Goal: Task Accomplishment & Management: Use online tool/utility

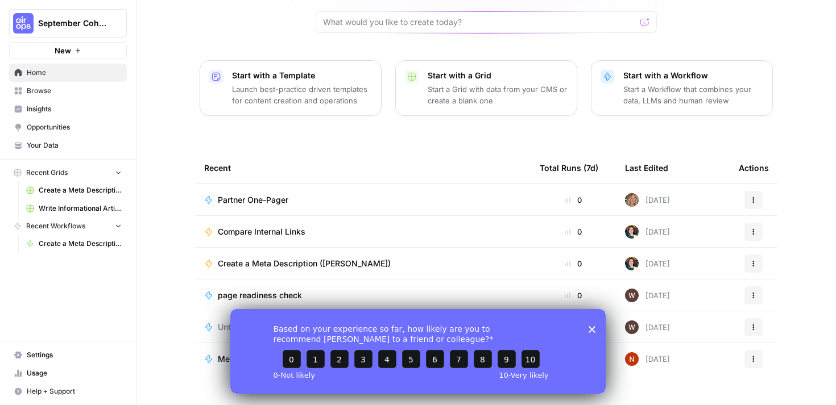
scroll to position [117, 0]
click at [71, 27] on span "September Cohort" at bounding box center [72, 23] width 69 height 11
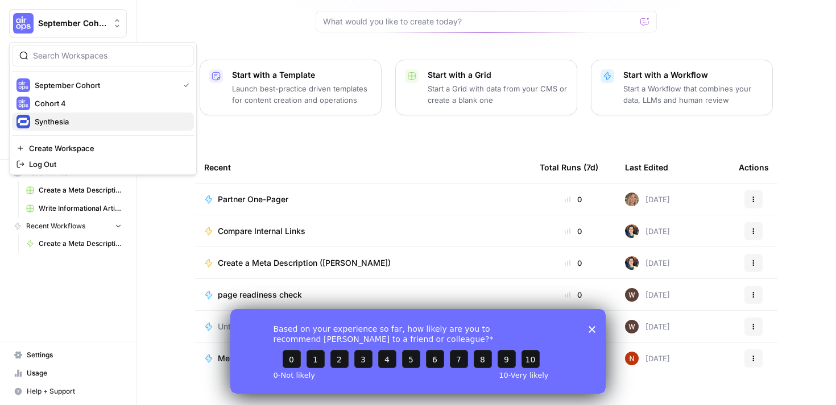
click at [63, 117] on span "Synthesia" at bounding box center [110, 121] width 150 height 11
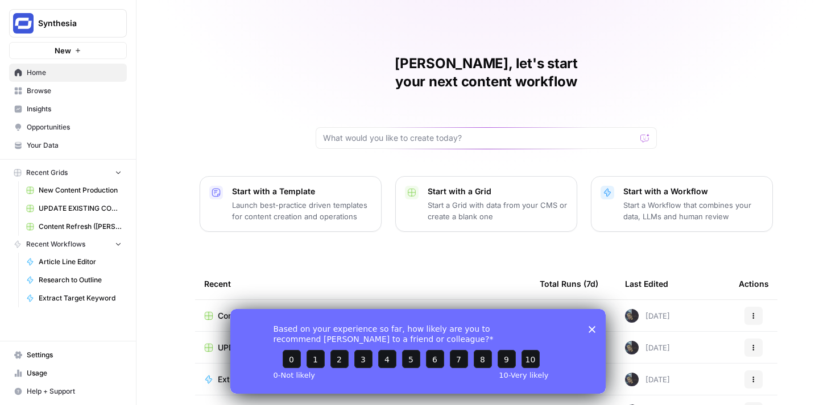
click at [591, 330] on polygon "Close survey" at bounding box center [591, 329] width 7 height 7
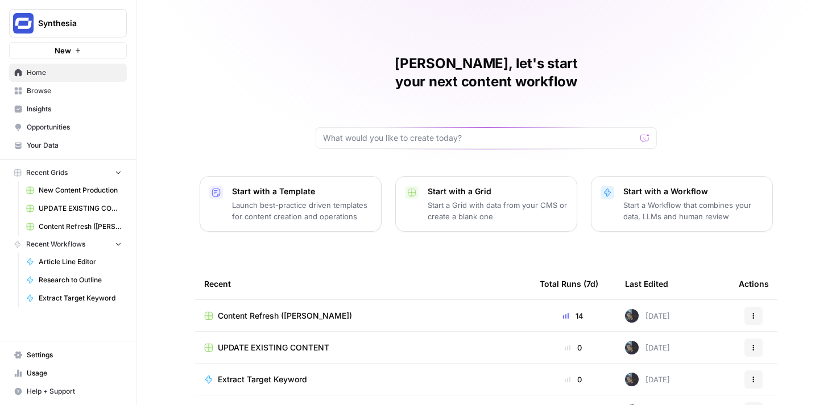
click at [294, 310] on span "Content Refresh ([PERSON_NAME])" at bounding box center [285, 315] width 134 height 11
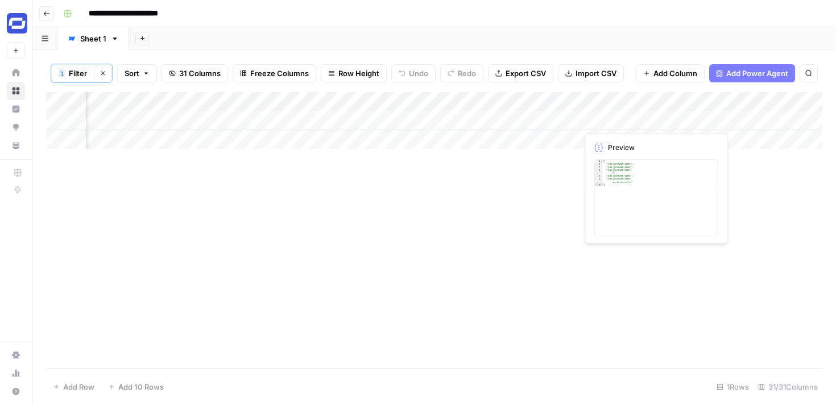
scroll to position [0, 3486]
click at [531, 102] on div "Add Column" at bounding box center [434, 120] width 776 height 57
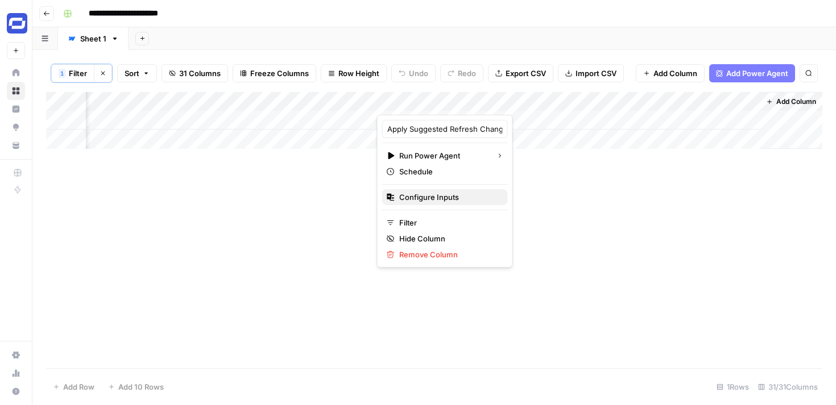
click at [432, 197] on span "Configure Inputs" at bounding box center [448, 197] width 99 height 11
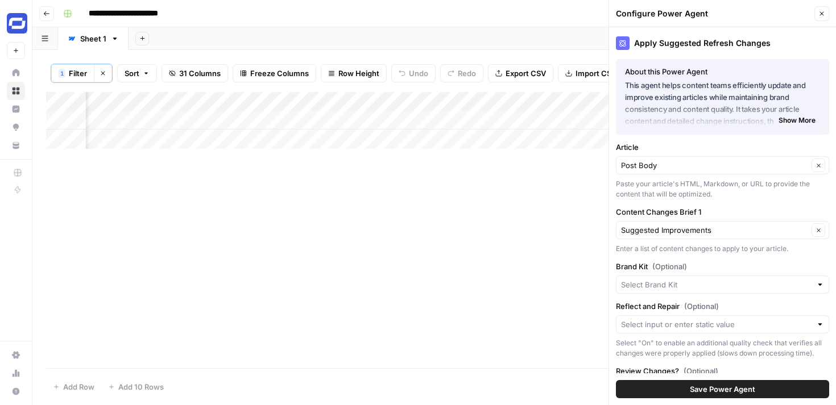
type input "Synthesia"
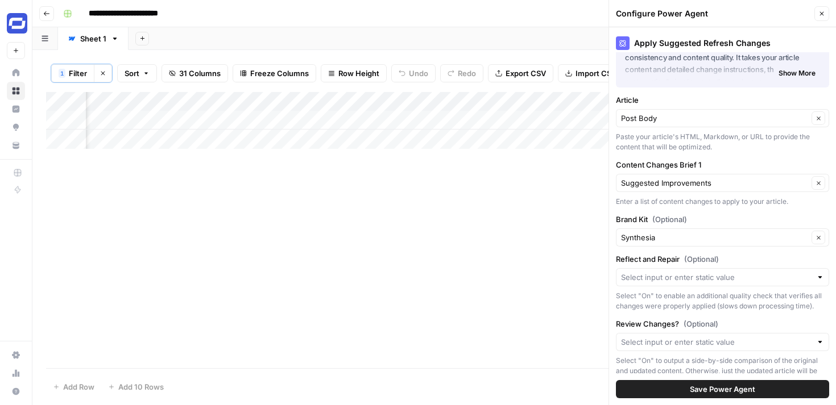
scroll to position [49, 0]
click at [820, 13] on icon "button" at bounding box center [822, 14] width 4 height 4
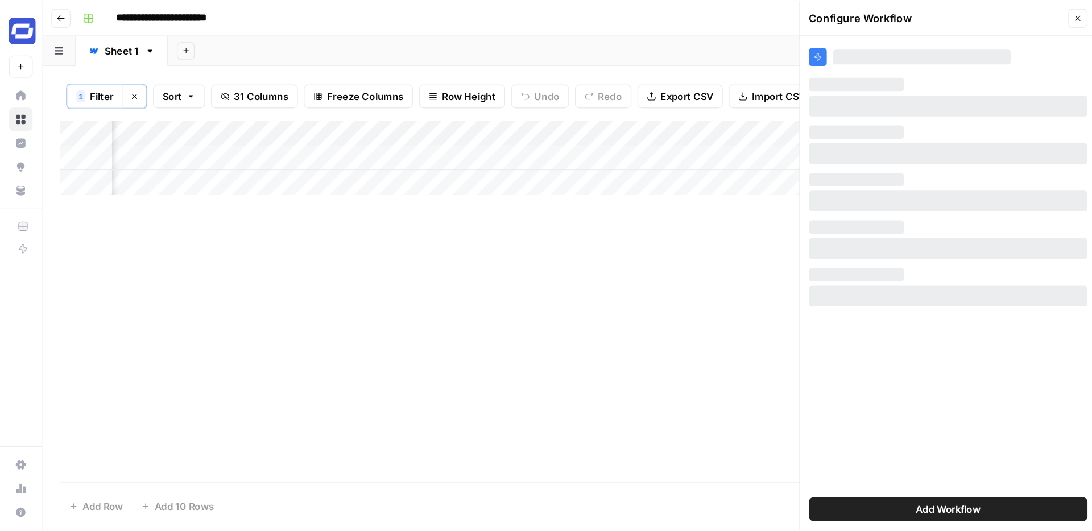
scroll to position [0, 0]
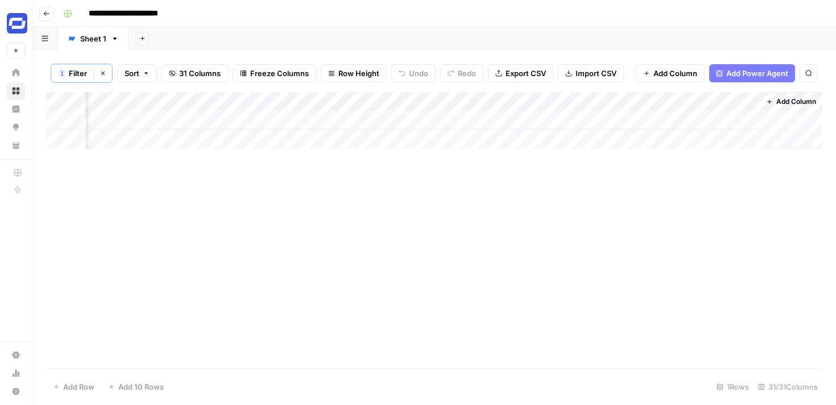
click at [505, 176] on div "Add Column" at bounding box center [434, 230] width 776 height 276
click at [530, 101] on div "Add Column" at bounding box center [434, 120] width 776 height 57
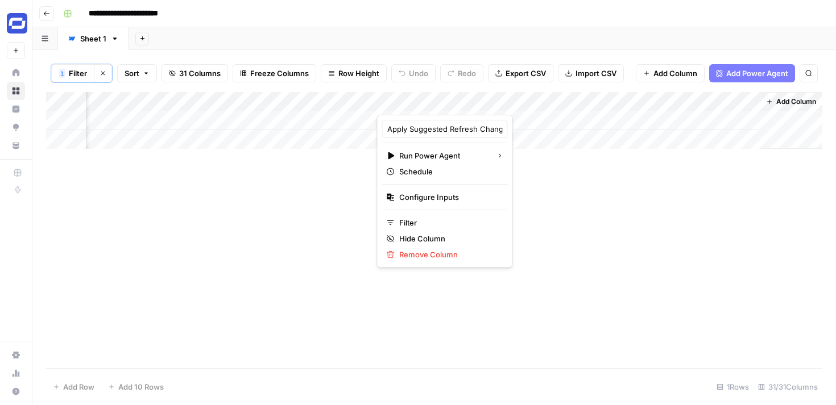
click at [549, 250] on div "Add Column" at bounding box center [434, 230] width 776 height 276
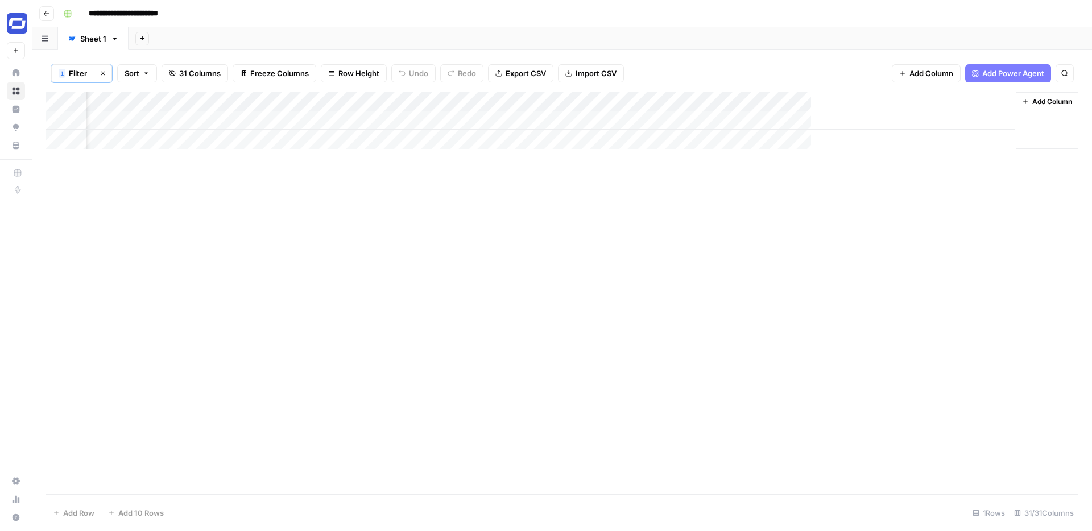
scroll to position [0, 3230]
click at [617, 186] on div "Add Column" at bounding box center [562, 293] width 1032 height 402
click at [555, 189] on div "Add Column" at bounding box center [562, 293] width 1032 height 402
click at [835, 119] on div "Add Column" at bounding box center [562, 120] width 1032 height 57
click at [835, 100] on div "Add Column" at bounding box center [562, 120] width 1032 height 57
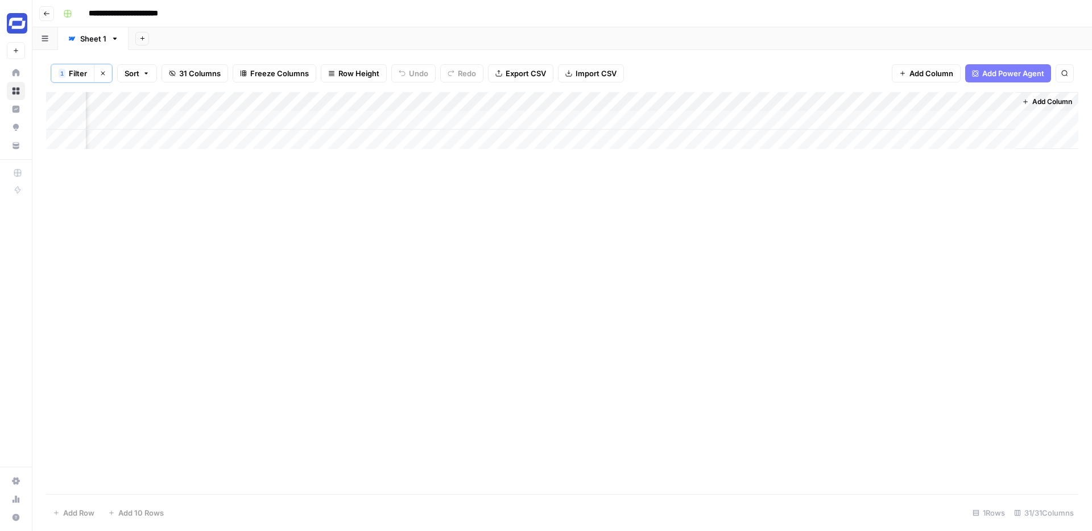
click at [774, 170] on div "Add Column" at bounding box center [562, 293] width 1032 height 402
click at [835, 98] on div "Add Column" at bounding box center [562, 120] width 1032 height 57
click at [746, 184] on div "Add Column" at bounding box center [562, 293] width 1032 height 402
click at [355, 159] on div "Add Column" at bounding box center [562, 293] width 1032 height 402
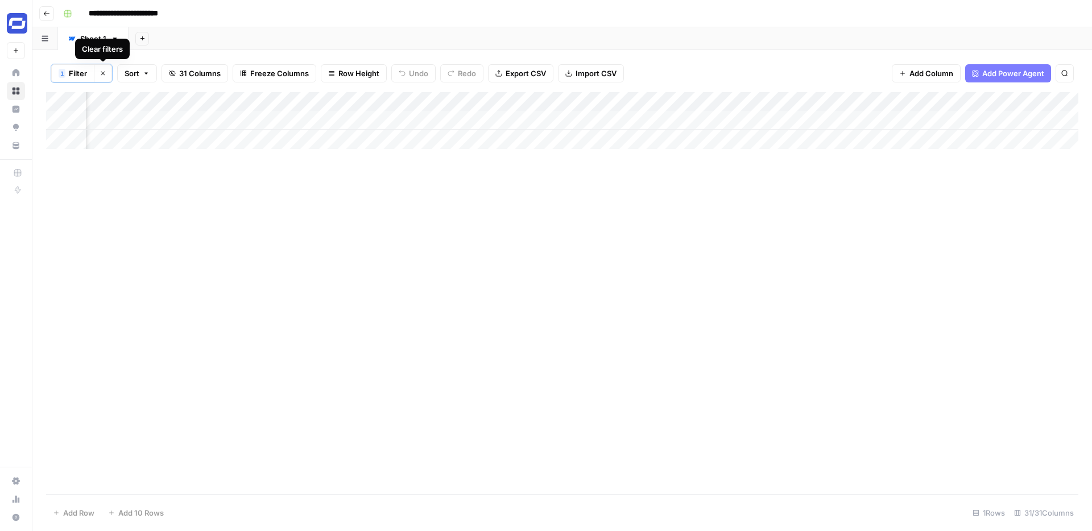
click at [85, 74] on span "Filter" at bounding box center [78, 73] width 18 height 11
type input "SEO: Title"
click at [405, 140] on div "how to create an online course" at bounding box center [487, 133] width 165 height 22
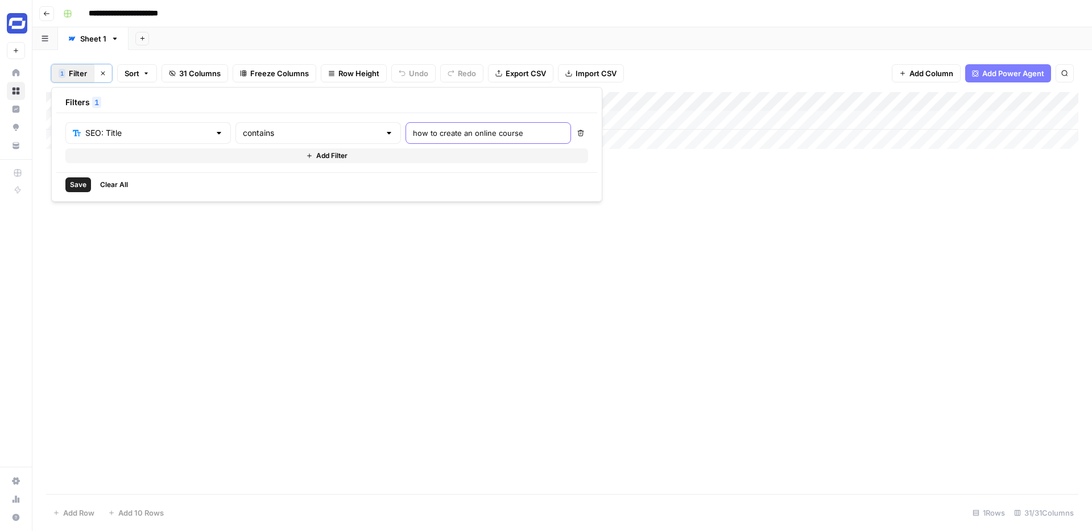
paste input "How To Make Training More Engaging: 9 Proven Steps"
type input "How To Make Training More Engaging: 9 Proven Steps"
click at [382, 232] on div "Add Column" at bounding box center [562, 293] width 1032 height 402
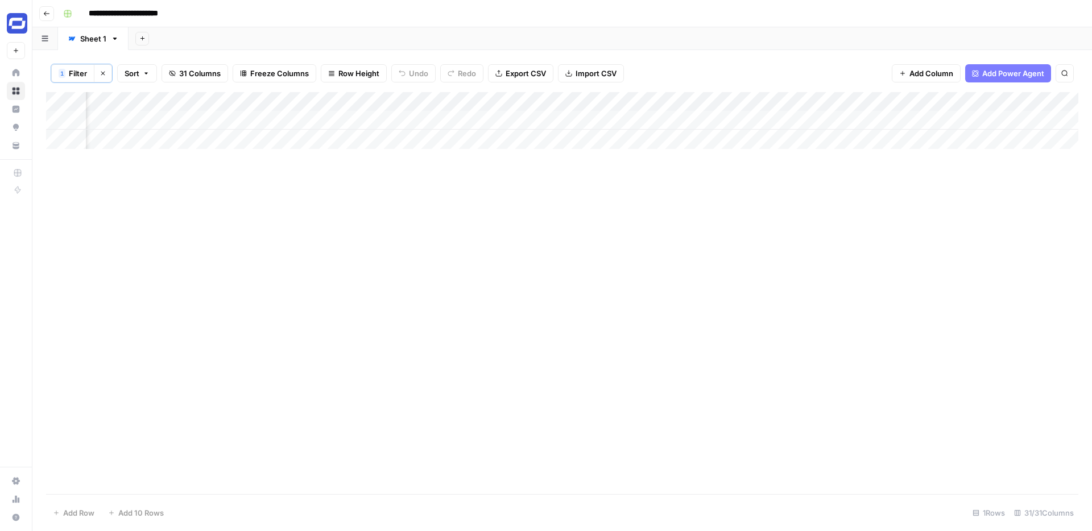
scroll to position [0, 0]
click at [78, 69] on span "Filter" at bounding box center [78, 73] width 18 height 11
click at [405, 143] on div "how to create an online course" at bounding box center [487, 133] width 165 height 22
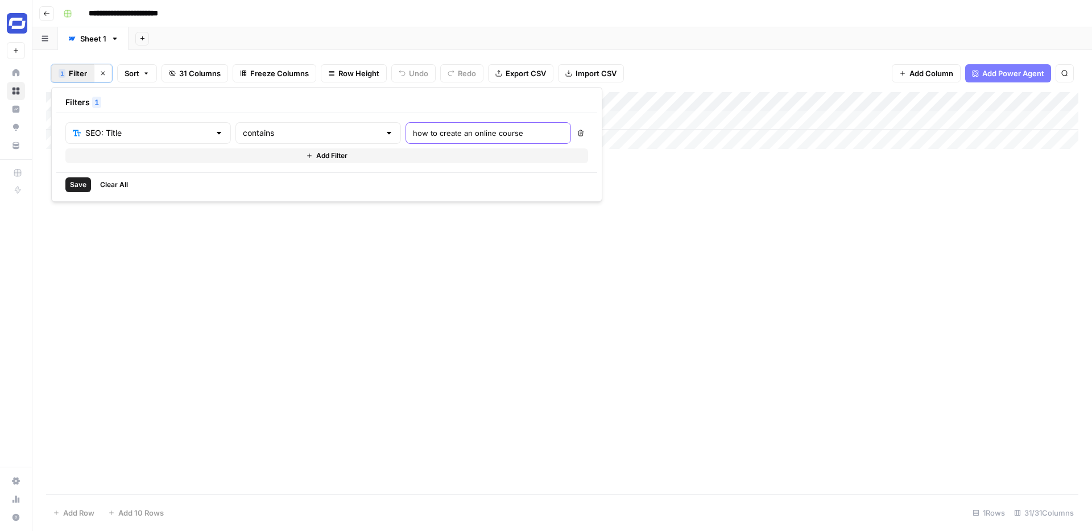
paste input "How To Make Training More Engaging: 9 Proven Steps"
type input "How To Make Training More Engaging: 9 Proven Steps"
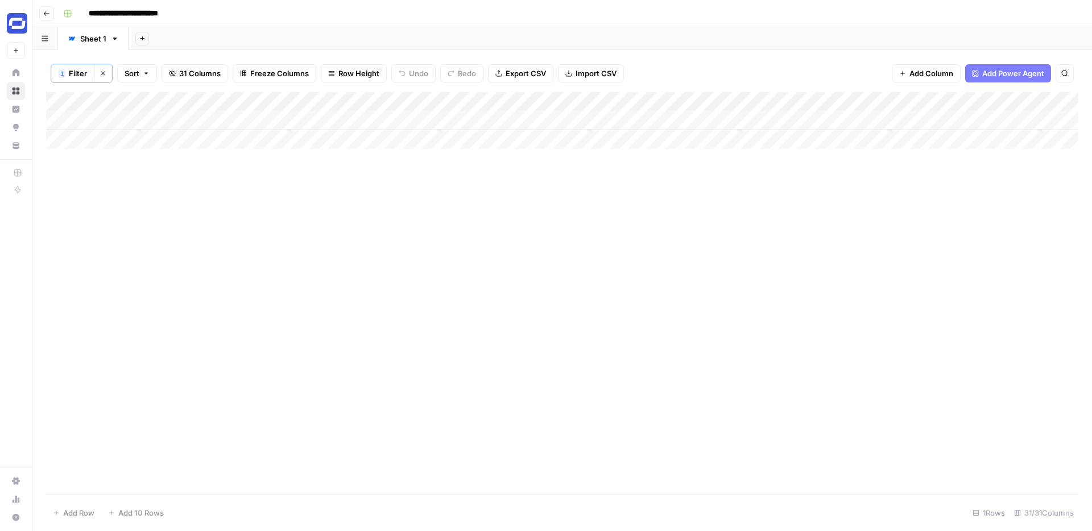
click at [242, 255] on div "Add Column" at bounding box center [562, 293] width 1032 height 402
click at [729, 119] on div "Add Column" at bounding box center [562, 120] width 1032 height 57
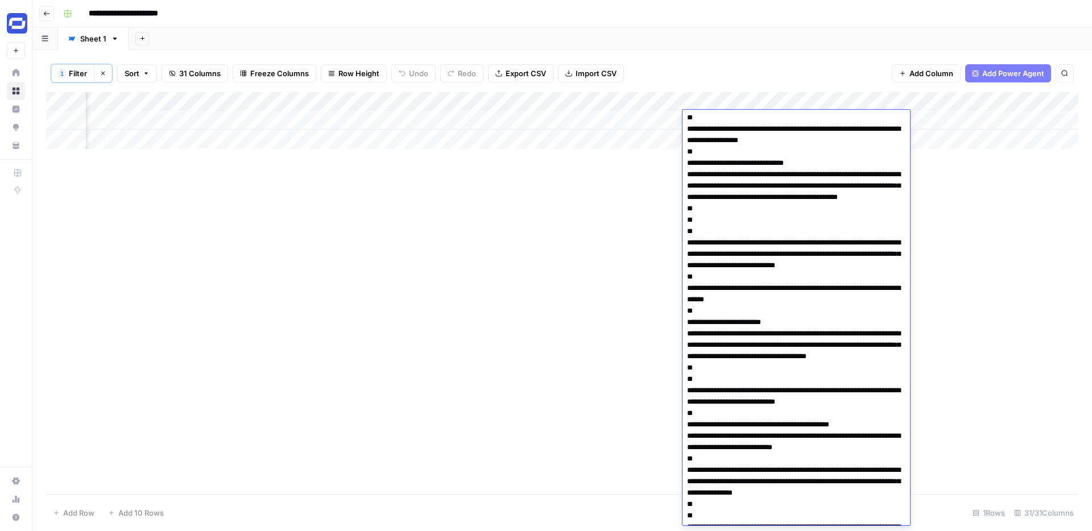
scroll to position [0, 0]
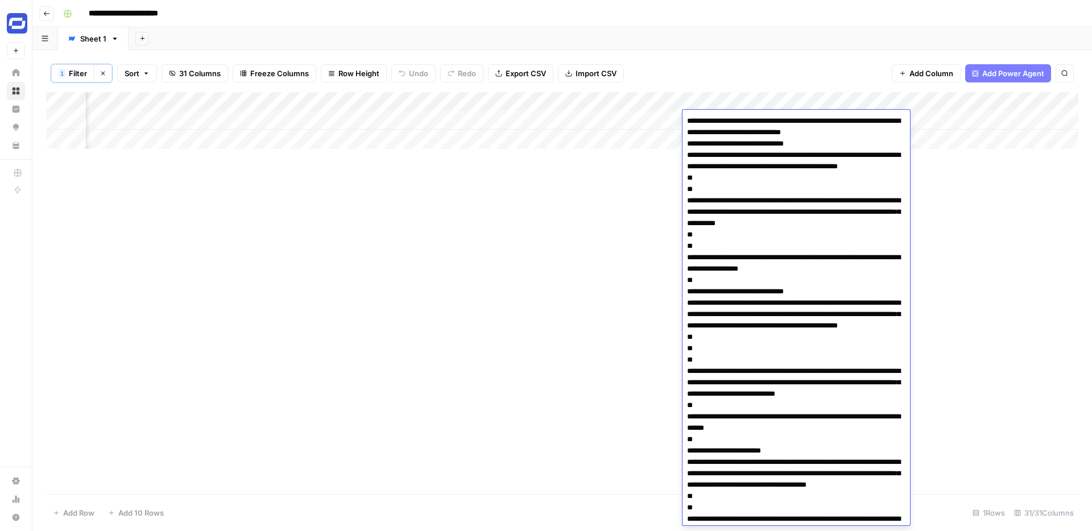
drag, startPoint x: 714, startPoint y: 119, endPoint x: 677, endPoint y: 121, distance: 37.6
click at [677, 121] on body "**********" at bounding box center [546, 265] width 1092 height 531
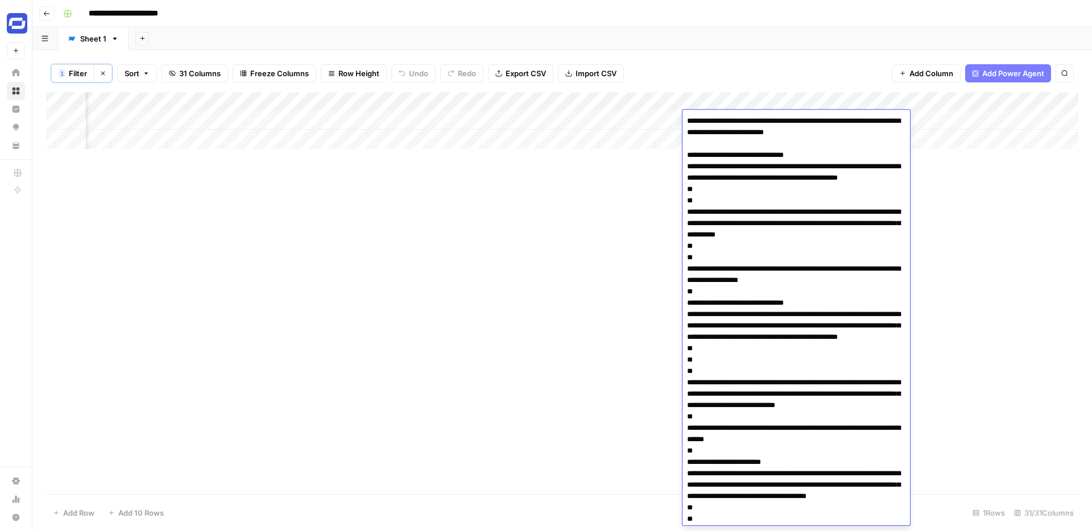
drag, startPoint x: 865, startPoint y: 134, endPoint x: 811, endPoint y: 136, distance: 53.5
type textarea "**********"
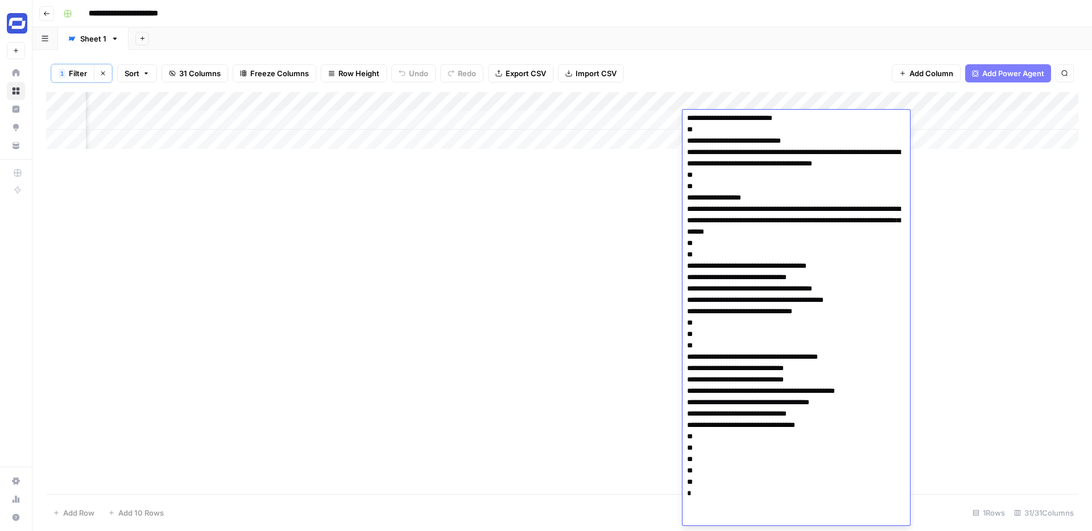
scroll to position [684, 0]
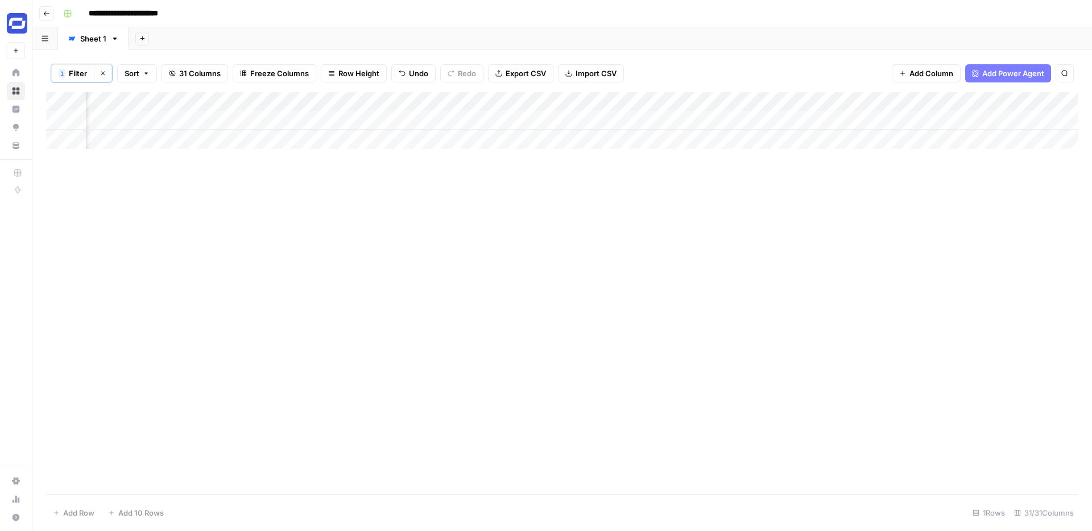
click at [835, 284] on div "Add Column" at bounding box center [562, 293] width 1032 height 402
click at [613, 120] on div "Add Column" at bounding box center [562, 120] width 1032 height 57
click at [635, 117] on div "Add Column" at bounding box center [562, 120] width 1032 height 57
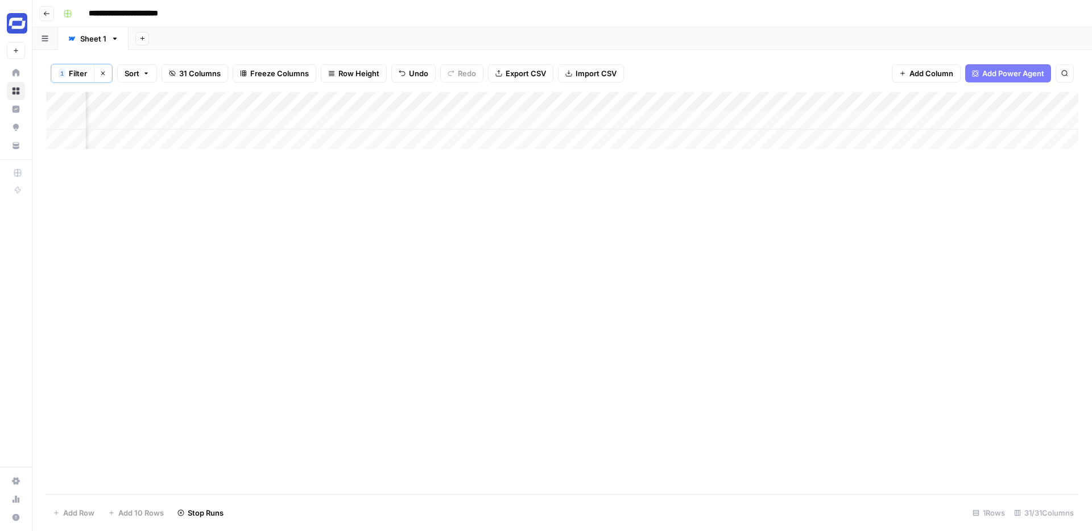
scroll to position [0, 1885]
click at [711, 117] on div "Add Column" at bounding box center [562, 120] width 1032 height 57
click at [577, 117] on div "Add Column" at bounding box center [562, 120] width 1032 height 57
click at [530, 121] on div "Add Column" at bounding box center [562, 120] width 1032 height 57
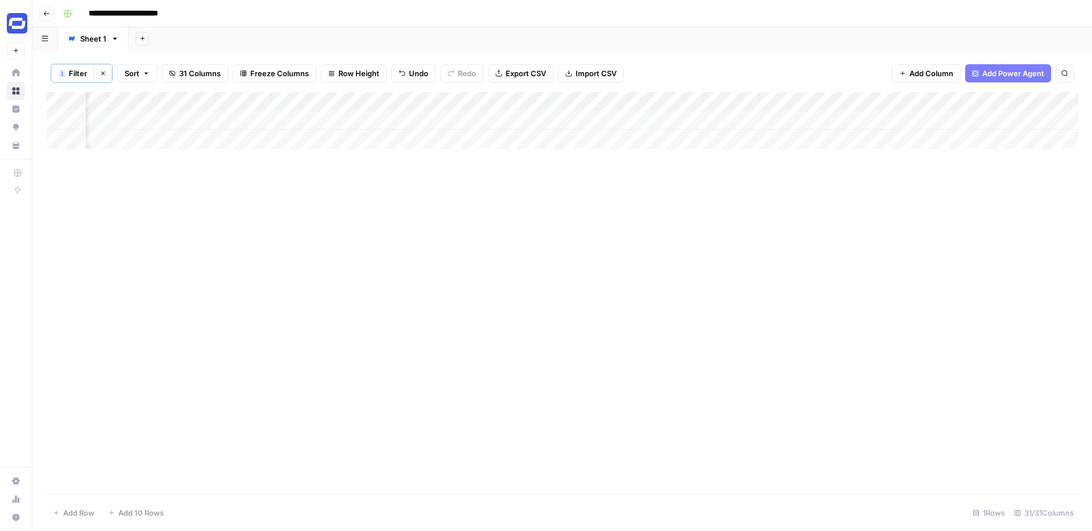
click at [575, 121] on div "Add Column" at bounding box center [562, 120] width 1032 height 57
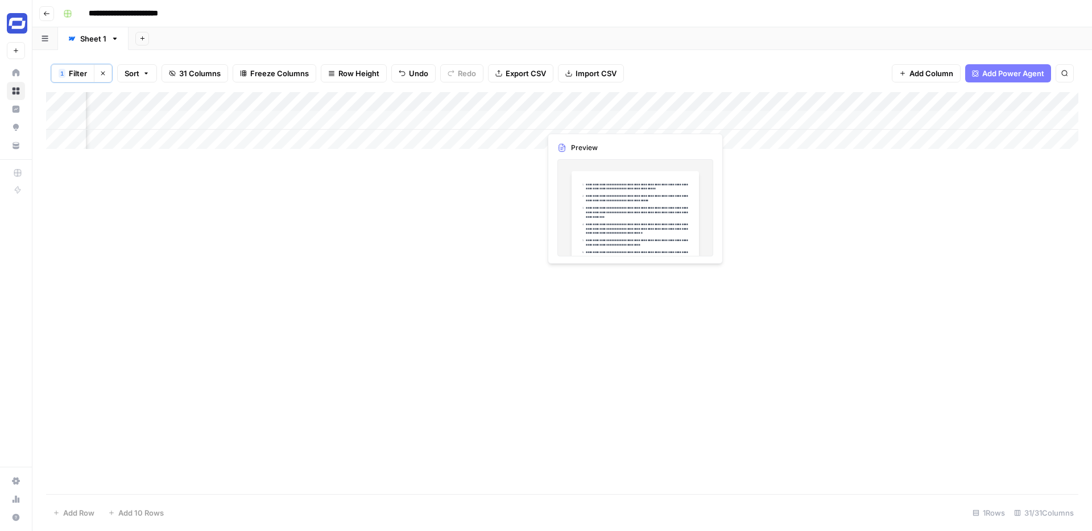
click at [607, 125] on div "Add Column" at bounding box center [562, 120] width 1032 height 57
click at [607, 125] on div at bounding box center [592, 120] width 104 height 21
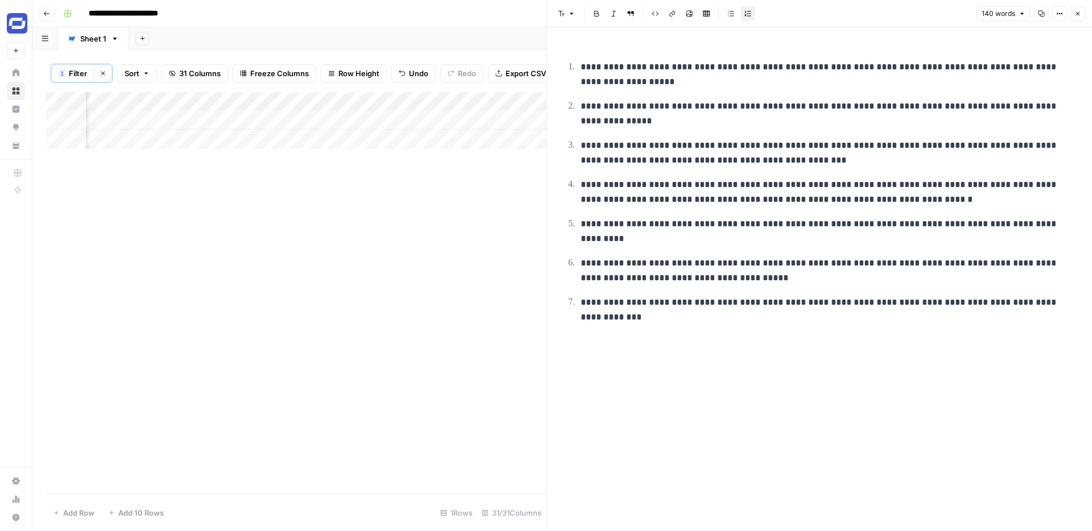
click at [637, 128] on div at bounding box center [592, 120] width 104 height 21
click at [500, 201] on div "Add Column" at bounding box center [296, 293] width 500 height 402
click at [499, 169] on div "Add Column" at bounding box center [296, 293] width 500 height 402
click at [835, 13] on icon "button" at bounding box center [1077, 13] width 7 height 7
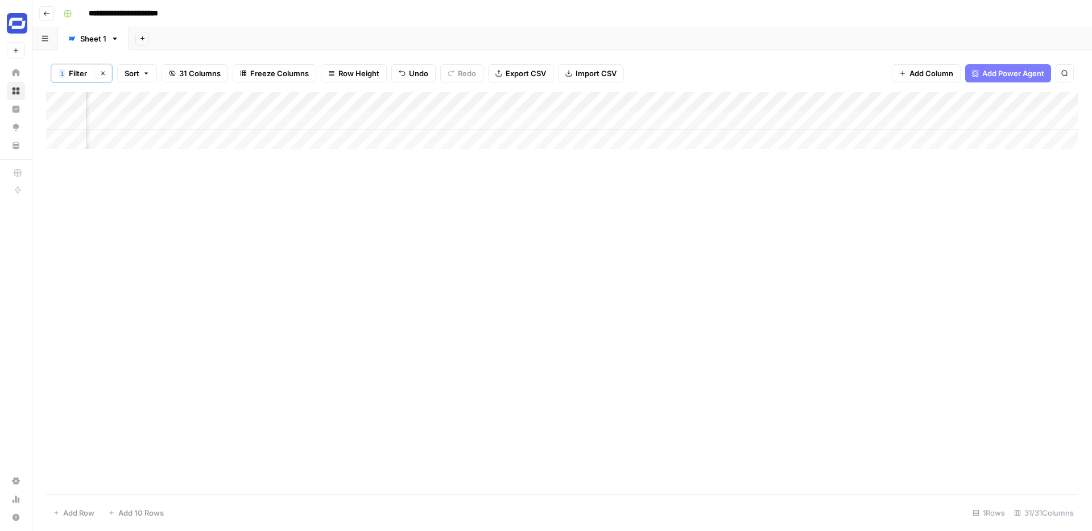
click at [721, 119] on div "Add Column" at bounding box center [562, 120] width 1032 height 57
click at [710, 120] on div "Add Column" at bounding box center [562, 120] width 1032 height 57
type textarea "**********"
click at [597, 118] on div "Add Column" at bounding box center [562, 120] width 1032 height 57
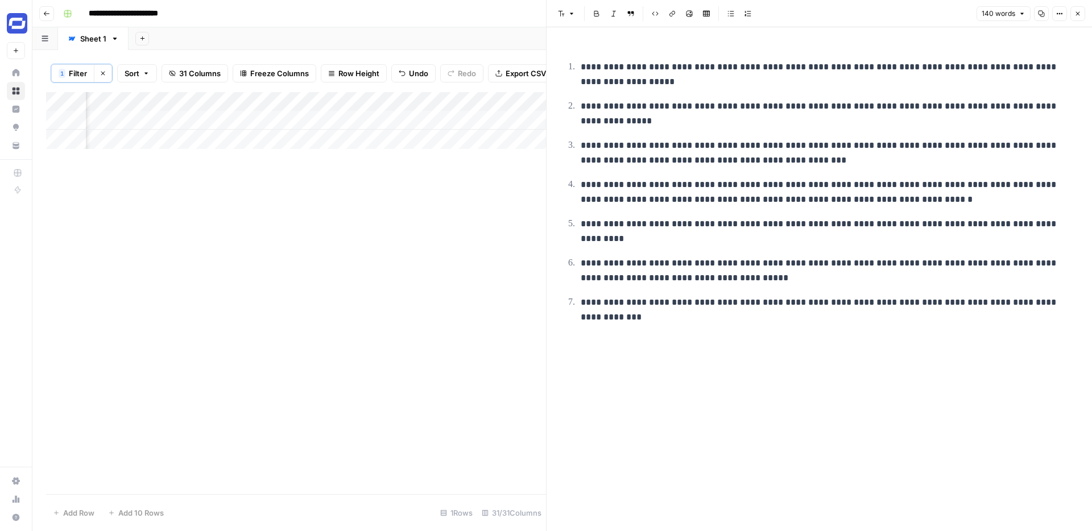
click at [760, 122] on p "**********" at bounding box center [827, 114] width 495 height 30
click at [835, 14] on icon "button" at bounding box center [1077, 13] width 7 height 7
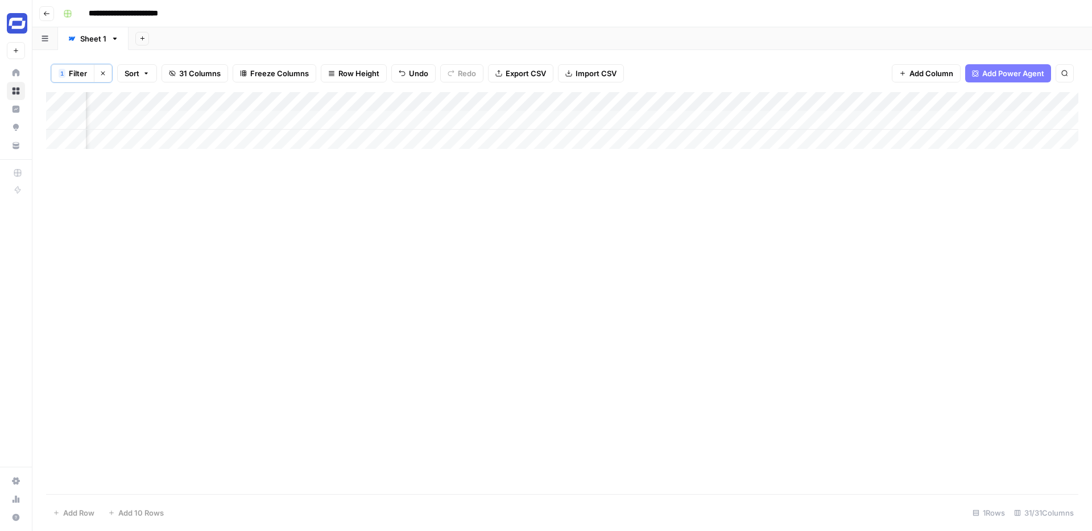
click at [730, 111] on div "Add Column" at bounding box center [562, 120] width 1032 height 57
click at [724, 119] on div "Add Column" at bounding box center [562, 120] width 1032 height 57
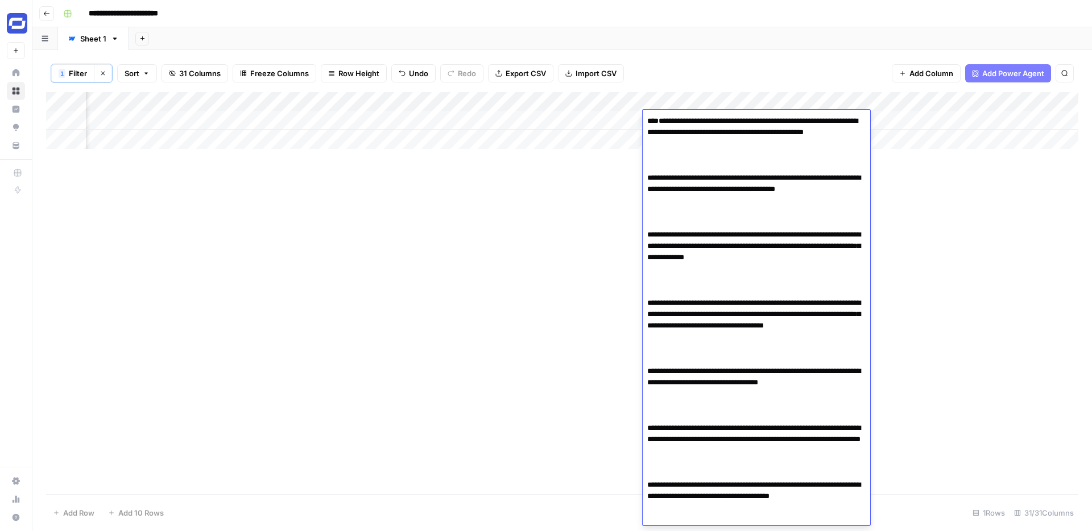
click at [725, 169] on textarea "**********" at bounding box center [755, 354] width 227 height 482
click at [706, 202] on textarea "**********" at bounding box center [755, 354] width 227 height 482
paste textarea "**********"
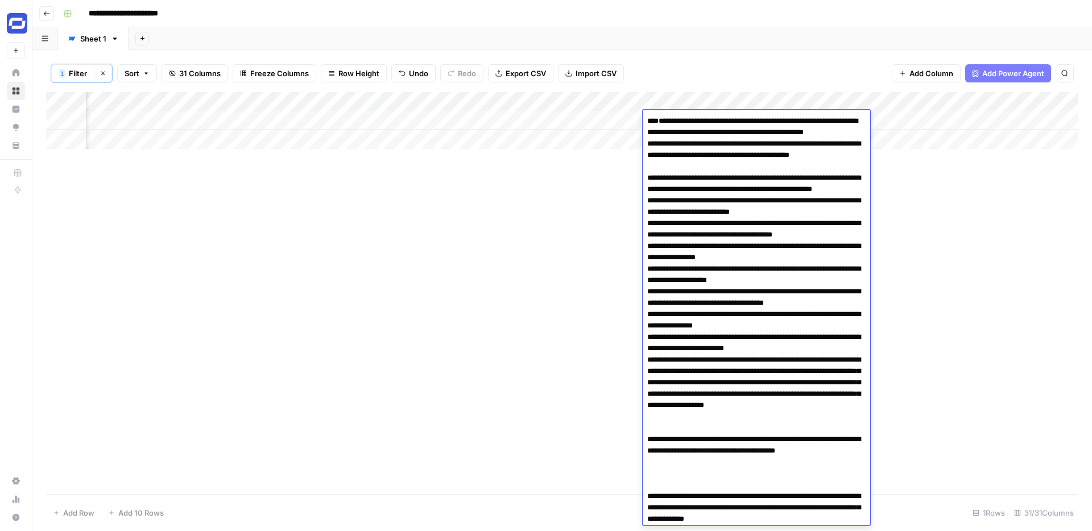
click at [703, 191] on textarea at bounding box center [755, 496] width 227 height 766
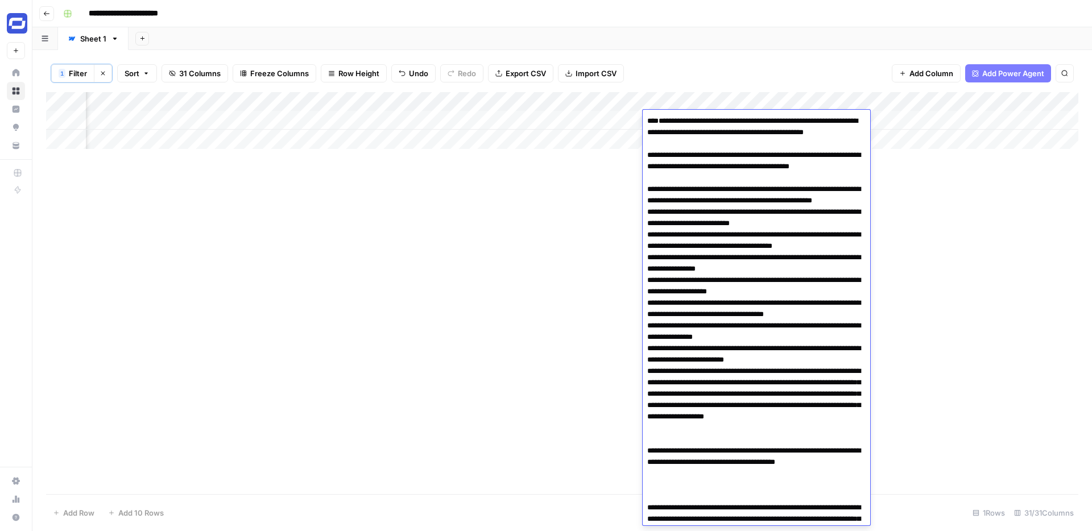
click at [648, 161] on textarea at bounding box center [755, 502] width 227 height 778
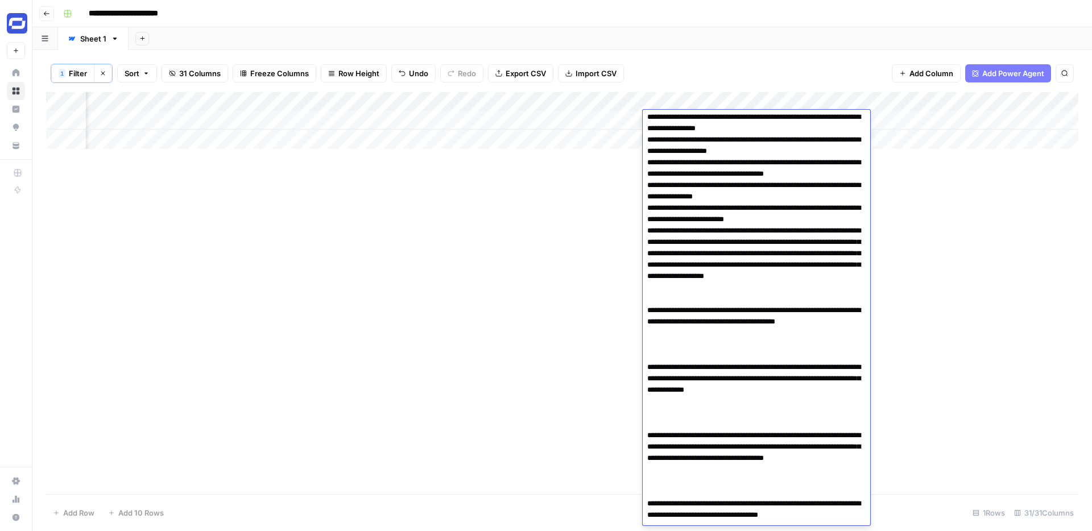
scroll to position [156, 0]
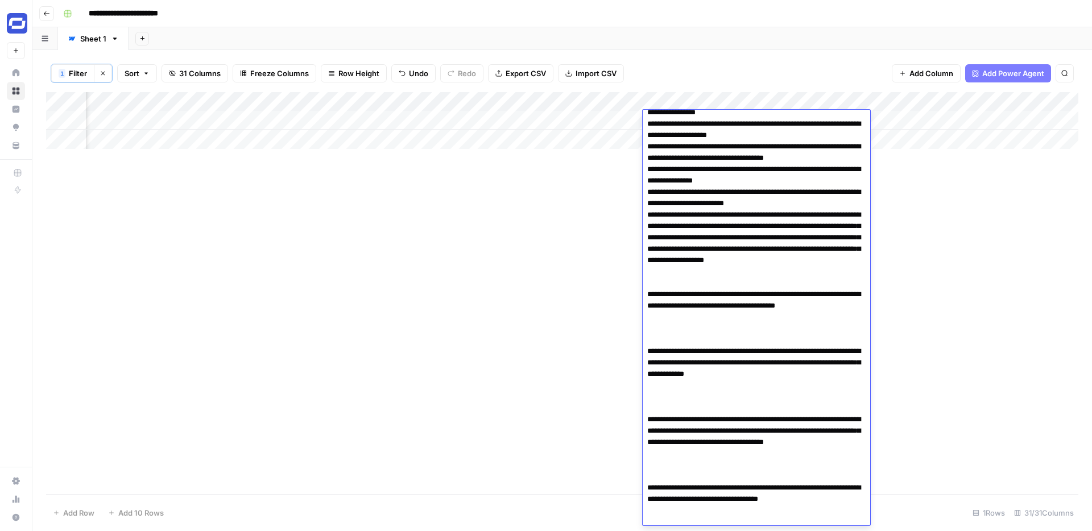
click at [703, 332] on textarea at bounding box center [755, 323] width 227 height 732
click at [691, 352] on textarea at bounding box center [755, 323] width 227 height 732
paste textarea "**********"
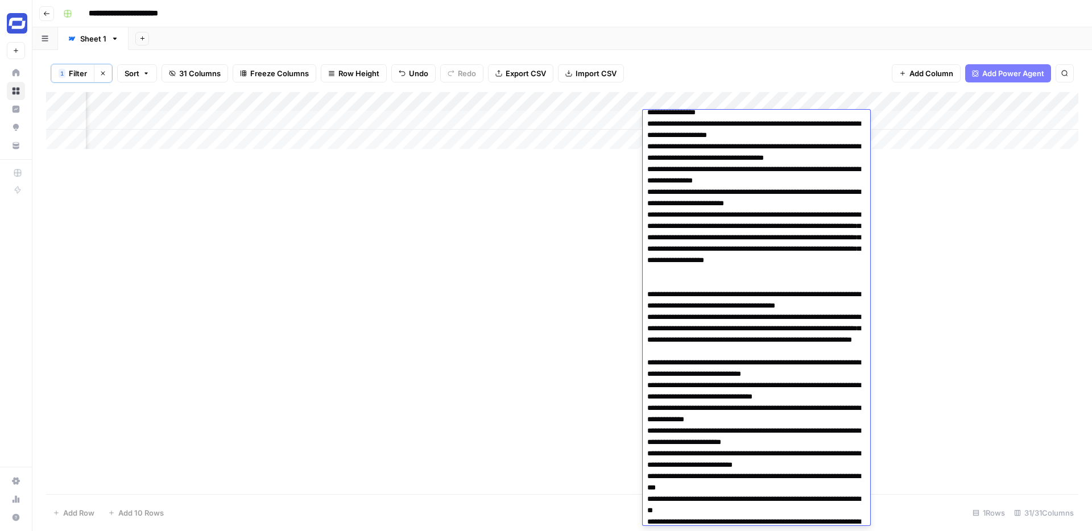
scroll to position [305, 0]
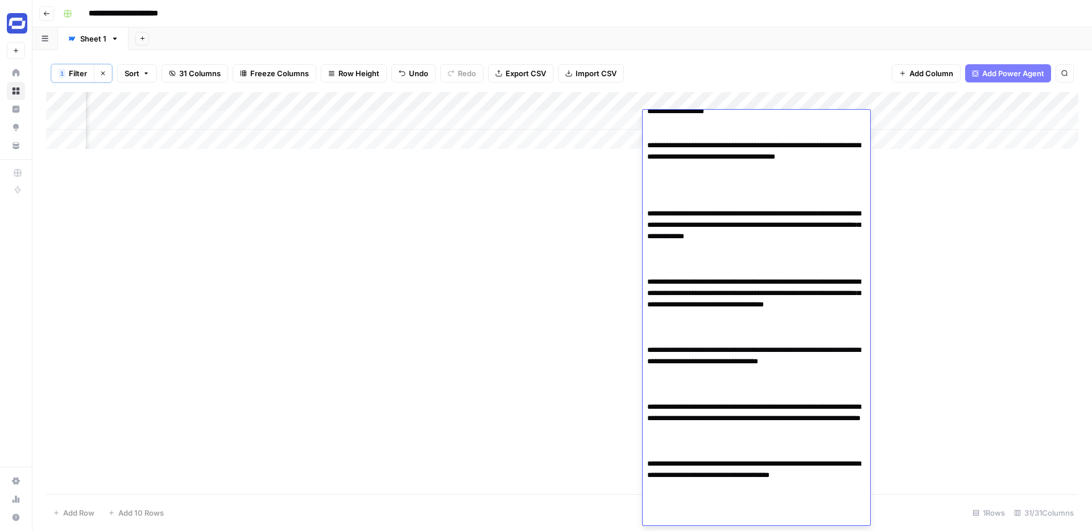
paste textarea "**********"
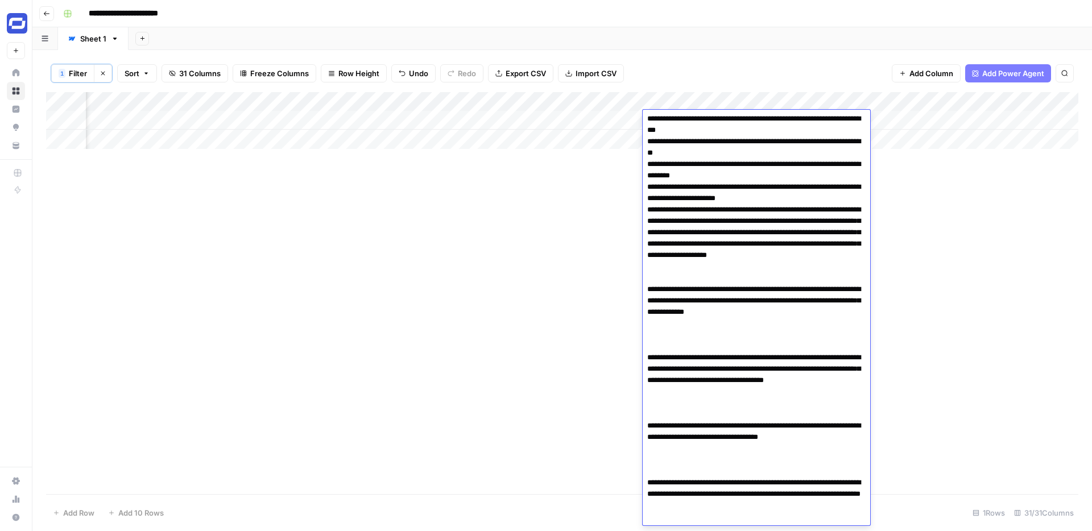
scroll to position [527, 0]
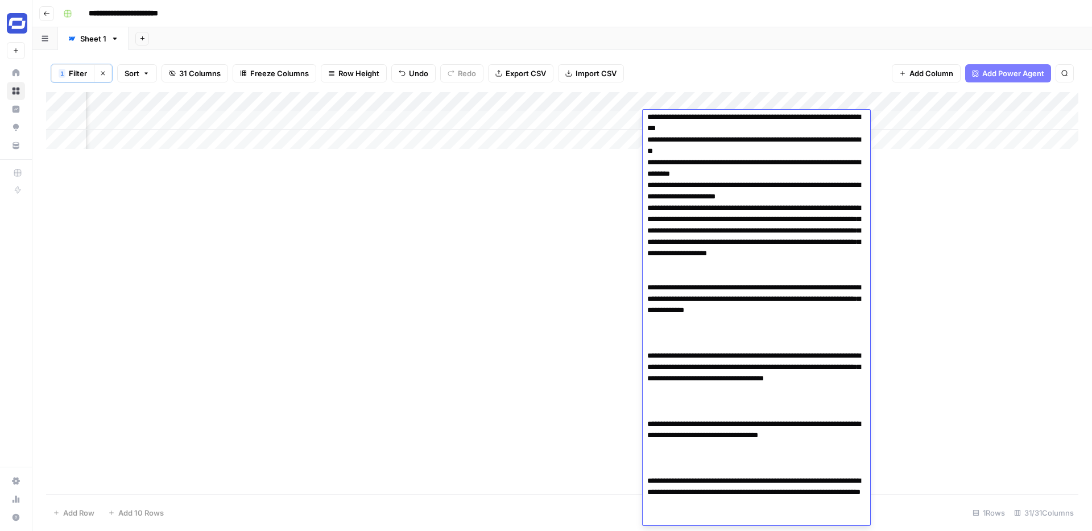
click at [706, 349] on textarea at bounding box center [755, 117] width 227 height 1062
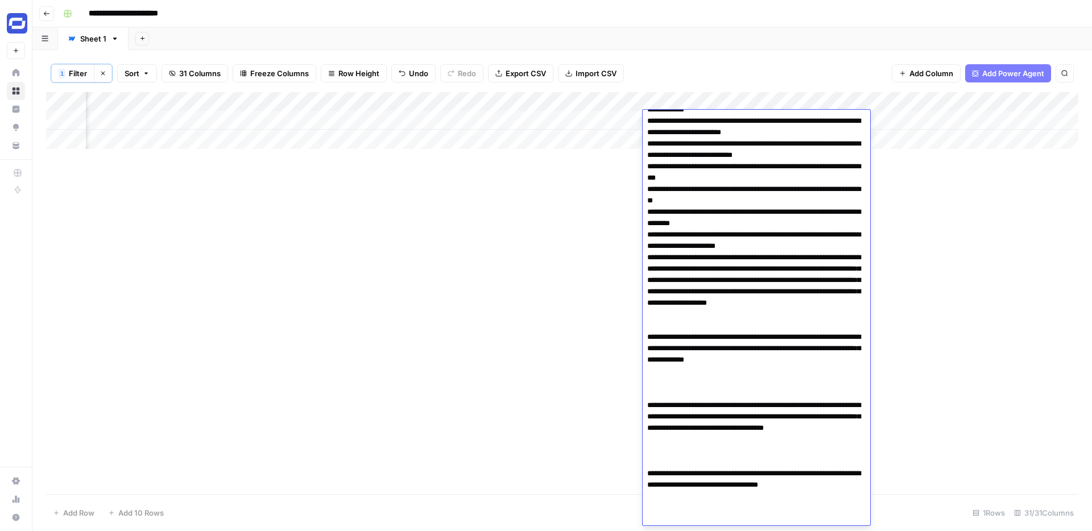
click at [812, 359] on textarea at bounding box center [755, 167] width 227 height 1062
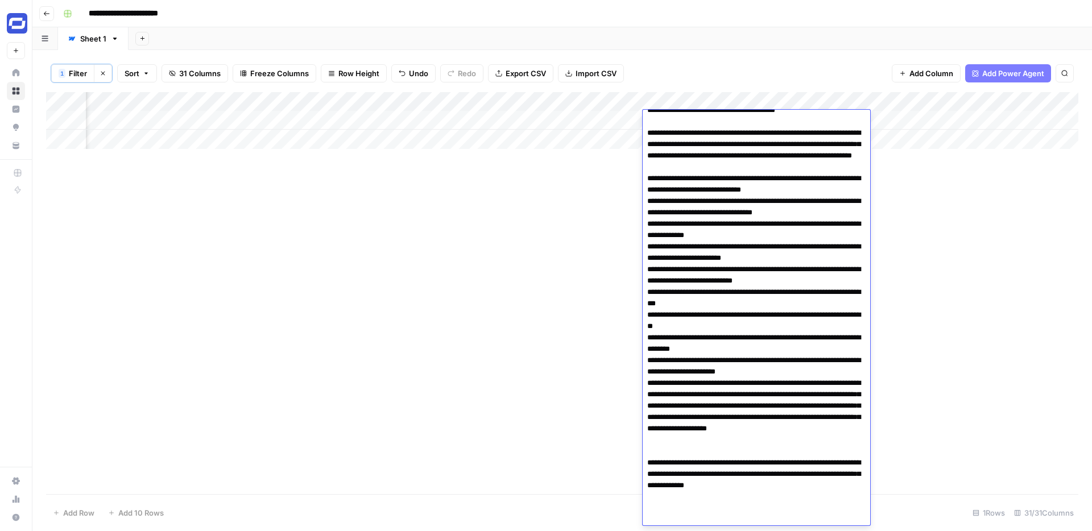
scroll to position [350, 0]
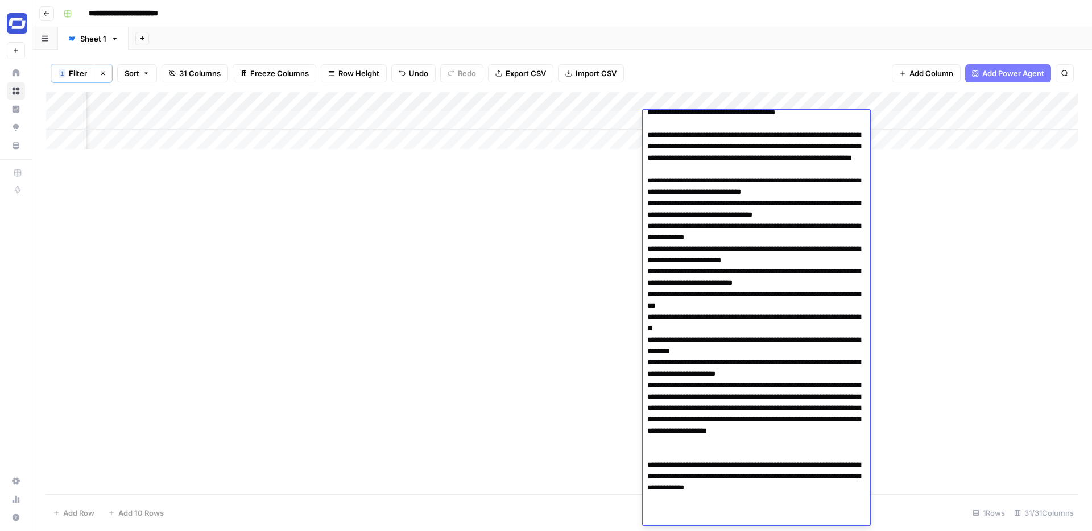
click at [648, 134] on textarea at bounding box center [755, 294] width 227 height 1062
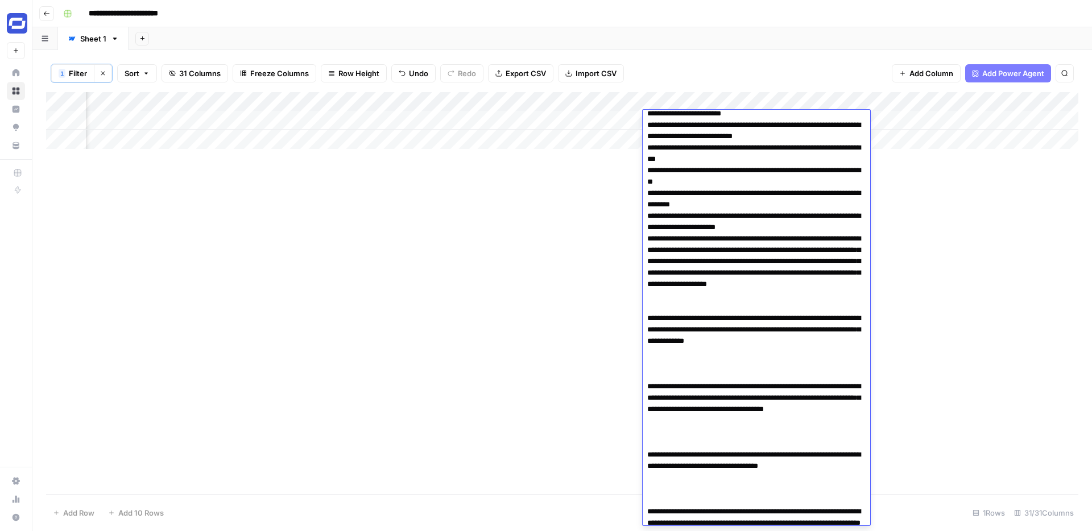
scroll to position [540, 0]
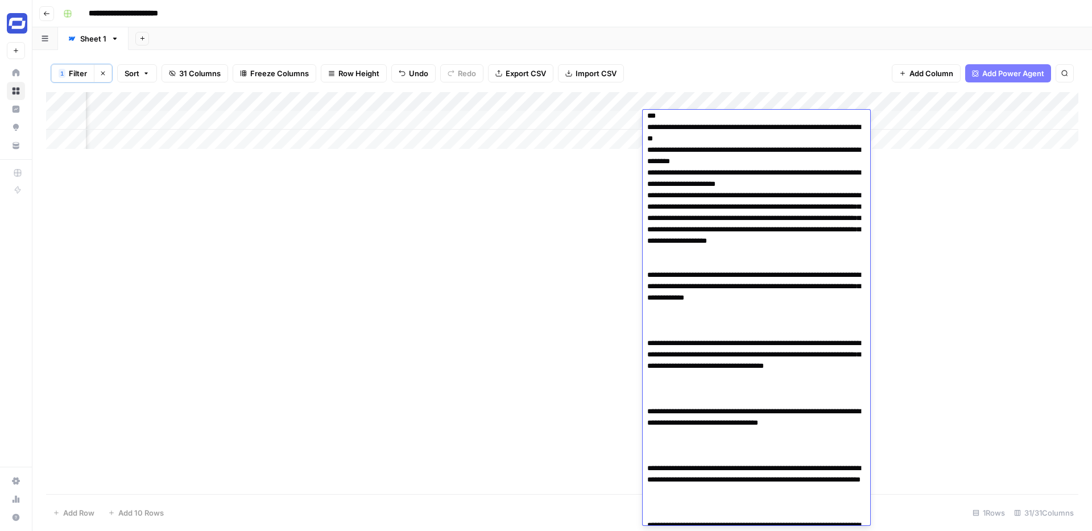
click at [692, 337] on textarea at bounding box center [755, 105] width 227 height 1062
click at [688, 376] on textarea at bounding box center [755, 105] width 227 height 1062
paste textarea "**********"
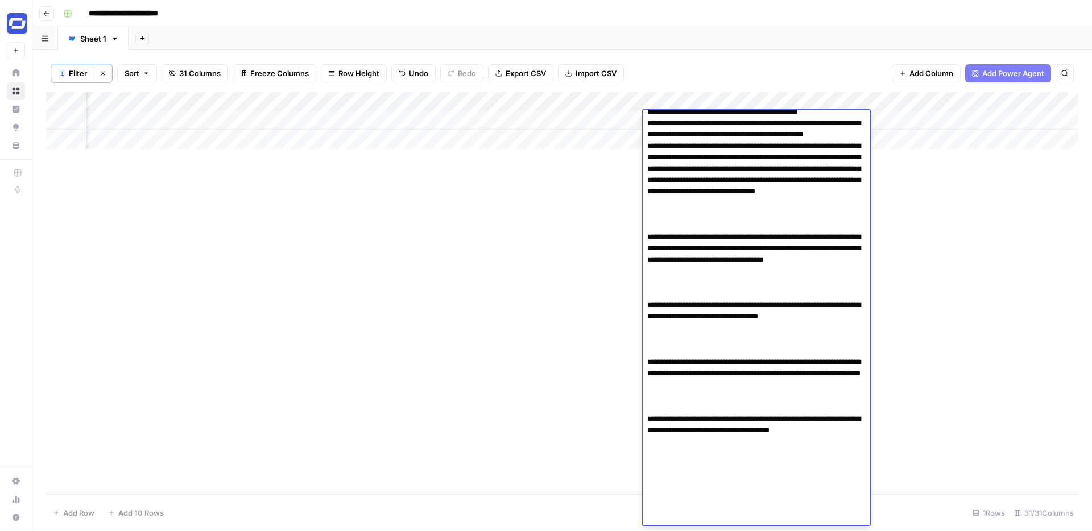
scroll to position [942, 0]
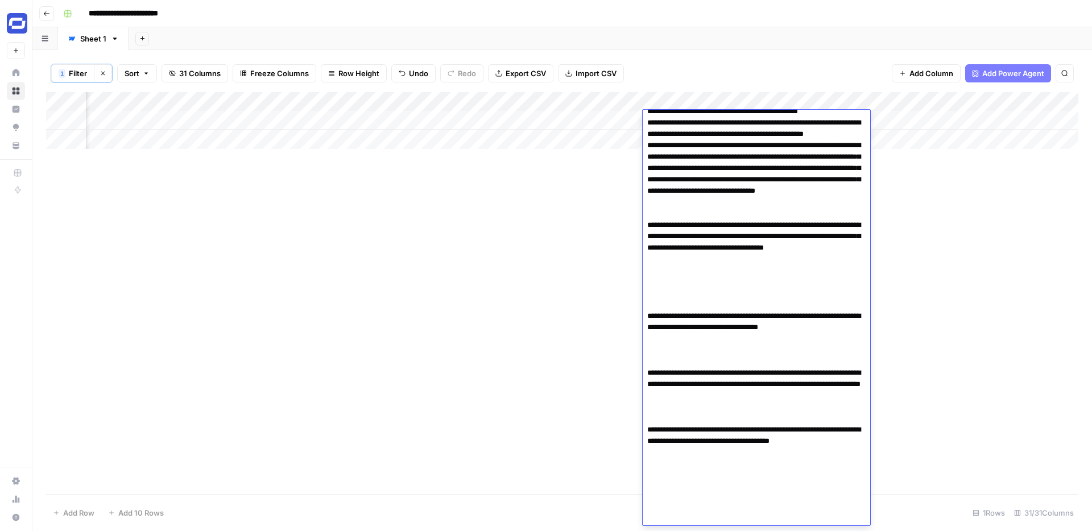
paste textarea "**********"
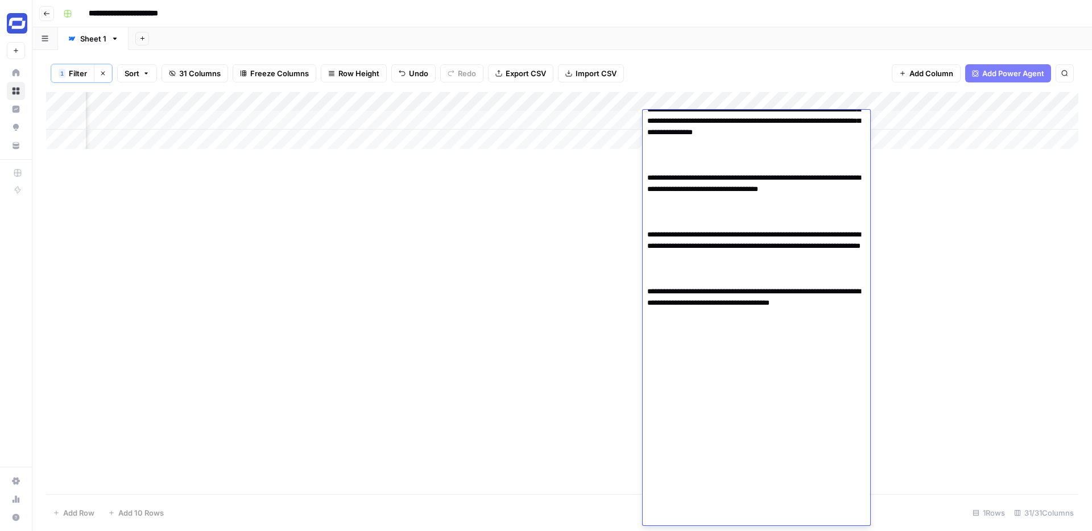
scroll to position [1309, 0]
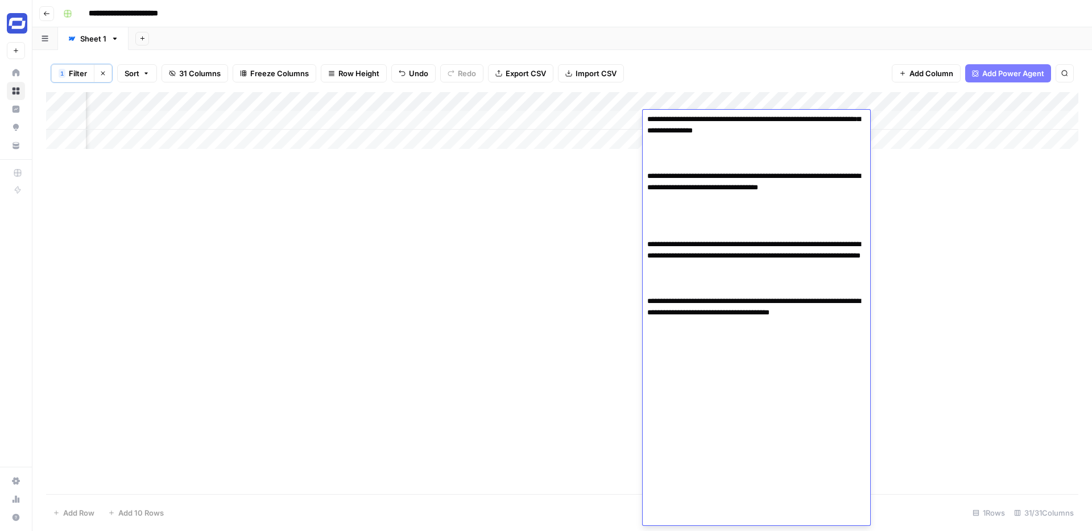
paste textarea "**********"
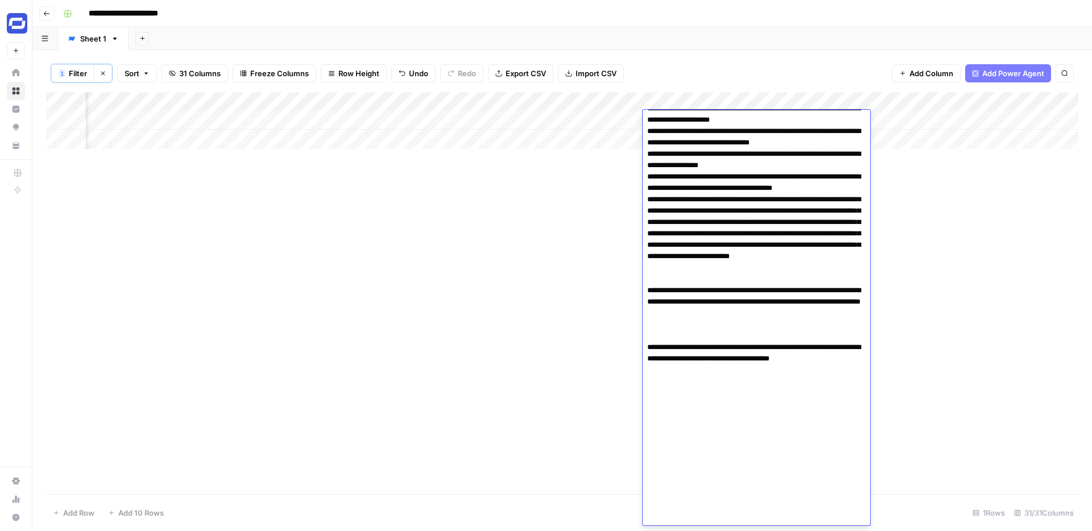
scroll to position [1650, 0]
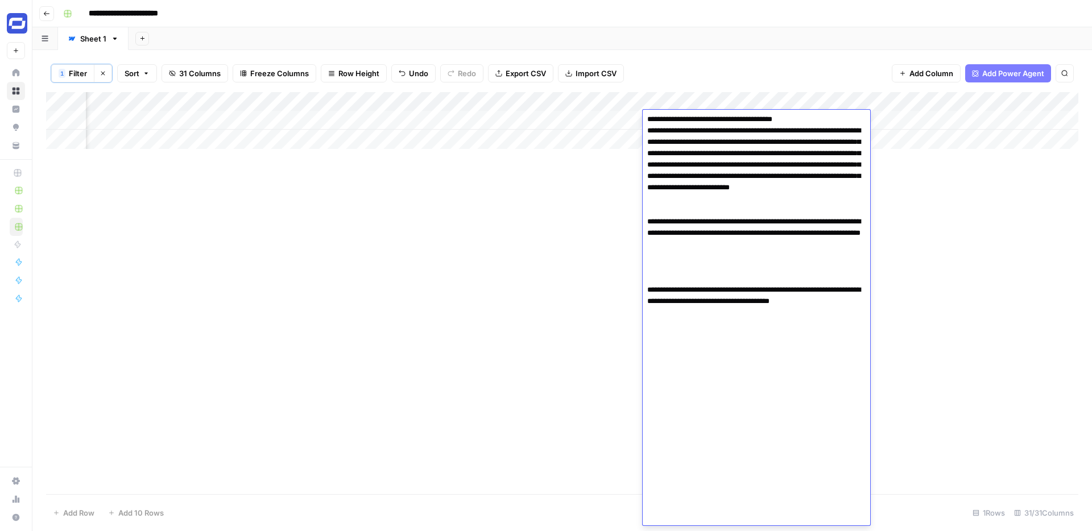
paste textarea "**********"
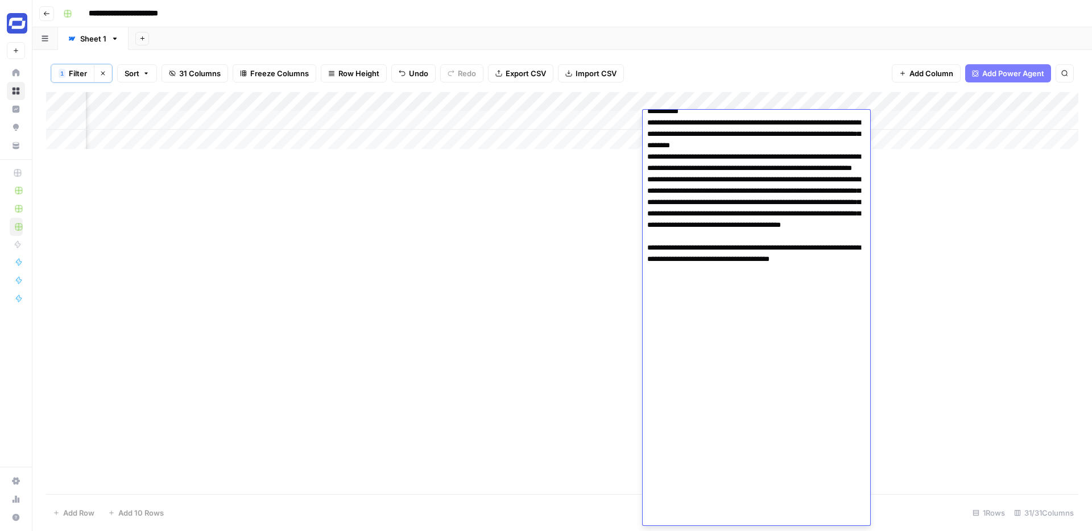
scroll to position [2048, 0]
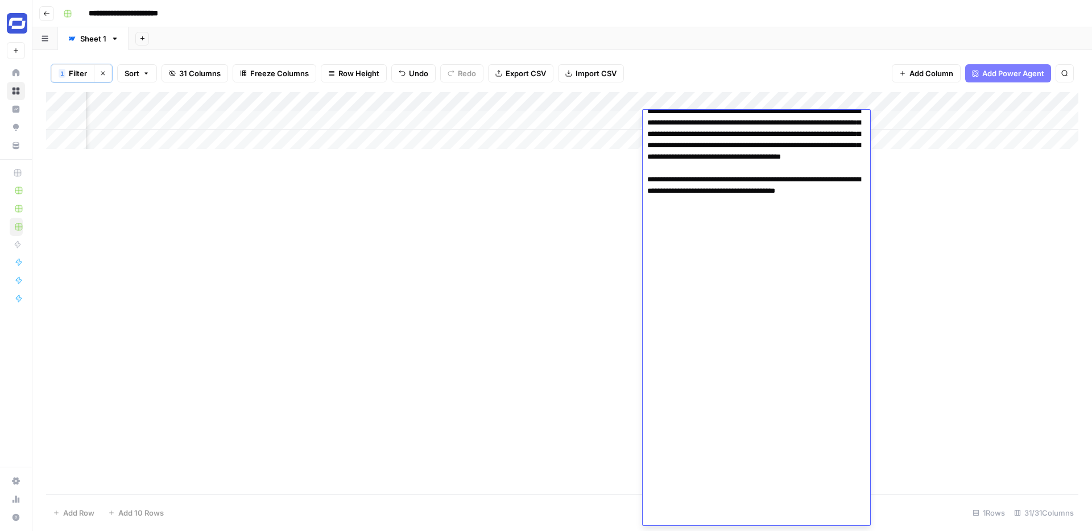
paste textarea "**********"
type textarea "**********"
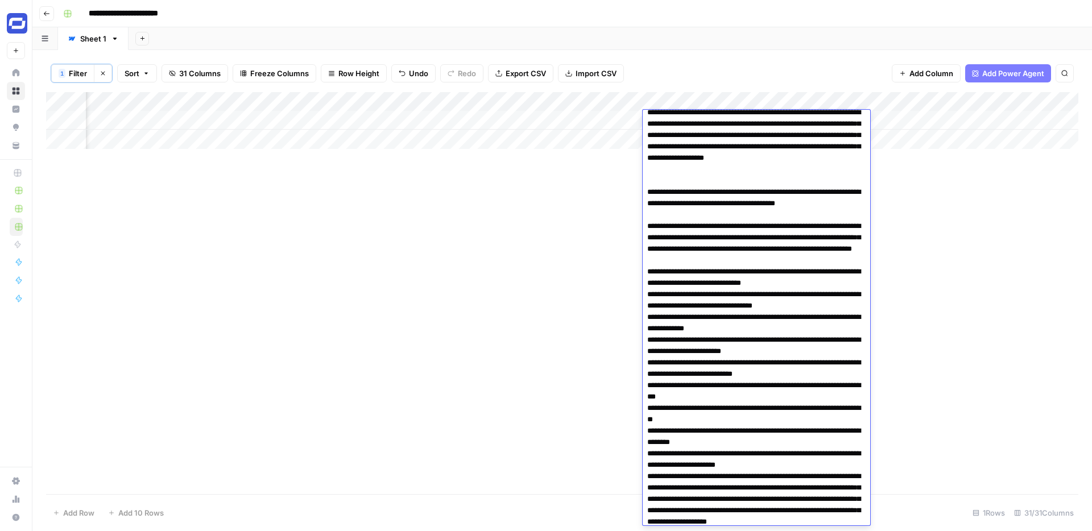
scroll to position [0, 0]
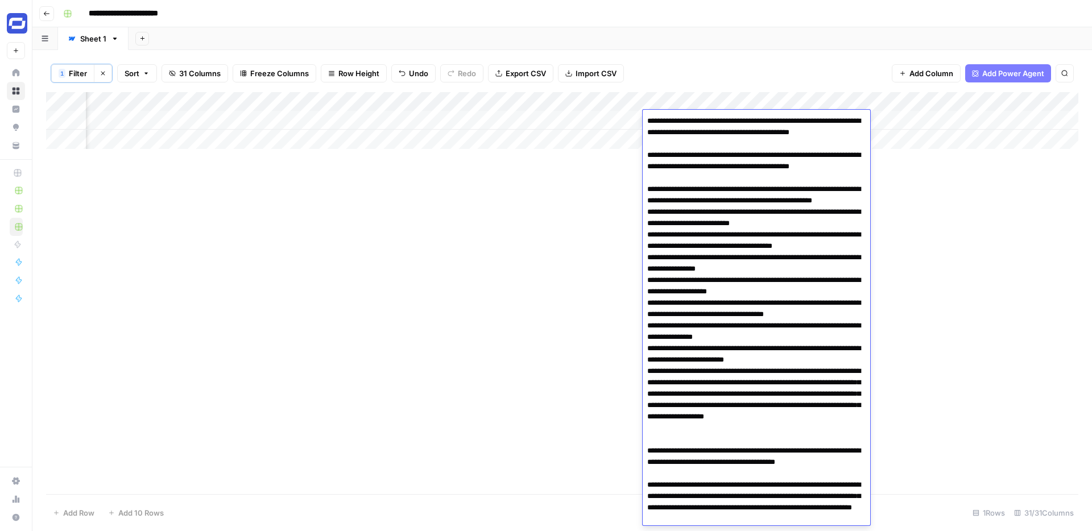
click at [835, 405] on div "Add Column" at bounding box center [562, 293] width 1032 height 402
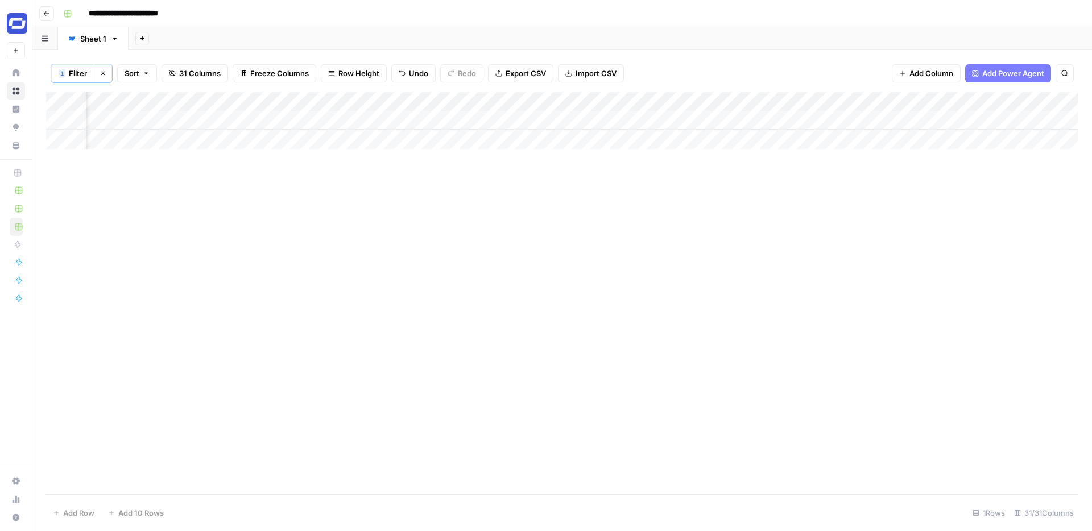
click at [835, 120] on div "Add Column" at bounding box center [562, 120] width 1032 height 57
click at [408, 118] on div "Add Column" at bounding box center [562, 120] width 1032 height 57
click at [719, 118] on div "Add Column" at bounding box center [562, 120] width 1032 height 57
click at [745, 121] on div "Add Column" at bounding box center [562, 120] width 1032 height 57
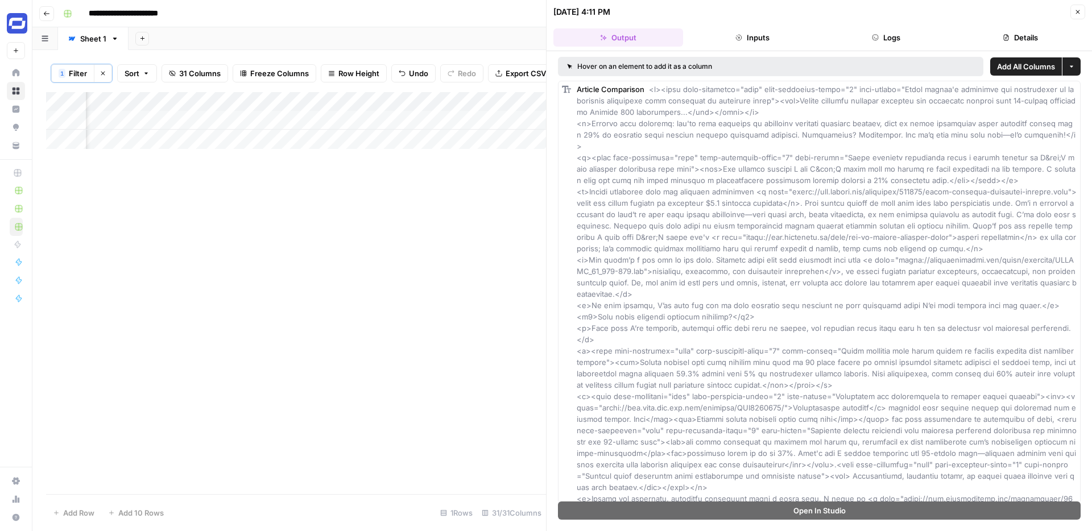
click at [835, 11] on icon "button" at bounding box center [1077, 12] width 7 height 7
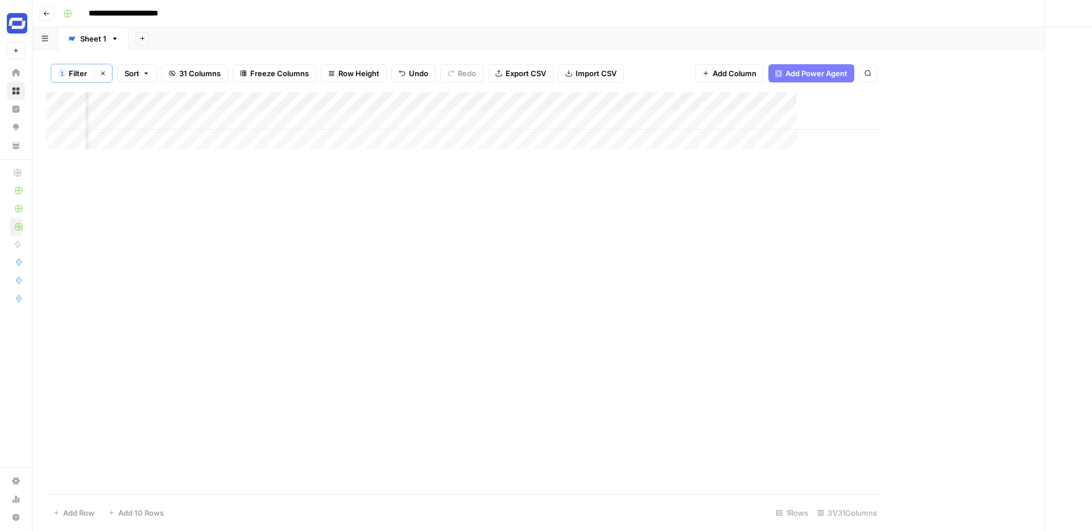
scroll to position [0, 3217]
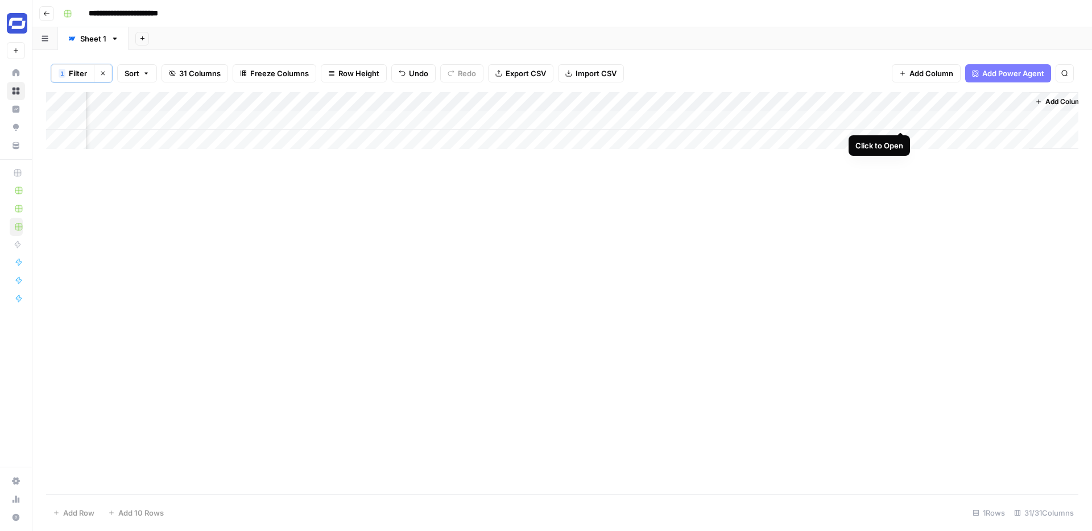
click at [835, 119] on div "Add Column" at bounding box center [562, 120] width 1032 height 57
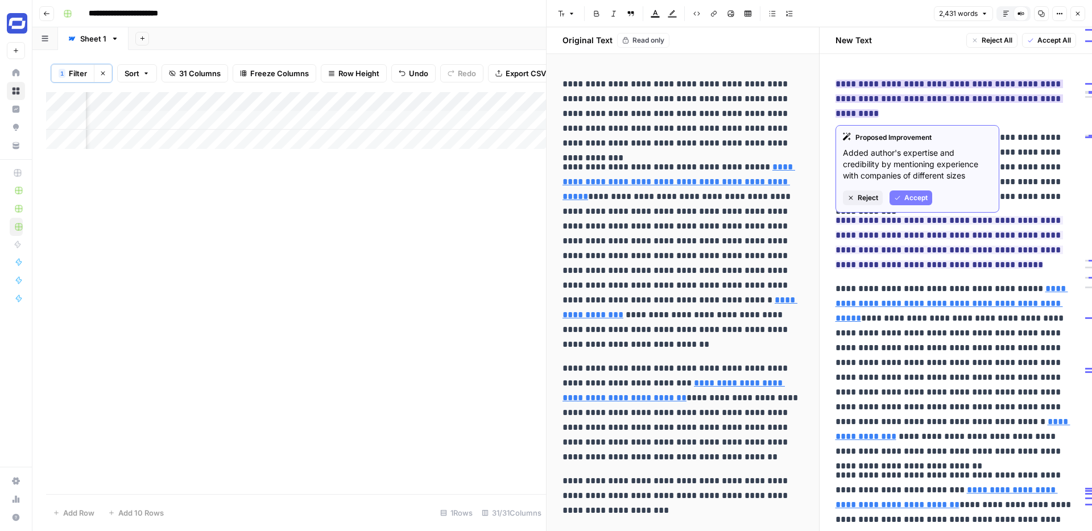
click at [835, 196] on span "Accept" at bounding box center [915, 198] width 23 height 10
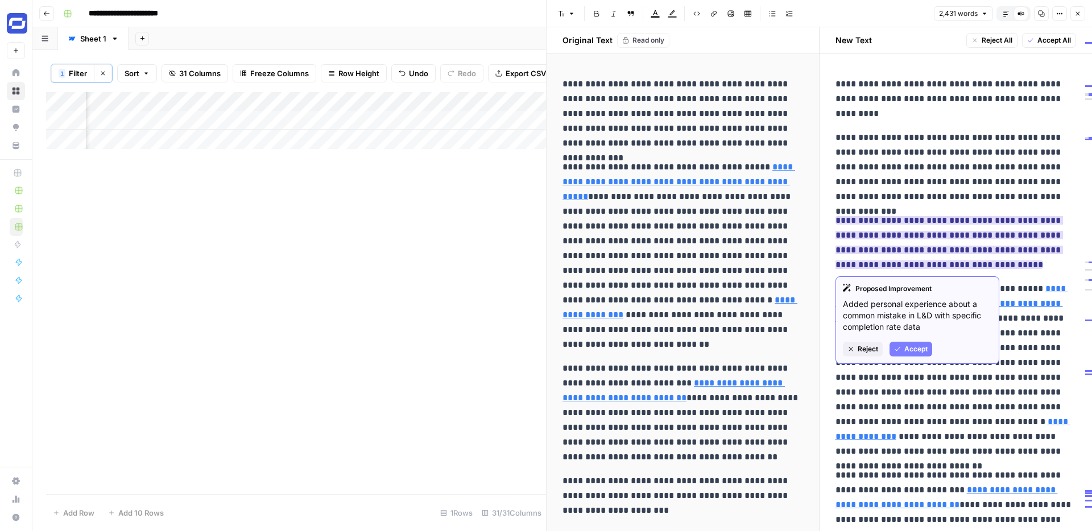
click at [835, 347] on span "Accept" at bounding box center [915, 349] width 23 height 10
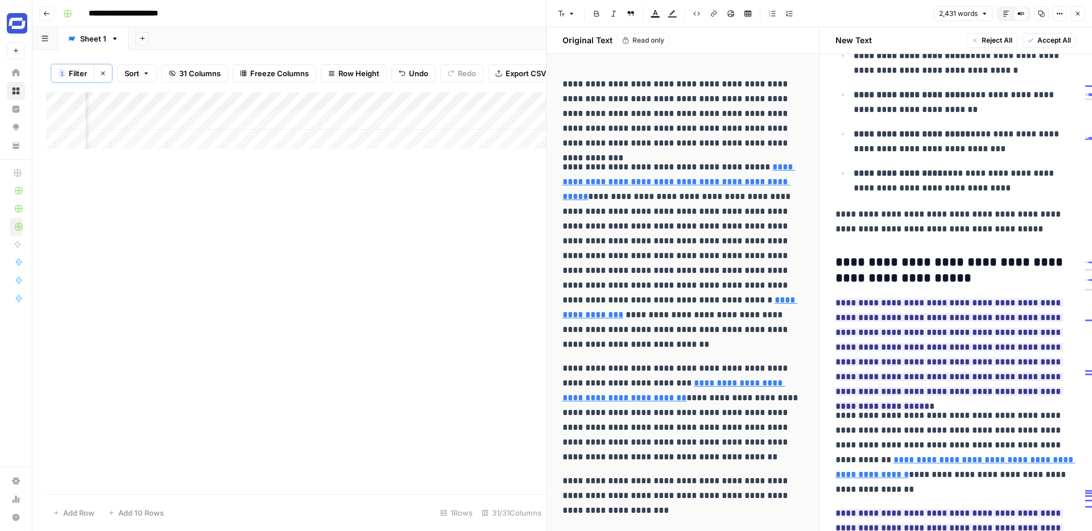
scroll to position [2623, 0]
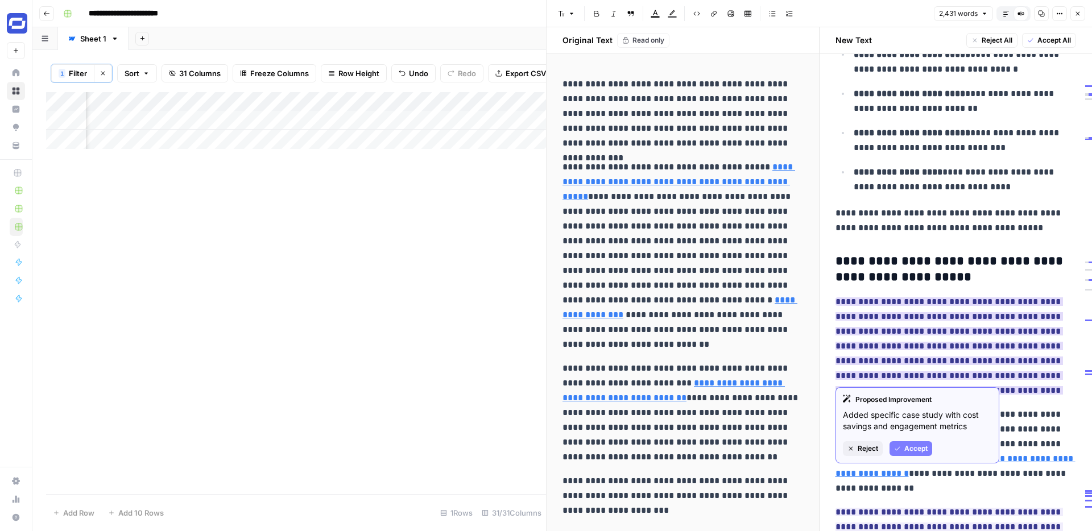
click at [835, 405] on span "Accept" at bounding box center [915, 448] width 23 height 10
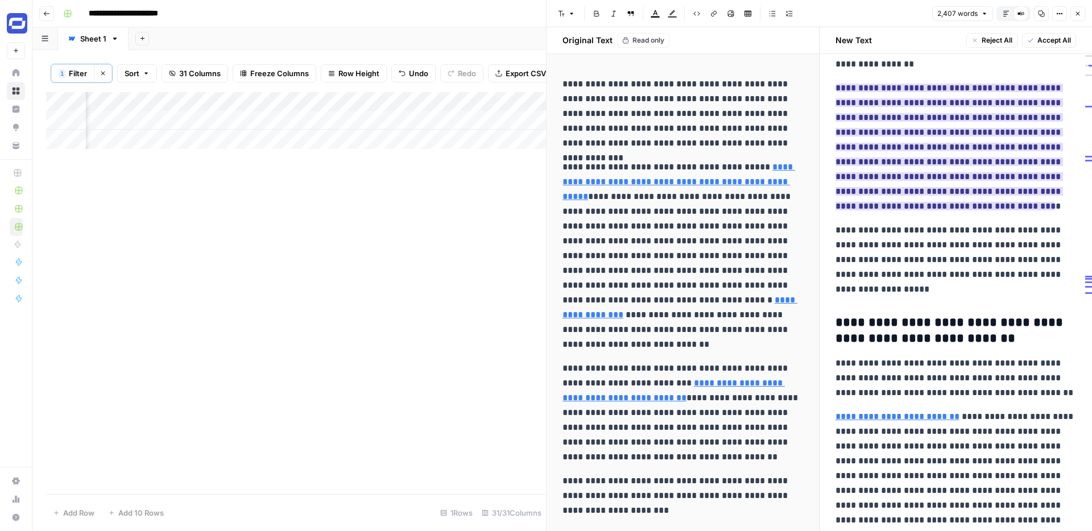
scroll to position [3081, 0]
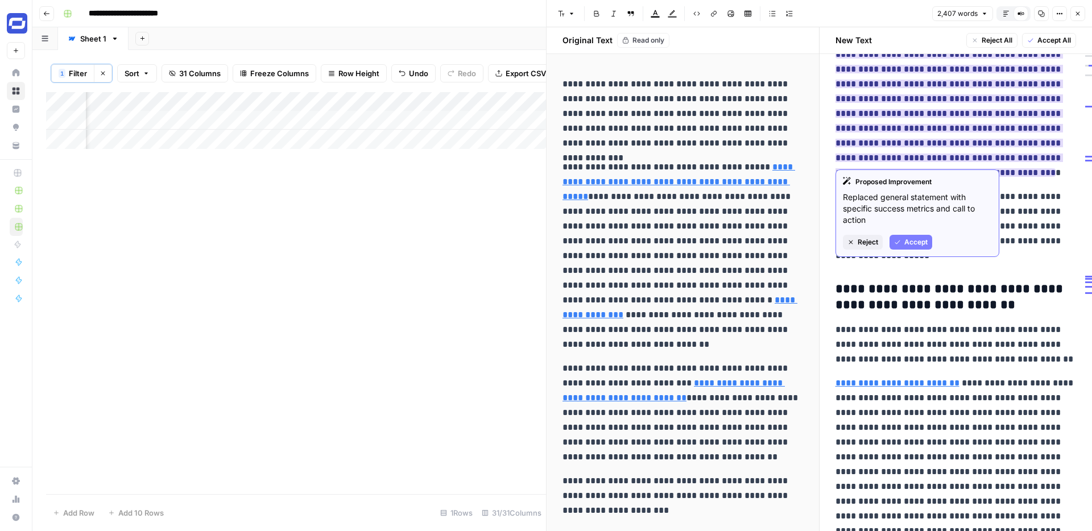
click at [835, 238] on span "Accept" at bounding box center [915, 242] width 23 height 10
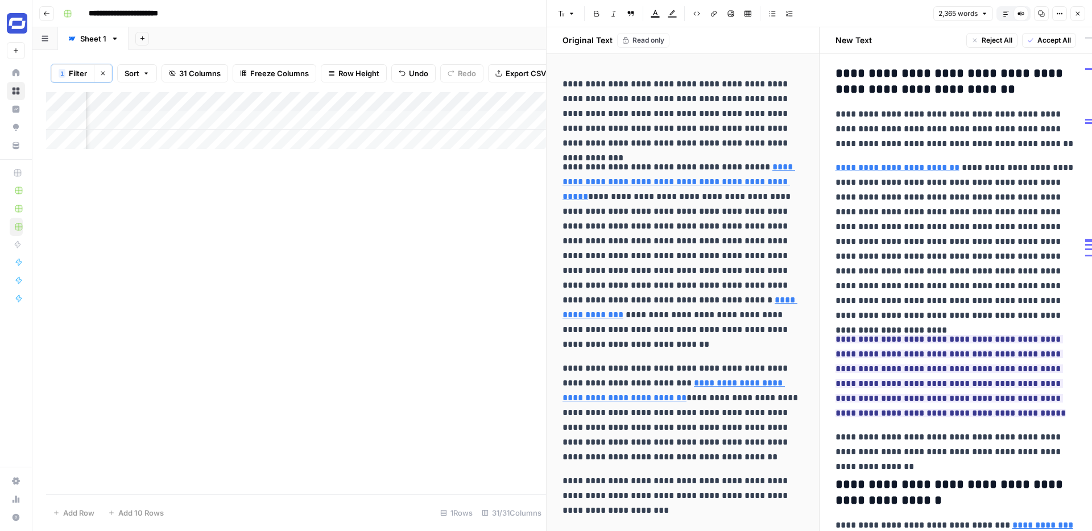
scroll to position [3326, 0]
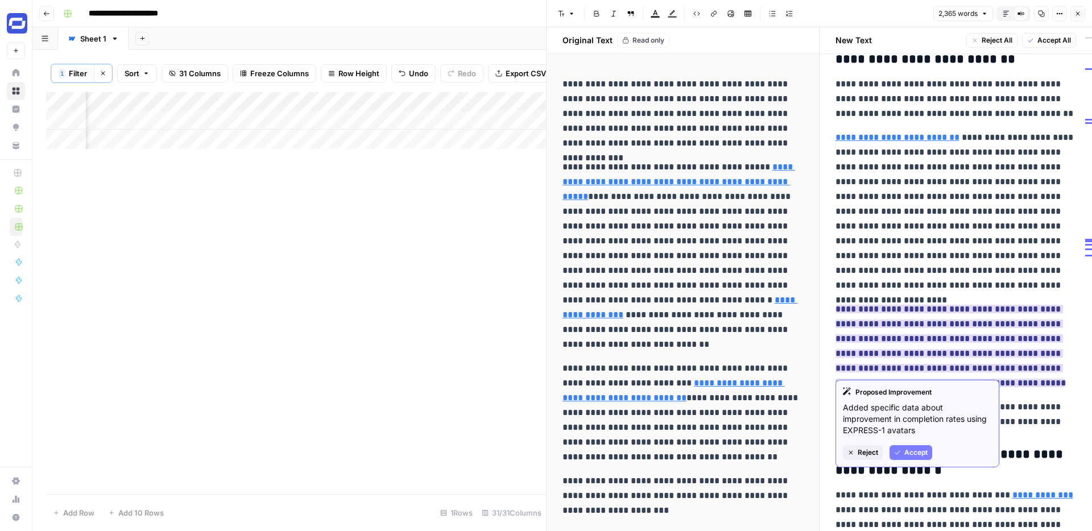
click at [835, 405] on span "Accept" at bounding box center [915, 452] width 23 height 10
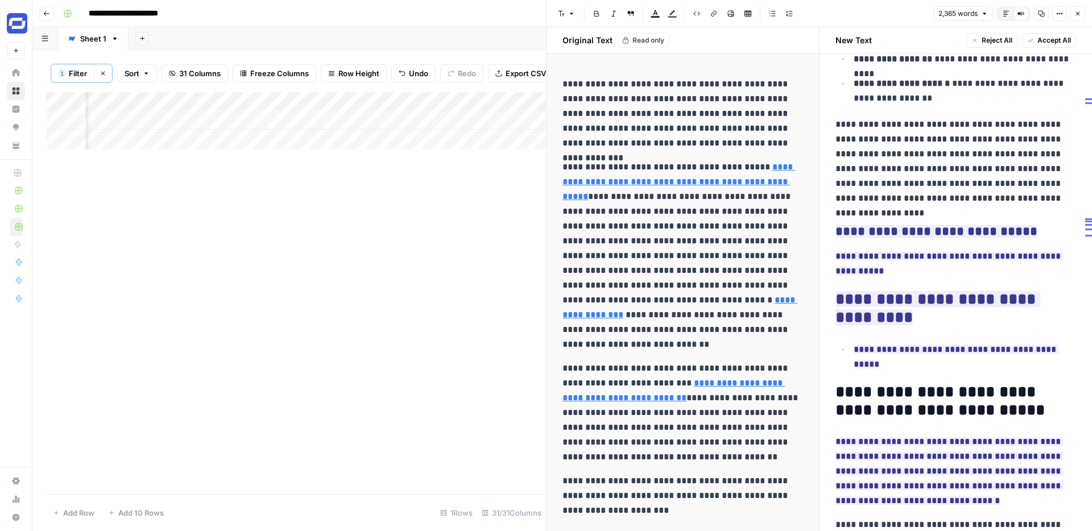
scroll to position [5496, 0]
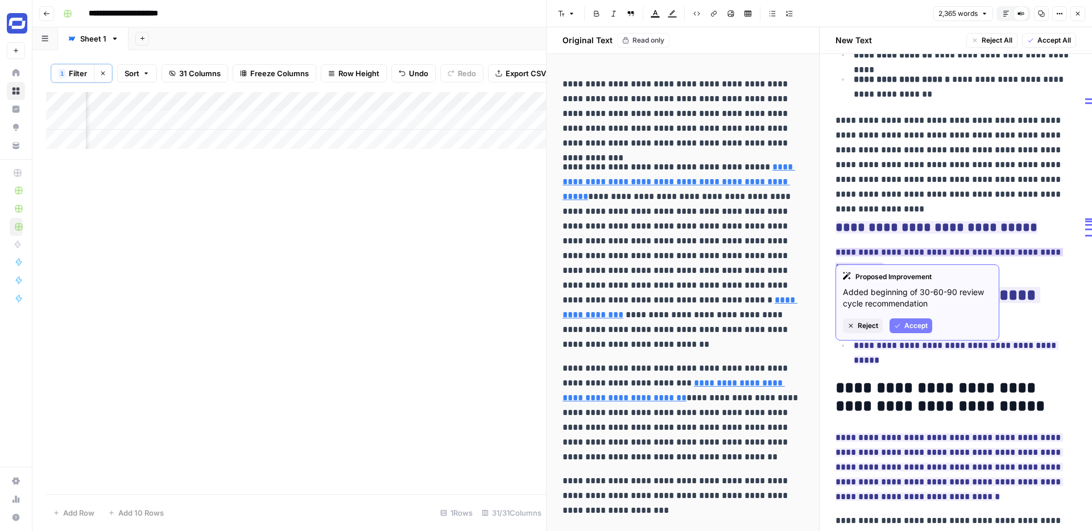
click at [835, 325] on span "Accept" at bounding box center [915, 326] width 23 height 10
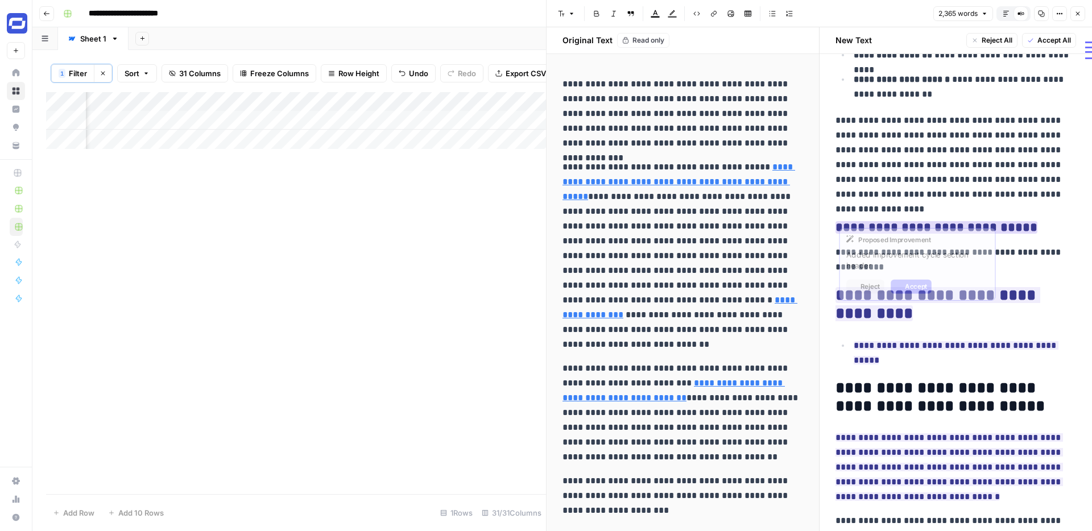
click at [835, 221] on ins "**********" at bounding box center [936, 227] width 202 height 13
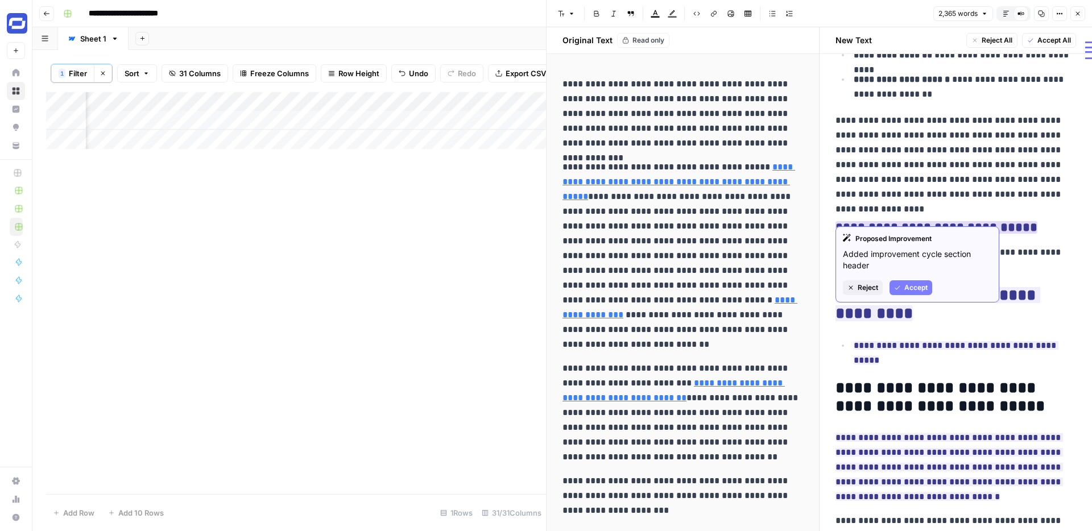
click at [835, 288] on span "Accept" at bounding box center [915, 288] width 23 height 10
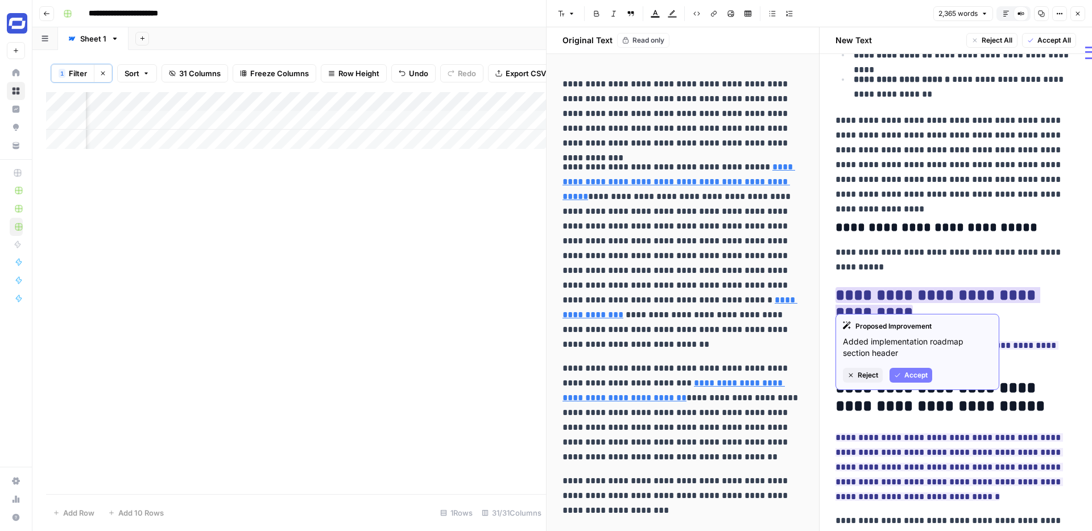
click at [835, 376] on span "Accept" at bounding box center [915, 375] width 23 height 10
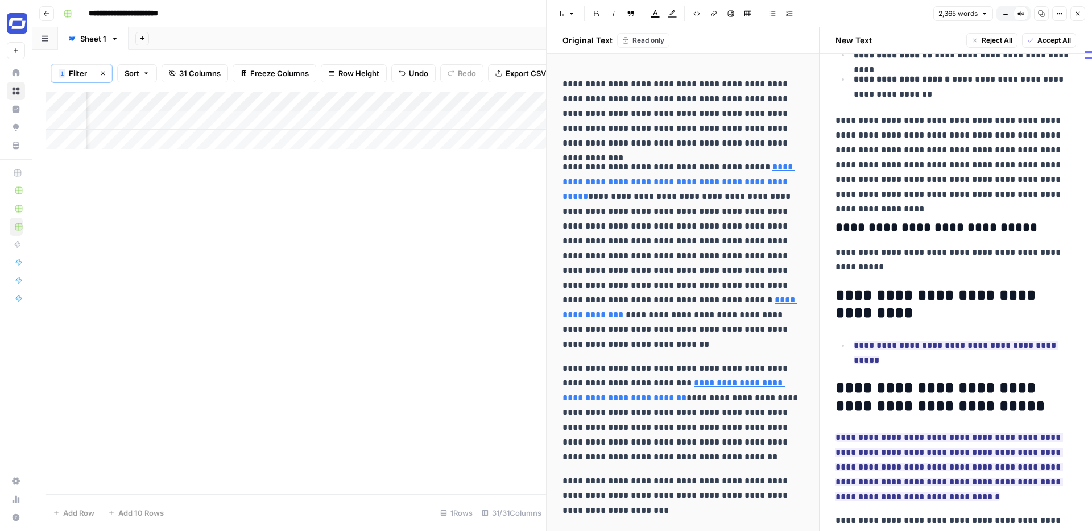
click at [835, 44] on span "Accept All" at bounding box center [1054, 40] width 34 height 10
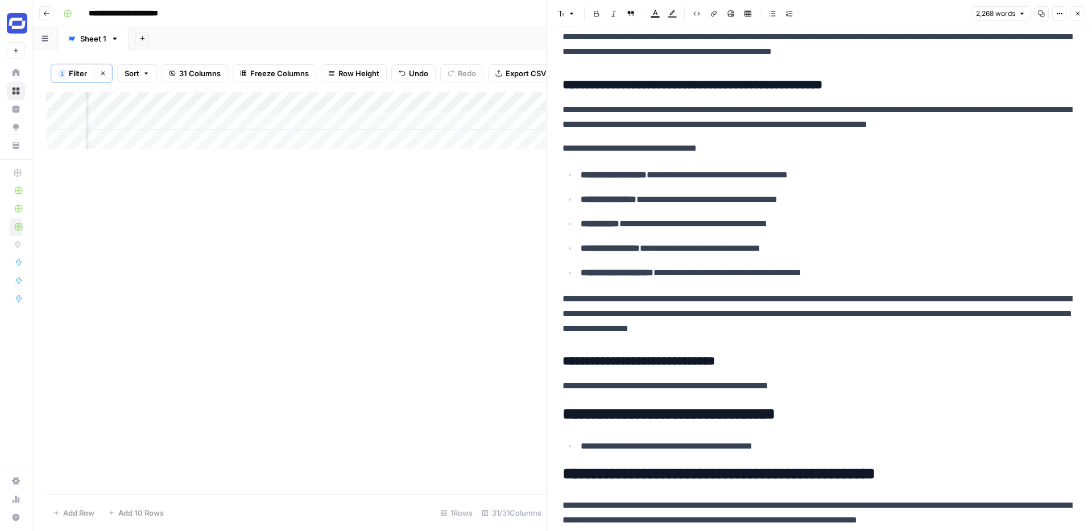
scroll to position [3164, 0]
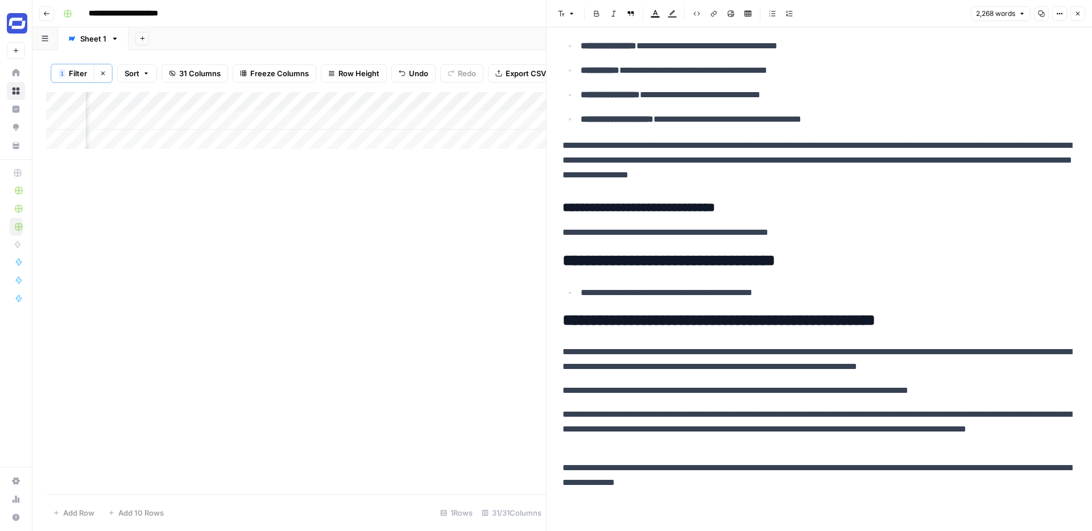
click at [835, 11] on icon "button" at bounding box center [1077, 13] width 7 height 7
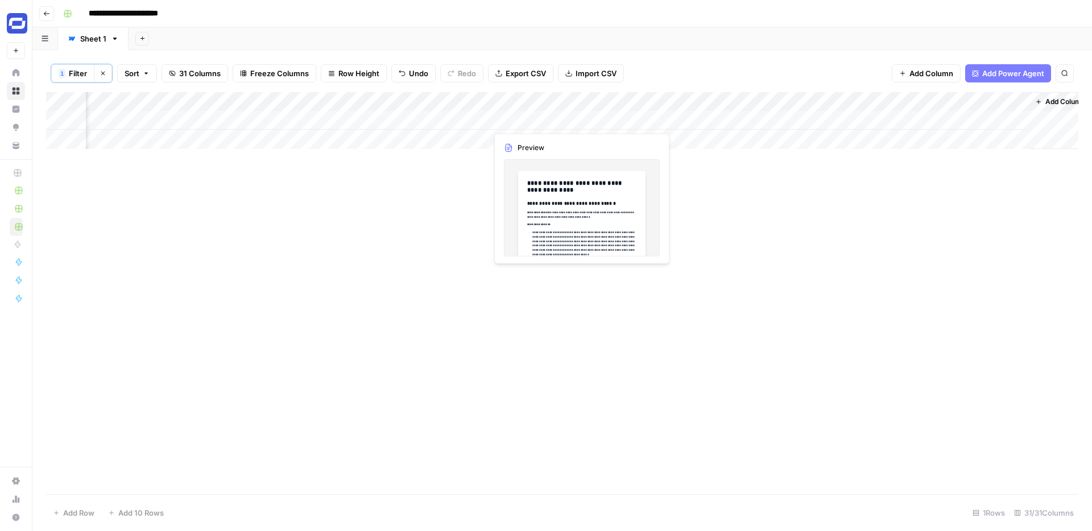
click at [539, 125] on div "Add Column" at bounding box center [562, 120] width 1032 height 57
click at [571, 191] on div "Add Column" at bounding box center [562, 293] width 1032 height 402
click at [571, 118] on div "Add Column" at bounding box center [562, 120] width 1032 height 57
click at [571, 118] on div at bounding box center [567, 120] width 161 height 21
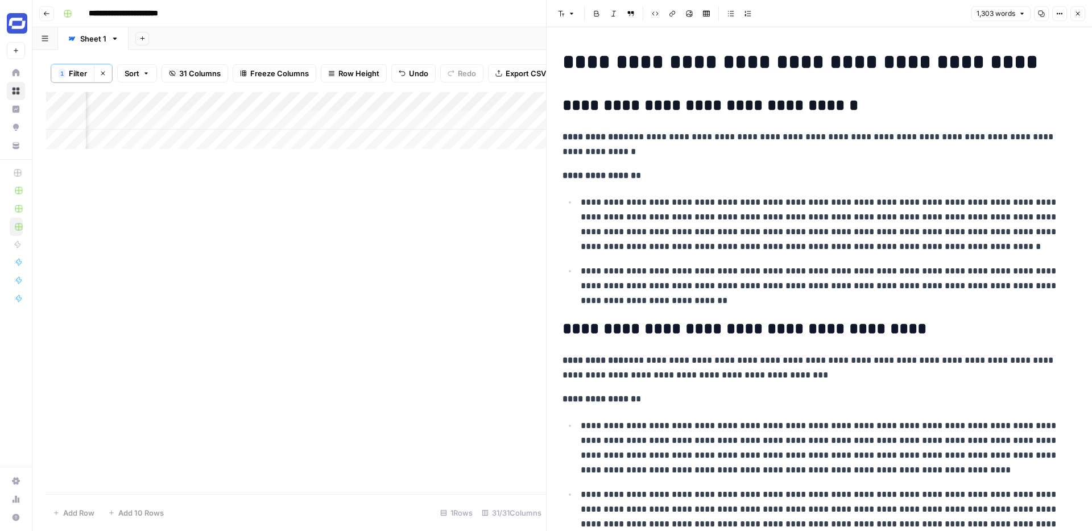
click at [835, 15] on icon "button" at bounding box center [1077, 13] width 7 height 7
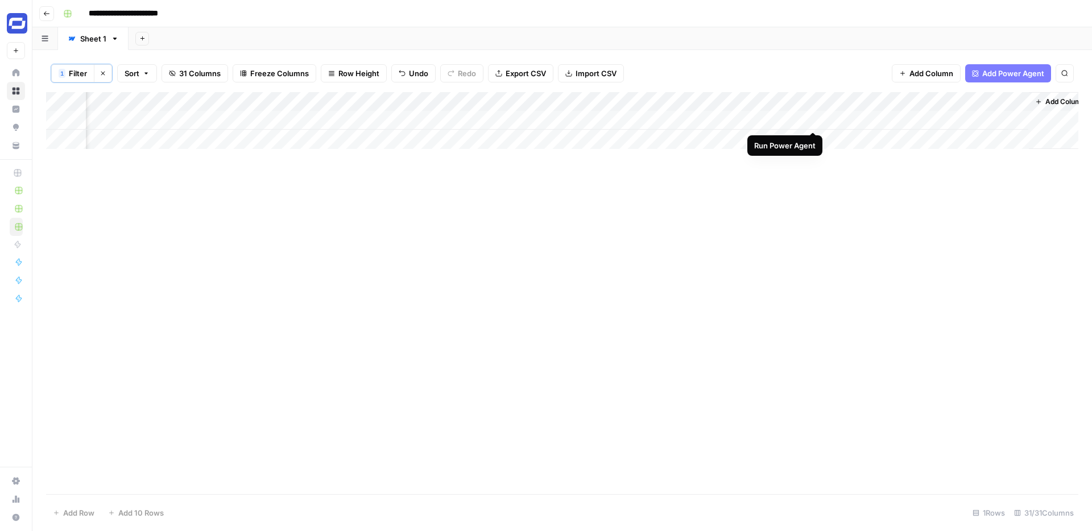
click at [811, 118] on div "Add Column" at bounding box center [562, 120] width 1032 height 57
click at [634, 118] on div "Add Column" at bounding box center [562, 120] width 1032 height 57
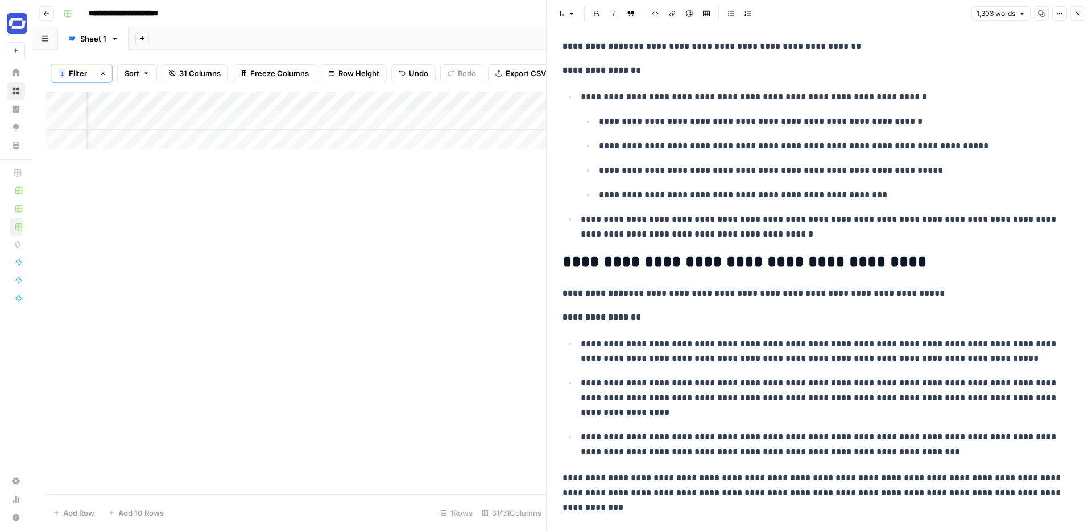
scroll to position [1989, 0]
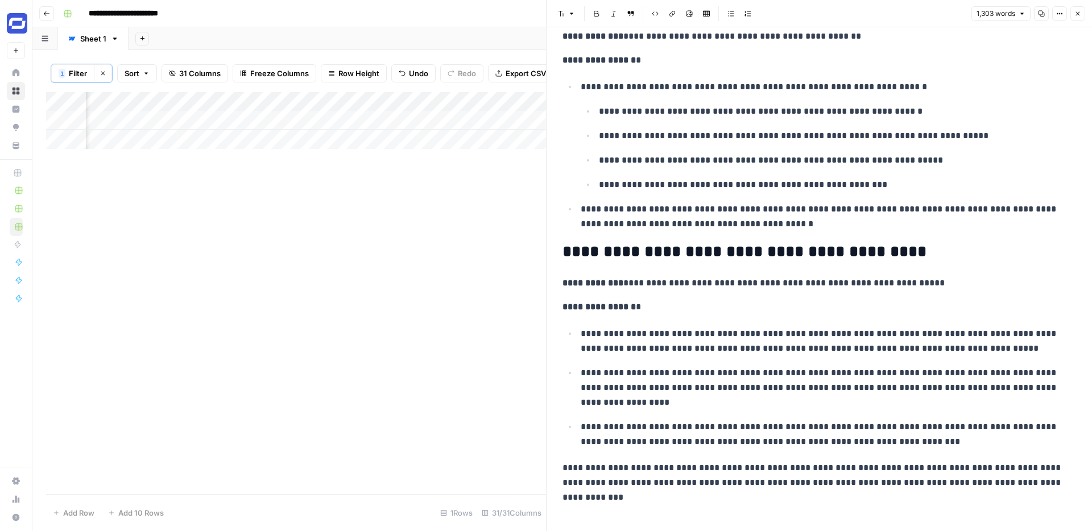
click at [835, 15] on button "Close" at bounding box center [1077, 13] width 15 height 15
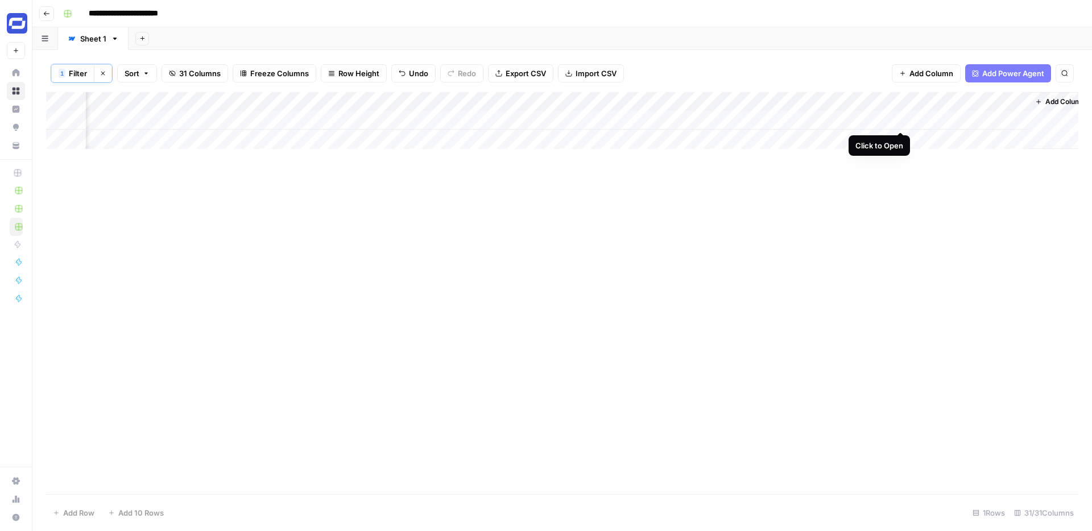
click at [835, 119] on div "Add Column" at bounding box center [562, 120] width 1032 height 57
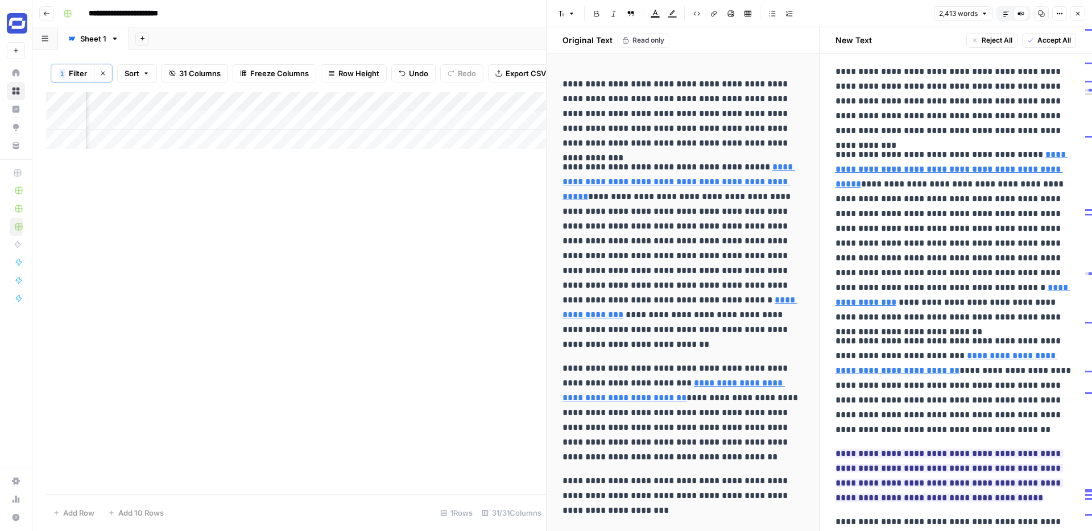
scroll to position [52, 0]
click at [835, 19] on button "Close" at bounding box center [1077, 13] width 15 height 15
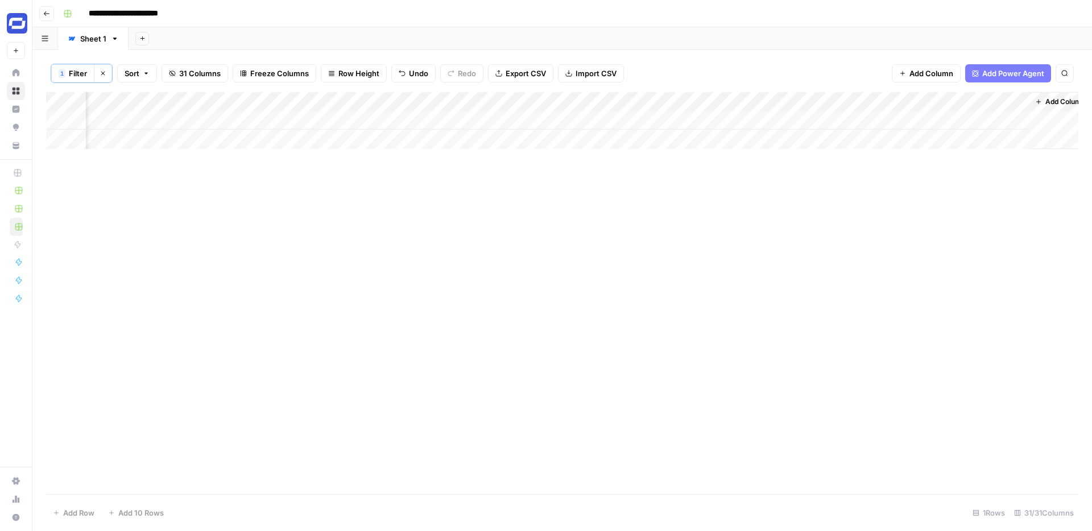
click at [639, 101] on div "Add Column" at bounding box center [562, 120] width 1032 height 57
click at [633, 155] on div "Add Column" at bounding box center [562, 293] width 1032 height 402
click at [464, 98] on div "Add Column" at bounding box center [562, 120] width 1032 height 57
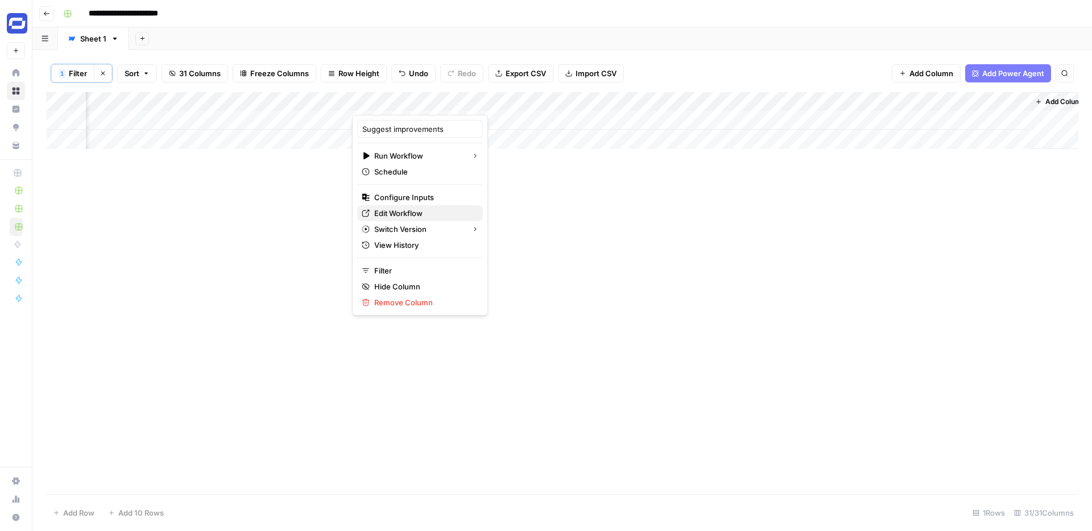
click at [409, 214] on span "Edit Workflow" at bounding box center [423, 213] width 99 height 11
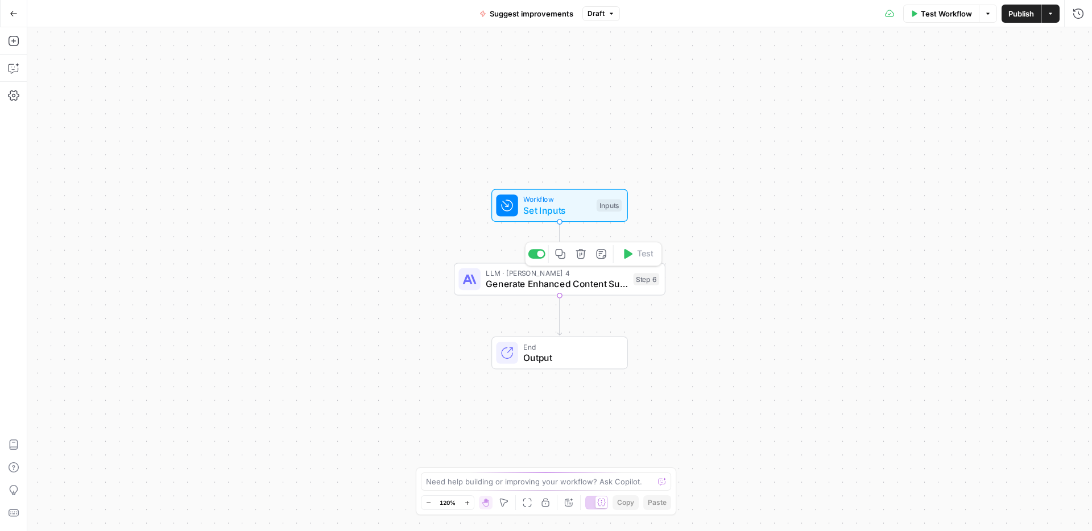
click at [597, 283] on span "Generate Enhanced Content Suggestions" at bounding box center [557, 284] width 142 height 14
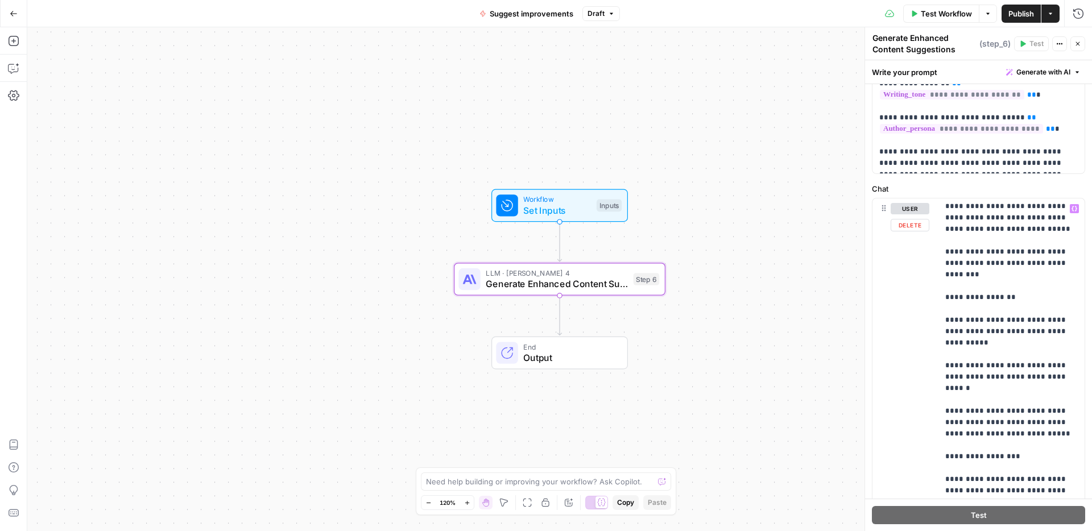
scroll to position [1729, 0]
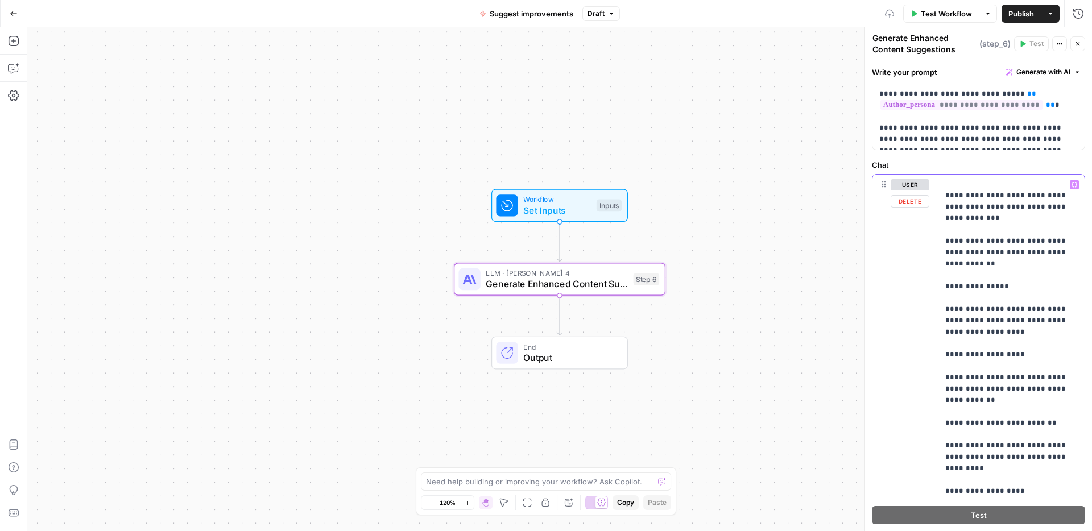
scroll to position [134, 0]
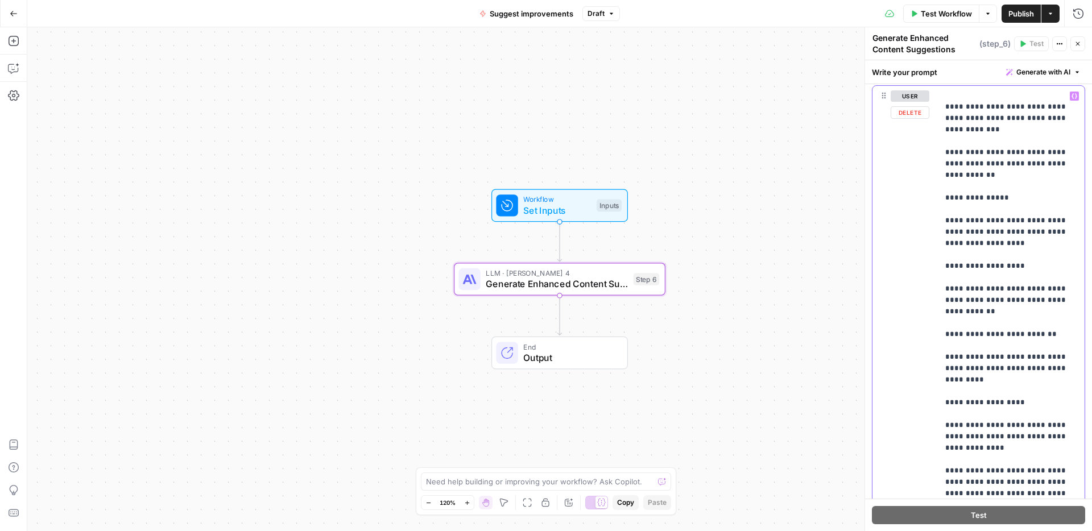
scroll to position [225, 0]
drag, startPoint x: 1040, startPoint y: 401, endPoint x: 943, endPoint y: 392, distance: 98.3
click at [943, 392] on div "**********" at bounding box center [1011, 314] width 146 height 463
drag, startPoint x: 1051, startPoint y: 400, endPoint x: 976, endPoint y: 401, distance: 75.6
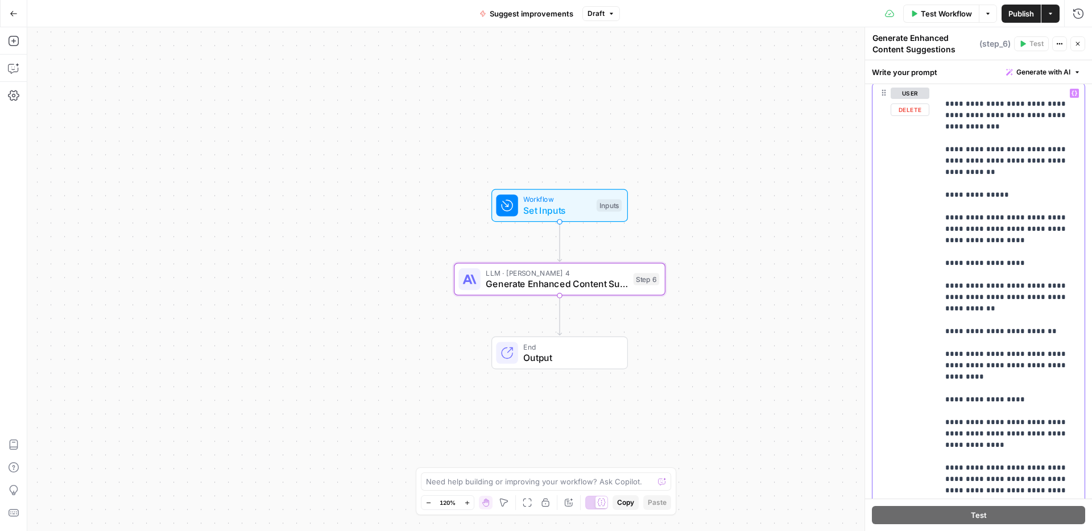
drag, startPoint x: 976, startPoint y: 400, endPoint x: 943, endPoint y: 390, distance: 34.5
click at [943, 390] on div "**********" at bounding box center [1011, 314] width 146 height 463
copy p "**********"
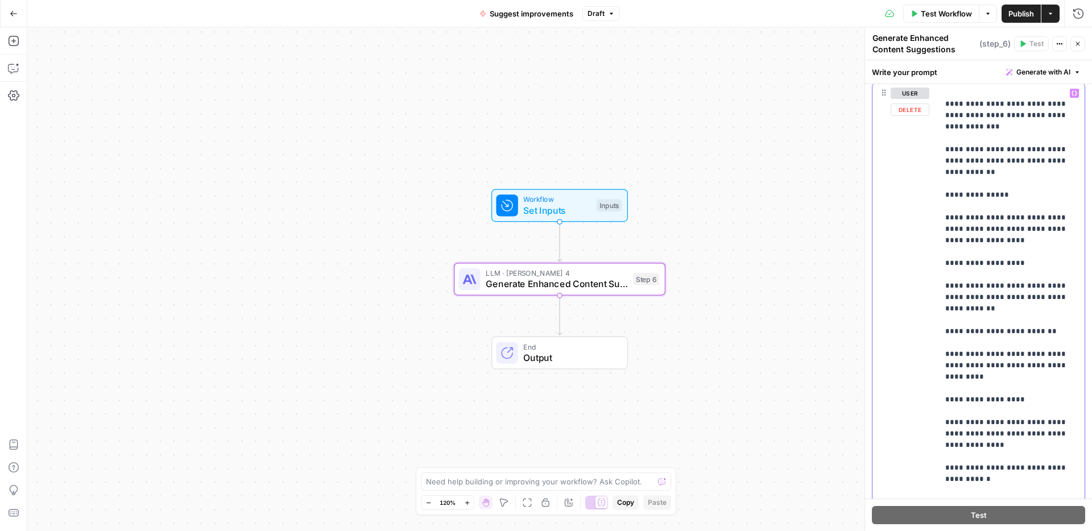
drag, startPoint x: 977, startPoint y: 435, endPoint x: 943, endPoint y: 425, distance: 35.6
click at [943, 425] on div "**********" at bounding box center [1011, 314] width 146 height 463
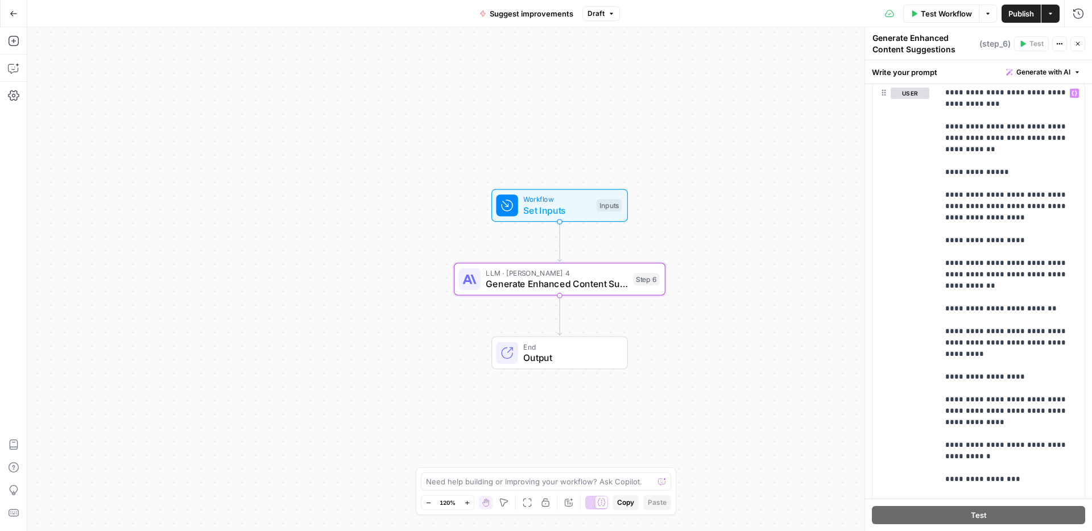
click at [1026, 17] on span "Publish" at bounding box center [1021, 13] width 26 height 11
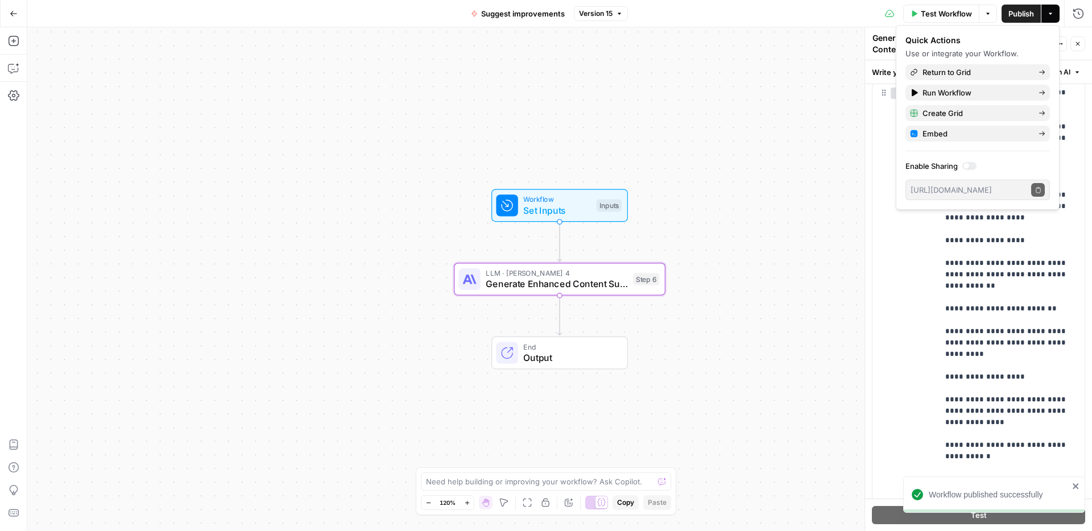
click at [724, 128] on div "Workflow Set Inputs Inputs LLM · Claude Sonnet 4 Generate Enhanced Content Sugg…" at bounding box center [559, 279] width 1064 height 504
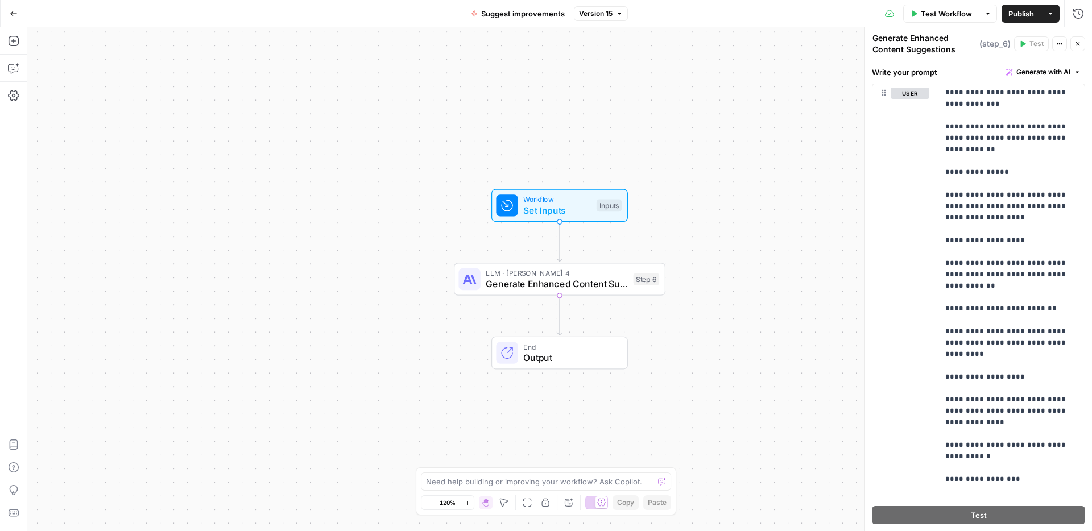
click at [20, 15] on button "Go Back" at bounding box center [13, 13] width 20 height 20
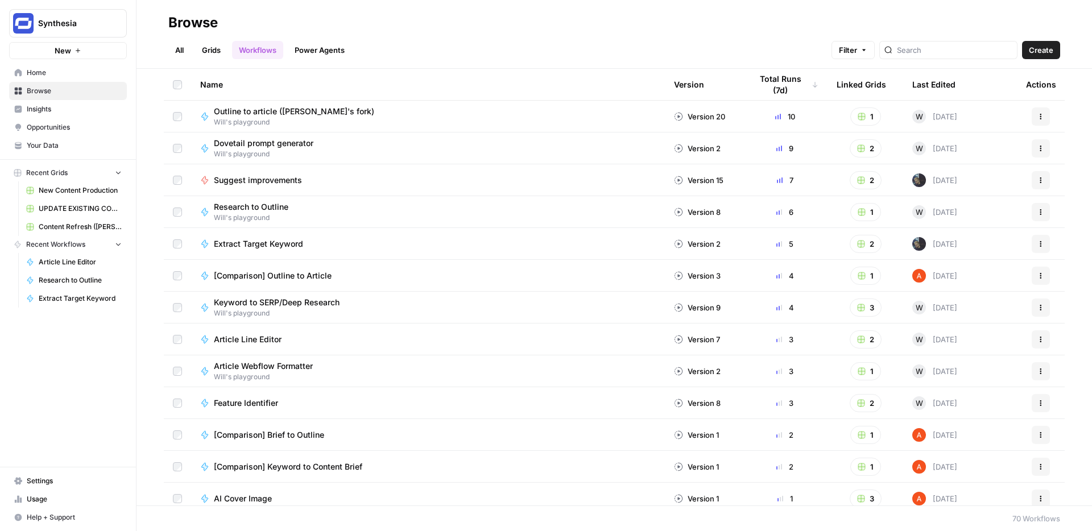
click at [205, 51] on link "Grids" at bounding box center [211, 50] width 32 height 18
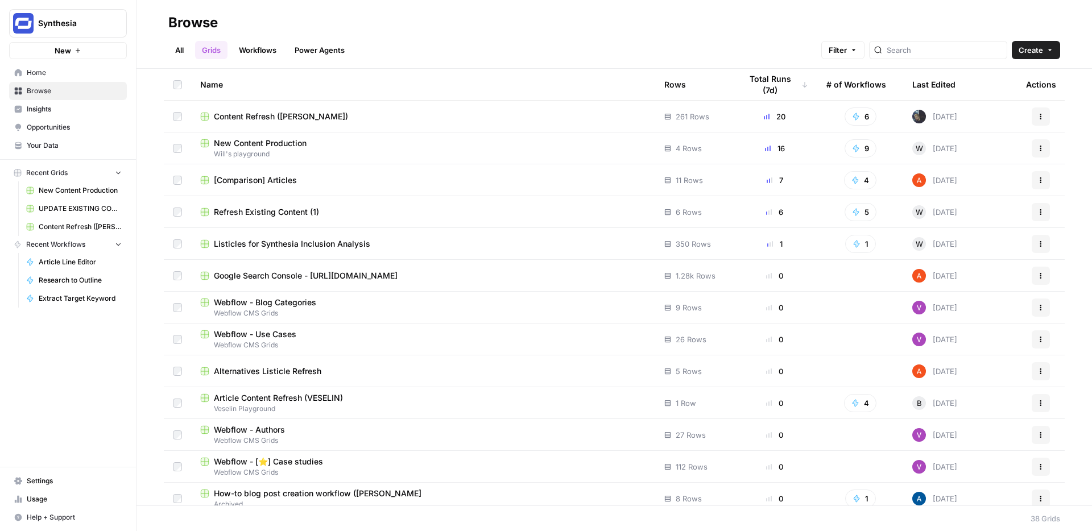
click at [305, 117] on span "Content Refresh ([PERSON_NAME])" at bounding box center [281, 116] width 134 height 11
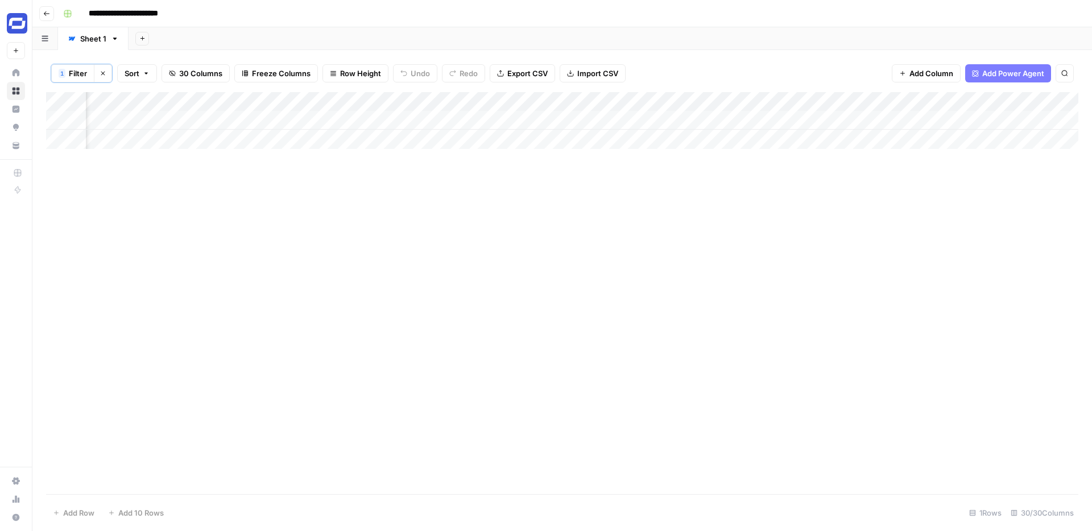
scroll to position [0, 2856]
click at [825, 98] on div "Add Column" at bounding box center [562, 120] width 1032 height 57
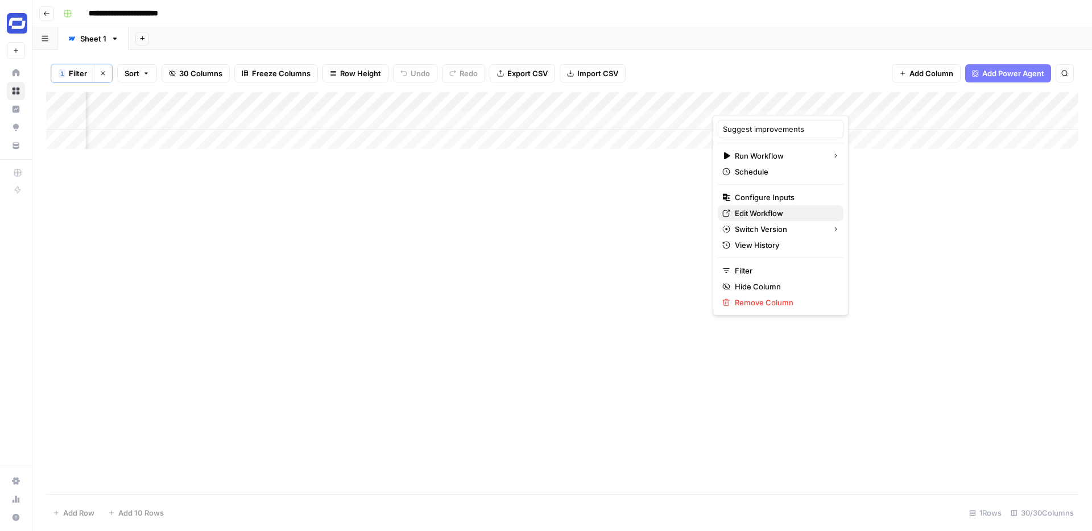
click at [752, 213] on span "Edit Workflow" at bounding box center [784, 213] width 99 height 11
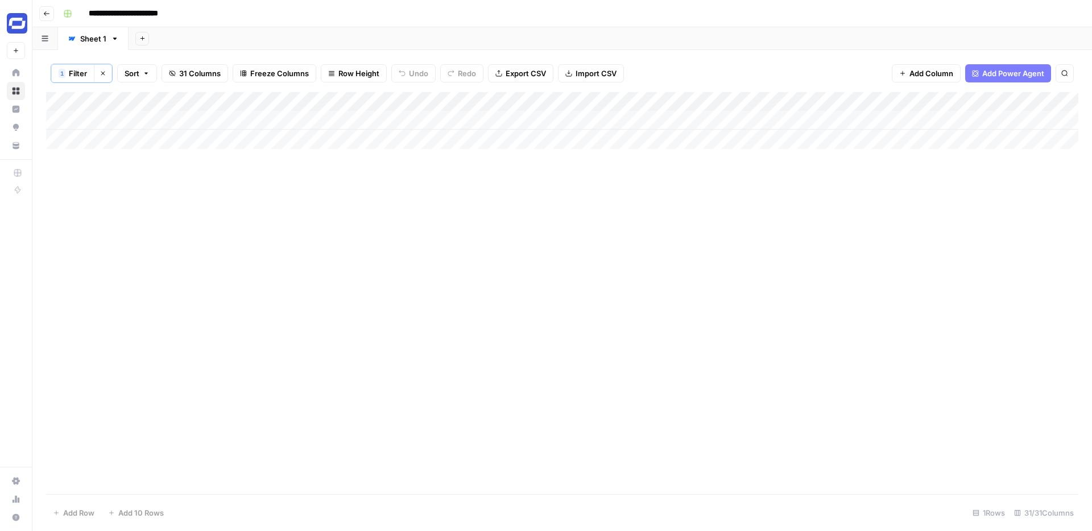
click at [77, 76] on span "Filter" at bounding box center [78, 73] width 18 height 11
type input "SEO: Title"
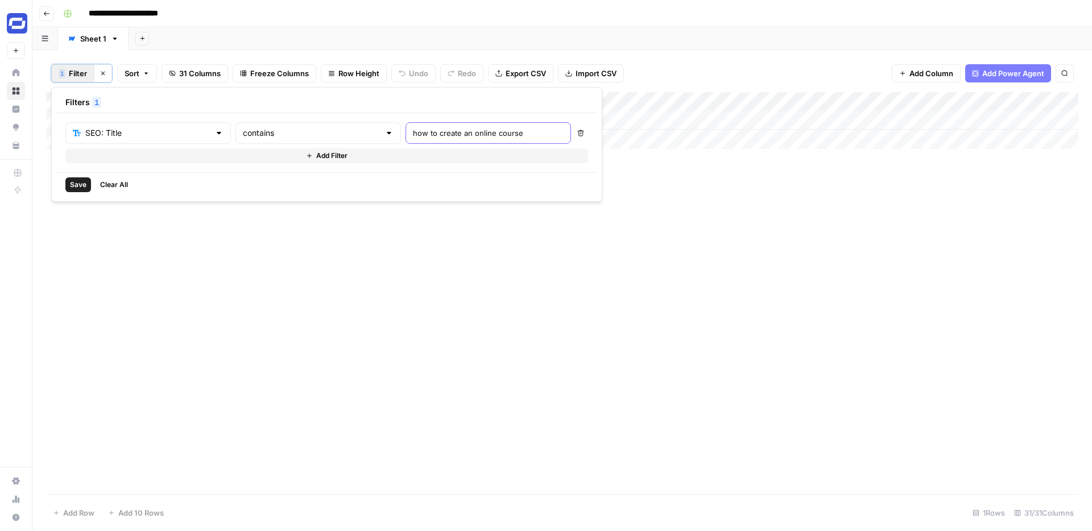
click at [413, 137] on input "how to create an online course" at bounding box center [488, 132] width 151 height 11
paste input "Suggest exact places to mention features."
type input "Suggest exact places to mention features."
click at [588, 195] on div "Add Column" at bounding box center [562, 293] width 1032 height 402
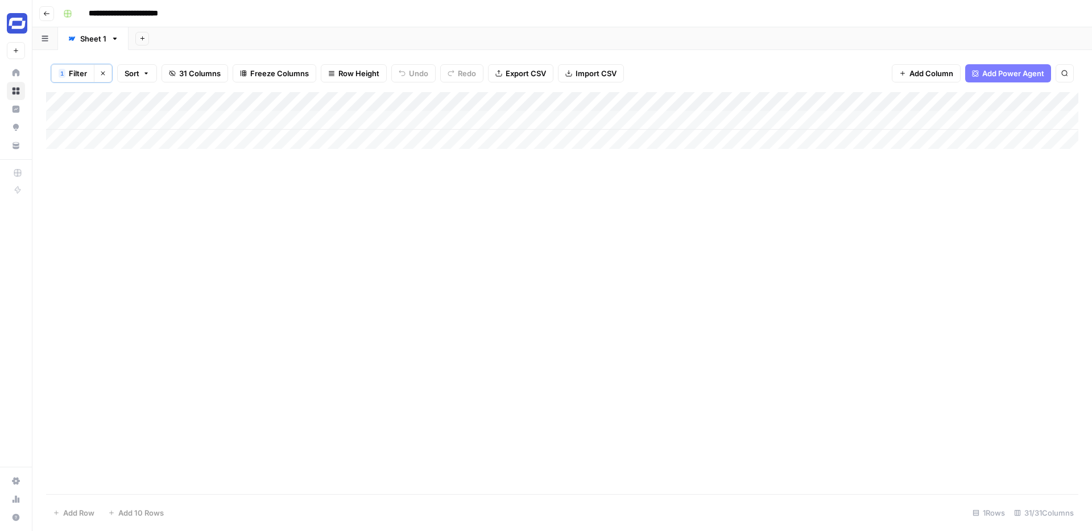
click at [90, 68] on button "1 Filter" at bounding box center [72, 73] width 43 height 18
click at [243, 130] on input "text" at bounding box center [311, 132] width 137 height 11
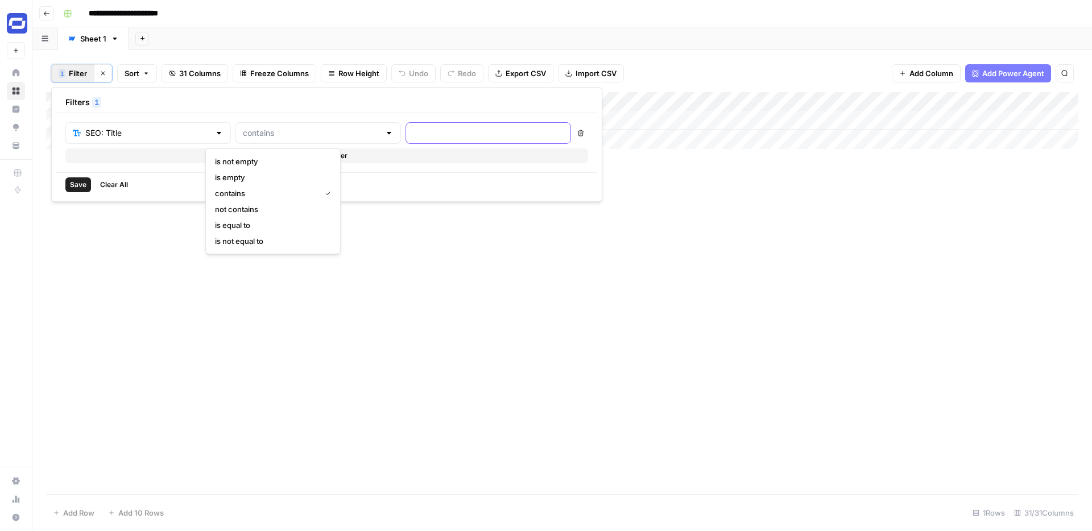
type input "contains"
click at [413, 137] on input "text" at bounding box center [488, 132] width 151 height 11
paste input "How To Make Training More Engaging: 9 Proven Steps"
type input "How To Make Training More Engaging: 9 Proven Steps"
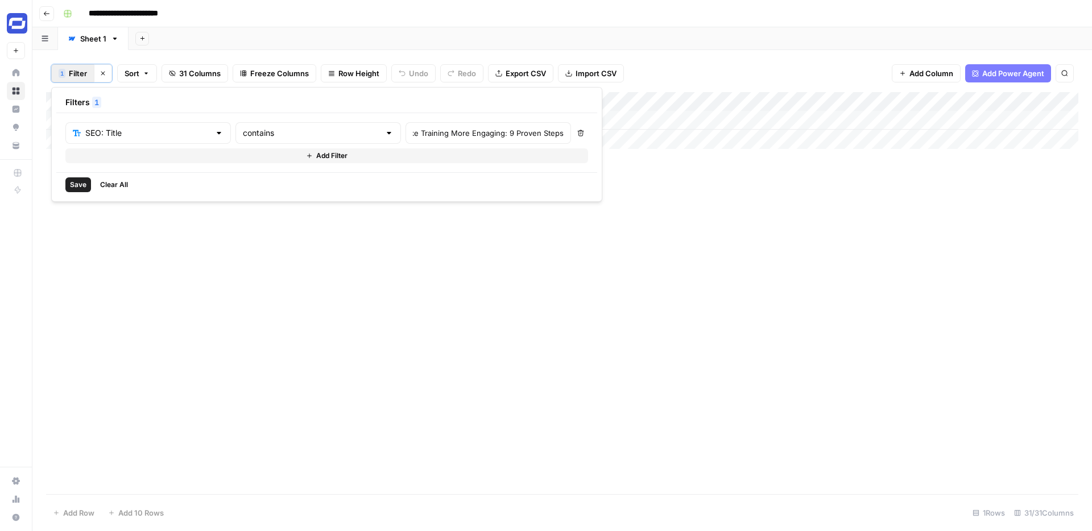
click at [478, 214] on div "Add Column" at bounding box center [562, 293] width 1032 height 402
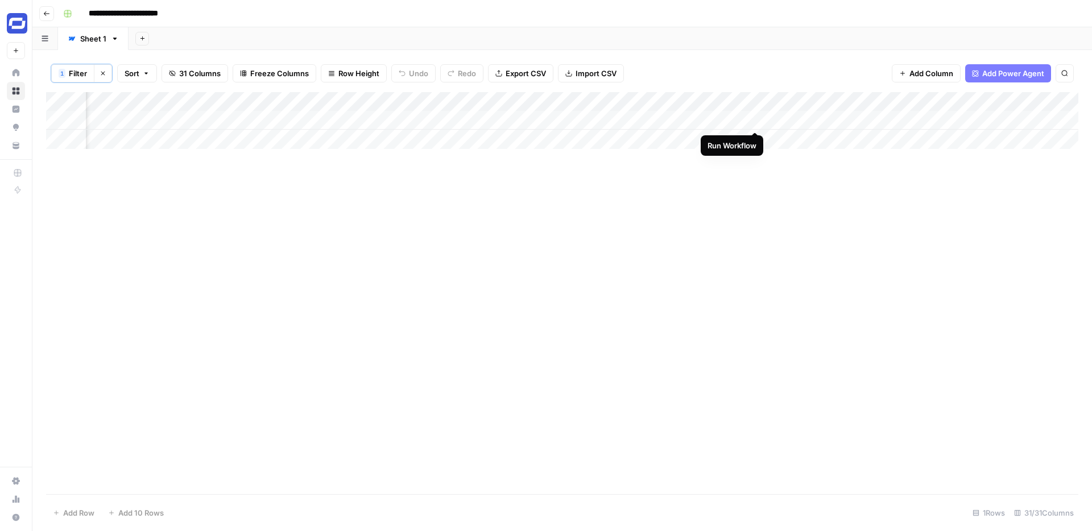
click at [754, 118] on div "Add Column" at bounding box center [562, 120] width 1032 height 57
click at [914, 118] on div "Add Column" at bounding box center [562, 120] width 1032 height 57
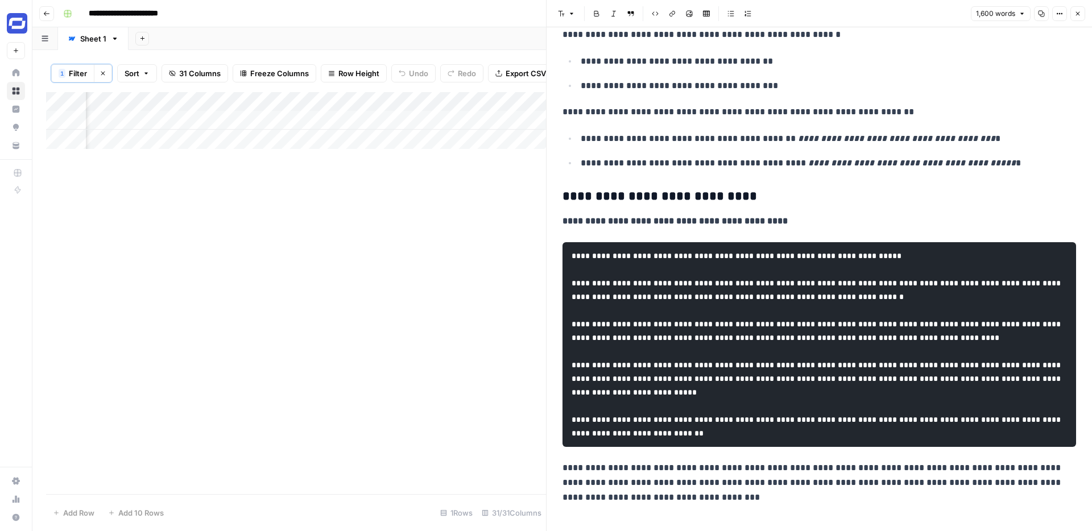
scroll to position [3025, 0]
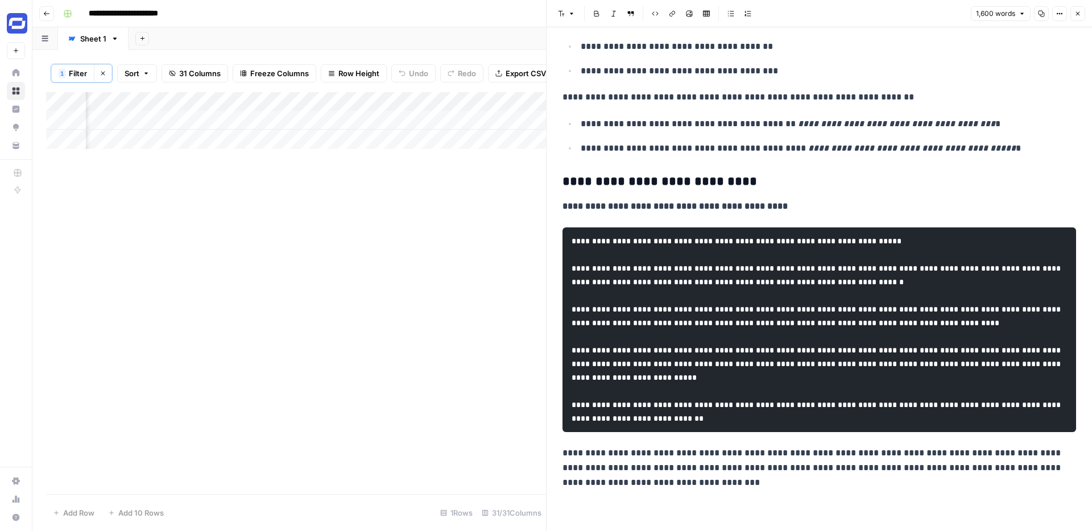
click at [1072, 12] on button "Close" at bounding box center [1077, 13] width 15 height 15
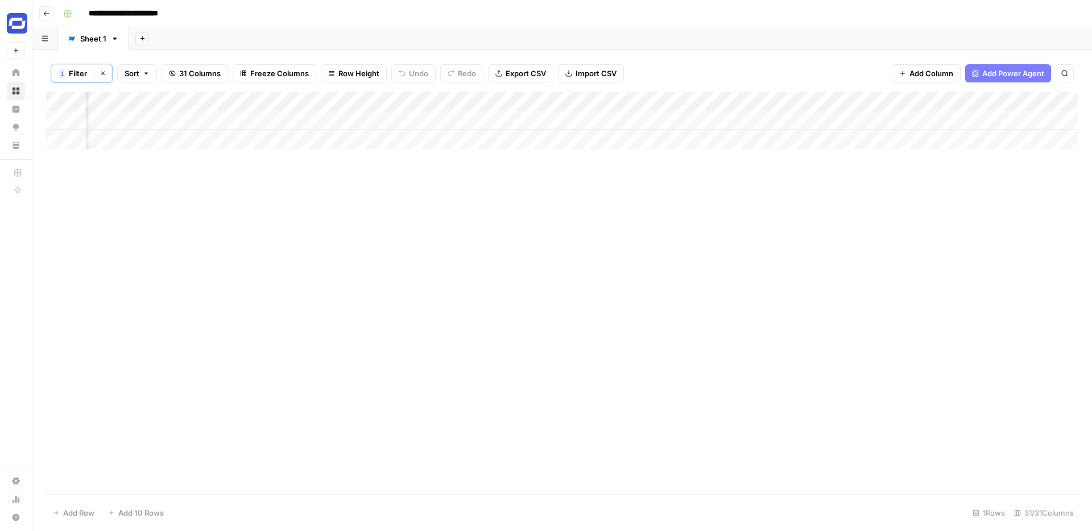
click at [978, 98] on div "Add Column" at bounding box center [562, 120] width 1032 height 57
click at [953, 196] on span "Configure Inputs" at bounding box center [996, 197] width 99 height 11
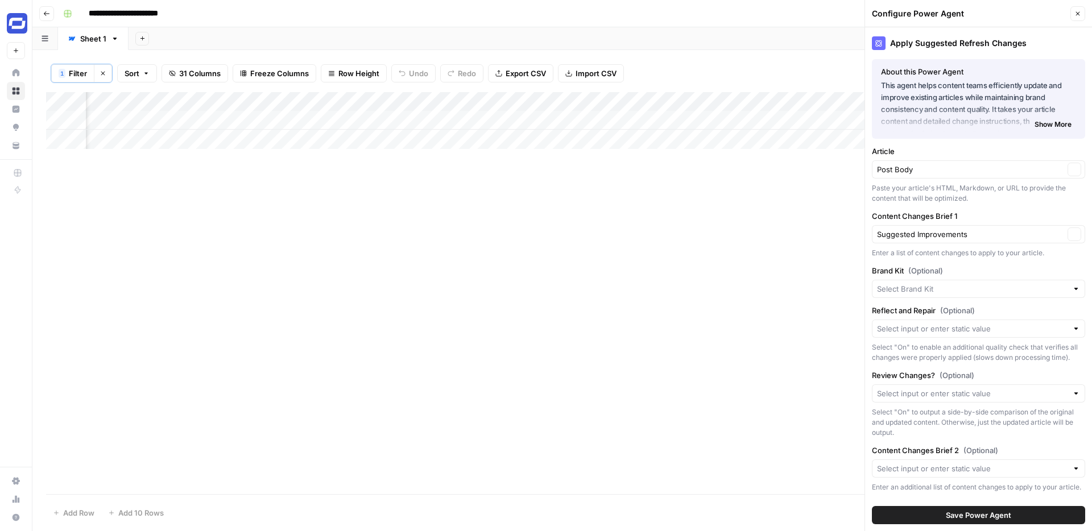
type input "Synthesia"
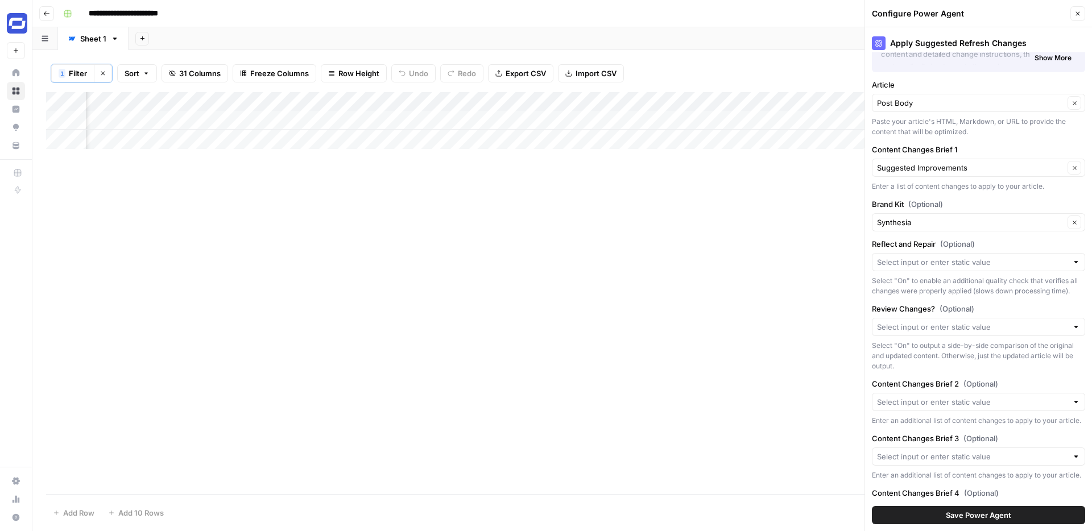
scroll to position [80, 0]
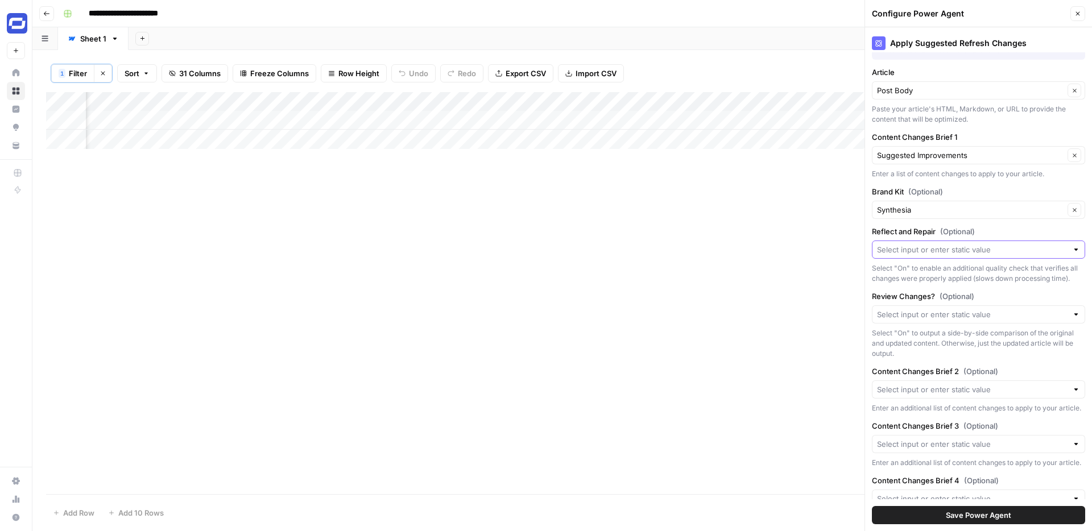
click at [961, 251] on input "Reflect and Repair (Optional)" at bounding box center [972, 249] width 190 height 11
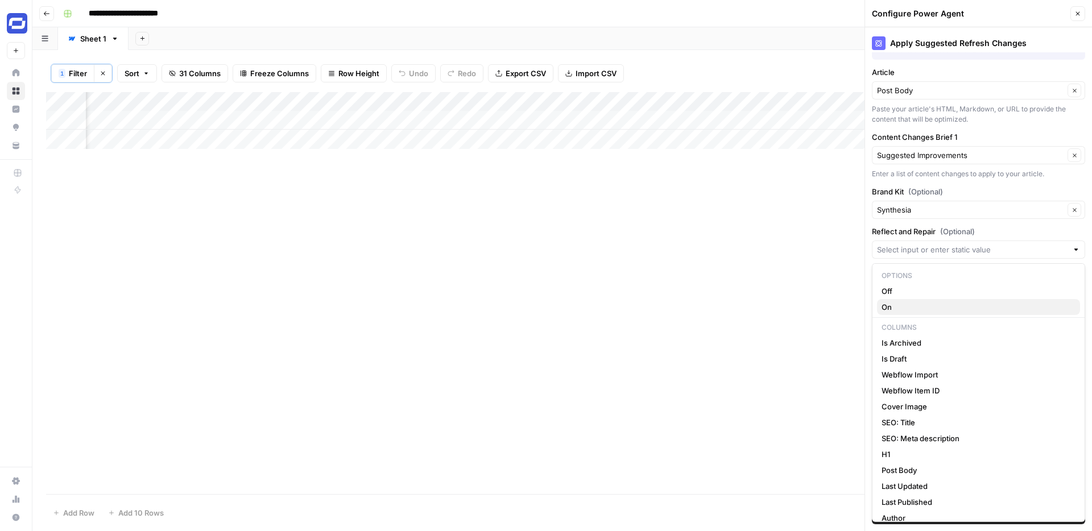
click at [912, 301] on span "On" at bounding box center [975, 306] width 189 height 11
type input "On"
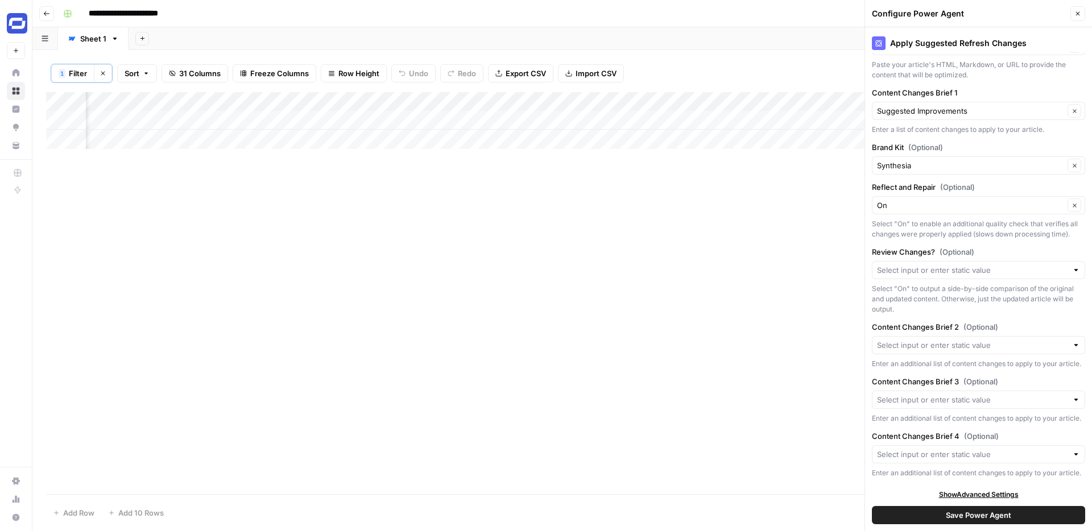
scroll to position [129, 0]
click at [966, 517] on span "Save Power Agent" at bounding box center [977, 514] width 65 height 11
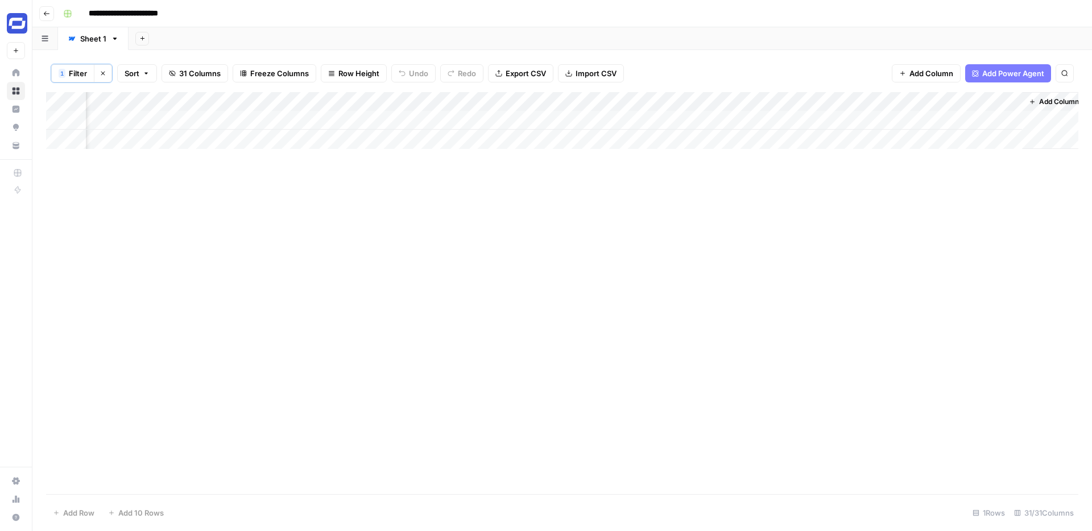
scroll to position [0, 3230]
click at [799, 119] on div "Add Column" at bounding box center [562, 120] width 1032 height 57
click at [889, 119] on div "Add Column" at bounding box center [562, 120] width 1032 height 57
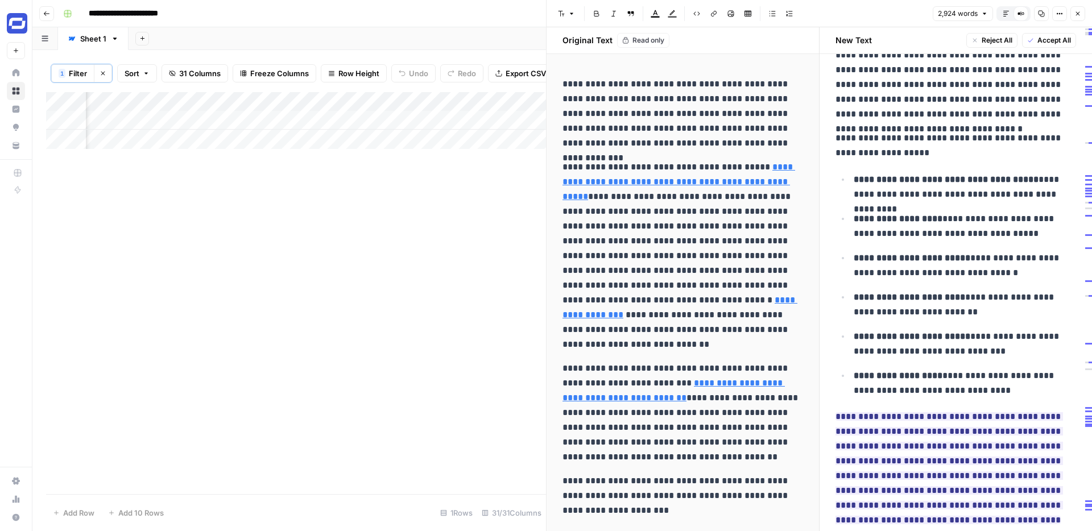
scroll to position [3253, 0]
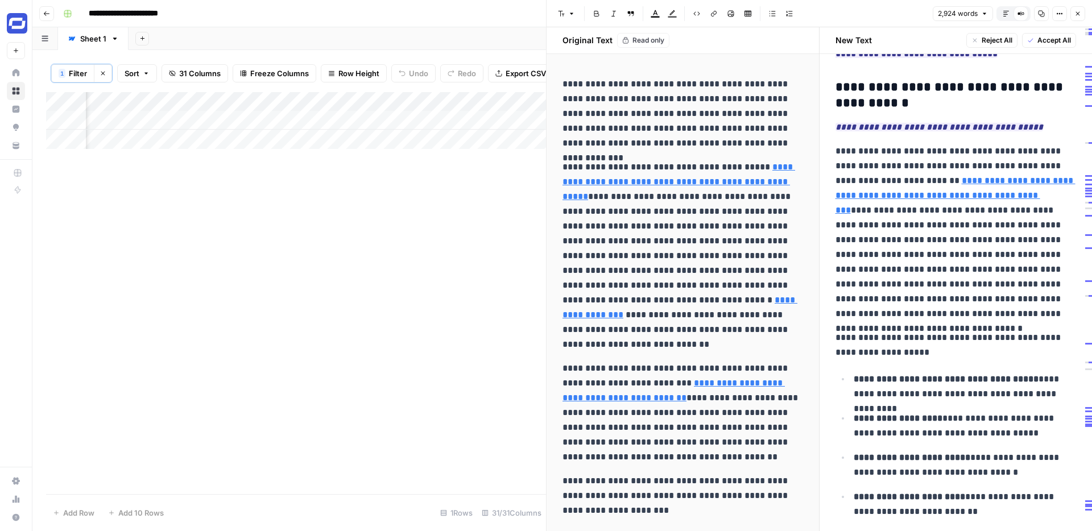
click at [1080, 10] on icon "button" at bounding box center [1077, 13] width 7 height 7
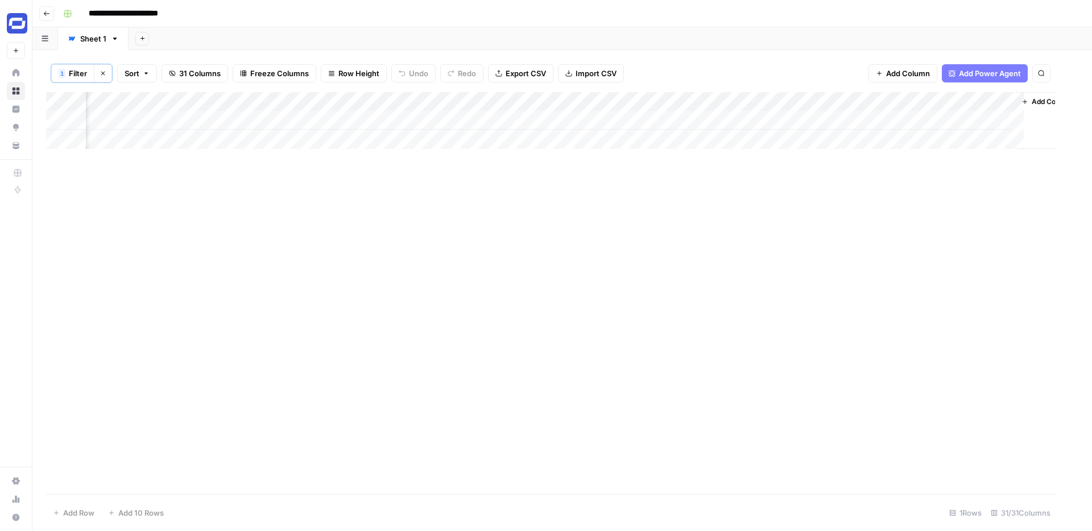
scroll to position [0, 3217]
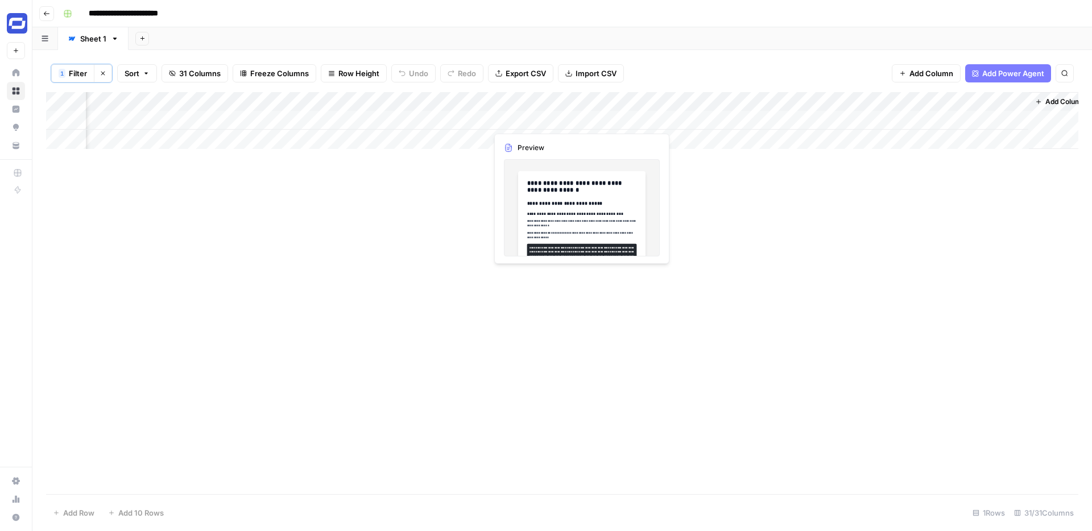
click at [561, 126] on div "Add Column" at bounding box center [562, 120] width 1032 height 57
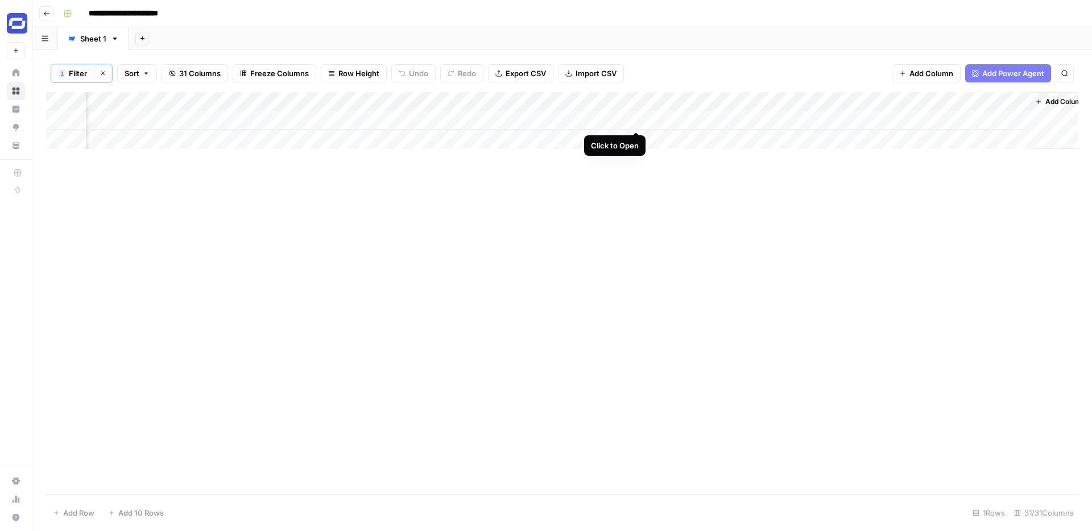
click at [637, 119] on div "Add Column" at bounding box center [562, 120] width 1032 height 57
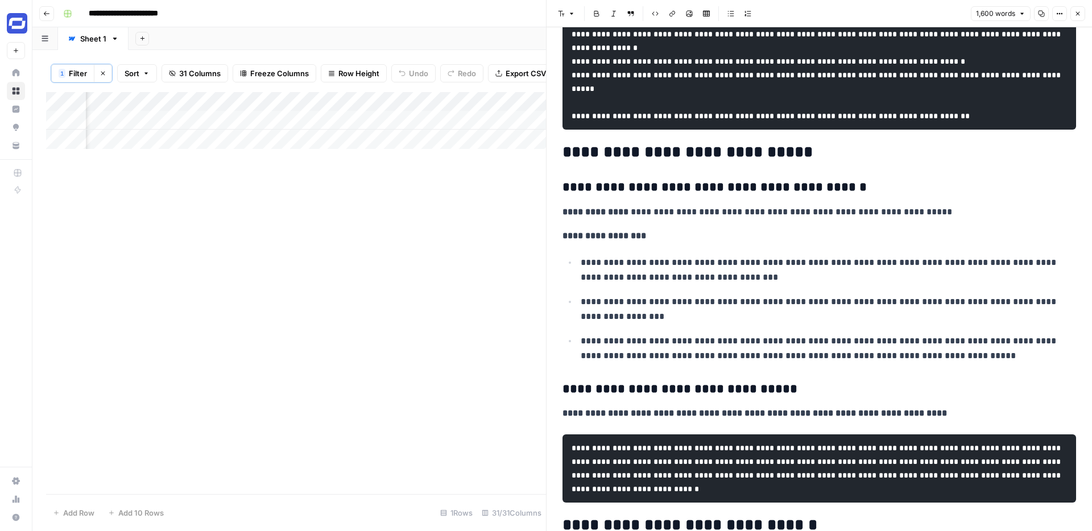
scroll to position [1514, 0]
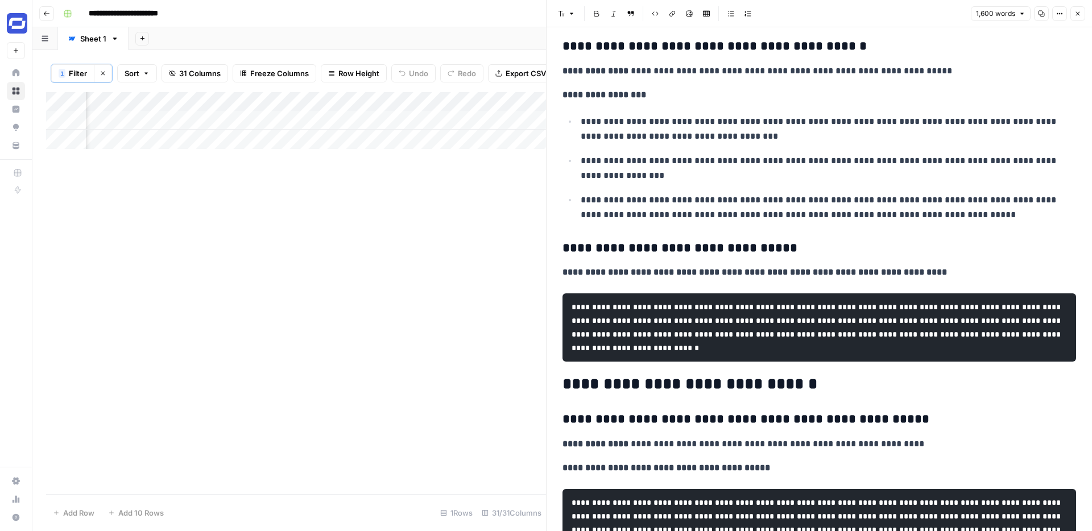
click at [1080, 14] on span "Close" at bounding box center [1080, 14] width 1 height 1
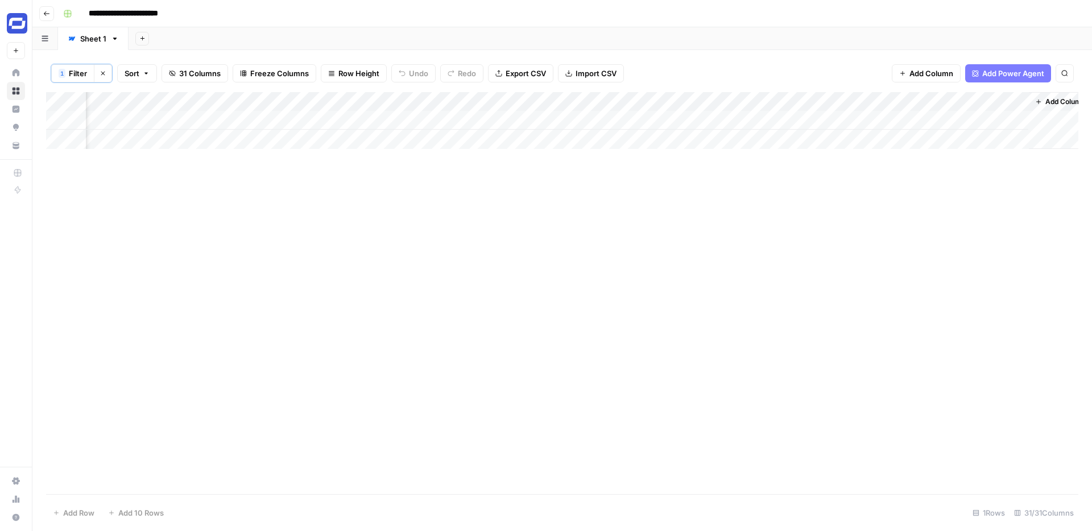
click at [936, 71] on span "Add Column" at bounding box center [931, 73] width 44 height 11
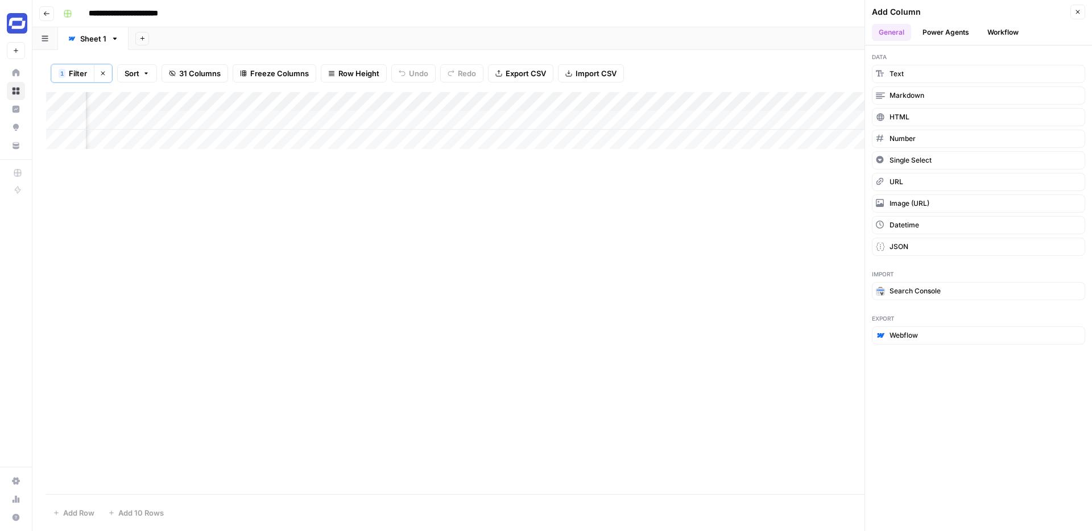
click at [663, 223] on div "Add Column" at bounding box center [562, 293] width 1032 height 402
click at [570, 121] on div "Add Column" at bounding box center [562, 120] width 1032 height 57
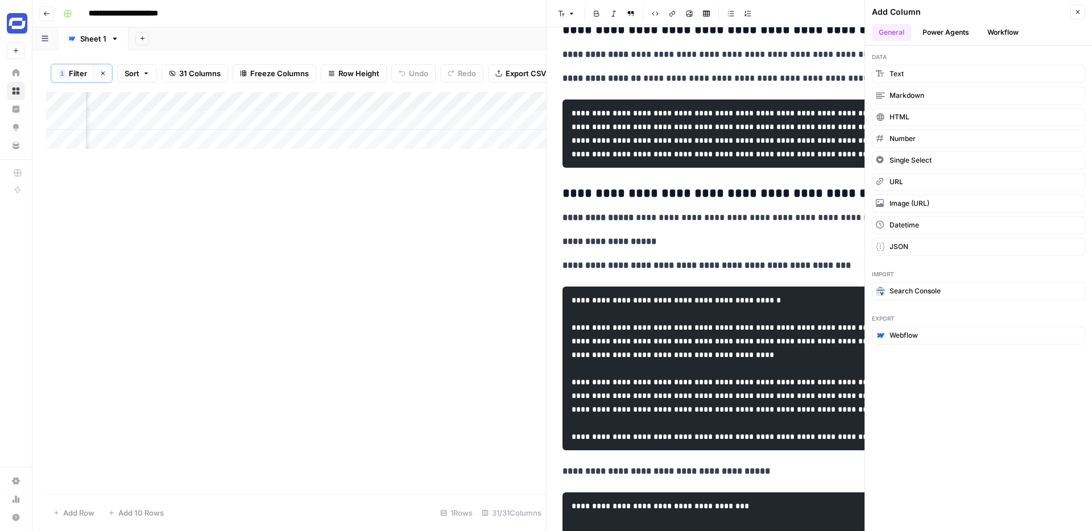
scroll to position [168, 0]
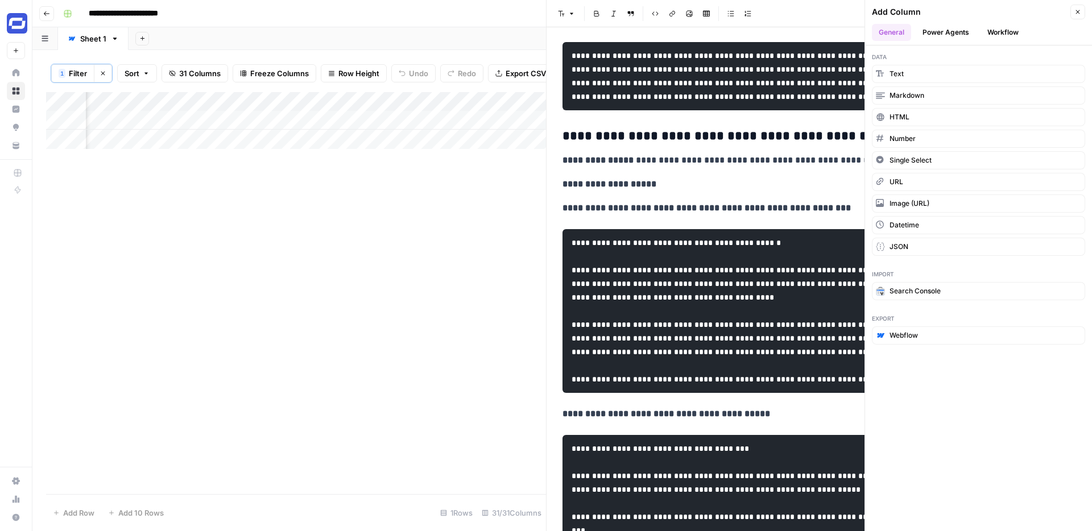
click at [1080, 22] on header "Add Column Close General Power Agents Workflow" at bounding box center [978, 22] width 227 height 45
click at [1080, 13] on icon "button" at bounding box center [1077, 12] width 7 height 7
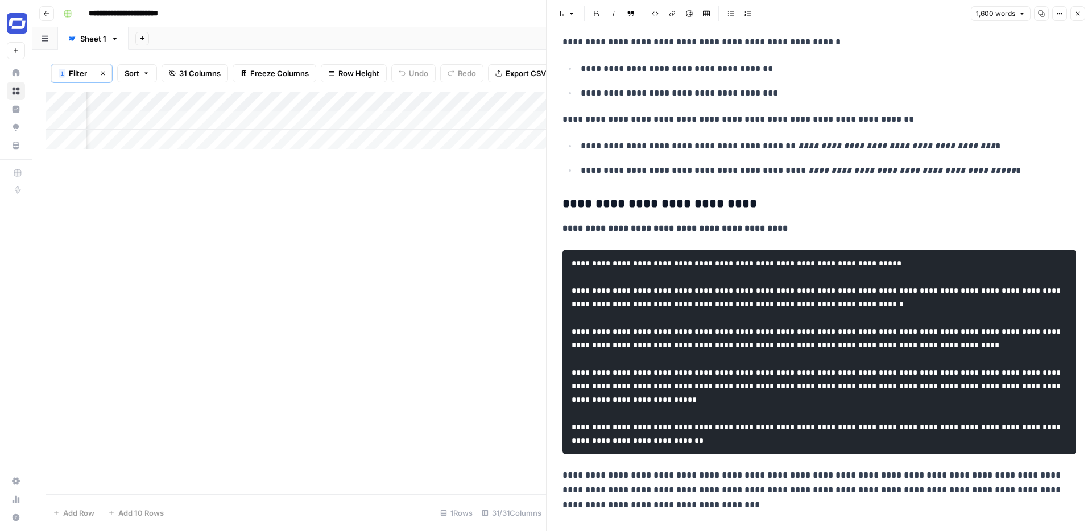
scroll to position [3348, 0]
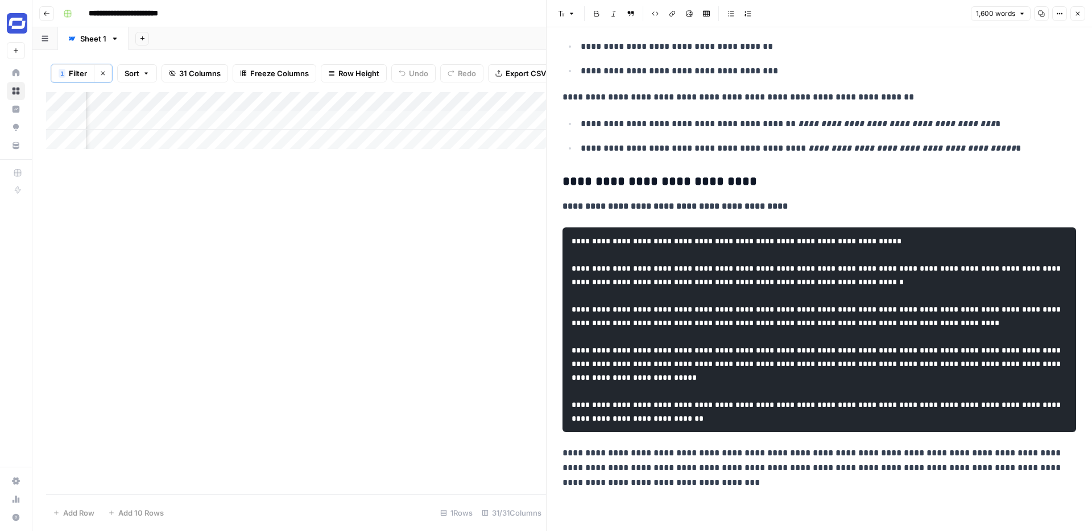
click at [1076, 14] on icon "button" at bounding box center [1077, 13] width 7 height 7
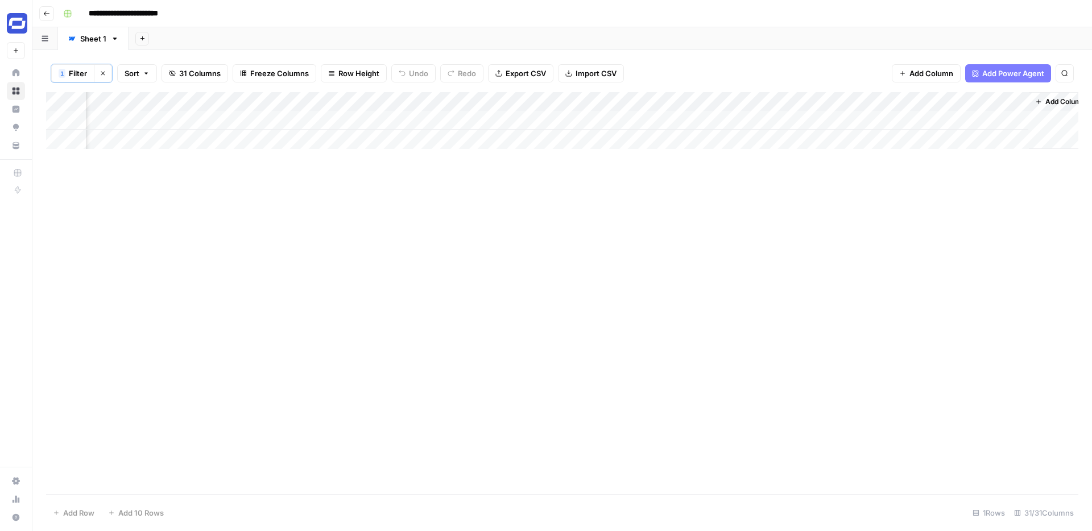
click at [754, 160] on div "Add Column" at bounding box center [562, 293] width 1032 height 402
click at [798, 101] on div "Add Column" at bounding box center [562, 120] width 1032 height 57
click at [698, 254] on span "Remove Column" at bounding box center [718, 254] width 99 height 11
click at [504, 127] on span "Delete" at bounding box center [505, 127] width 24 height 11
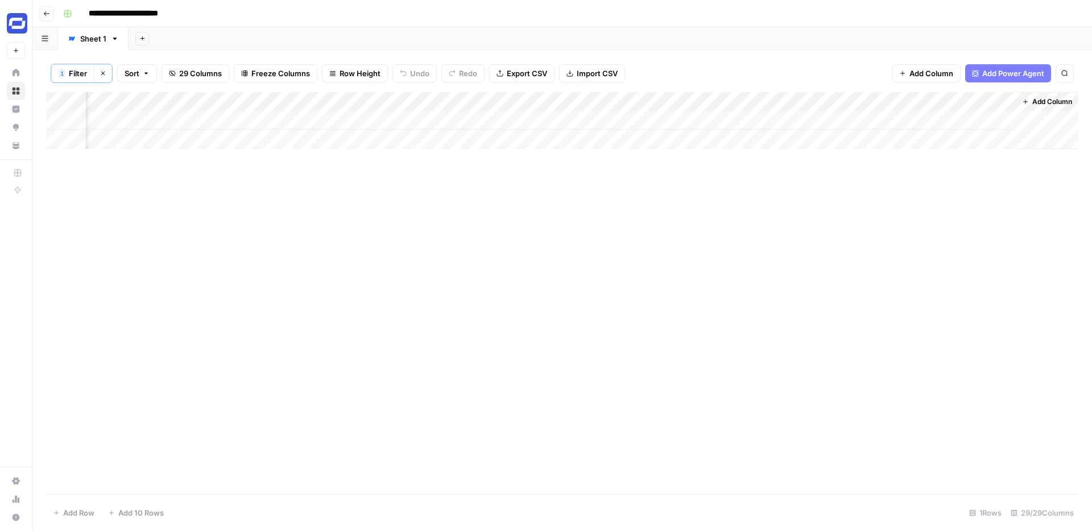
click at [903, 101] on div "Add Column" at bounding box center [562, 120] width 1032 height 57
click at [894, 168] on div "Add Column" at bounding box center [562, 293] width 1032 height 402
click at [937, 76] on span "Add Column" at bounding box center [931, 73] width 44 height 11
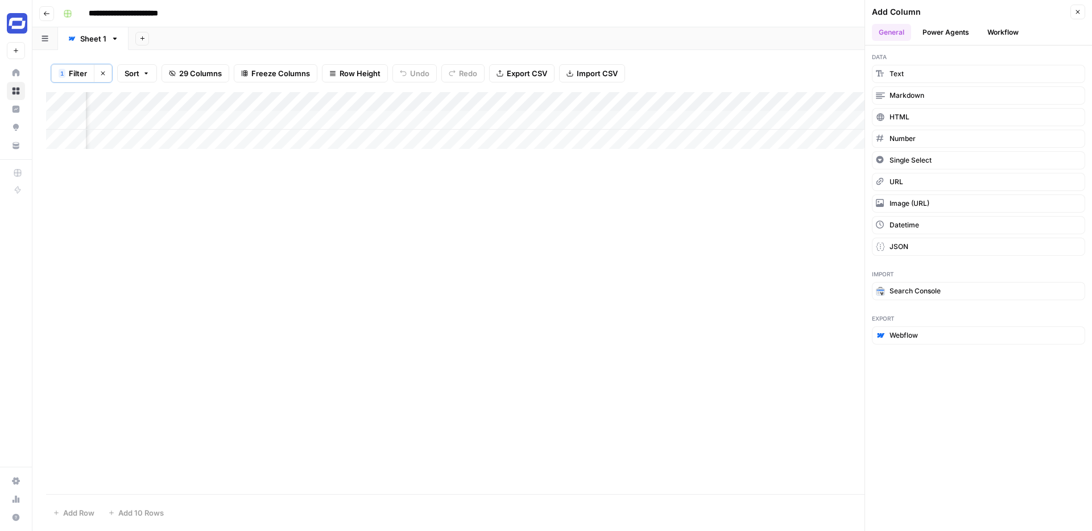
click at [996, 29] on button "Workflow" at bounding box center [1002, 32] width 45 height 17
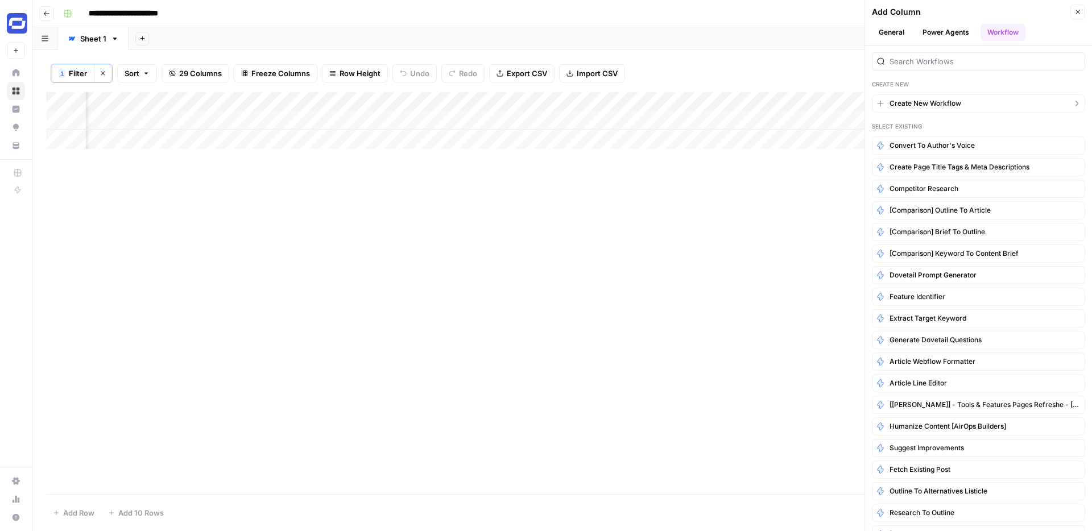
click at [935, 105] on span "Create New Workflow" at bounding box center [925, 103] width 72 height 10
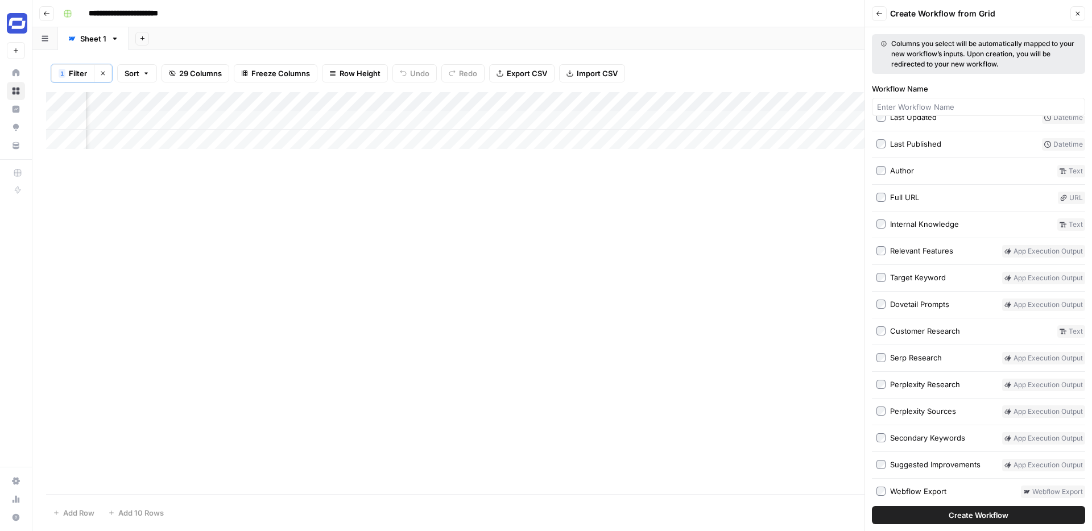
scroll to position [306, 0]
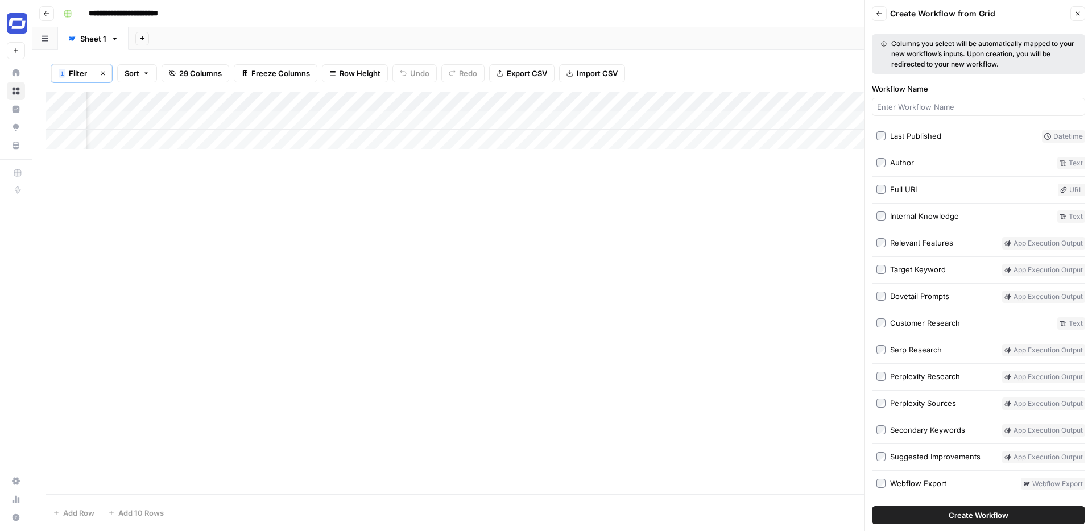
click at [962, 516] on span "Create Workflow" at bounding box center [978, 514] width 60 height 11
click at [911, 107] on input "Workflow Name" at bounding box center [978, 106] width 203 height 11
type input "Implement Changes"
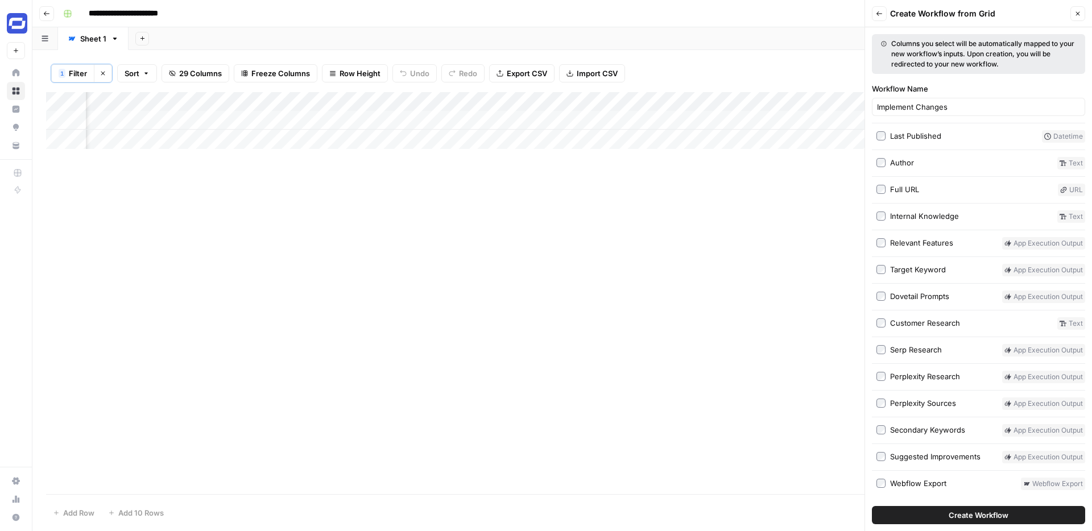
click at [981, 518] on span "Create Workflow" at bounding box center [978, 514] width 60 height 11
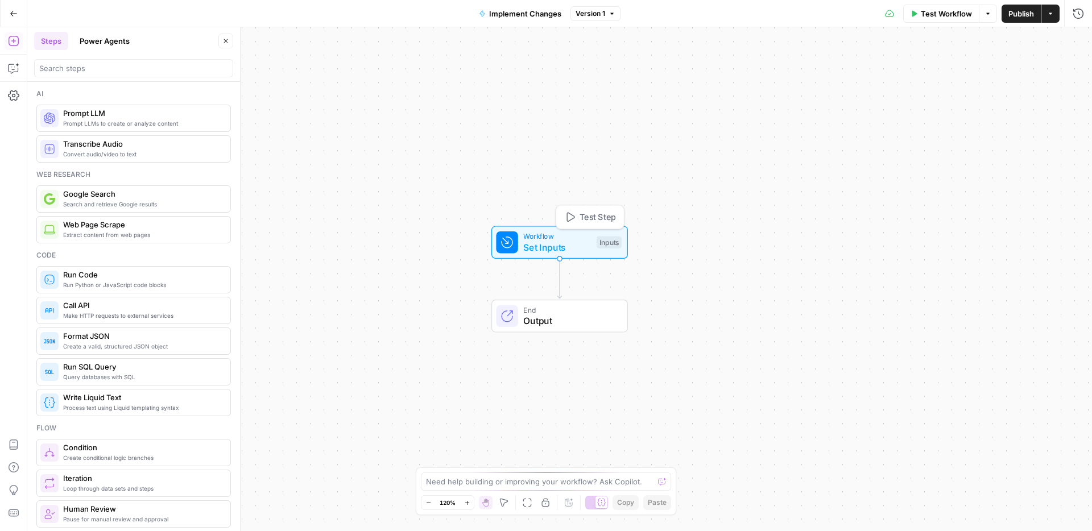
click at [577, 243] on span "Set Inputs" at bounding box center [557, 247] width 68 height 14
click at [7, 16] on button "Go Back" at bounding box center [13, 13] width 20 height 20
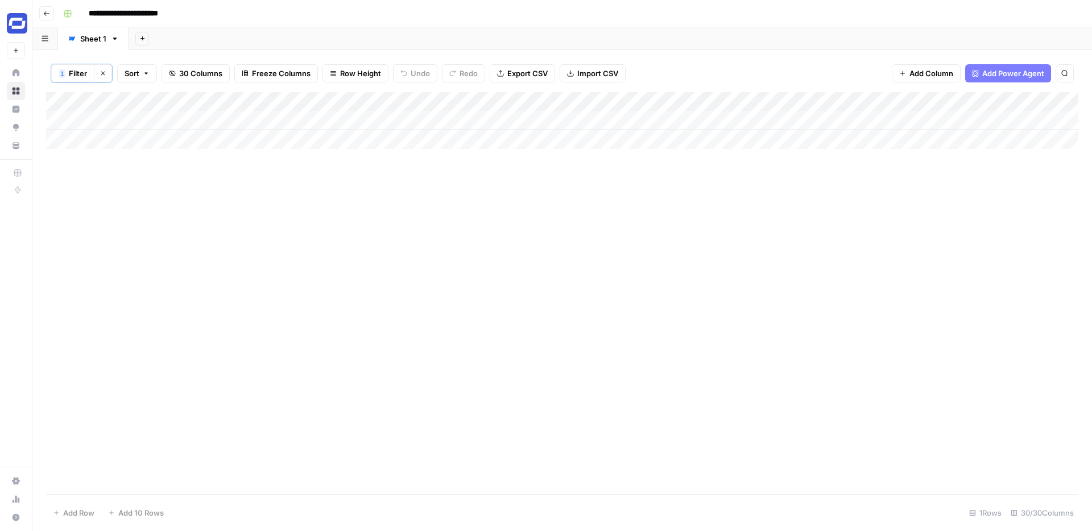
scroll to position [0, 8]
click at [81, 74] on span "Filter" at bounding box center [78, 73] width 18 height 11
click at [634, 182] on div "Add Column" at bounding box center [562, 293] width 1032 height 402
click at [989, 98] on div "Add Column" at bounding box center [562, 120] width 1032 height 57
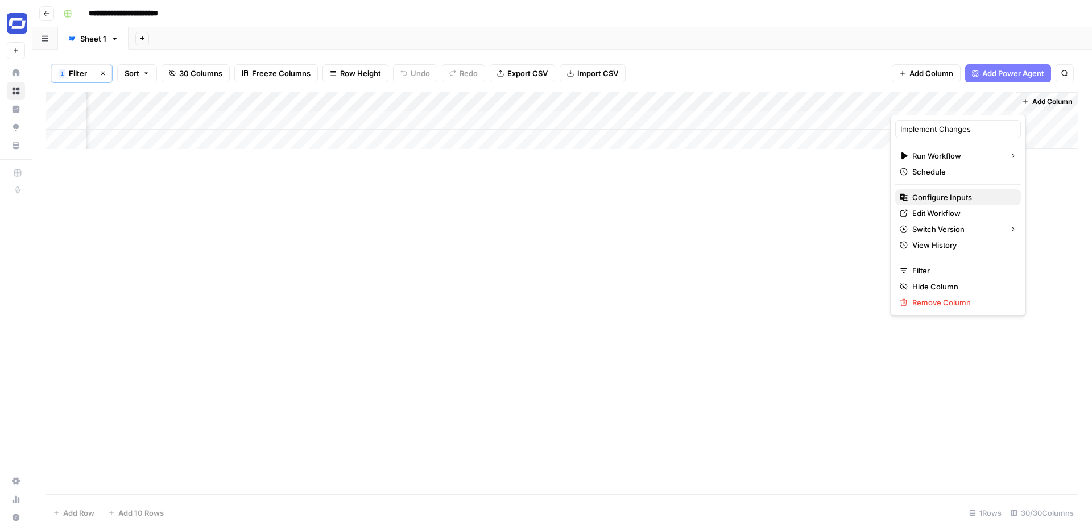
click at [946, 199] on span "Configure Inputs" at bounding box center [961, 197] width 99 height 11
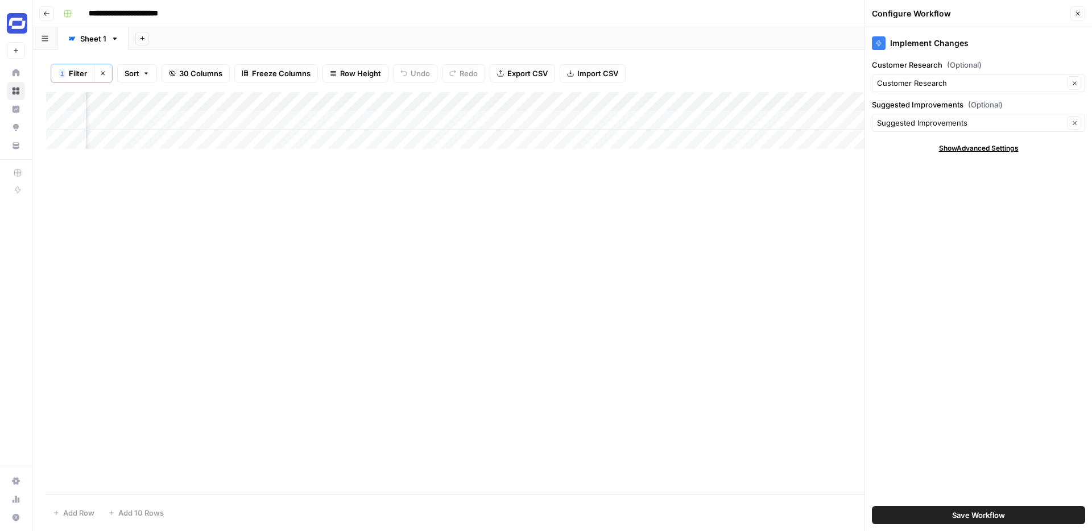
click at [985, 238] on div "Implement Changes Customer Research (Optional) Customer Research Clear Suggeste…" at bounding box center [978, 279] width 227 height 504
click at [1076, 15] on icon "button" at bounding box center [1077, 13] width 7 height 7
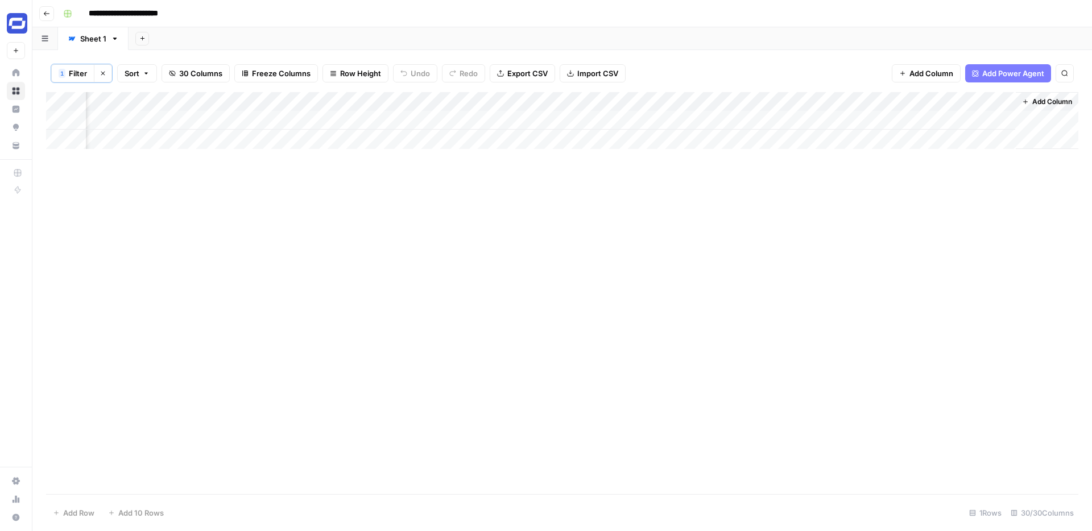
click at [992, 98] on div "Add Column" at bounding box center [562, 120] width 1032 height 57
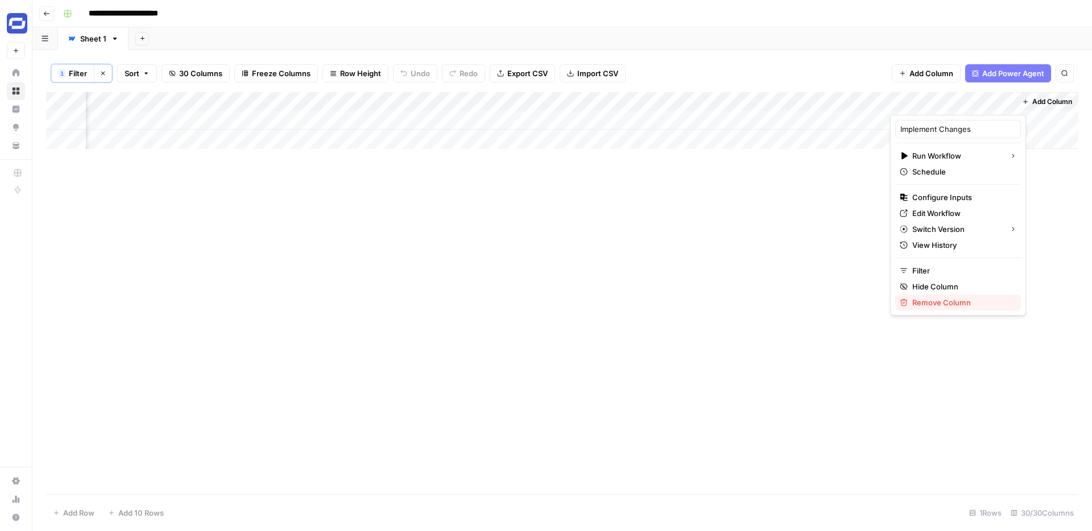
click at [938, 302] on span "Remove Column" at bounding box center [961, 302] width 99 height 11
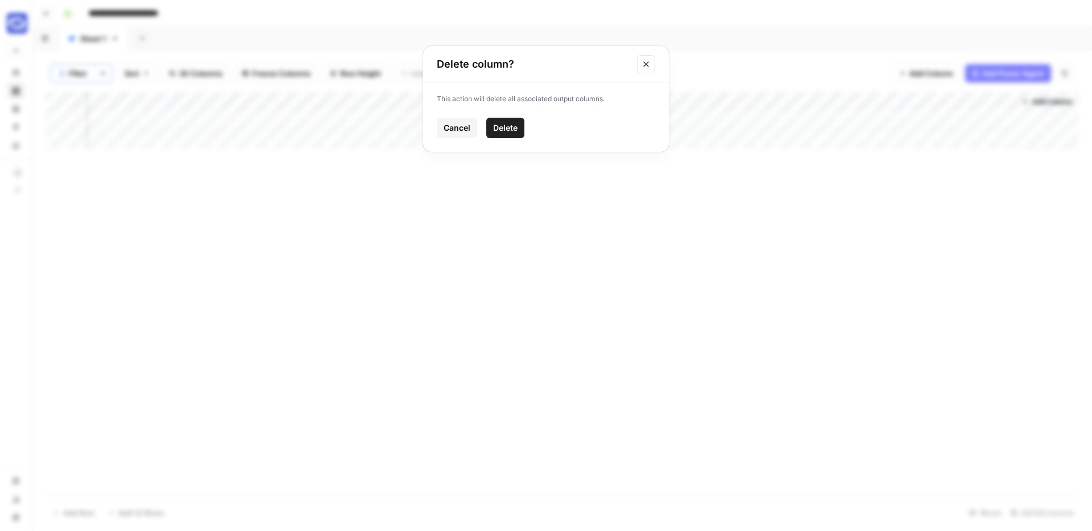
click at [512, 130] on span "Delete" at bounding box center [505, 127] width 24 height 11
click at [938, 71] on span "Add Column" at bounding box center [931, 73] width 44 height 11
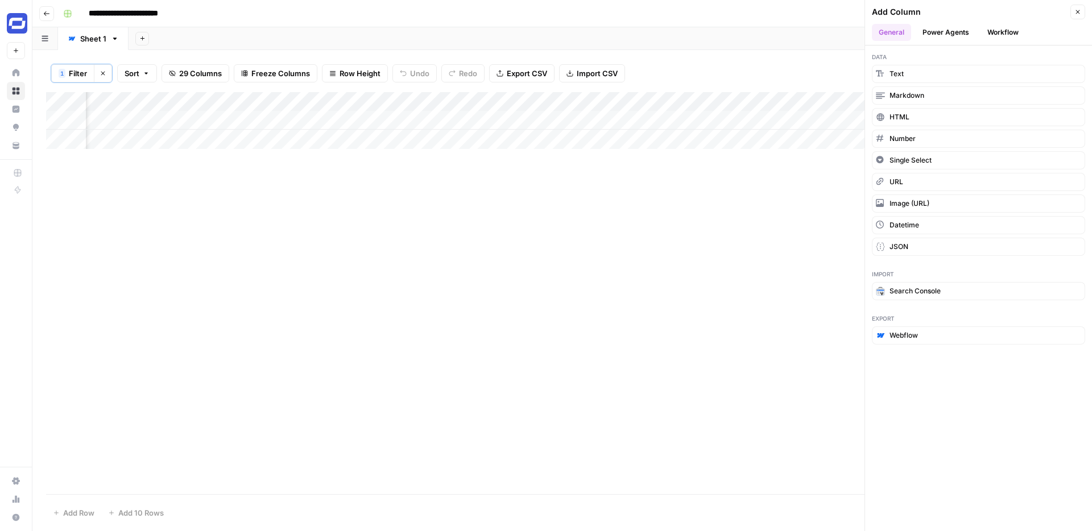
click at [997, 31] on button "Workflow" at bounding box center [1002, 32] width 45 height 17
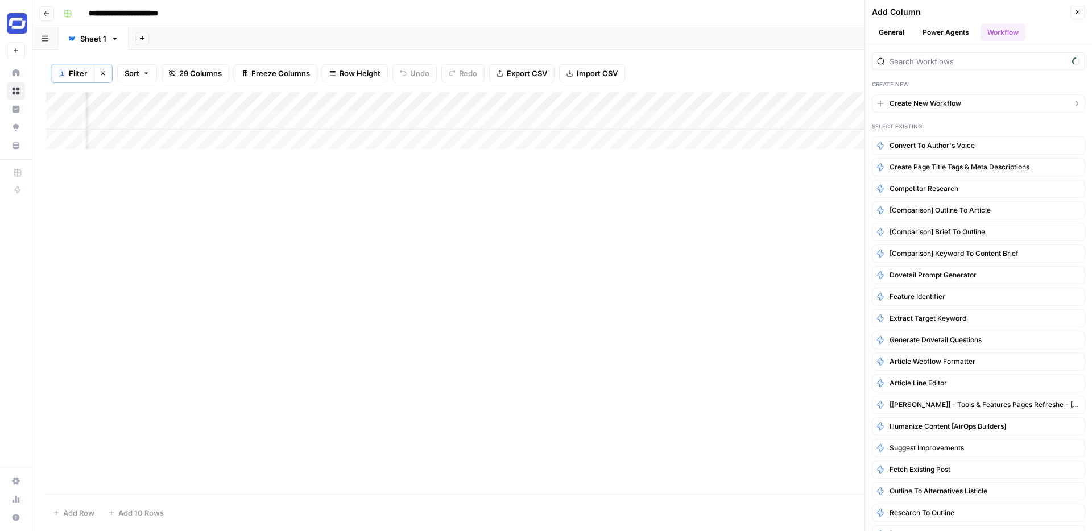
click at [934, 101] on span "Create New Workflow" at bounding box center [925, 103] width 72 height 10
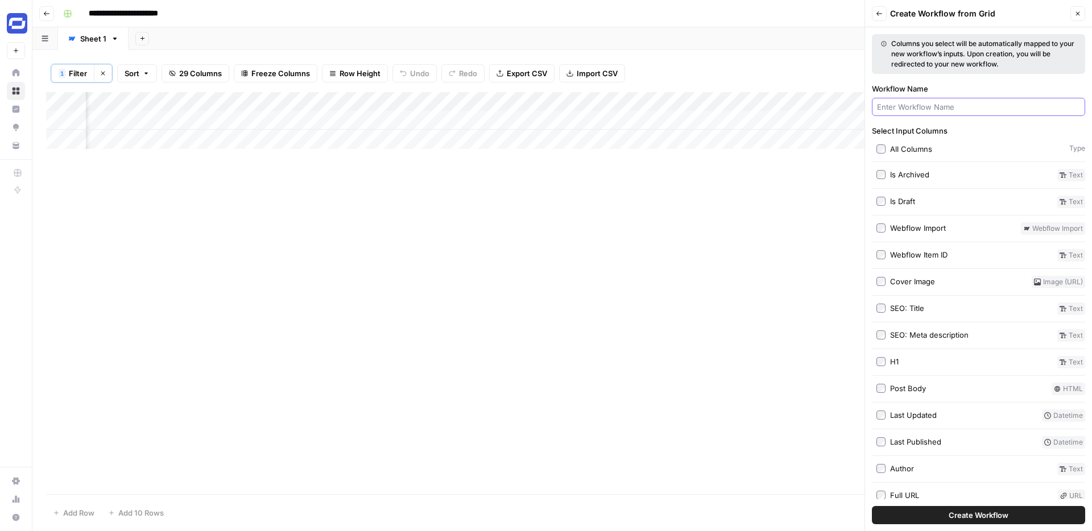
click at [941, 110] on input "Workflow Name" at bounding box center [978, 106] width 203 height 11
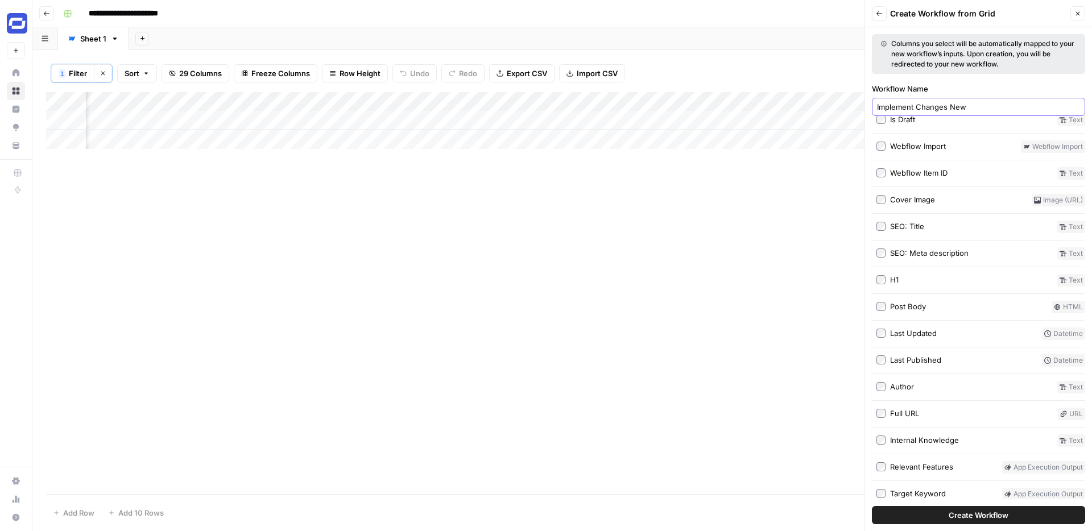
scroll to position [85, 0]
type input "Implement Changes New"
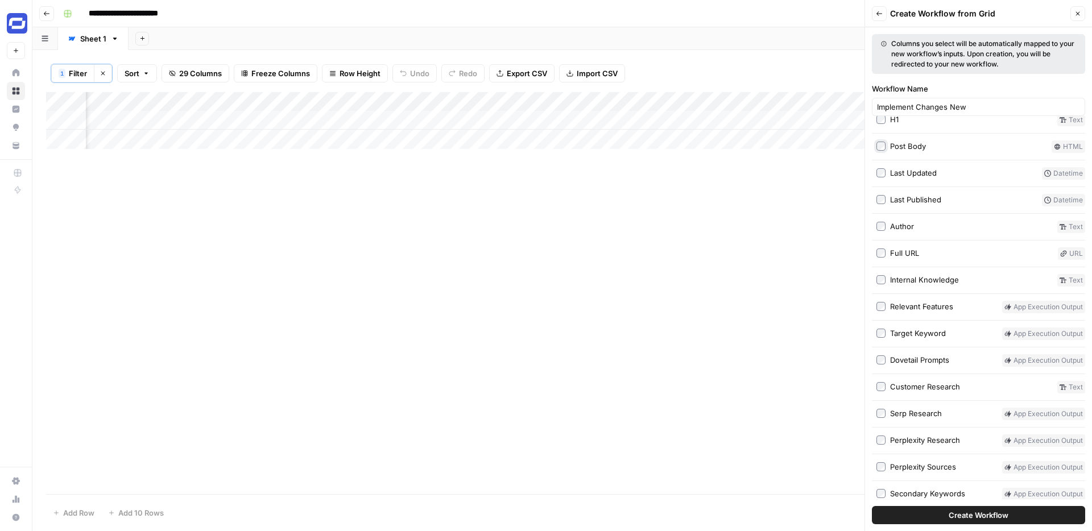
scroll to position [243, 0]
click at [879, 391] on label "Customer Research" at bounding box center [964, 386] width 176 height 13
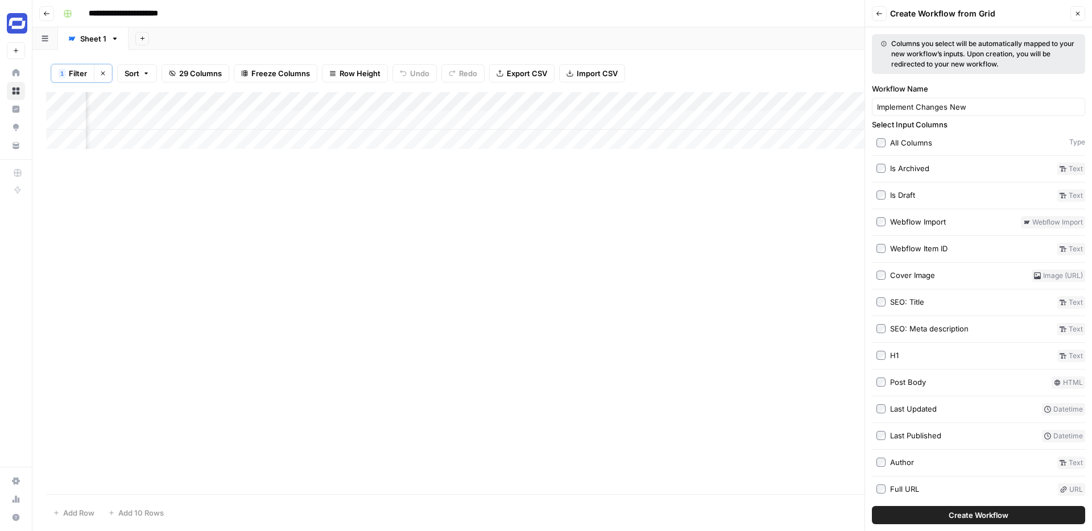
scroll to position [0, 0]
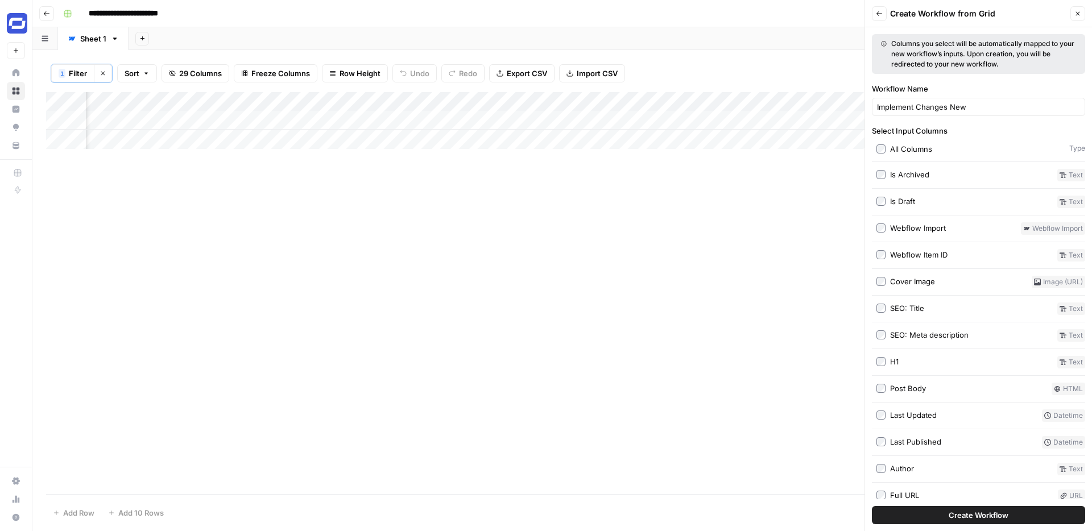
click at [970, 516] on span "Create Workflow" at bounding box center [978, 514] width 60 height 11
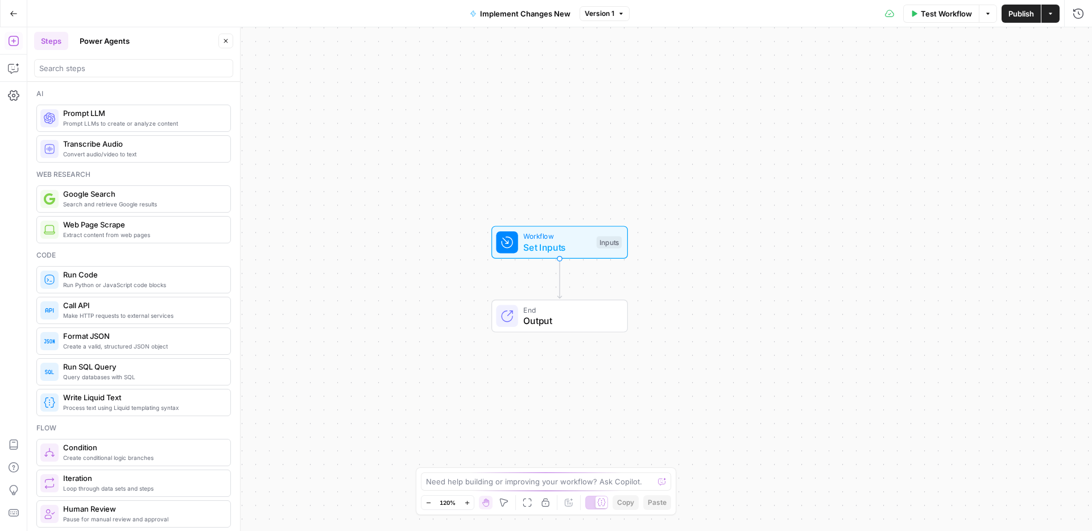
click at [575, 241] on span "Set Inputs" at bounding box center [557, 247] width 68 height 14
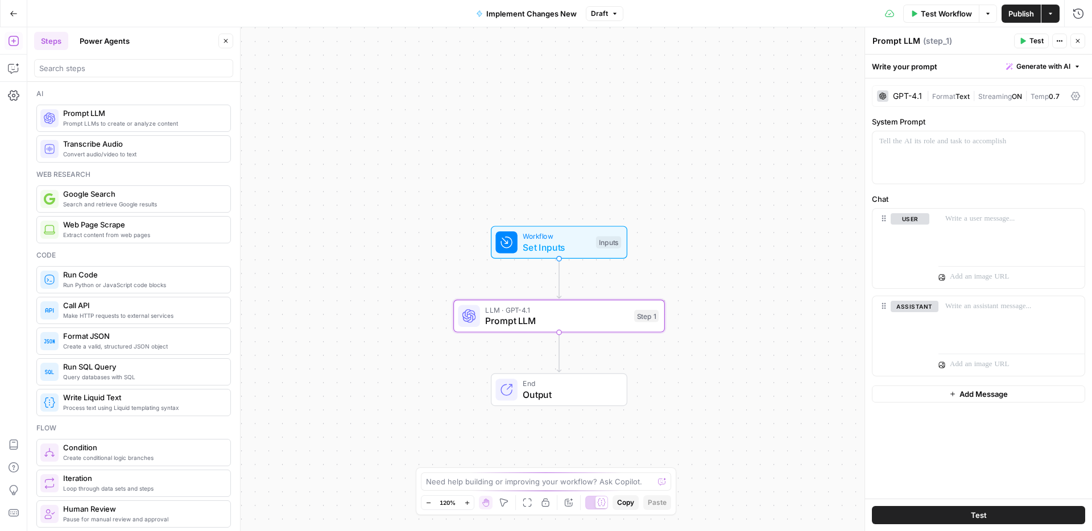
click at [903, 99] on div "GPT-4.1" at bounding box center [907, 96] width 29 height 8
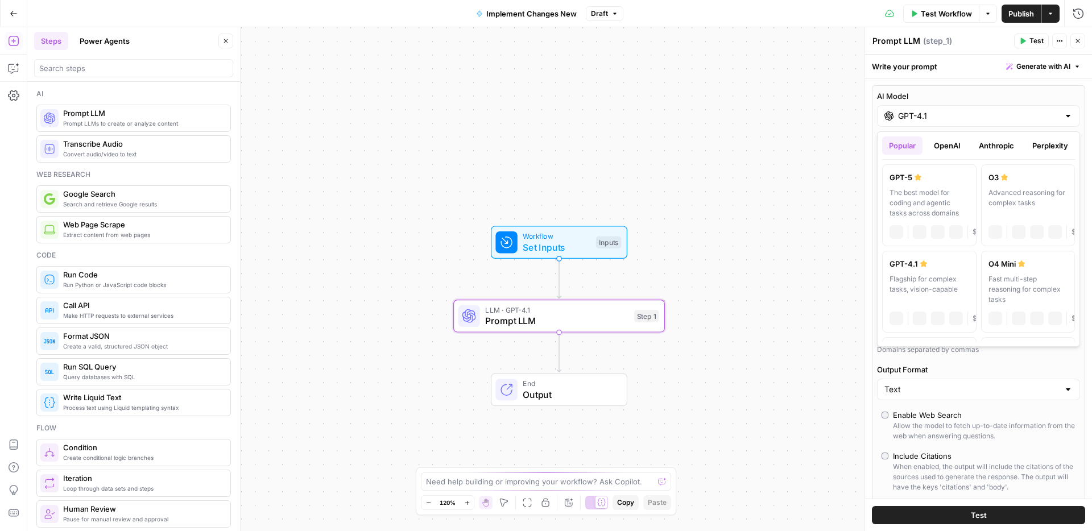
click at [921, 116] on input "GPT-4.1" at bounding box center [978, 115] width 161 height 11
click at [1000, 151] on button "Anthropic" at bounding box center [996, 145] width 49 height 18
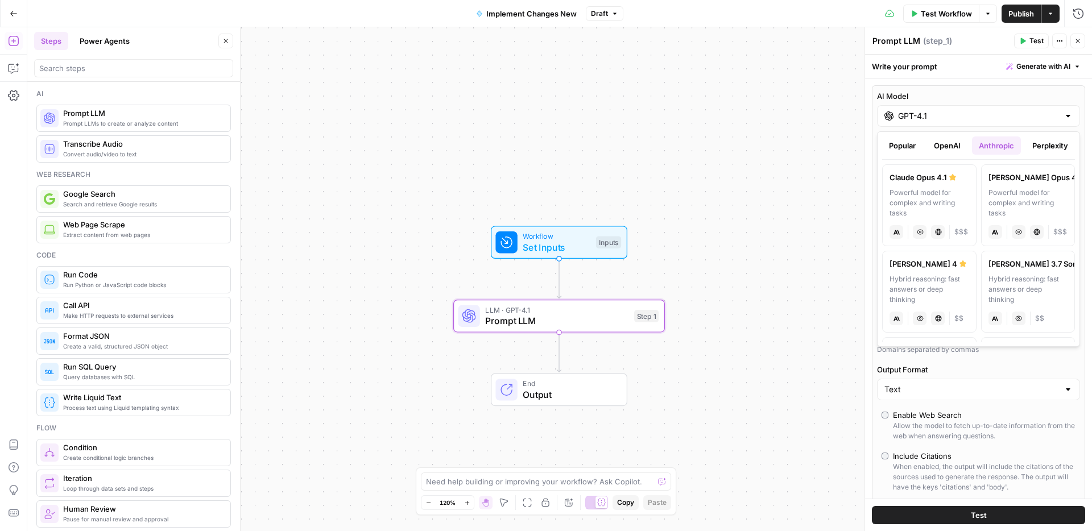
click at [931, 193] on div "Powerful model for complex and writing tasks" at bounding box center [929, 203] width 80 height 31
type input "Claude Opus 4.1"
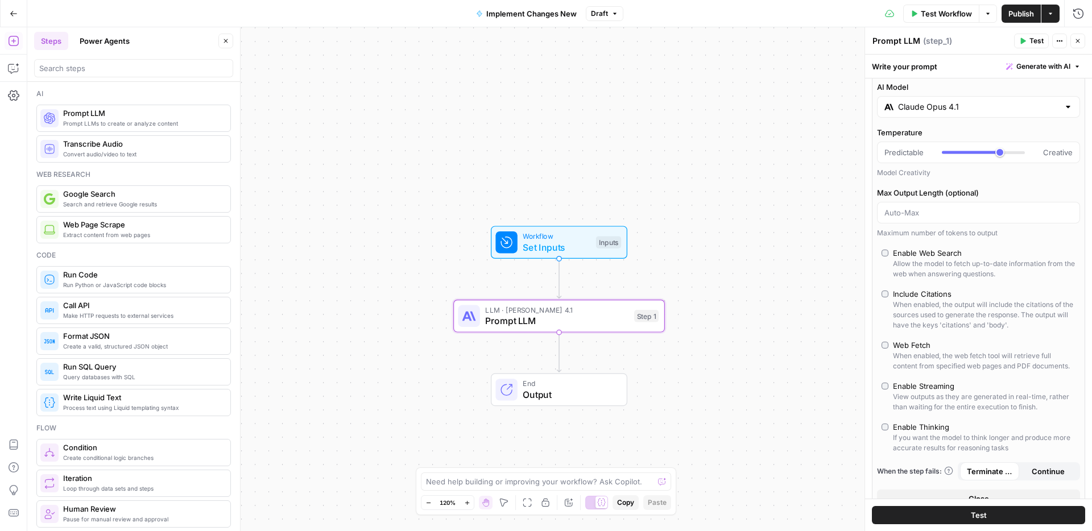
scroll to position [11, 0]
type input "***"
drag, startPoint x: 999, startPoint y: 154, endPoint x: 984, endPoint y: 154, distance: 15.9
click at [984, 154] on div at bounding box center [982, 149] width 83 height 11
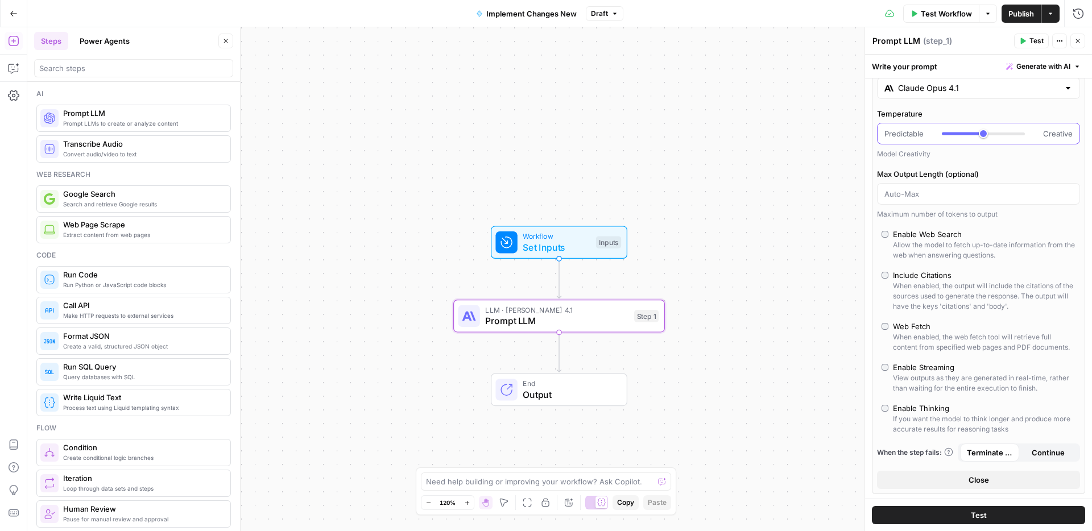
scroll to position [32, 0]
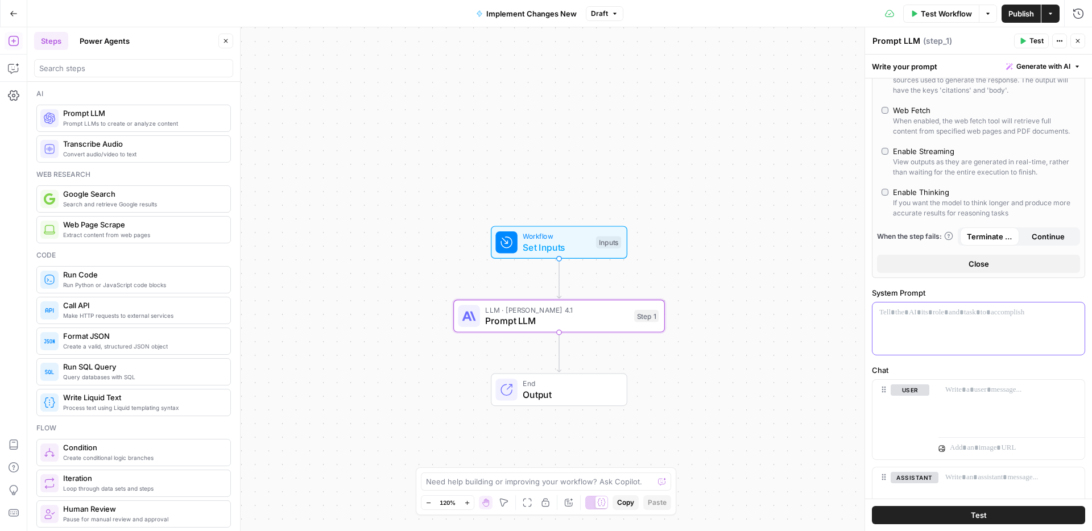
click at [955, 312] on p at bounding box center [978, 312] width 198 height 11
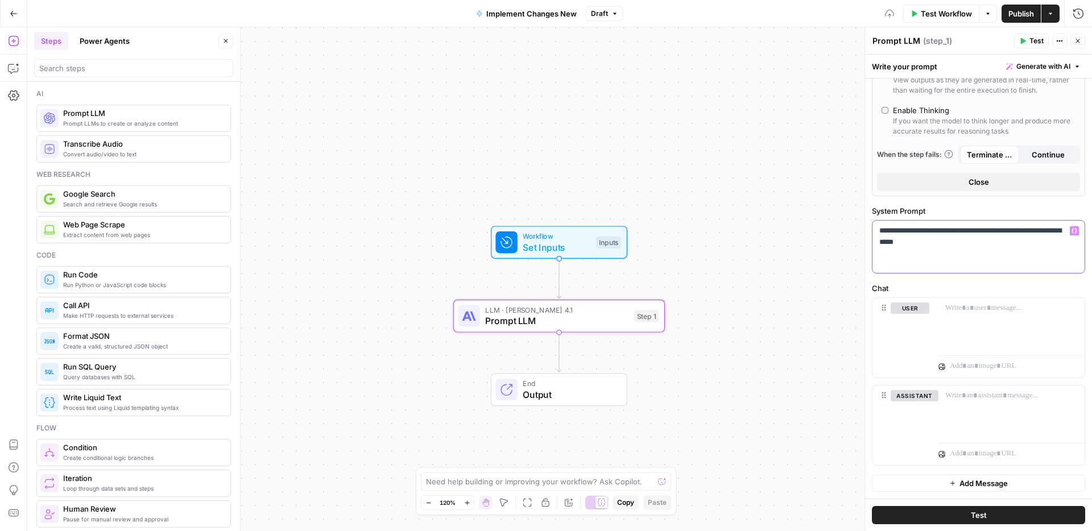
click at [1076, 229] on icon "button" at bounding box center [1074, 231] width 6 height 5
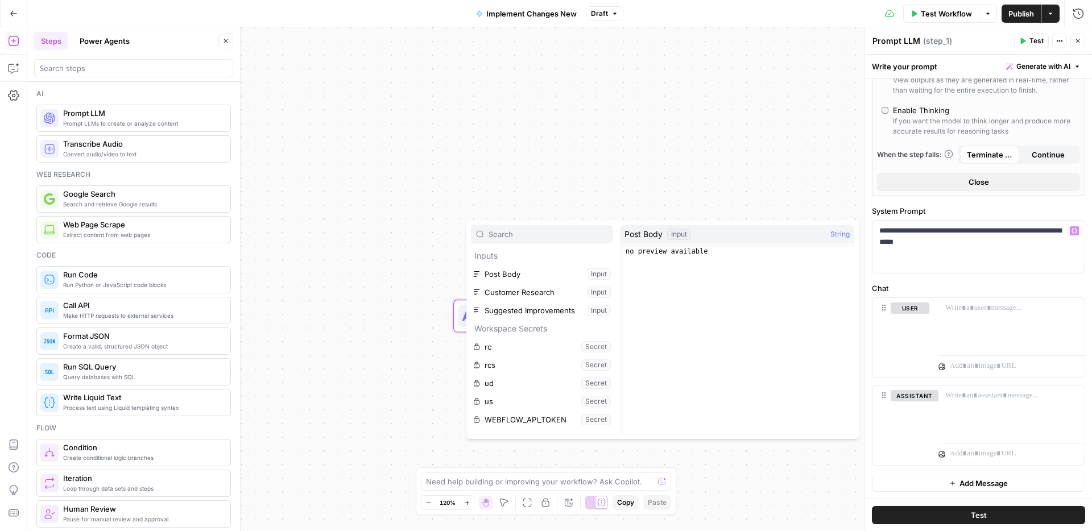
click at [646, 233] on span "Post Body" at bounding box center [643, 234] width 38 height 11
click at [526, 272] on button "Select variable Post Body" at bounding box center [542, 274] width 142 height 18
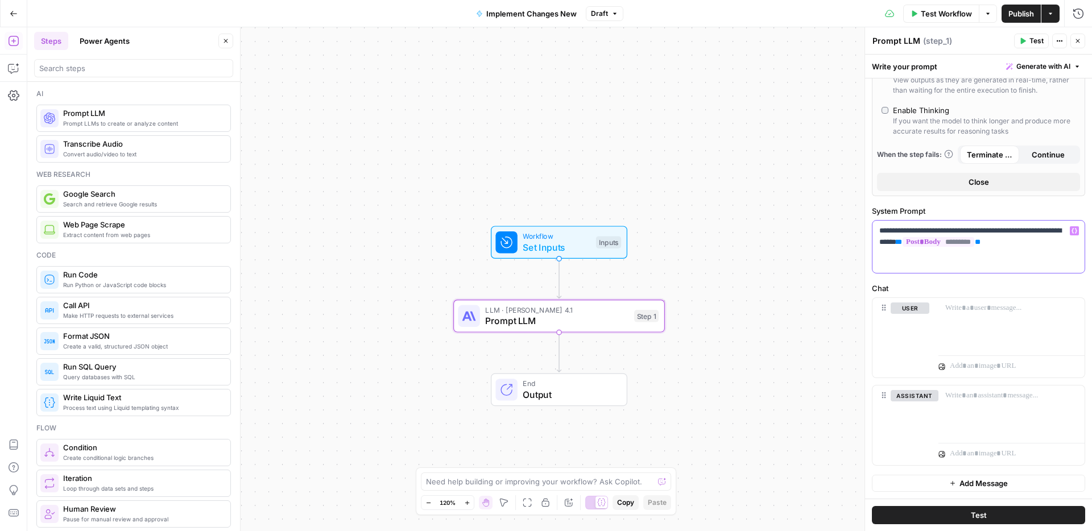
click at [938, 242] on p "**********" at bounding box center [978, 236] width 198 height 23
click at [1044, 242] on p "**********" at bounding box center [978, 236] width 198 height 23
click at [902, 240] on span "**" at bounding box center [899, 241] width 6 height 7
click at [1060, 242] on p "**********" at bounding box center [978, 236] width 198 height 23
click at [893, 240] on span "**" at bounding box center [890, 241] width 6 height 7
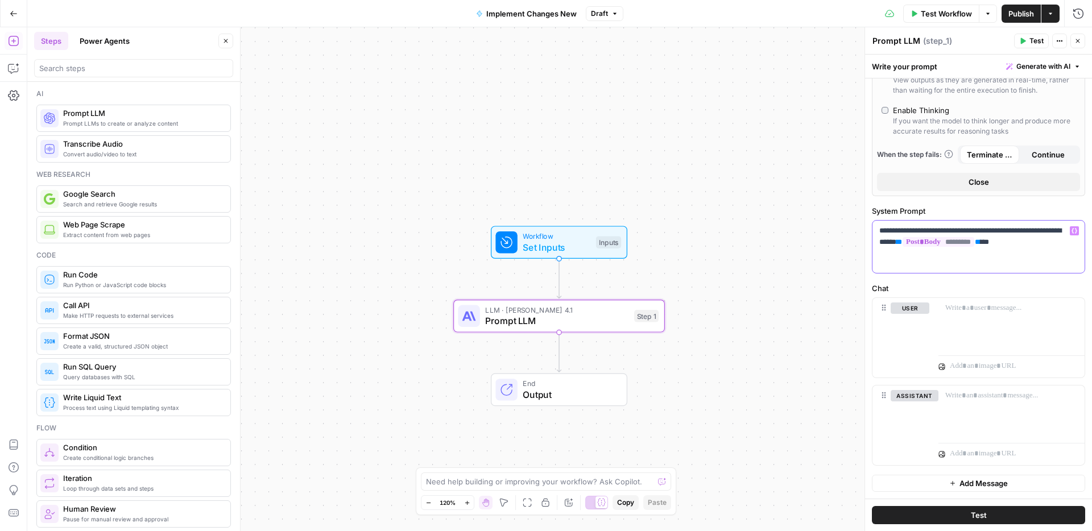
drag, startPoint x: 1053, startPoint y: 242, endPoint x: 939, endPoint y: 243, distance: 114.3
click at [939, 243] on p "**********" at bounding box center [978, 236] width 198 height 23
click at [1078, 231] on button "Variables Menu" at bounding box center [1073, 230] width 9 height 9
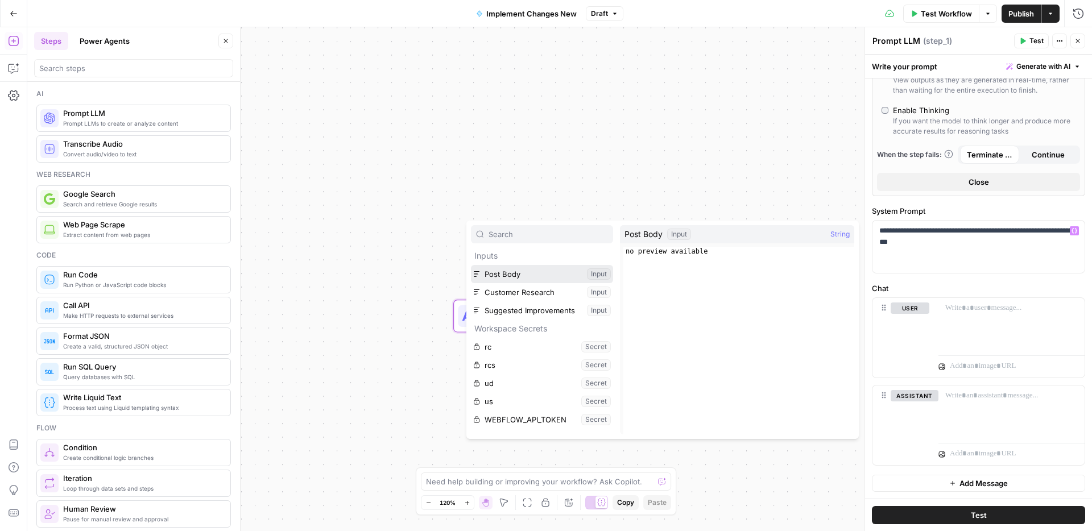
click at [561, 275] on button "Select variable Post Body" at bounding box center [542, 274] width 142 height 18
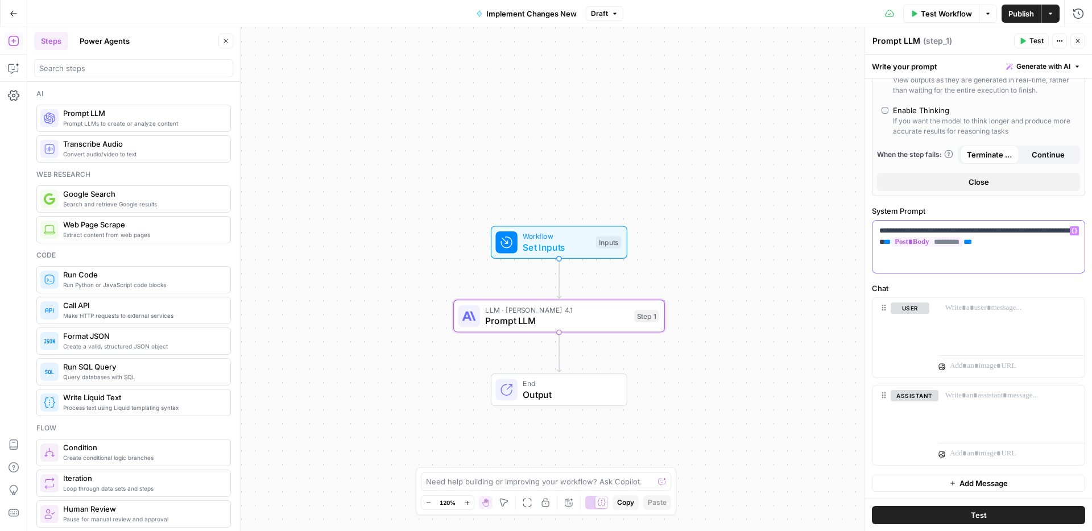
click at [1051, 243] on p "**********" at bounding box center [978, 236] width 198 height 23
click at [1077, 228] on button "Variables Menu" at bounding box center [1073, 230] width 9 height 9
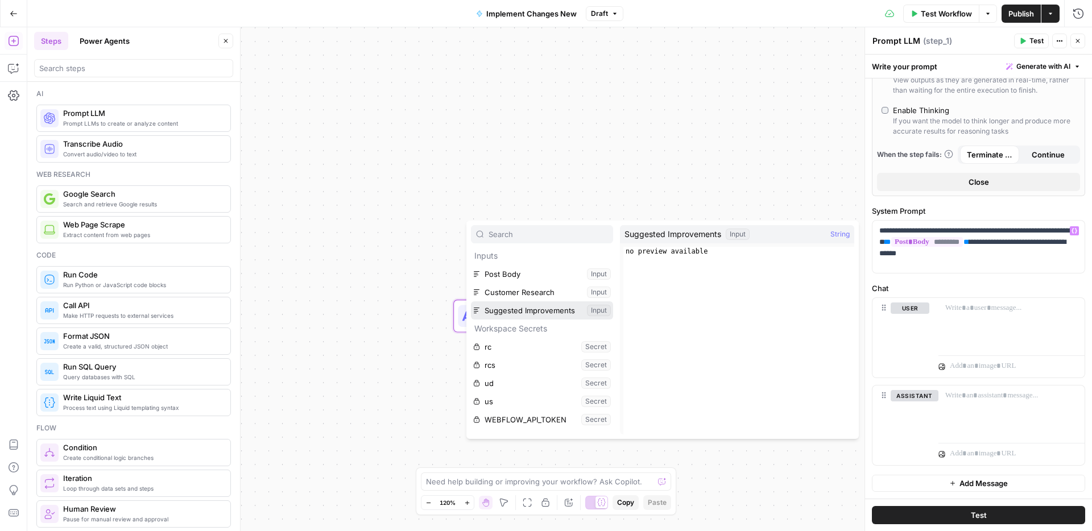
click at [542, 306] on button "Select variable Suggested Improvements" at bounding box center [542, 310] width 142 height 18
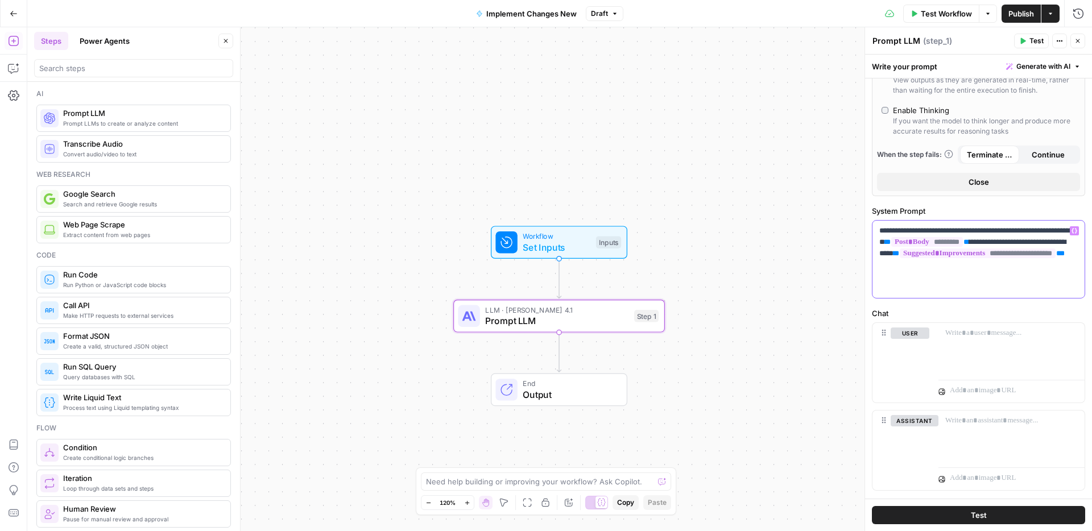
click at [907, 287] on p "**********" at bounding box center [978, 259] width 198 height 68
click at [880, 230] on p "**********" at bounding box center [978, 270] width 198 height 91
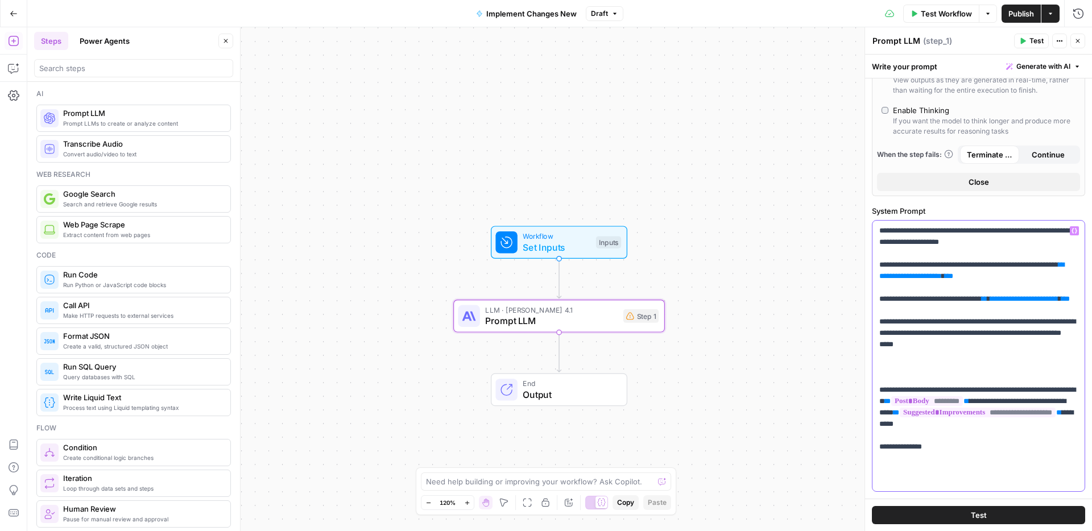
scroll to position [342, 0]
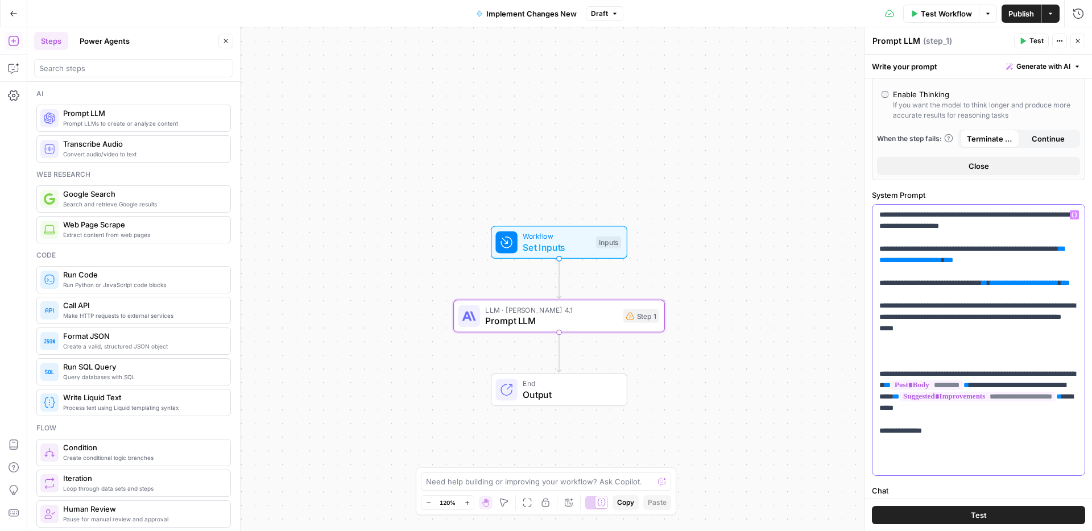
click at [998, 341] on p "**********" at bounding box center [978, 340] width 198 height 262
click at [956, 327] on p "**********" at bounding box center [978, 340] width 198 height 262
drag, startPoint x: 957, startPoint y: 327, endPoint x: 878, endPoint y: 320, distance: 80.0
click at [878, 320] on div "**********" at bounding box center [978, 340] width 212 height 271
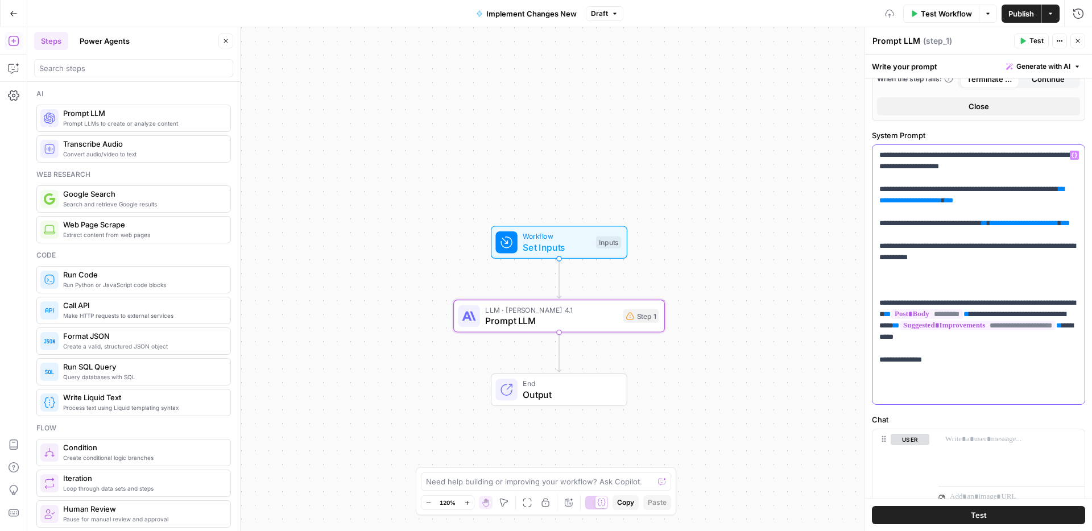
scroll to position [402, 0]
drag, startPoint x: 880, startPoint y: 311, endPoint x: 957, endPoint y: 376, distance: 101.3
click at [957, 376] on p "**********" at bounding box center [978, 274] width 198 height 250
copy p "**********"
click at [989, 150] on p "**********" at bounding box center [978, 274] width 198 height 250
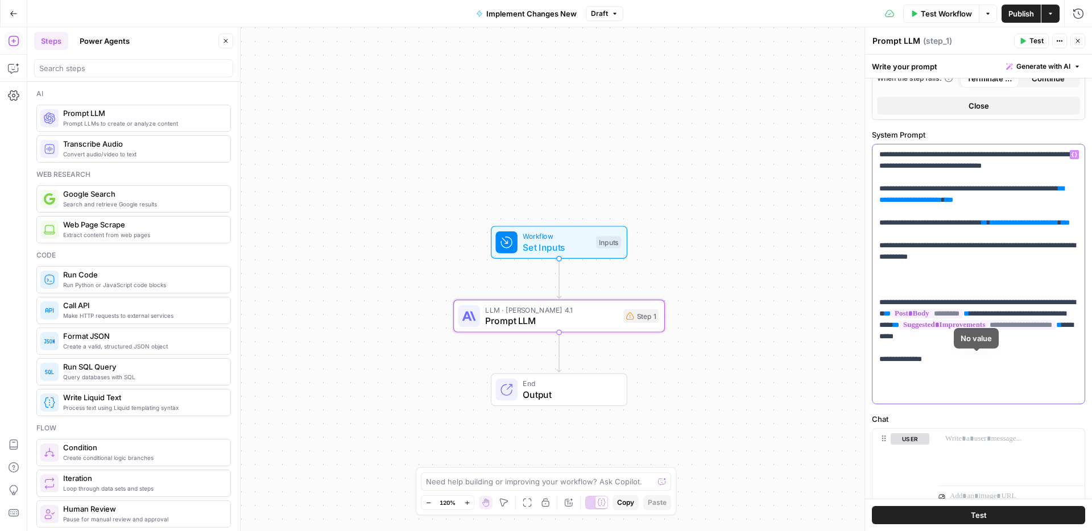
click at [936, 387] on p "**********" at bounding box center [978, 274] width 198 height 250
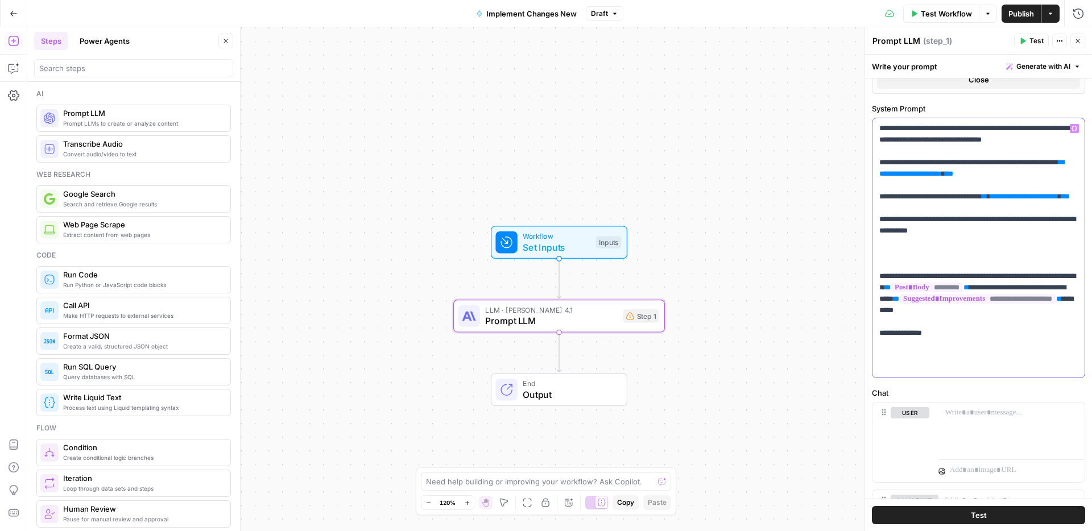
scroll to position [429, 0]
drag, startPoint x: 945, startPoint y: 367, endPoint x: 879, endPoint y: 291, distance: 100.3
click at [879, 291] on p "**********" at bounding box center [978, 247] width 198 height 250
copy p "**********"
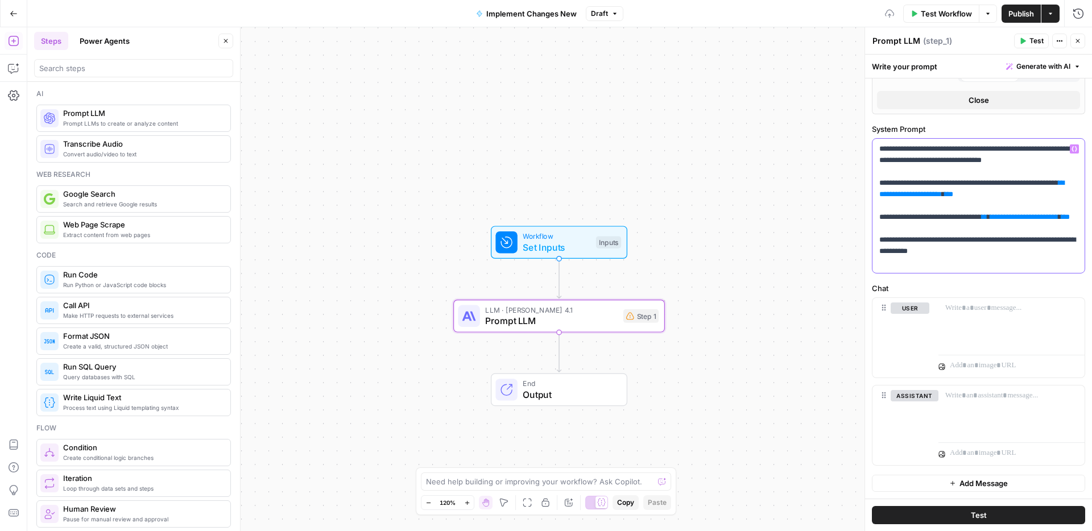
scroll to position [408, 0]
click at [969, 312] on p at bounding box center [1011, 307] width 132 height 11
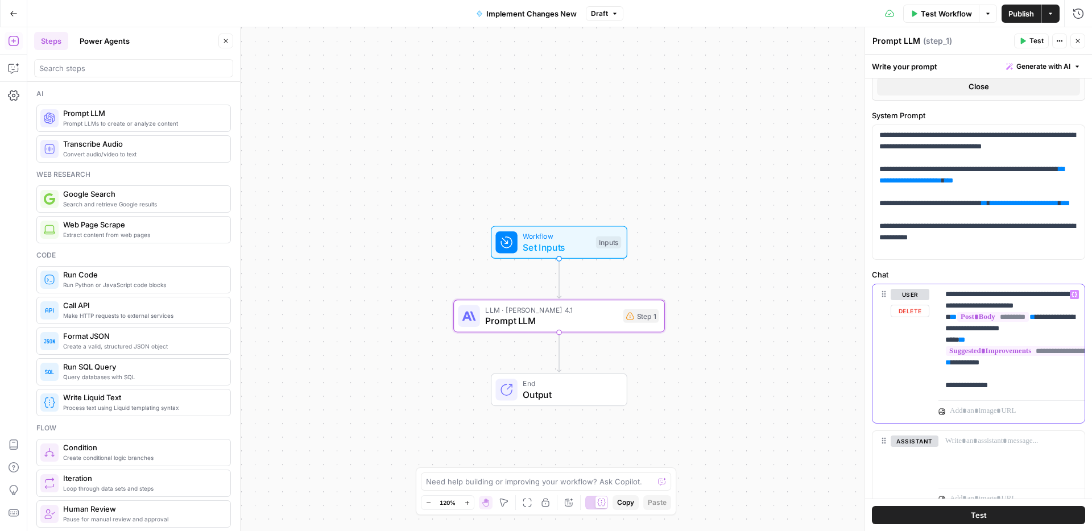
scroll to position [422, 0]
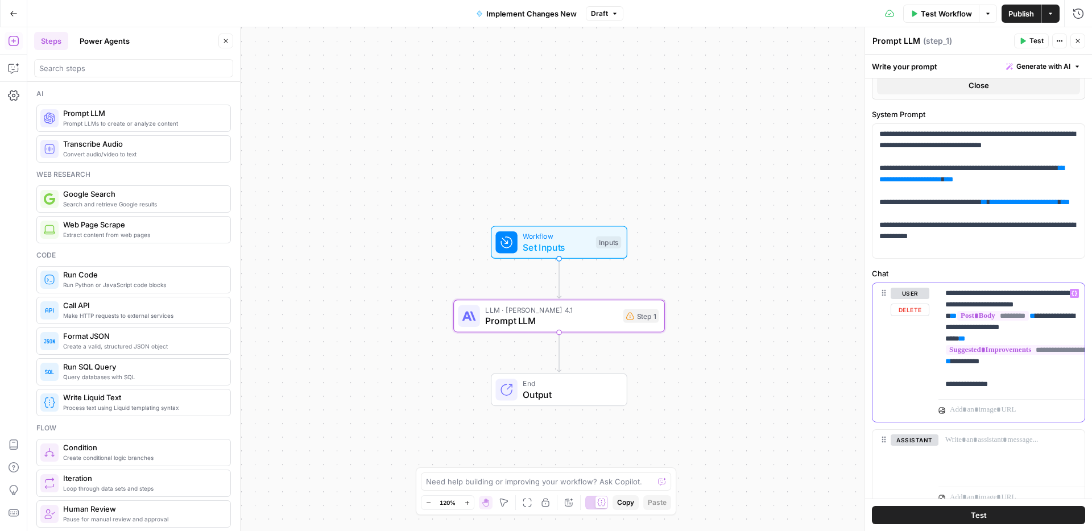
click at [991, 362] on p "**********" at bounding box center [1011, 339] width 132 height 102
click at [1007, 387] on p "**********" at bounding box center [1011, 339] width 132 height 102
click at [958, 384] on p "**********" at bounding box center [1011, 339] width 132 height 102
click at [1026, 379] on p "**********" at bounding box center [1011, 339] width 132 height 102
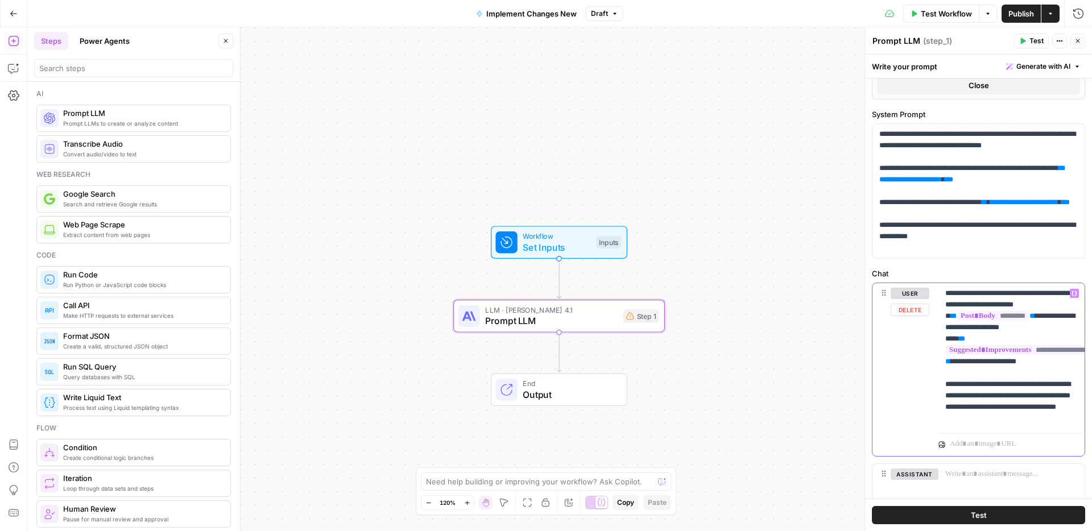
click at [1038, 418] on p "**********" at bounding box center [1011, 356] width 132 height 136
click at [1073, 292] on icon "button" at bounding box center [1074, 294] width 6 height 6
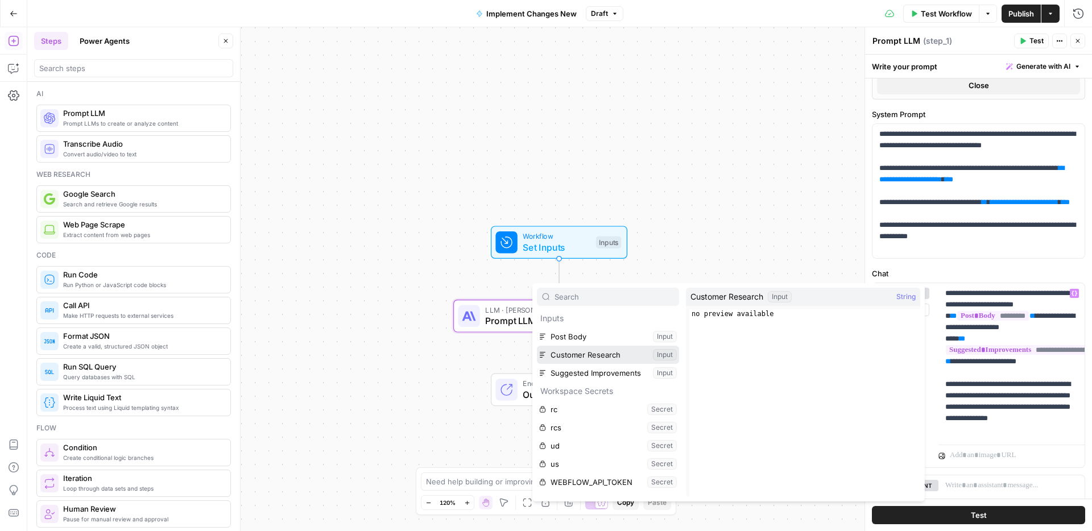
click at [609, 355] on button "Select variable Customer Research" at bounding box center [608, 355] width 142 height 18
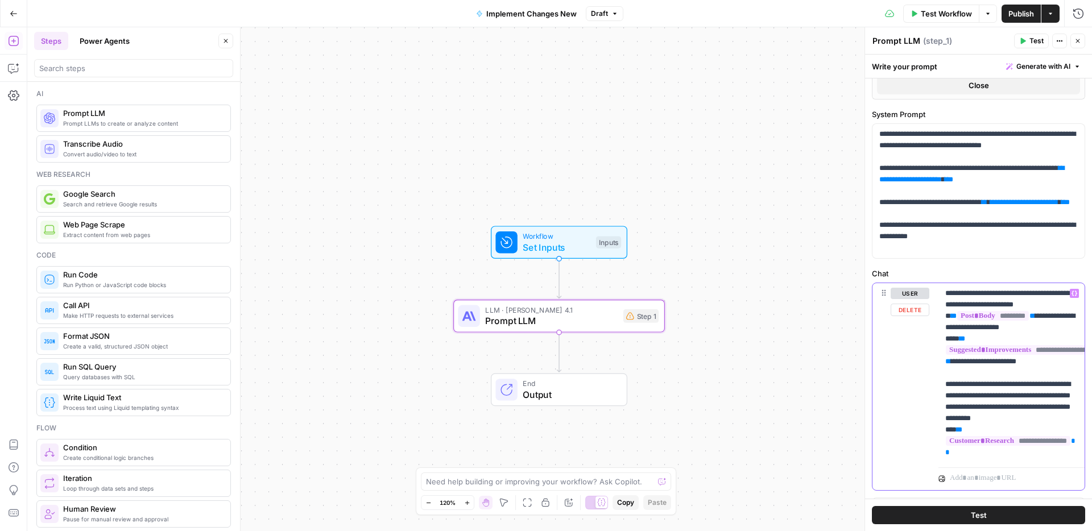
click at [972, 451] on p "**********" at bounding box center [1011, 373] width 132 height 171
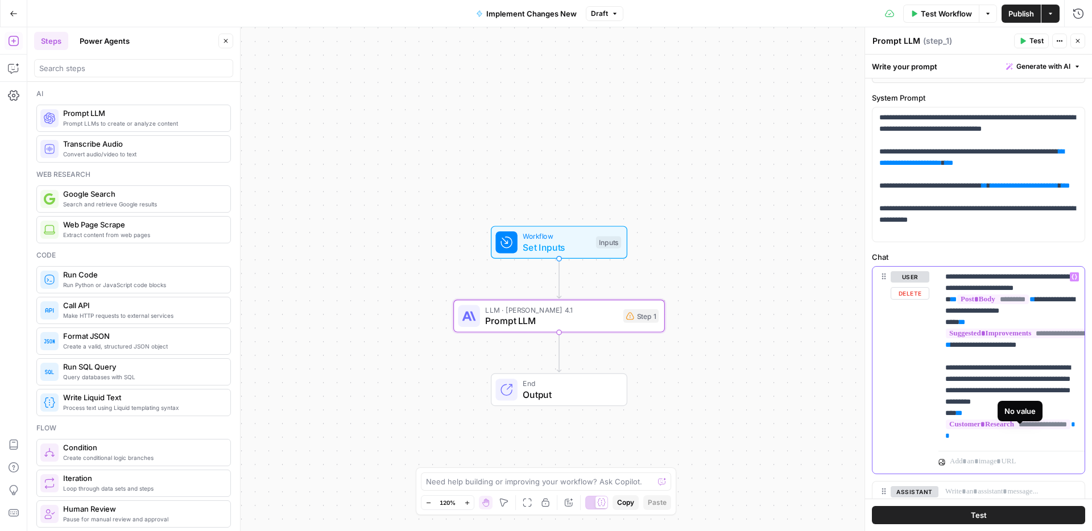
scroll to position [441, 0]
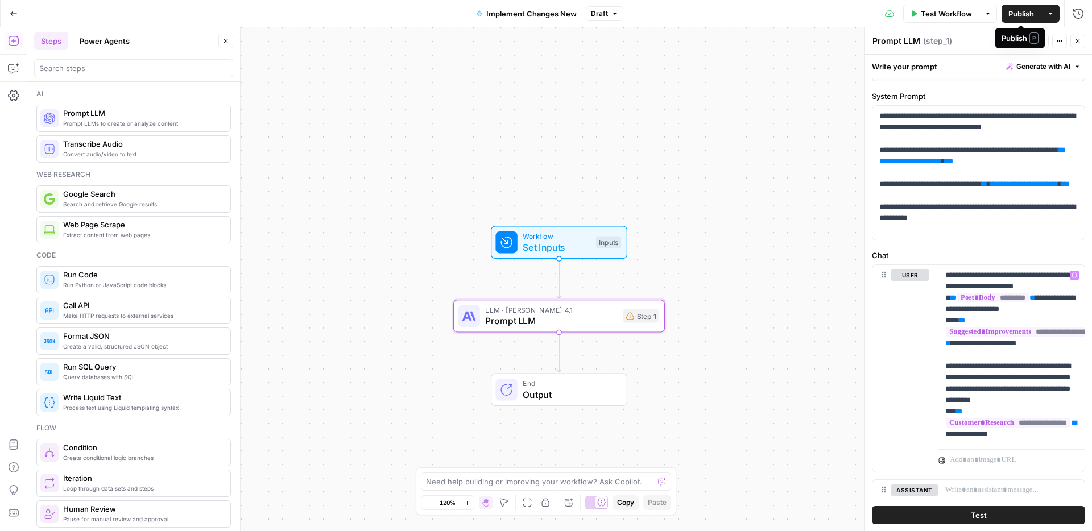
click at [1014, 9] on span "Publish" at bounding box center [1021, 13] width 26 height 11
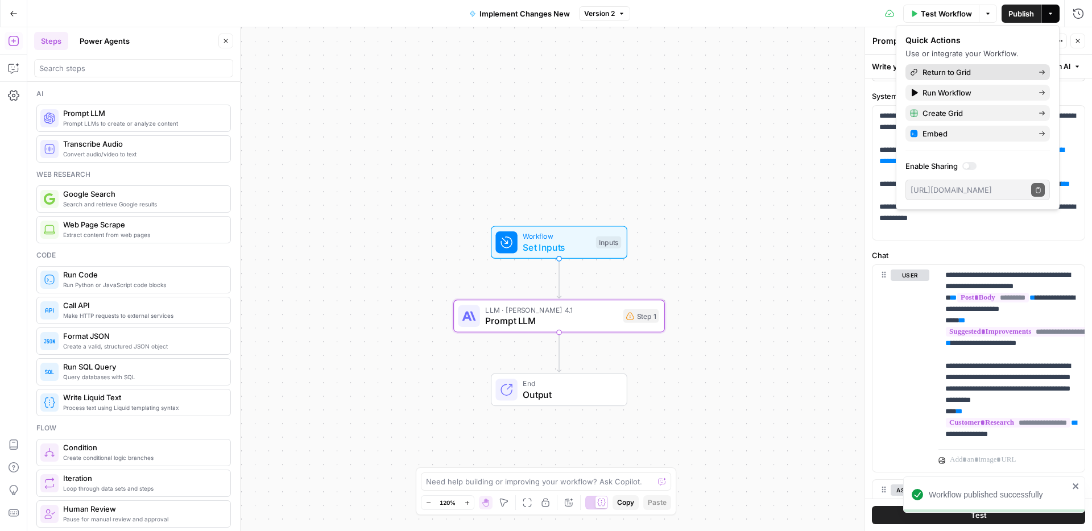
click at [936, 73] on span "Return to Grid" at bounding box center [975, 72] width 107 height 11
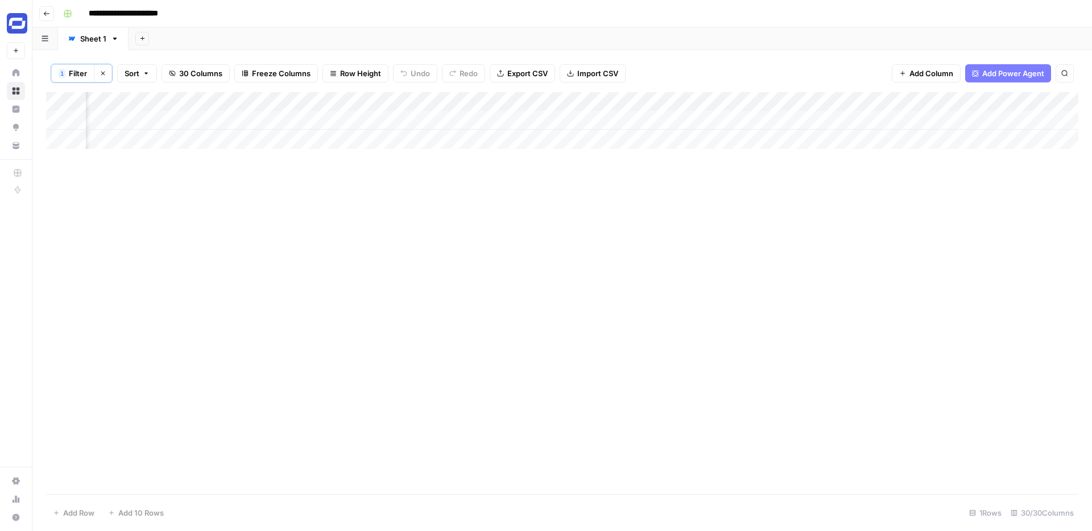
scroll to position [0, 3094]
click at [990, 102] on div "Add Column" at bounding box center [562, 120] width 1032 height 57
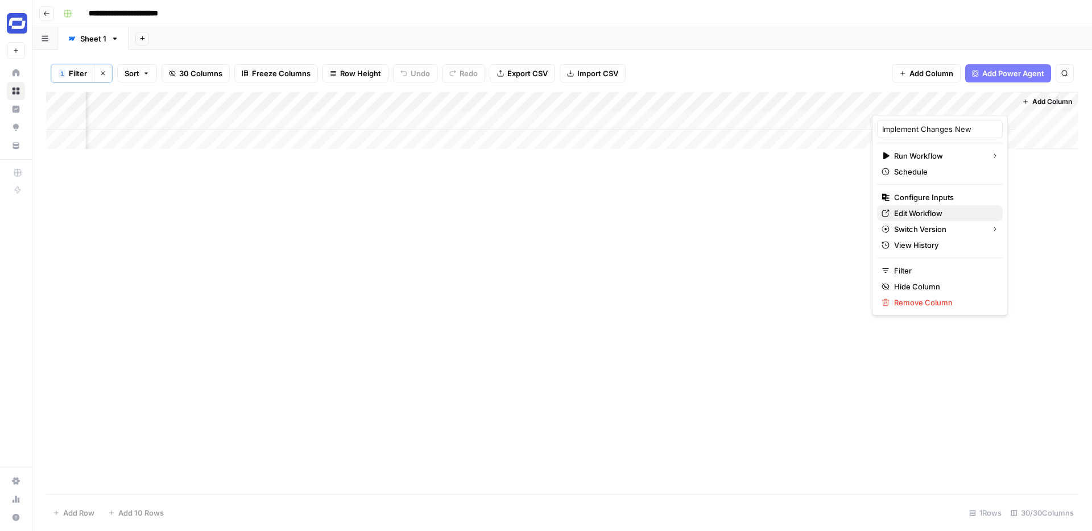
click at [916, 210] on span "Edit Workflow" at bounding box center [943, 213] width 99 height 11
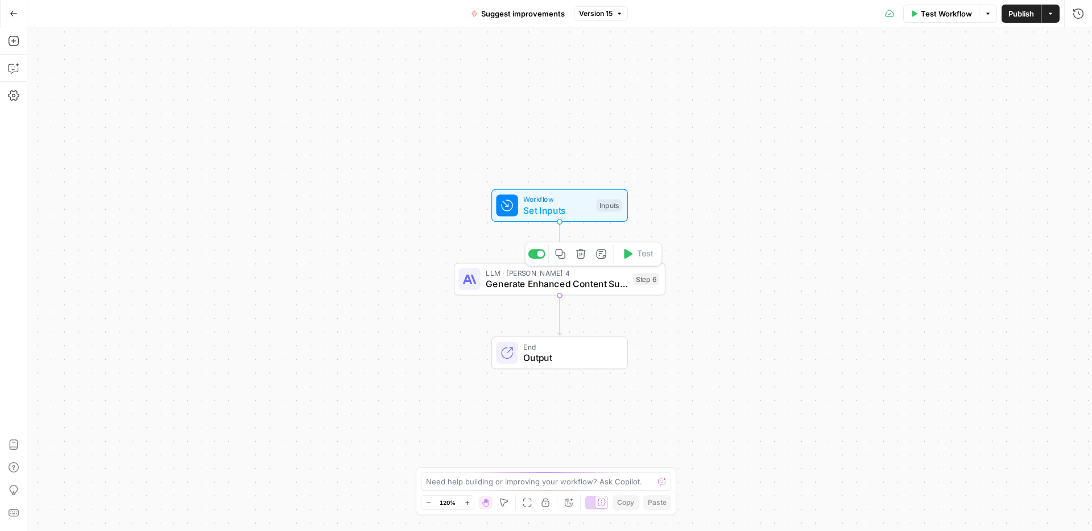
click at [570, 284] on span "Generate Enhanced Content Suggestions" at bounding box center [557, 284] width 142 height 14
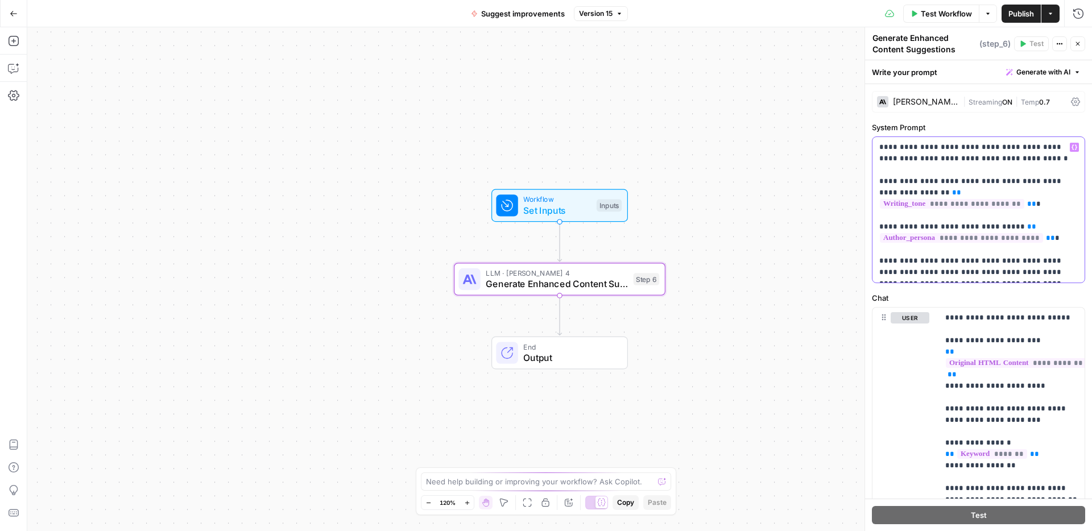
click at [922, 151] on p "**********" at bounding box center [978, 210] width 198 height 136
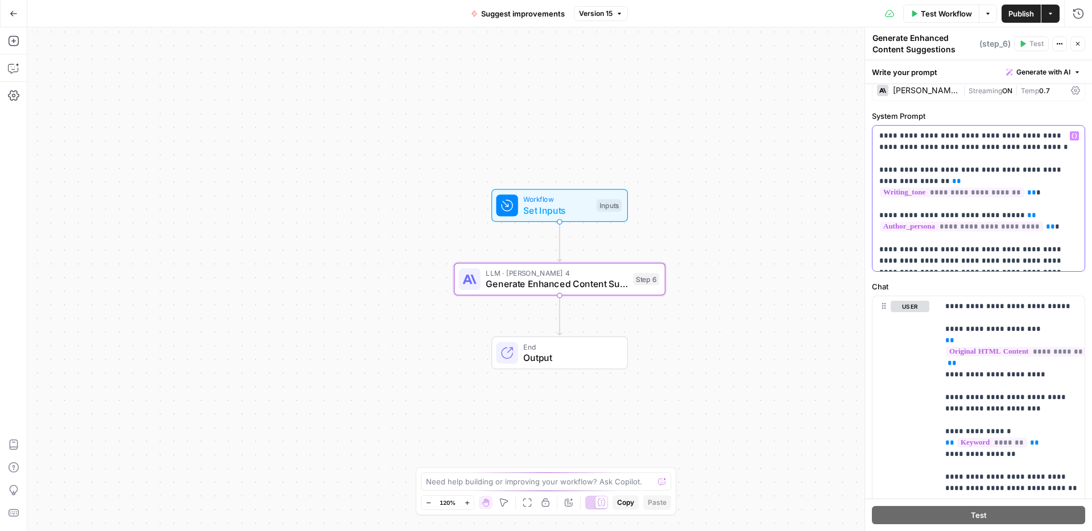
scroll to position [9, 0]
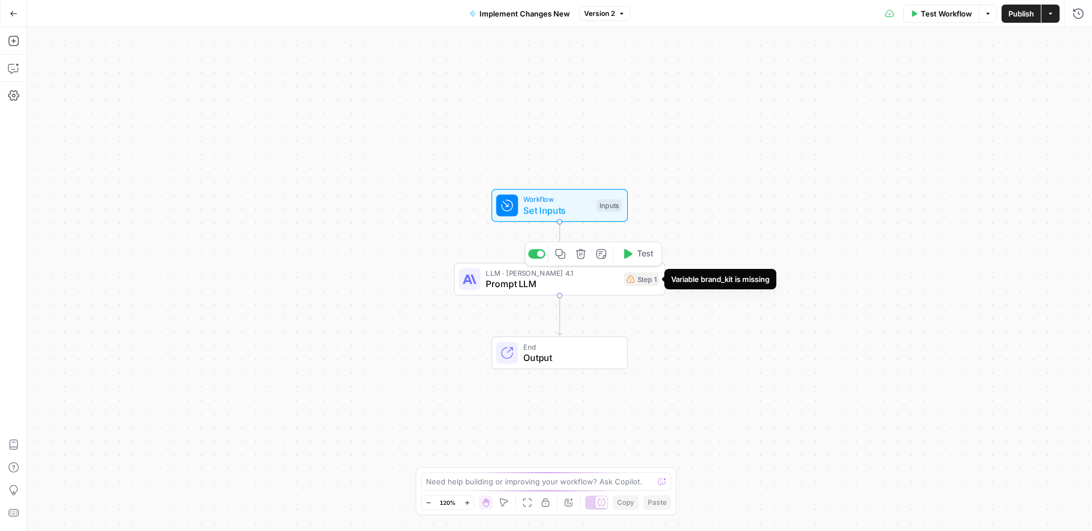
click at [641, 282] on div "Step 1" at bounding box center [641, 279] width 35 height 14
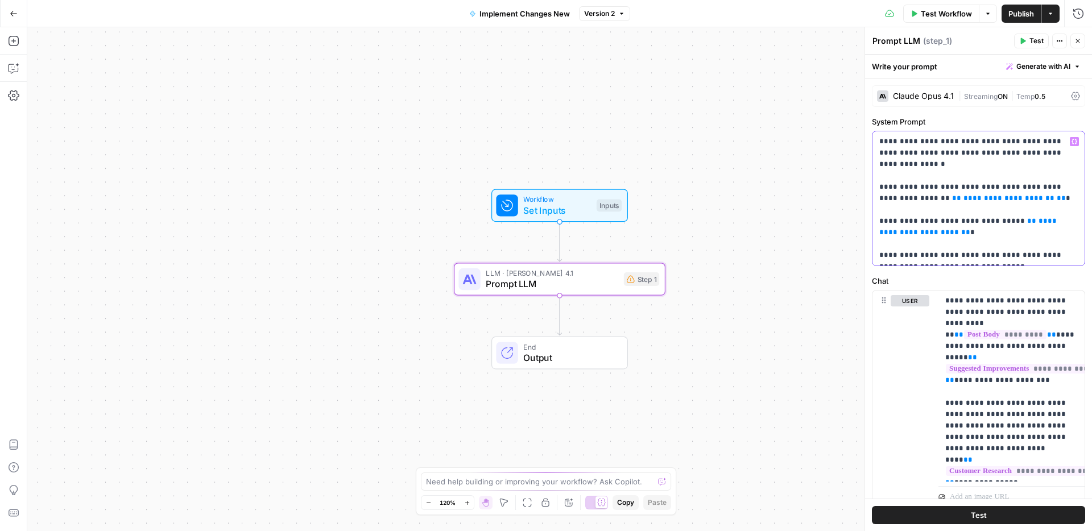
click at [1073, 142] on icon "button" at bounding box center [1074, 142] width 6 height 6
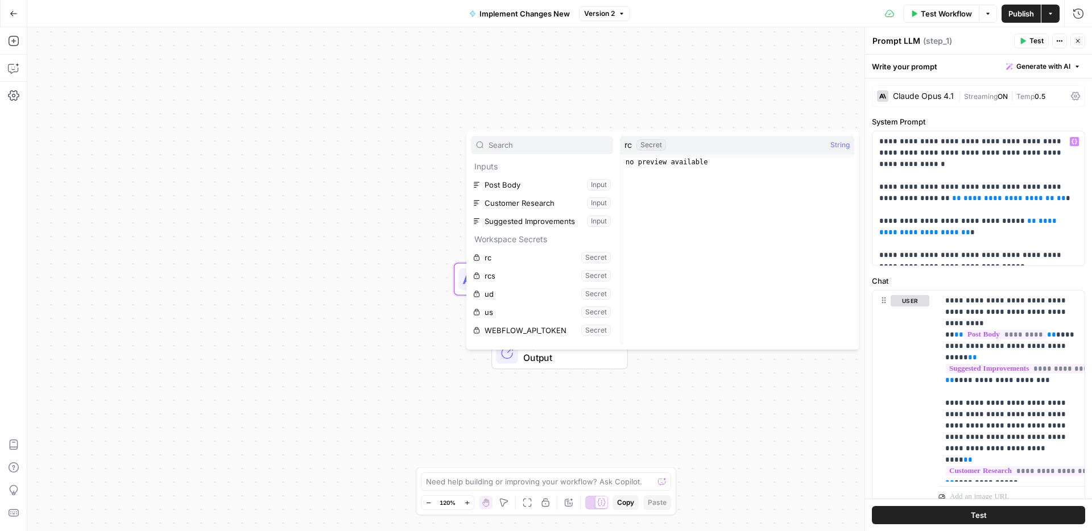
click at [766, 97] on div "Workflow Set Inputs Inputs LLM · Claude Opus 4.1 Prompt LLM Step 1 End Output" at bounding box center [559, 279] width 1064 height 504
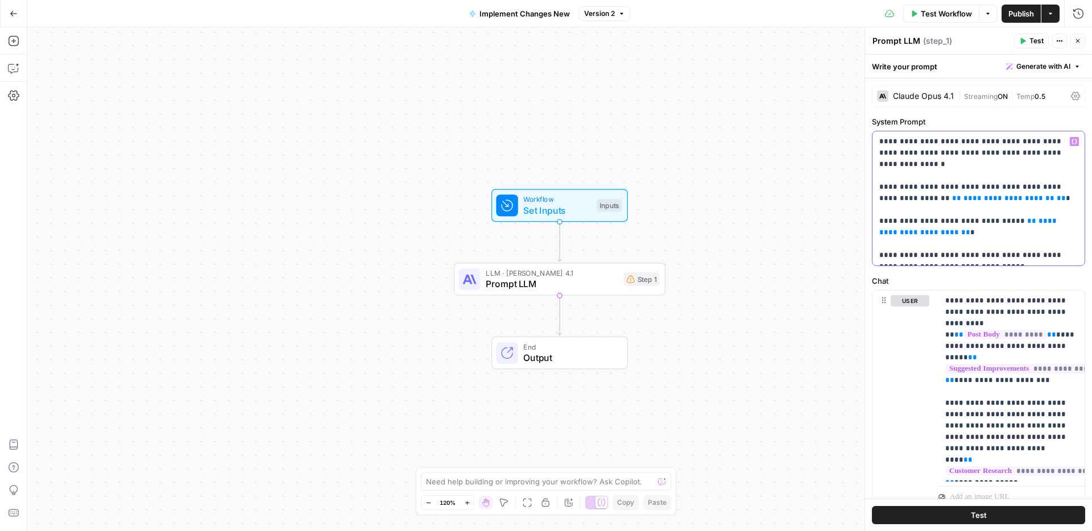
click at [1028, 185] on p "**********" at bounding box center [978, 198] width 198 height 125
drag, startPoint x: 986, startPoint y: 225, endPoint x: 875, endPoint y: 175, distance: 121.4
click at [875, 175] on div "**********" at bounding box center [978, 198] width 212 height 134
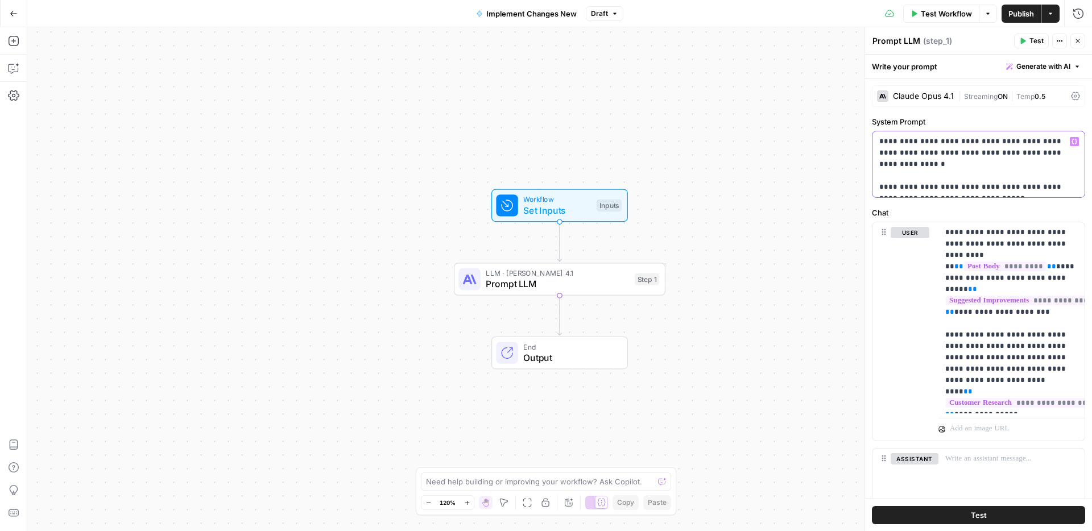
drag, startPoint x: 972, startPoint y: 192, endPoint x: 879, endPoint y: 176, distance: 94.0
click at [879, 176] on p "**********" at bounding box center [978, 164] width 198 height 57
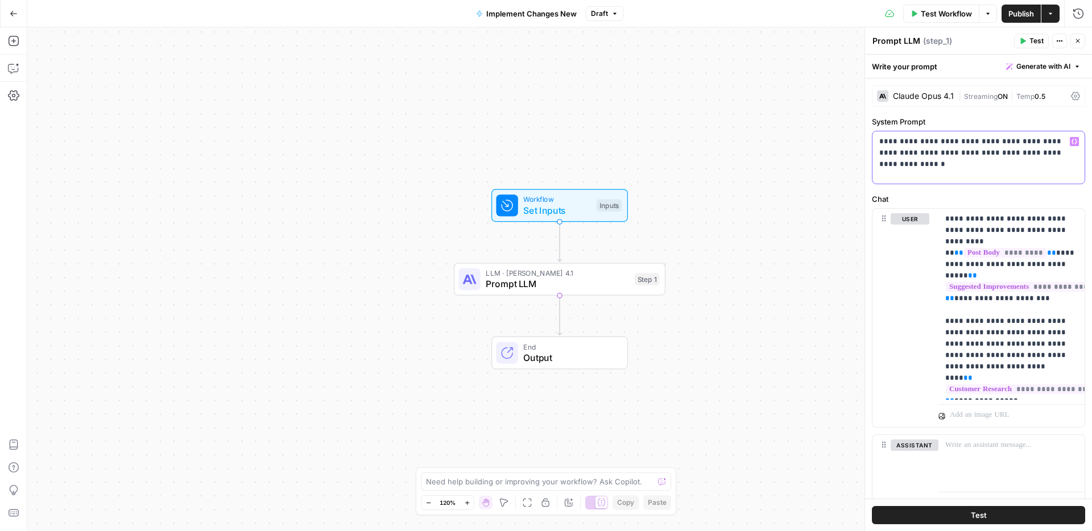
click at [899, 168] on div "**********" at bounding box center [978, 157] width 212 height 52
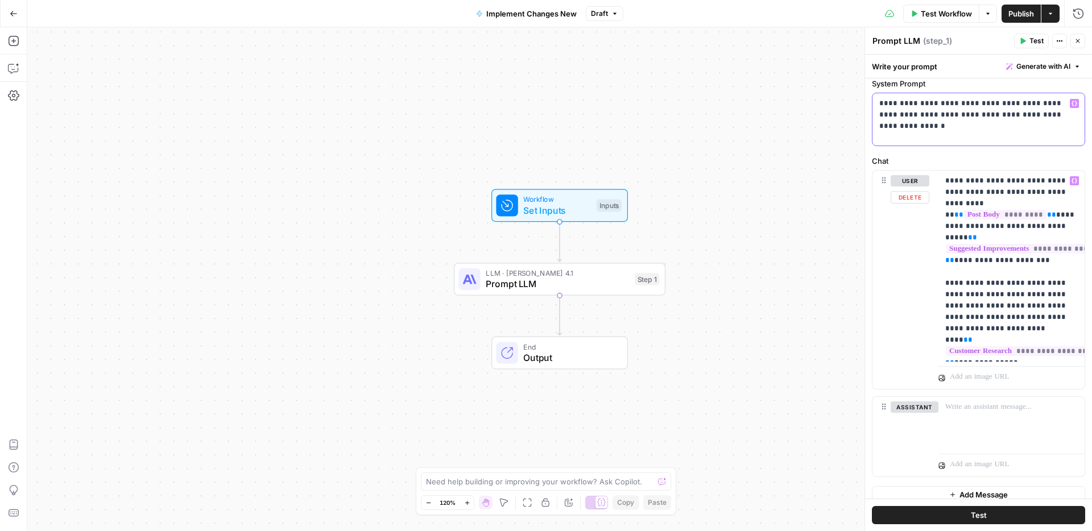
scroll to position [49, 0]
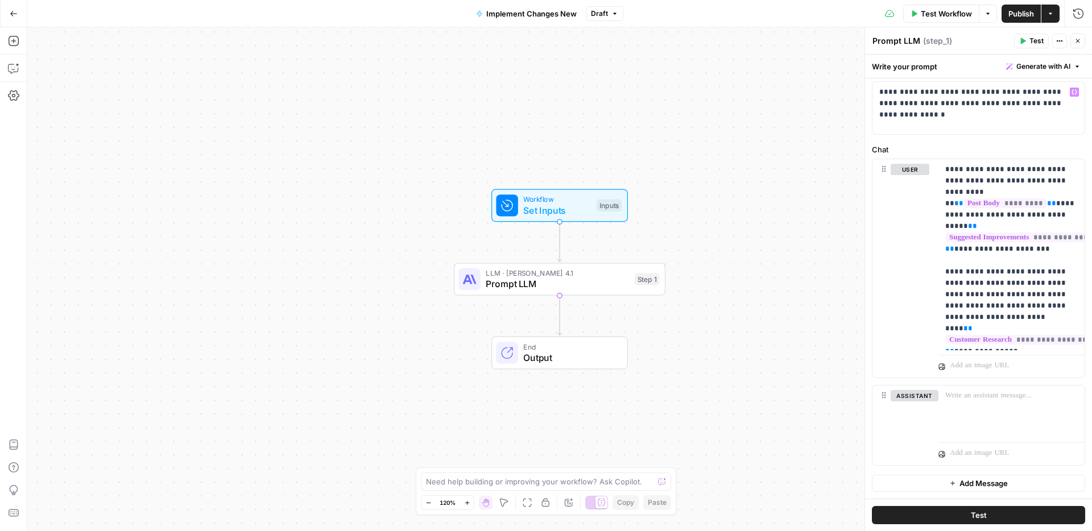
drag, startPoint x: 1009, startPoint y: 11, endPoint x: 959, endPoint y: 198, distance: 193.6
click at [960, 198] on body "Synthesia New Home Browse Insights Opportunities Your Data Recent Grids New Con…" at bounding box center [546, 265] width 1092 height 531
click at [1008, 344] on p "**********" at bounding box center [1011, 255] width 132 height 182
click at [972, 361] on p "**********" at bounding box center [1011, 266] width 132 height 205
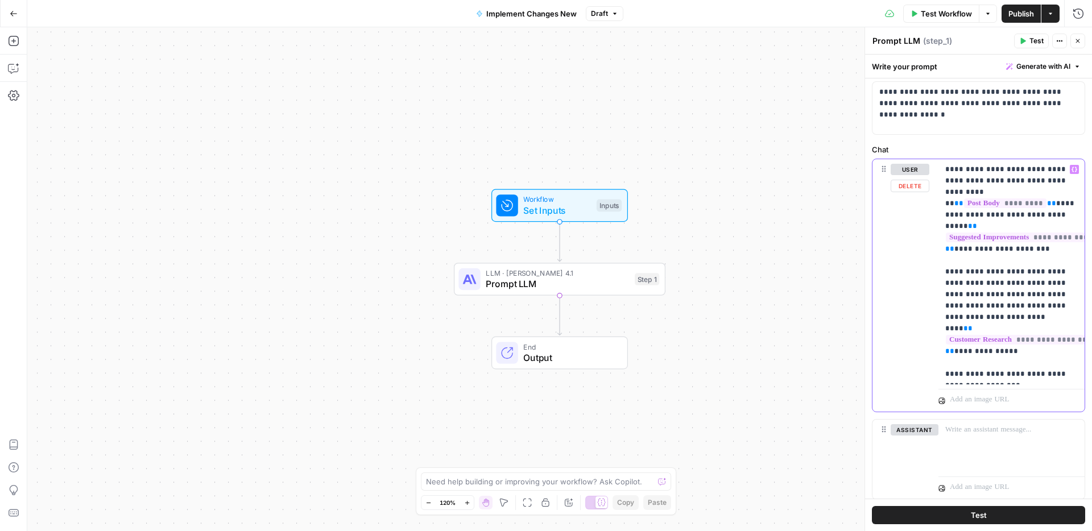
drag, startPoint x: 1040, startPoint y: 360, endPoint x: 1026, endPoint y: 360, distance: 14.8
click at [1026, 360] on p "**********" at bounding box center [1011, 272] width 132 height 216
click at [748, 367] on div "Workflow Set Inputs Inputs LLM · Claude Opus 4.1 Prompt LLM Step 1 End Output" at bounding box center [559, 279] width 1064 height 504
click at [588, 350] on span "End" at bounding box center [569, 346] width 93 height 11
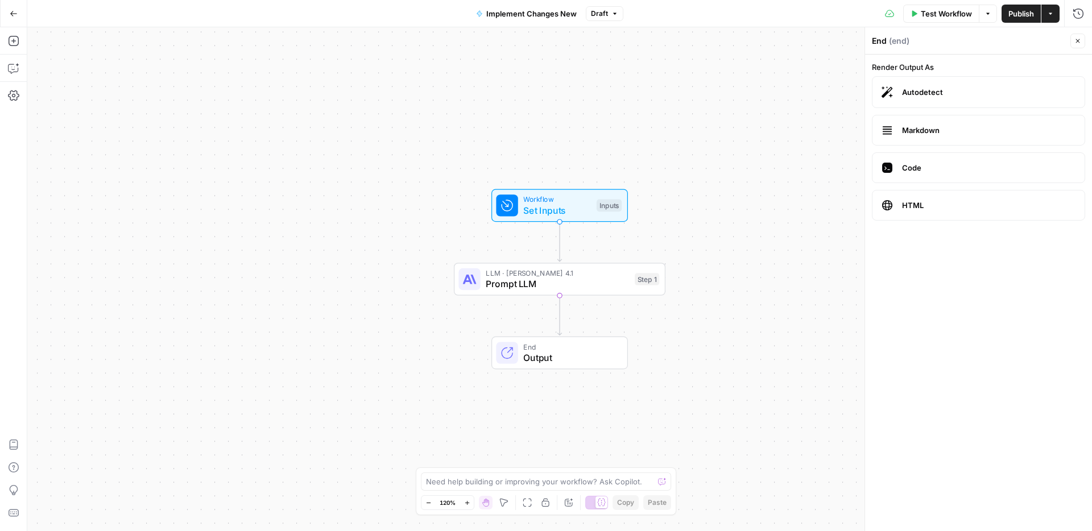
click at [1011, 14] on span "Publish" at bounding box center [1021, 13] width 26 height 11
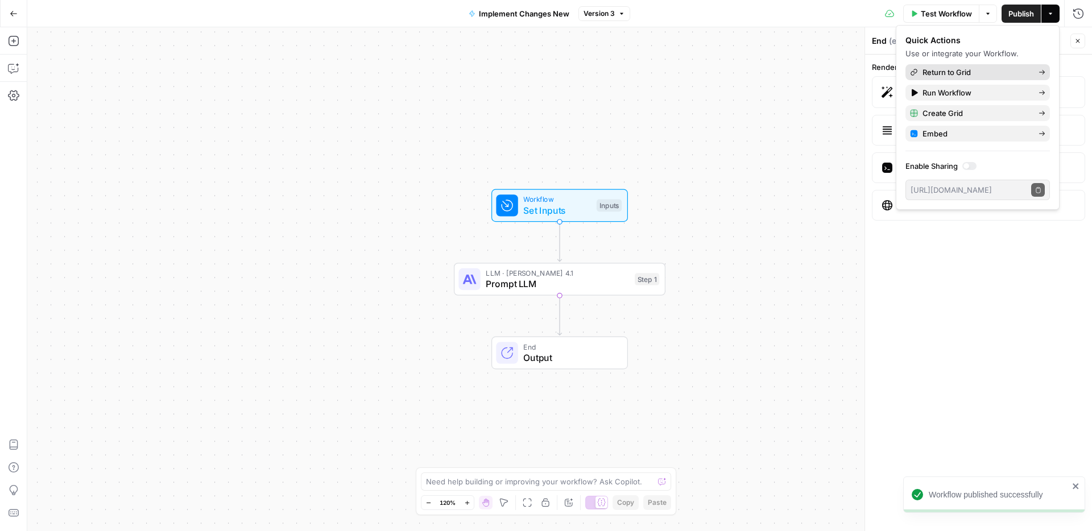
click at [968, 70] on span "Return to Grid" at bounding box center [975, 72] width 107 height 11
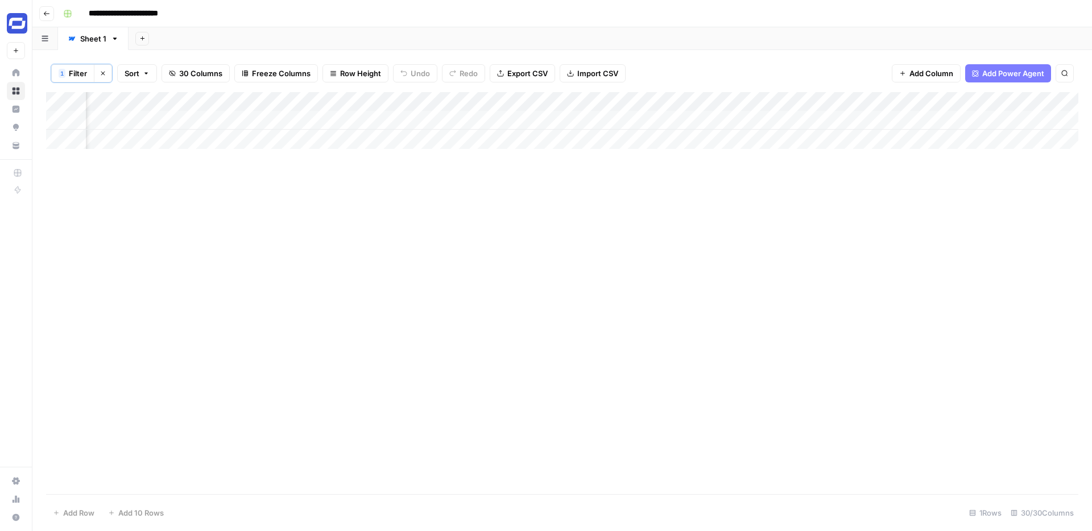
scroll to position [0, 3094]
drag, startPoint x: 901, startPoint y: 101, endPoint x: 818, endPoint y: 107, distance: 83.2
click at [818, 107] on div "Add Column" at bounding box center [562, 120] width 1032 height 57
click at [841, 120] on div "Add Column" at bounding box center [562, 120] width 1032 height 57
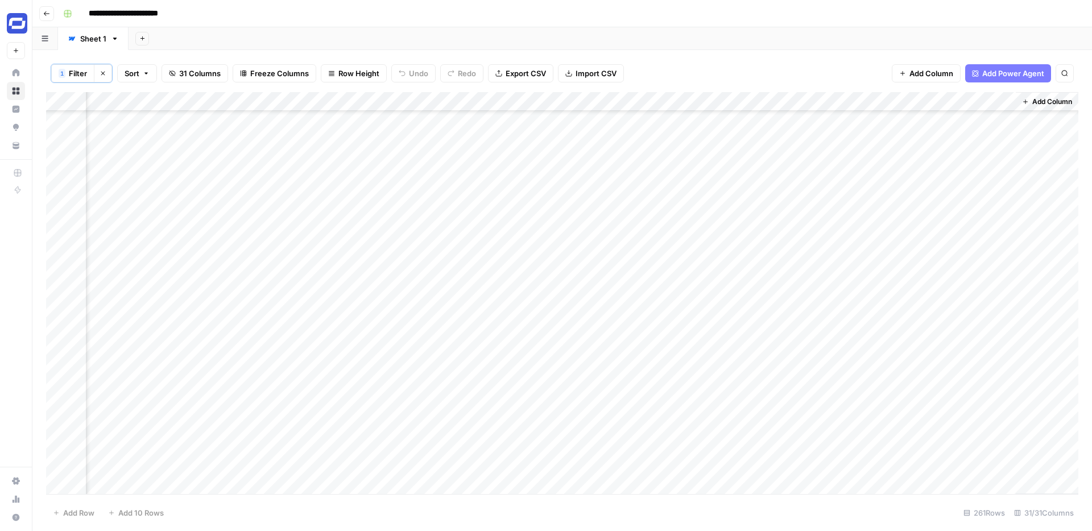
click at [82, 74] on span "Filter" at bounding box center [78, 73] width 18 height 11
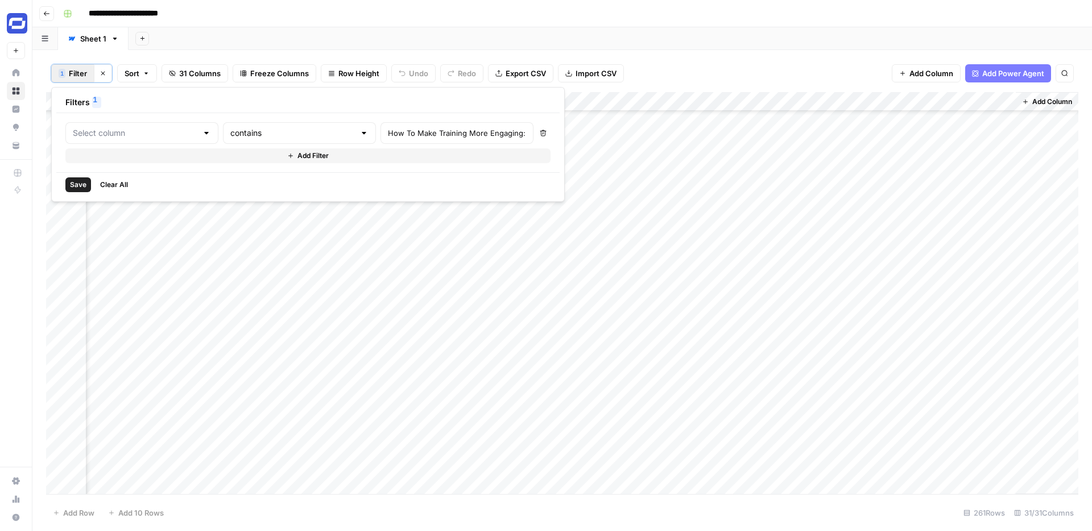
type input "SEO: Title"
click at [77, 187] on span "Save" at bounding box center [78, 185] width 16 height 10
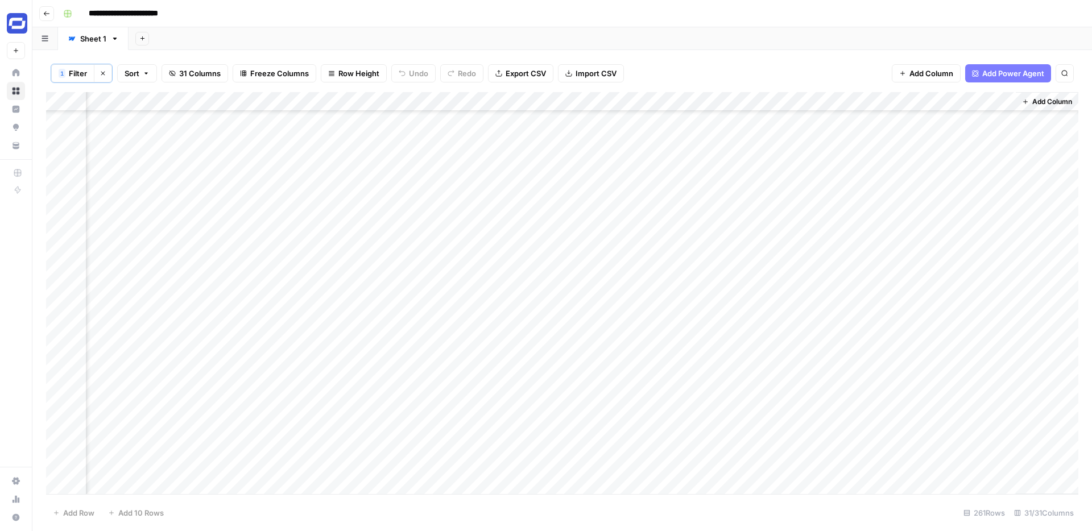
scroll to position [0, 3196]
click at [901, 120] on div "Add Column" at bounding box center [562, 120] width 1032 height 57
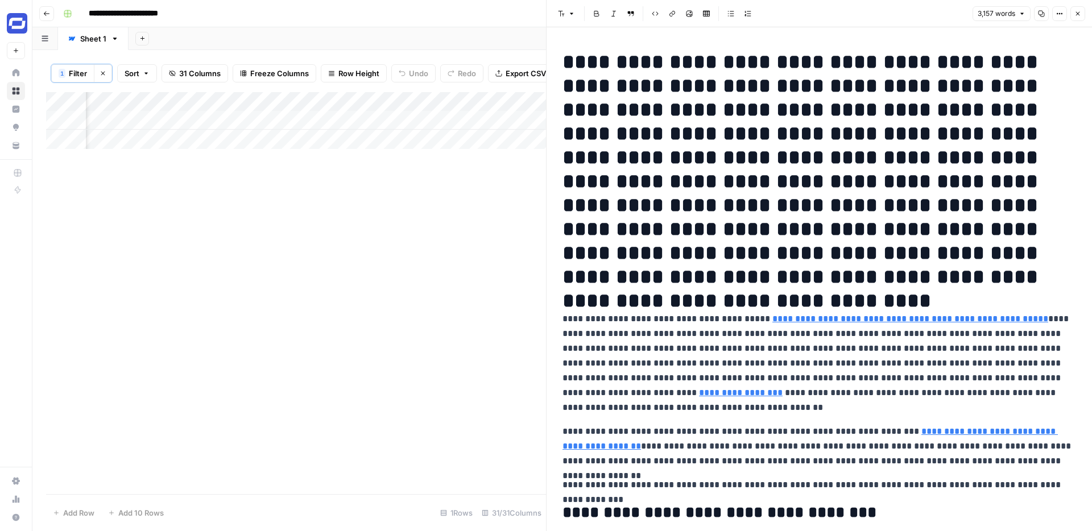
click at [1076, 13] on icon "button" at bounding box center [1077, 13] width 7 height 7
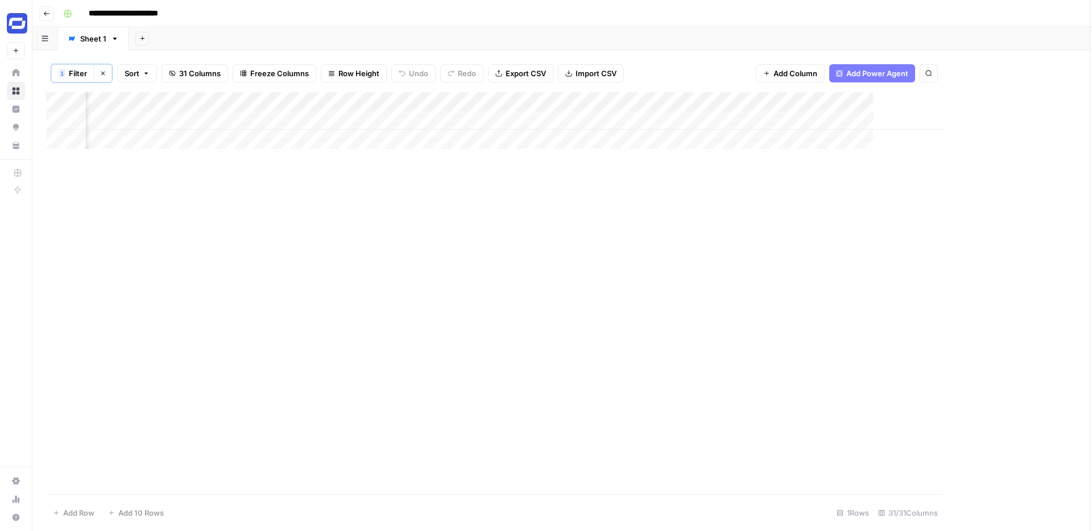
scroll to position [0, 3183]
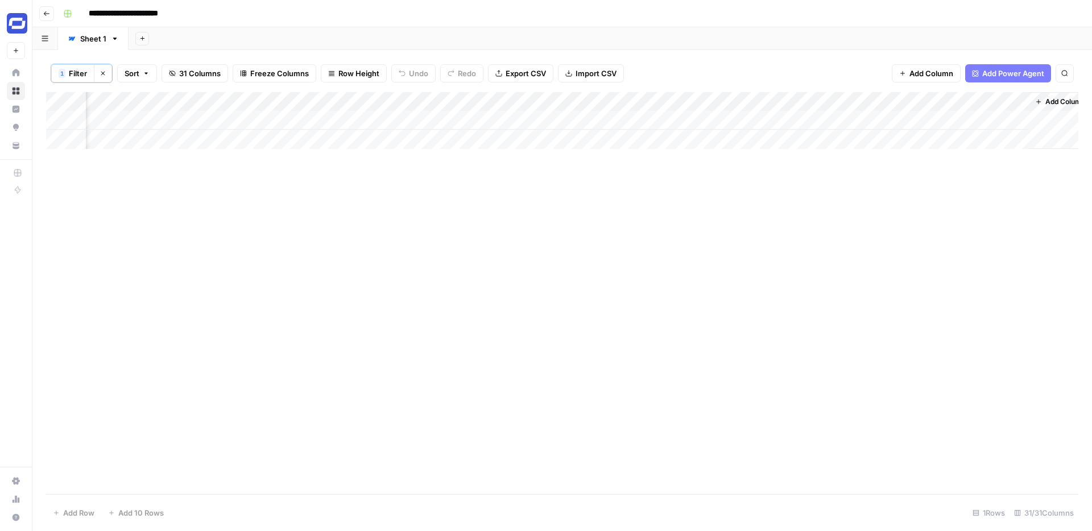
click at [799, 102] on div "Add Column" at bounding box center [562, 120] width 1032 height 57
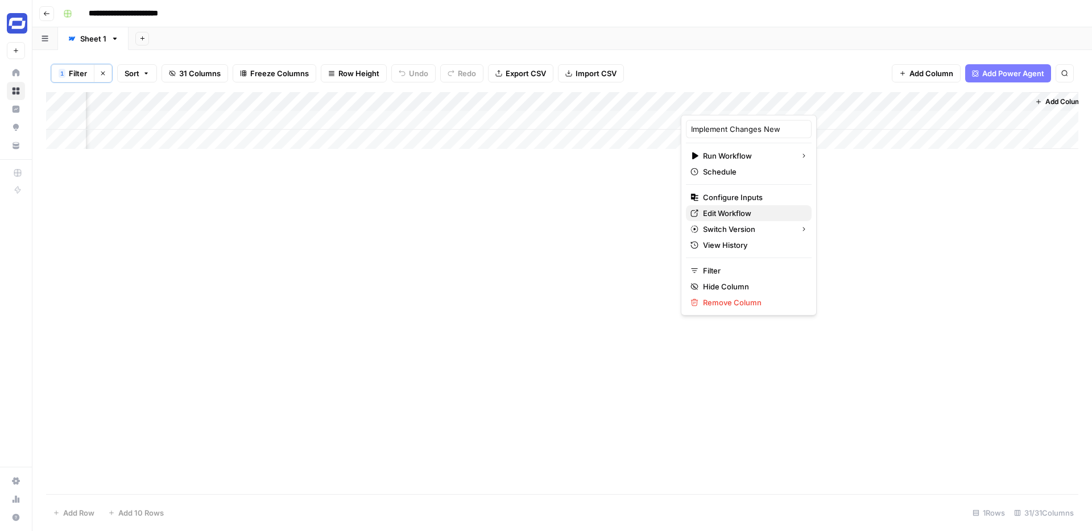
click at [727, 211] on span "Edit Workflow" at bounding box center [752, 213] width 99 height 11
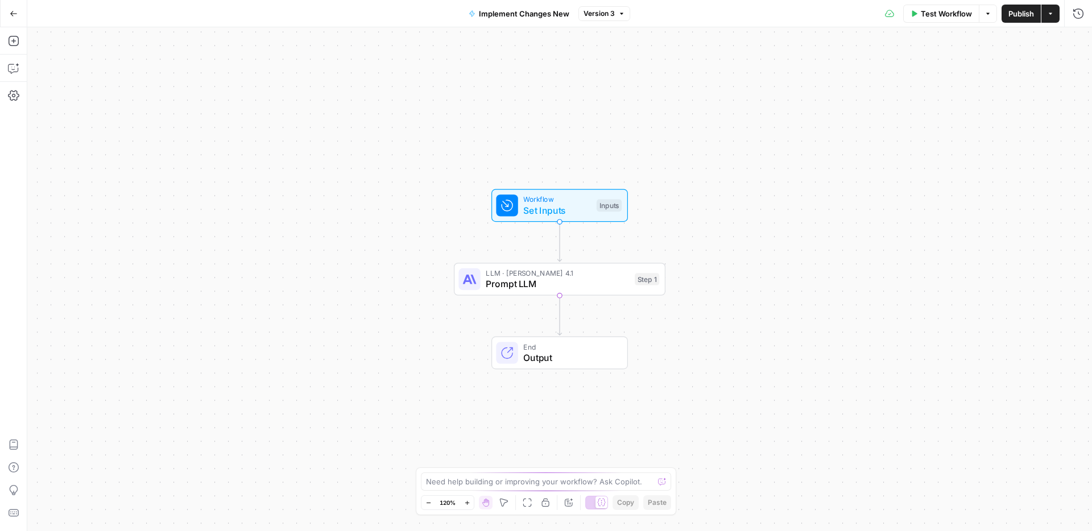
click at [611, 292] on div "LLM · [PERSON_NAME] Opus 4.1 Prompt LLM Step 1" at bounding box center [559, 279] width 211 height 33
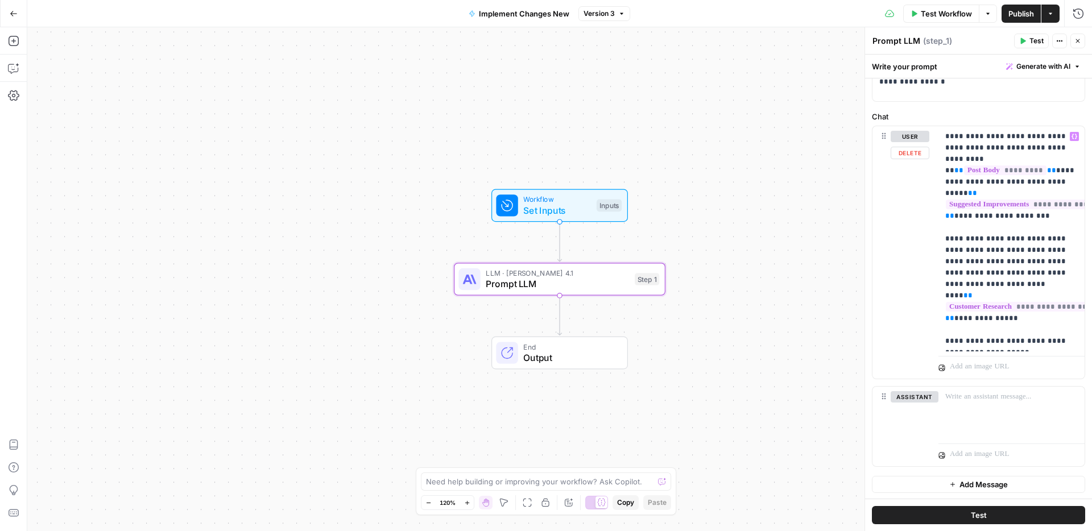
scroll to position [84, 0]
click at [992, 339] on p "**********" at bounding box center [1011, 238] width 132 height 216
click at [1011, 306] on p "**********" at bounding box center [1011, 238] width 132 height 216
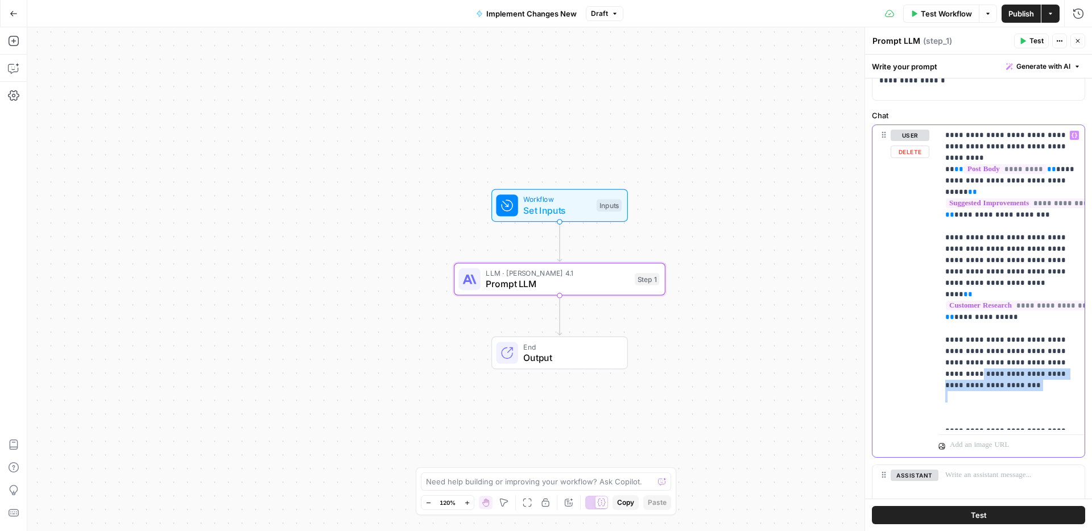
click at [1050, 351] on p "**********" at bounding box center [1011, 278] width 132 height 296
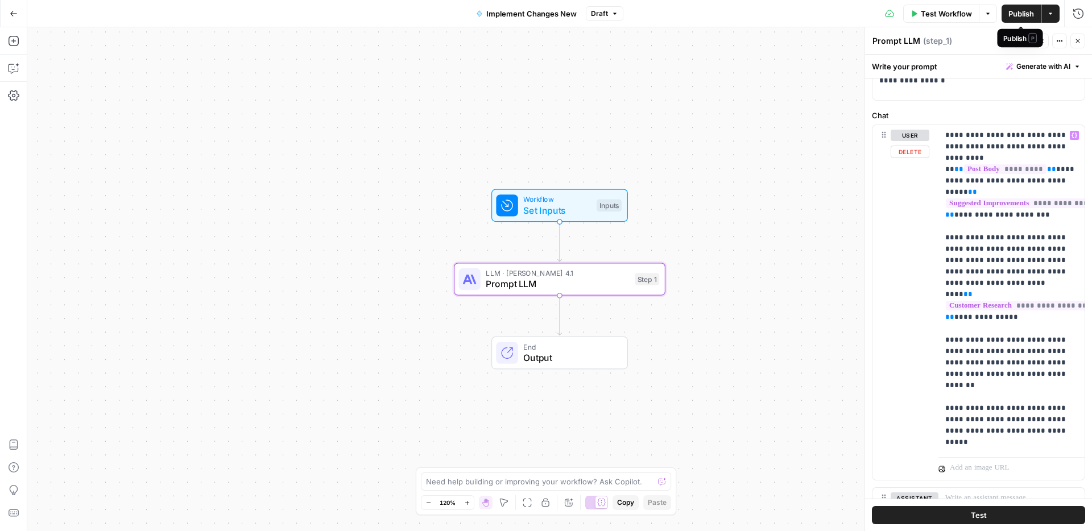
click at [1017, 15] on span "Publish" at bounding box center [1021, 13] width 26 height 11
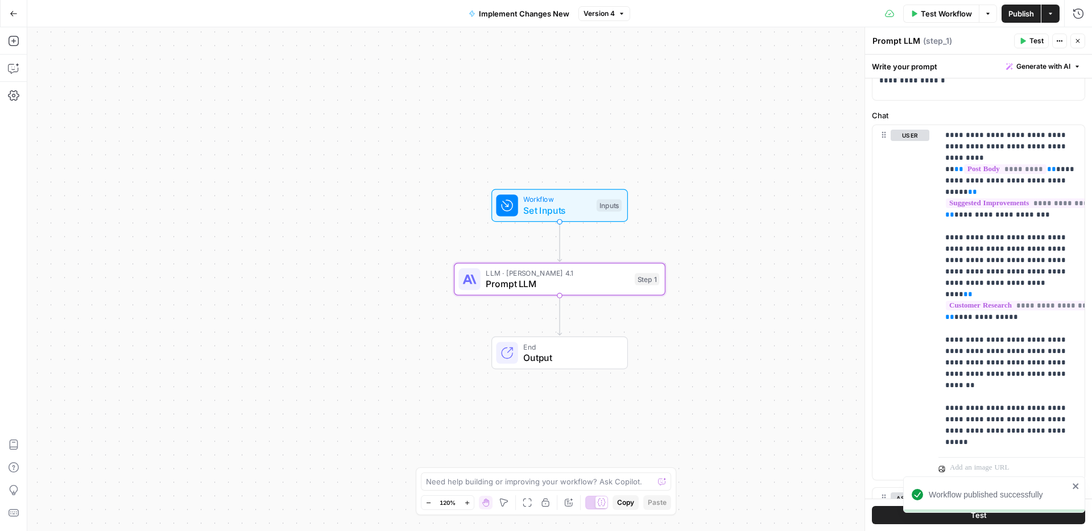
click at [8, 12] on button "Go Back" at bounding box center [13, 13] width 20 height 20
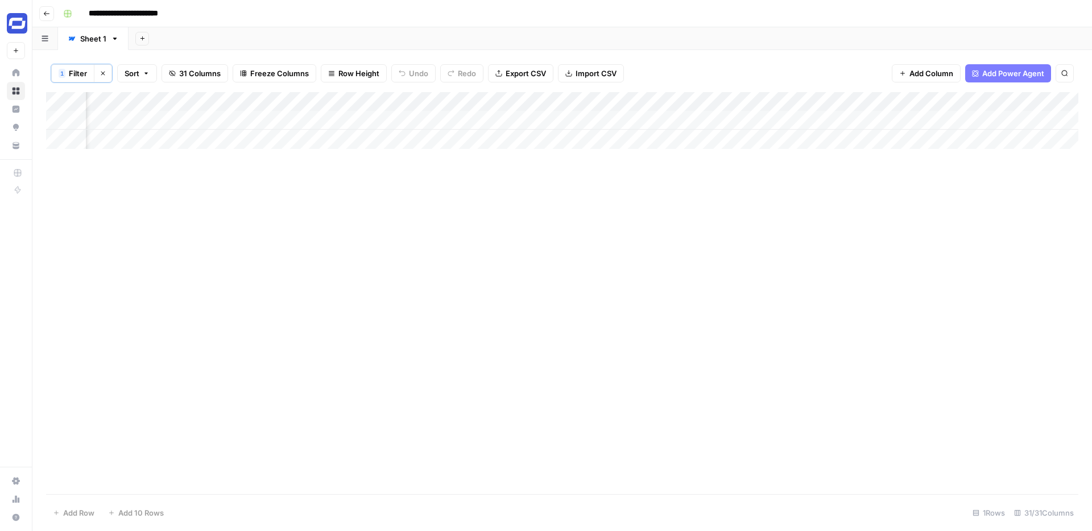
scroll to position [0, 3196]
click at [796, 119] on div "Add Column" at bounding box center [562, 120] width 1032 height 57
click at [784, 101] on div "Add Column" at bounding box center [562, 120] width 1032 height 57
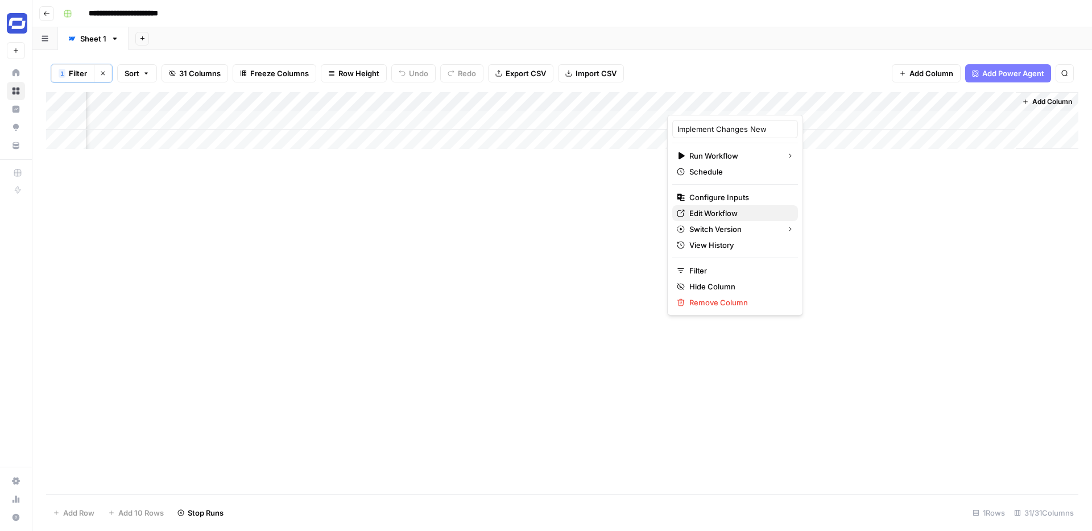
click at [716, 213] on span "Edit Workflow" at bounding box center [738, 213] width 99 height 11
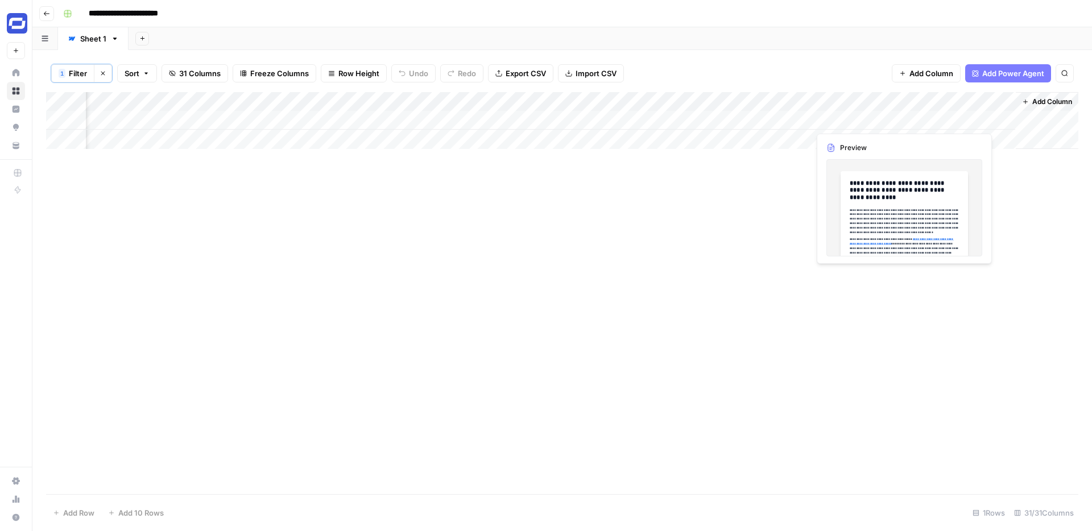
click at [898, 119] on div "Add Column" at bounding box center [562, 120] width 1032 height 57
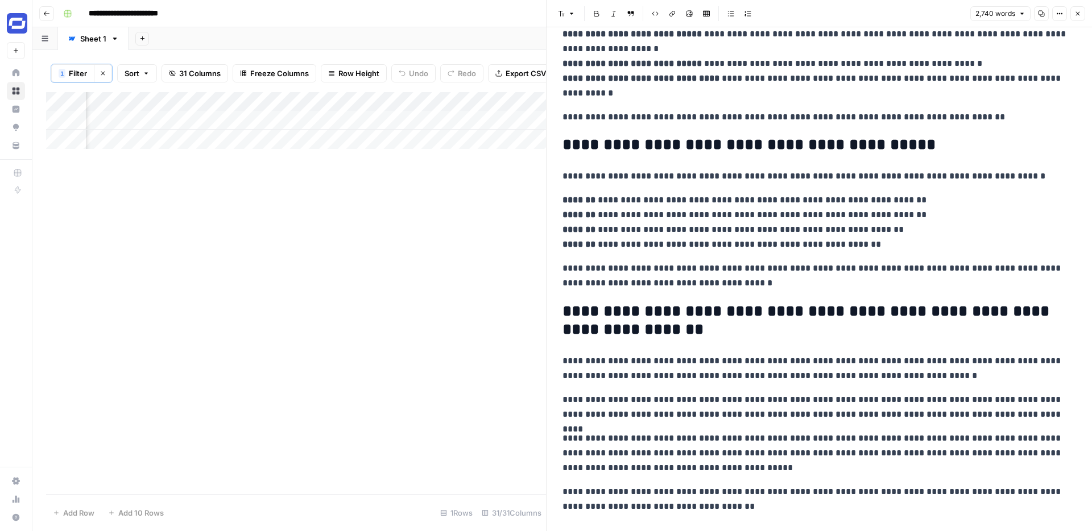
scroll to position [4083, 0]
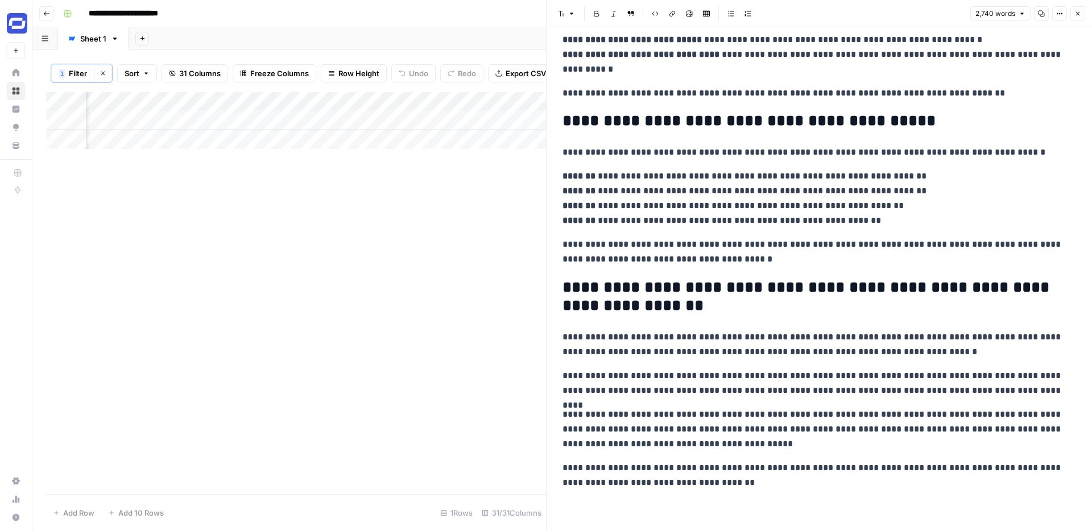
click at [815, 192] on p "**********" at bounding box center [818, 198] width 513 height 59
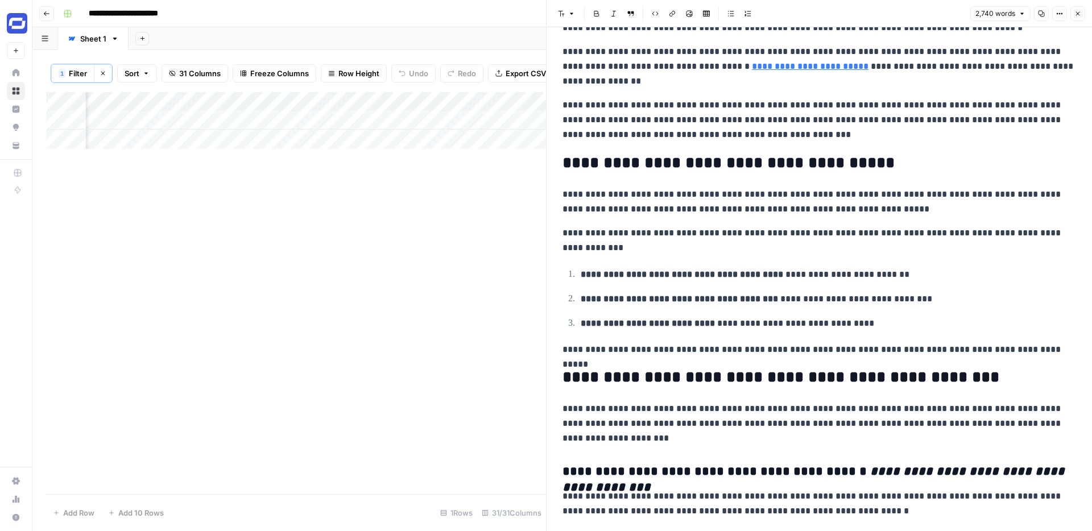
scroll to position [0, 0]
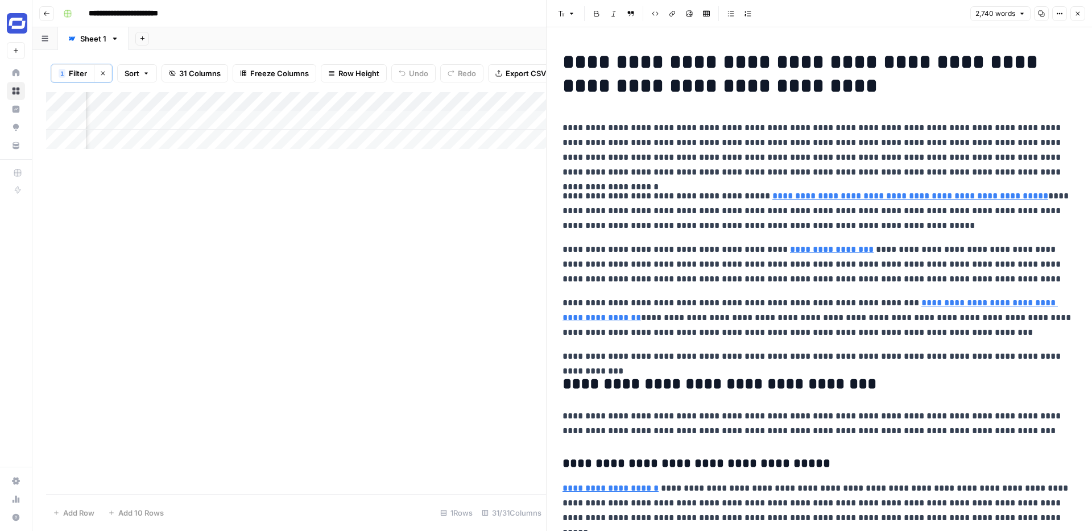
click at [788, 215] on p "**********" at bounding box center [818, 211] width 513 height 44
type input "[URL][DOMAIN_NAME]"
click at [818, 246] on link "**********" at bounding box center [832, 249] width 84 height 9
click at [847, 235] on input "[URL][DOMAIN_NAME]" at bounding box center [848, 232] width 151 height 11
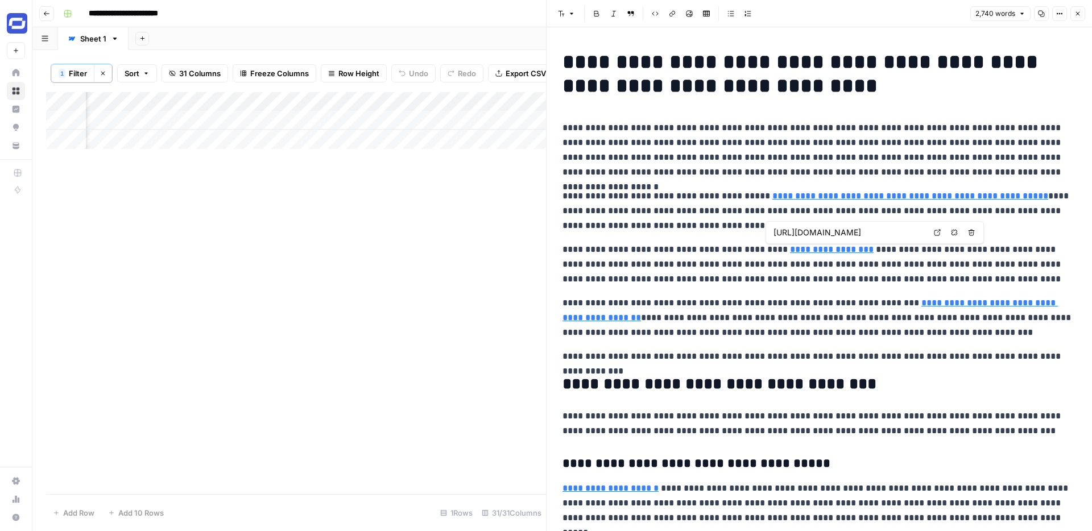
click at [847, 235] on input "[URL][DOMAIN_NAME]" at bounding box center [848, 232] width 151 height 11
click at [901, 231] on input "[URL][DOMAIN_NAME]" at bounding box center [848, 232] width 151 height 11
drag, startPoint x: 912, startPoint y: 231, endPoint x: 918, endPoint y: 233, distance: 5.9
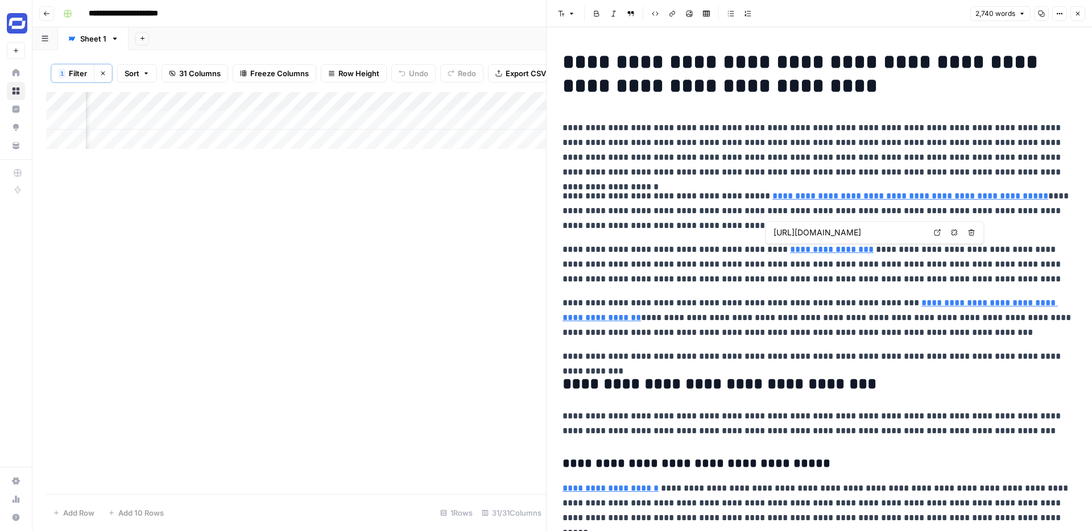
click at [918, 233] on input "[URL][DOMAIN_NAME]" at bounding box center [848, 232] width 151 height 11
click at [886, 270] on p "**********" at bounding box center [818, 264] width 513 height 44
click at [591, 315] on link "**********" at bounding box center [809, 309] width 495 height 23
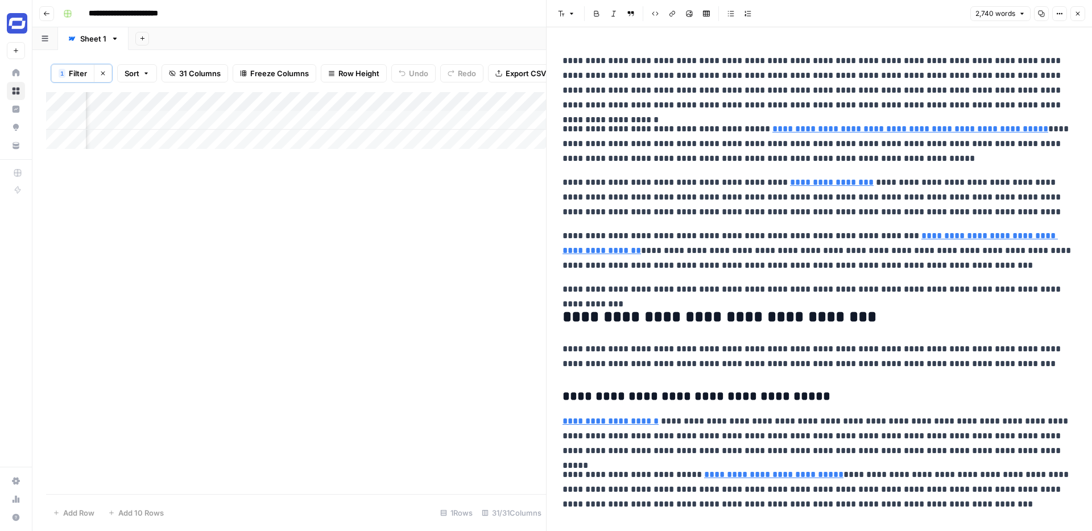
scroll to position [69, 0]
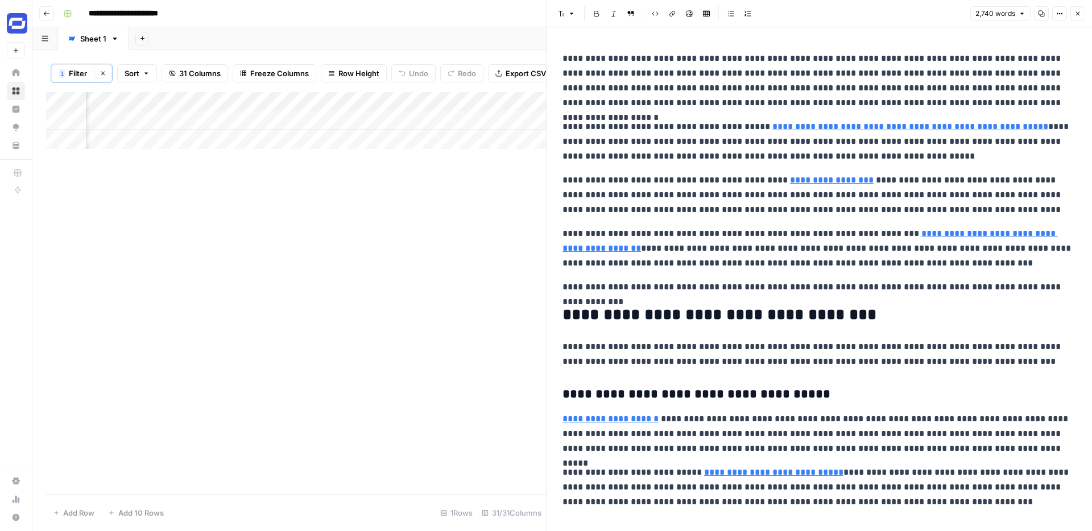
click at [649, 420] on link "**********" at bounding box center [610, 418] width 96 height 9
click at [700, 439] on p "**********" at bounding box center [818, 434] width 513 height 44
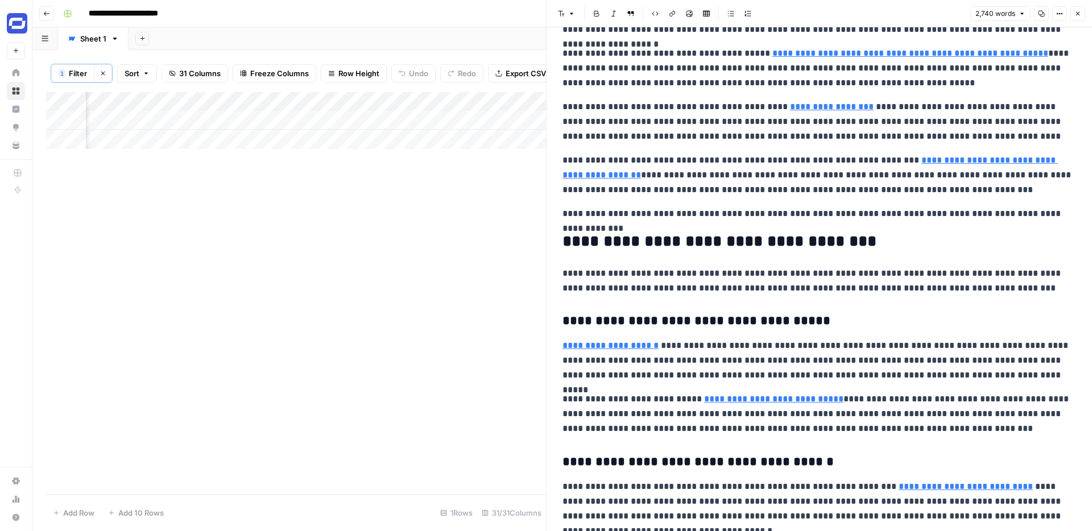
scroll to position [143, 0]
click at [745, 401] on link "**********" at bounding box center [773, 398] width 139 height 9
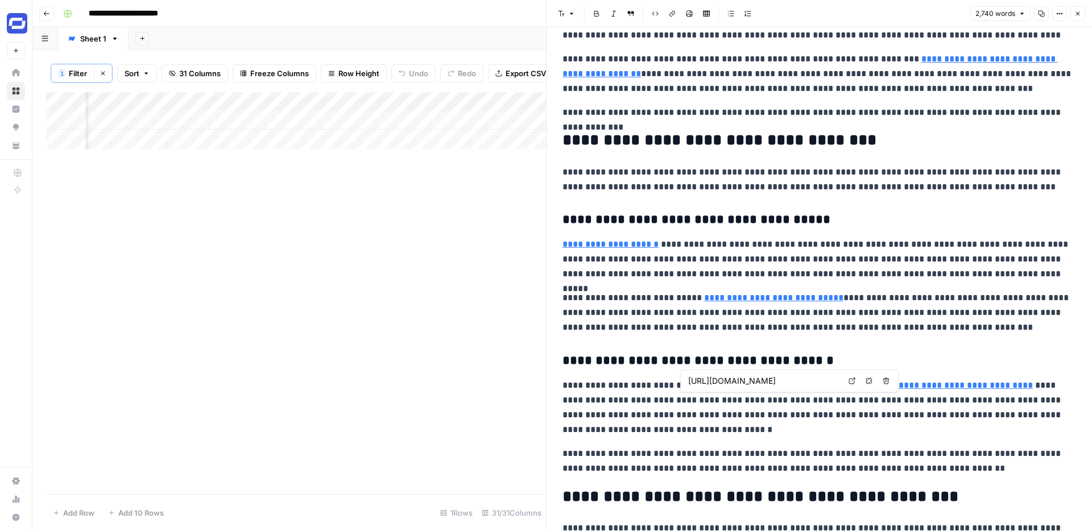
scroll to position [297, 0]
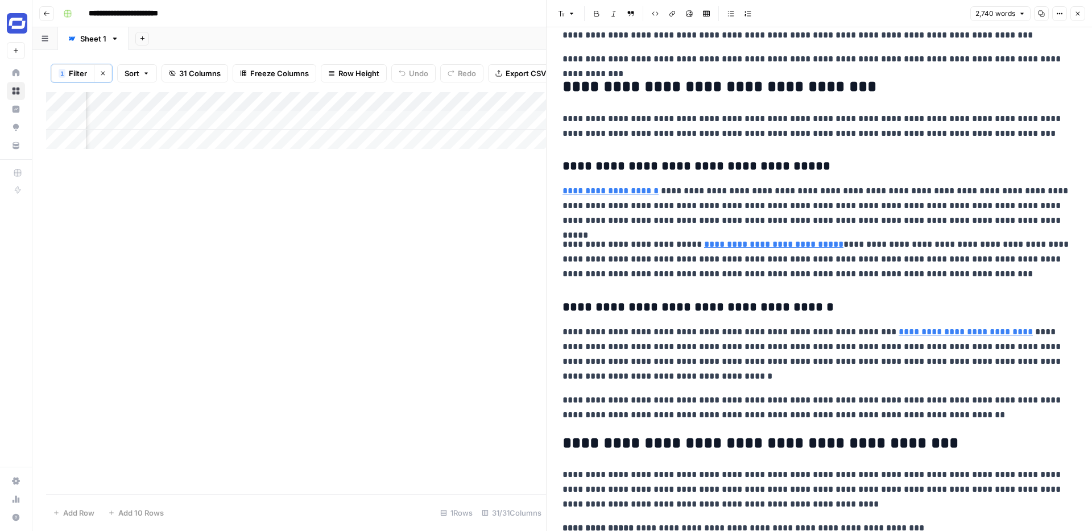
click at [967, 335] on link "**********" at bounding box center [965, 331] width 134 height 9
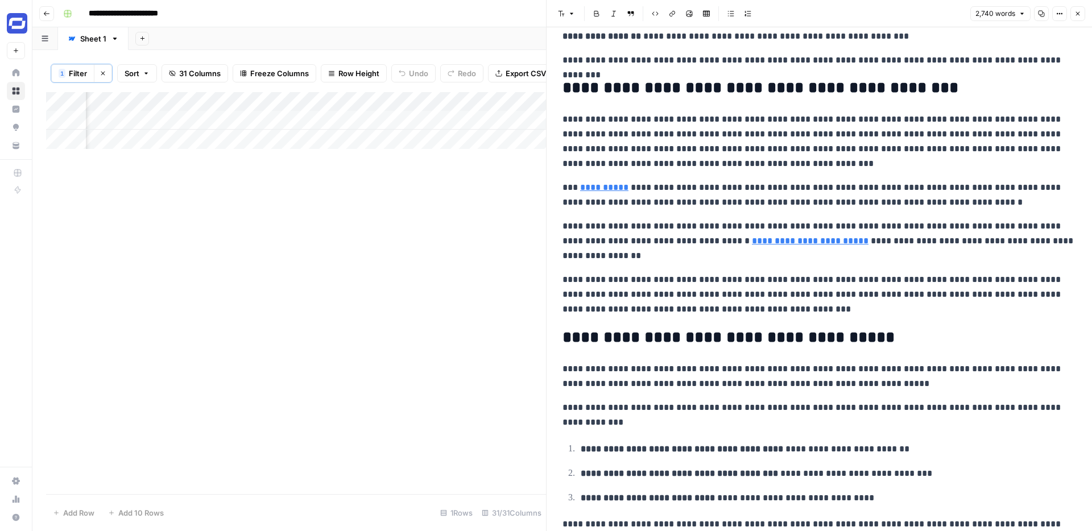
scroll to position [839, 0]
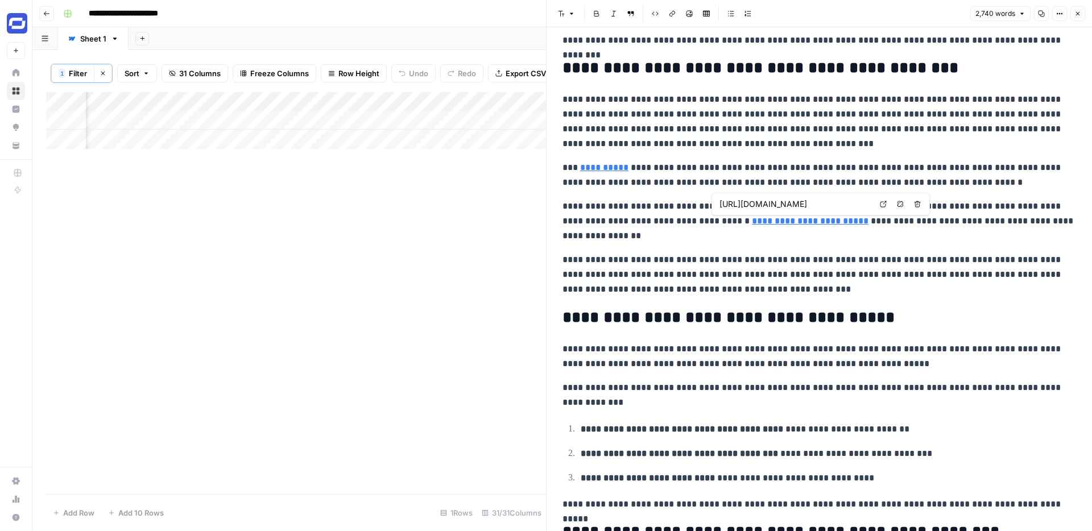
type input "[URL][DOMAIN_NAME]"
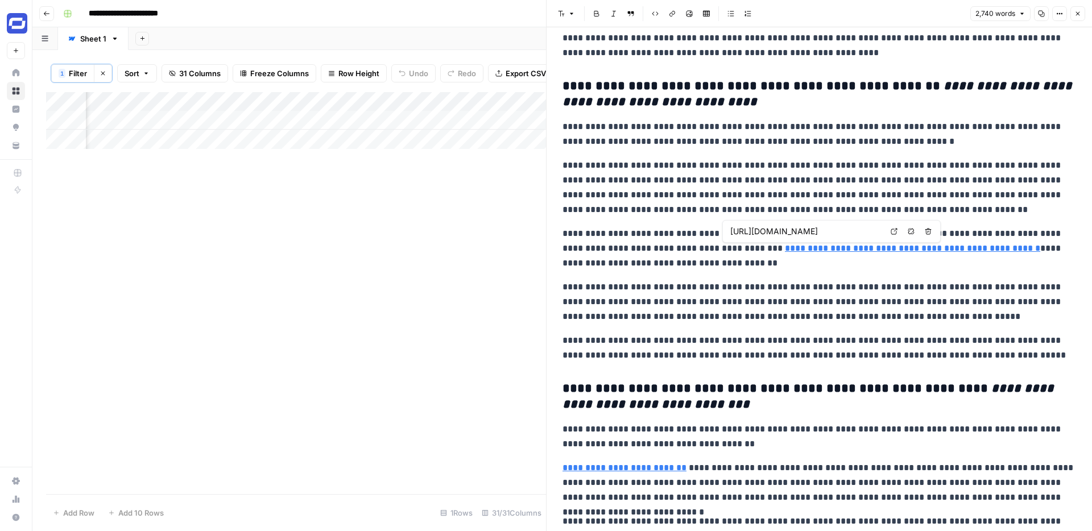
scroll to position [0, 39]
drag, startPoint x: 829, startPoint y: 231, endPoint x: 885, endPoint y: 231, distance: 55.7
click at [885, 231] on div "[URL][DOMAIN_NAME] Open in a new tab Remove link Remove link and delete text" at bounding box center [831, 231] width 218 height 23
click at [833, 313] on p "**********" at bounding box center [818, 302] width 513 height 44
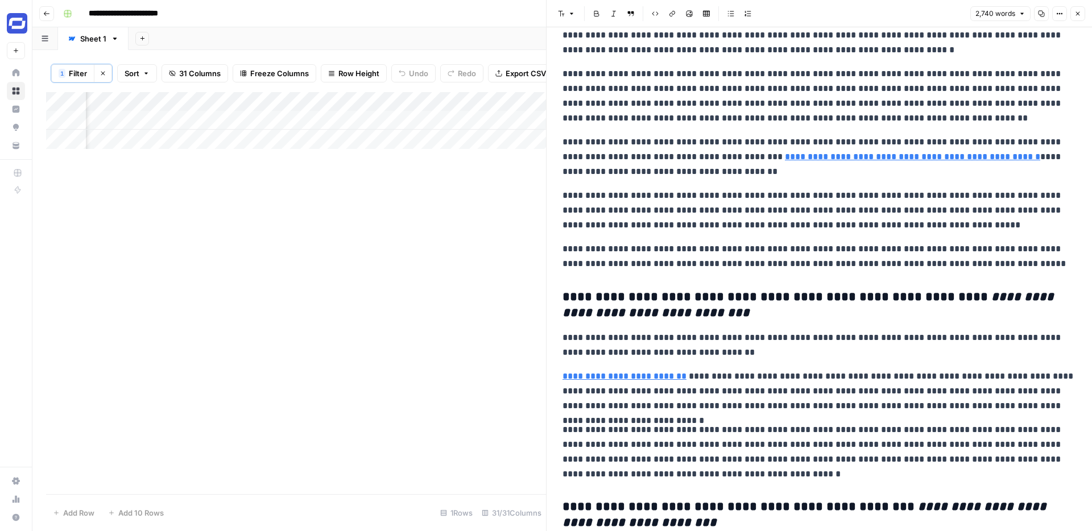
scroll to position [2137, 0]
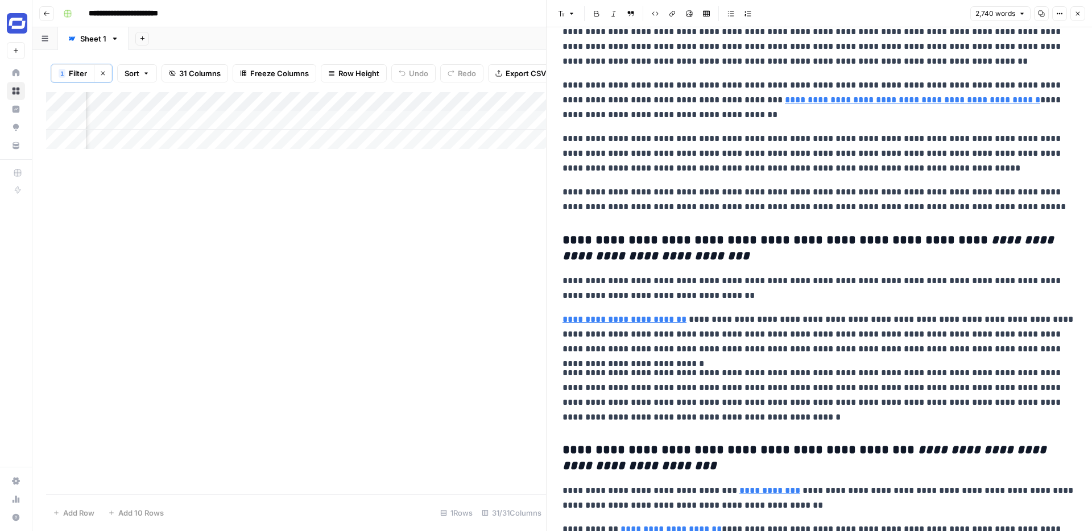
click at [667, 321] on link "**********" at bounding box center [624, 319] width 124 height 9
click at [728, 374] on p "**********" at bounding box center [818, 395] width 513 height 59
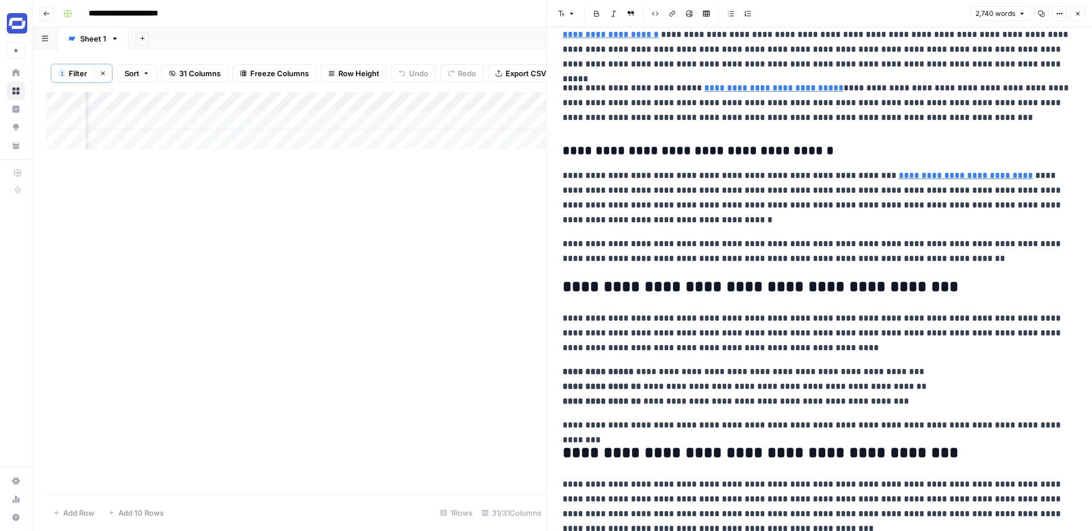
scroll to position [0, 0]
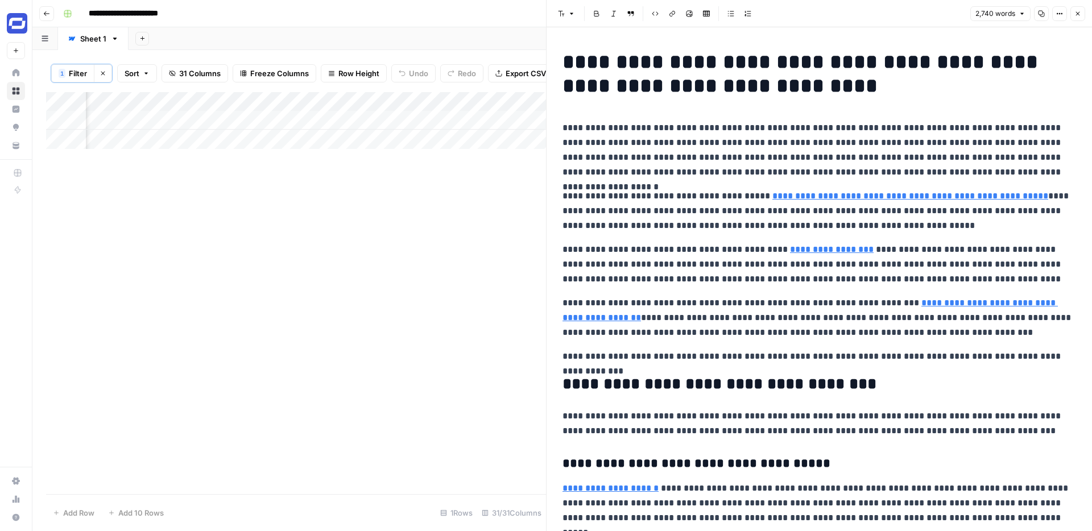
click at [1077, 14] on icon "button" at bounding box center [1078, 14] width 4 height 4
click at [1077, 14] on div "Font style Bold Italic Block quote Code block Link Image Insert Table Bulleted …" at bounding box center [819, 13] width 532 height 15
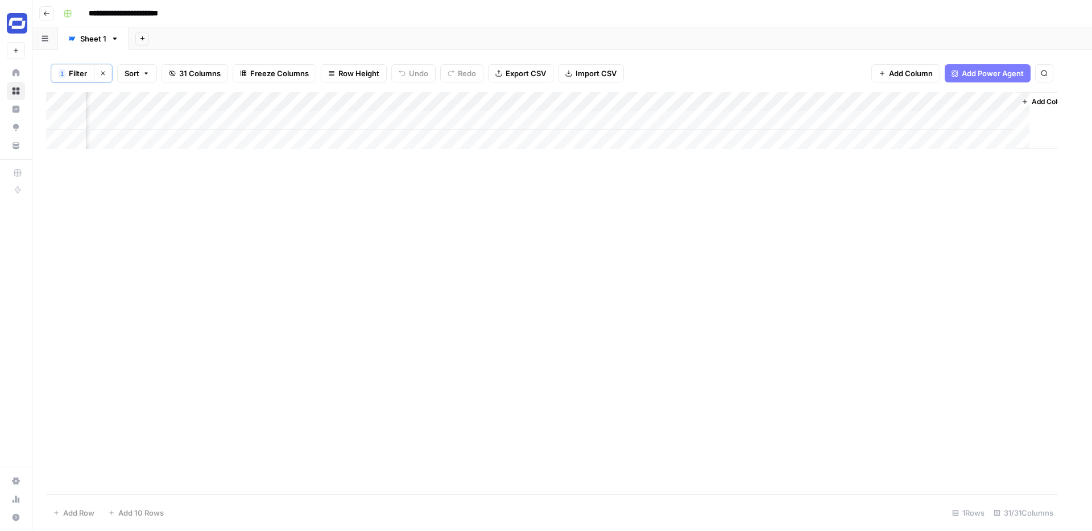
scroll to position [0, 3183]
click at [224, 102] on div "Add Column" at bounding box center [562, 120] width 1032 height 57
click at [359, 182] on div "Add Column" at bounding box center [562, 293] width 1032 height 402
click at [57, 120] on div "Add Column" at bounding box center [562, 120] width 1032 height 57
click at [58, 120] on div "Add Column" at bounding box center [562, 120] width 1032 height 57
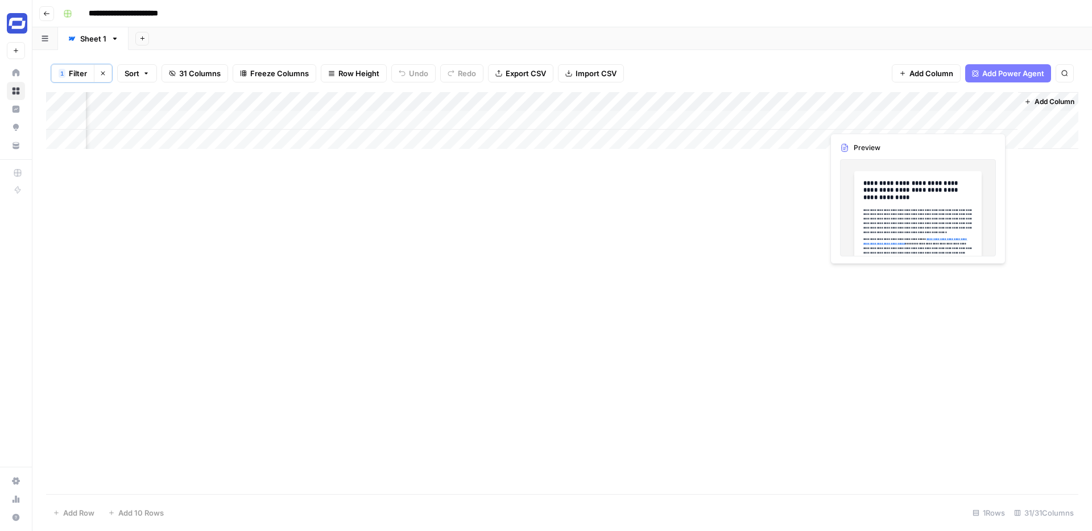
scroll to position [0, 3196]
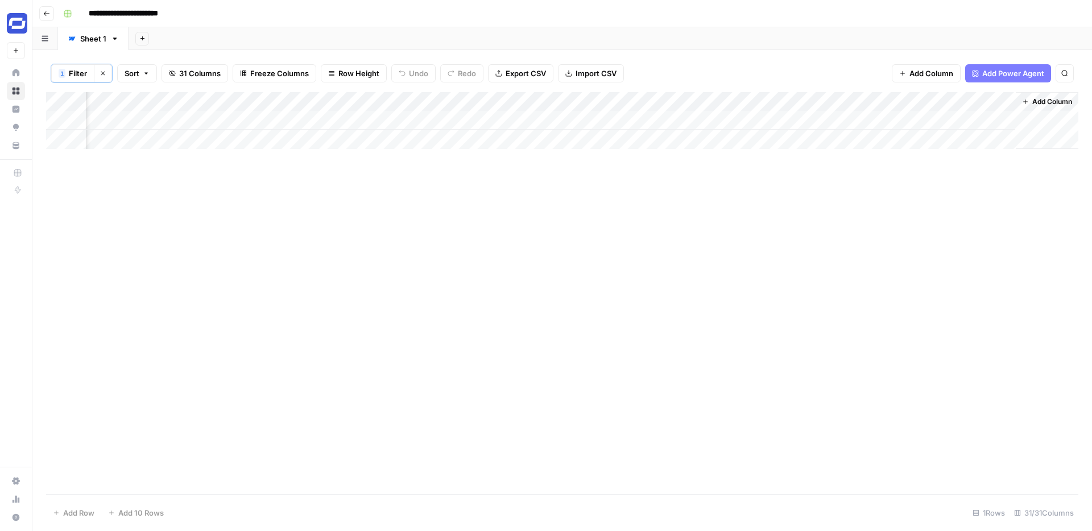
click at [977, 121] on div "Add Column" at bounding box center [562, 120] width 1032 height 57
click at [974, 106] on div "Add Column" at bounding box center [562, 120] width 1032 height 57
drag, startPoint x: 952, startPoint y: 175, endPoint x: 855, endPoint y: 176, distance: 97.2
click at [855, 176] on body "**********" at bounding box center [546, 265] width 1092 height 531
click at [855, 176] on div "Add Column" at bounding box center [562, 293] width 1032 height 402
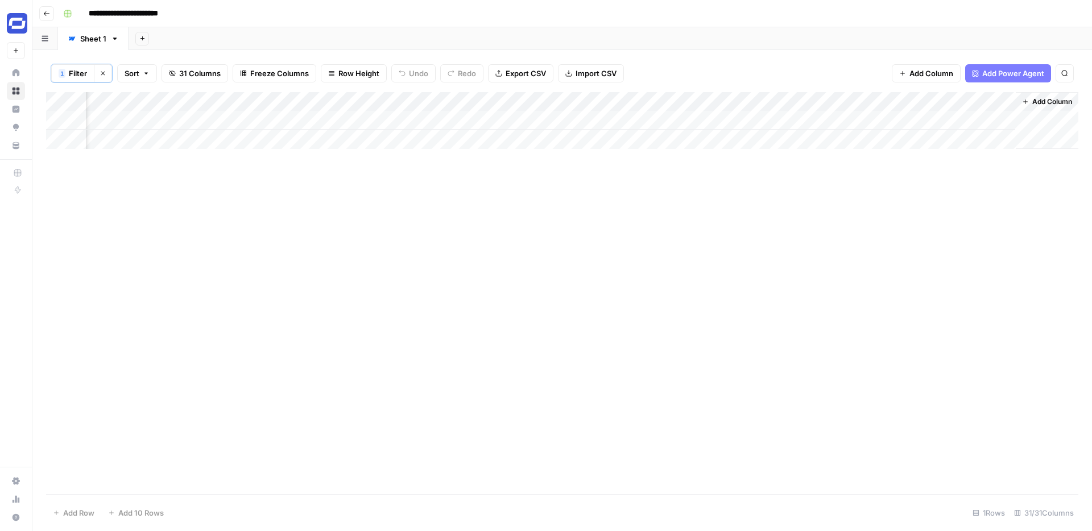
click at [992, 101] on div "Add Column" at bounding box center [562, 120] width 1032 height 57
click at [950, 172] on span "Edit" at bounding box center [983, 171] width 99 height 11
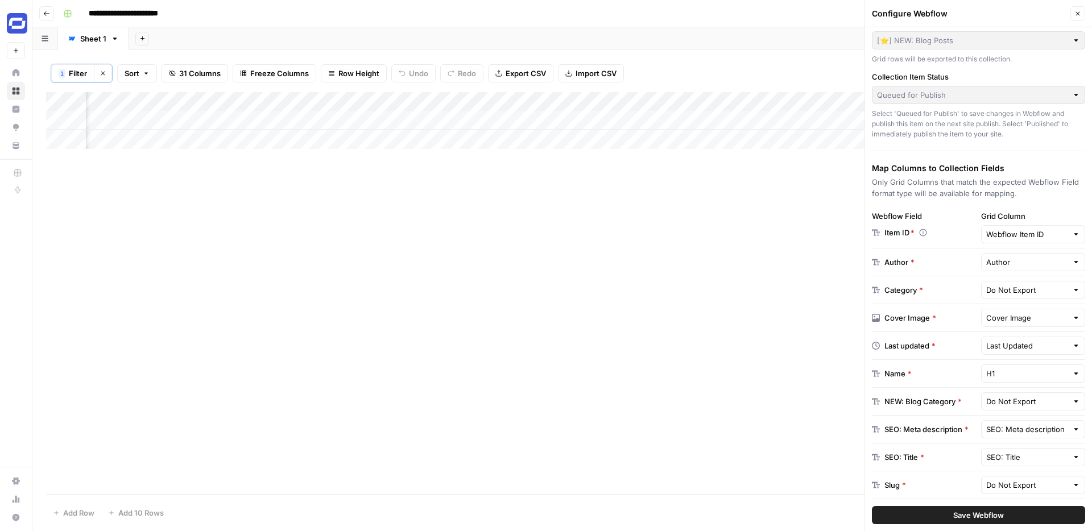
scroll to position [41, 0]
click at [834, 98] on div "Add Column" at bounding box center [562, 120] width 1032 height 57
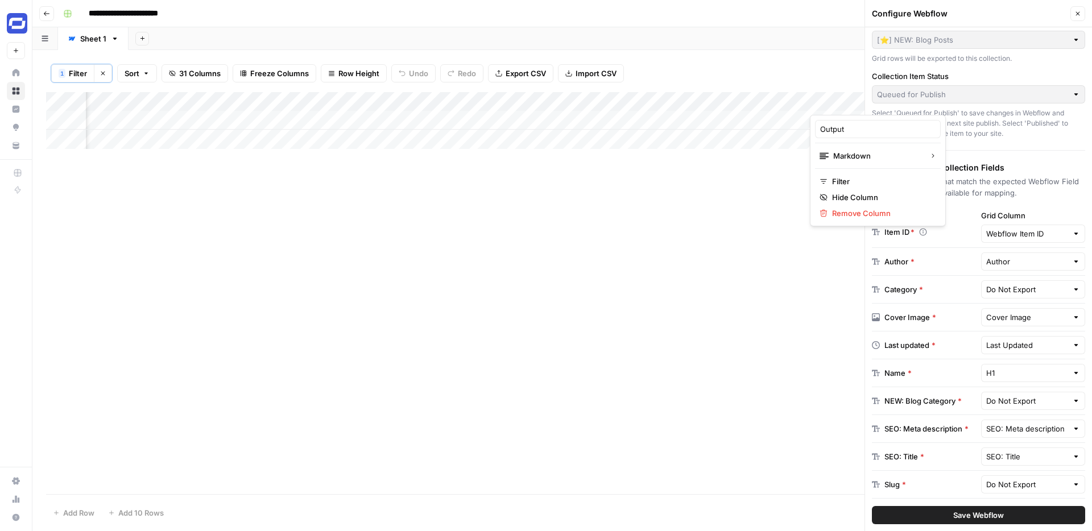
click at [834, 98] on div at bounding box center [861, 103] width 103 height 23
click at [833, 130] on input "Output" at bounding box center [877, 128] width 115 height 11
type input "F"
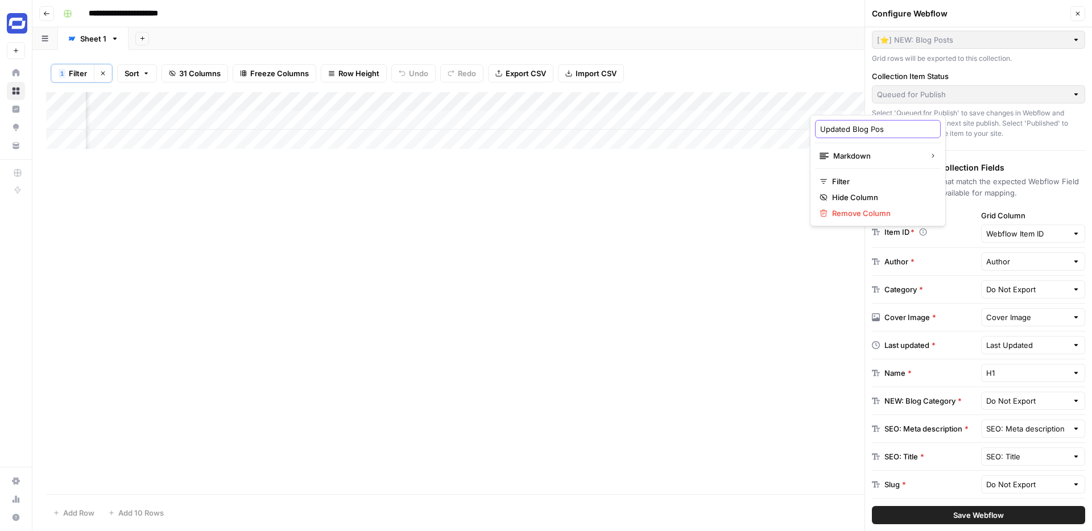
type input "Updated Blog Post"
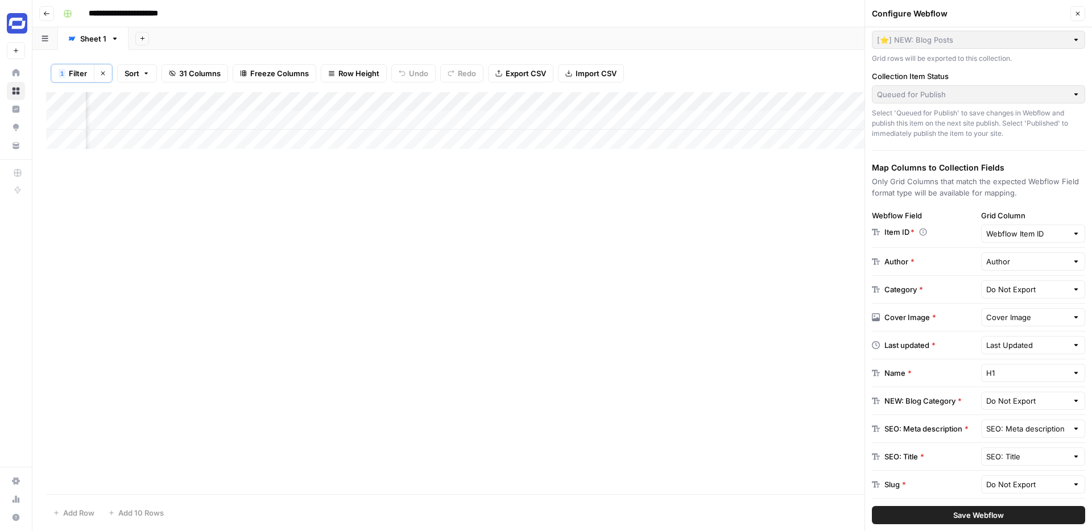
click at [827, 240] on div "Add Column" at bounding box center [562, 293] width 1032 height 402
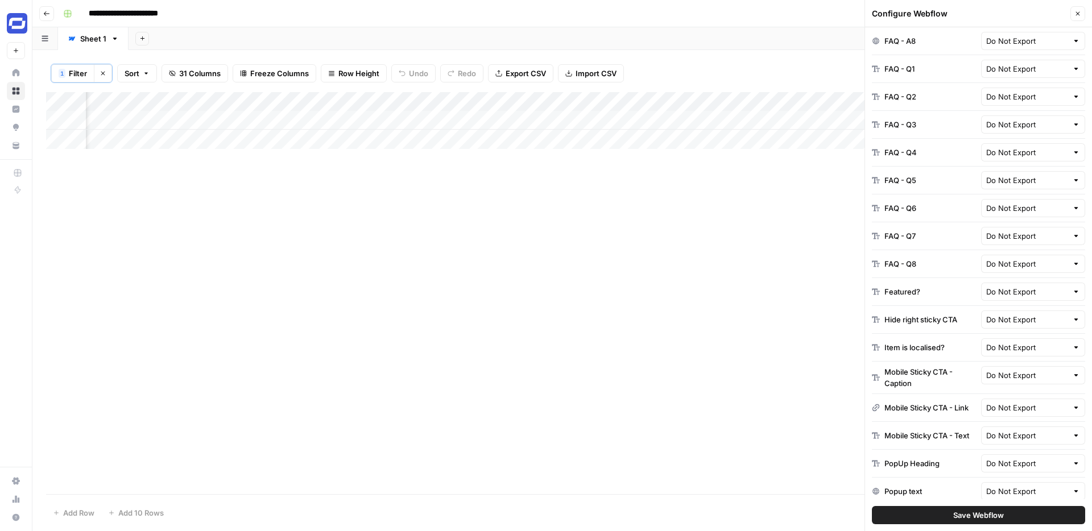
scroll to position [1318, 0]
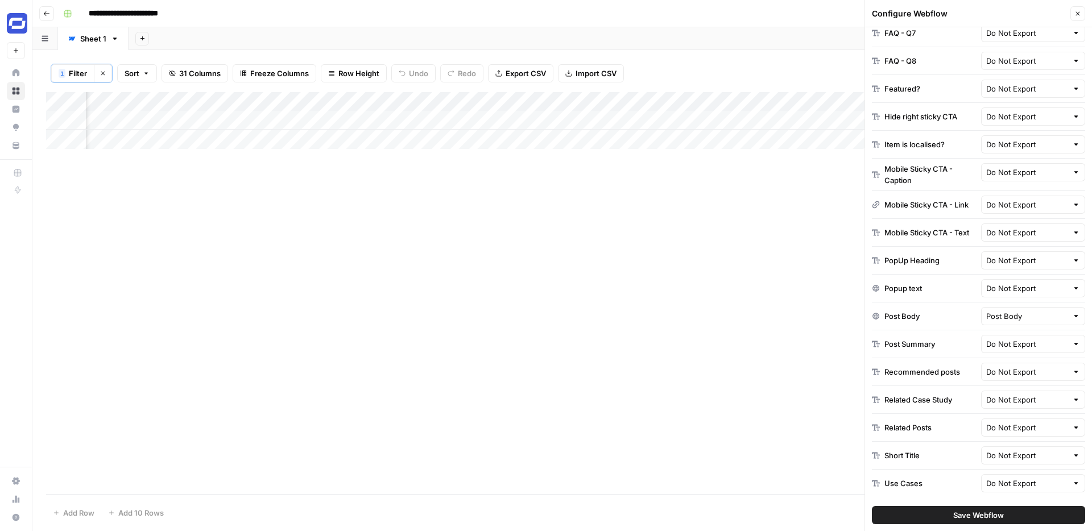
click at [1073, 14] on button "Close" at bounding box center [1077, 13] width 15 height 15
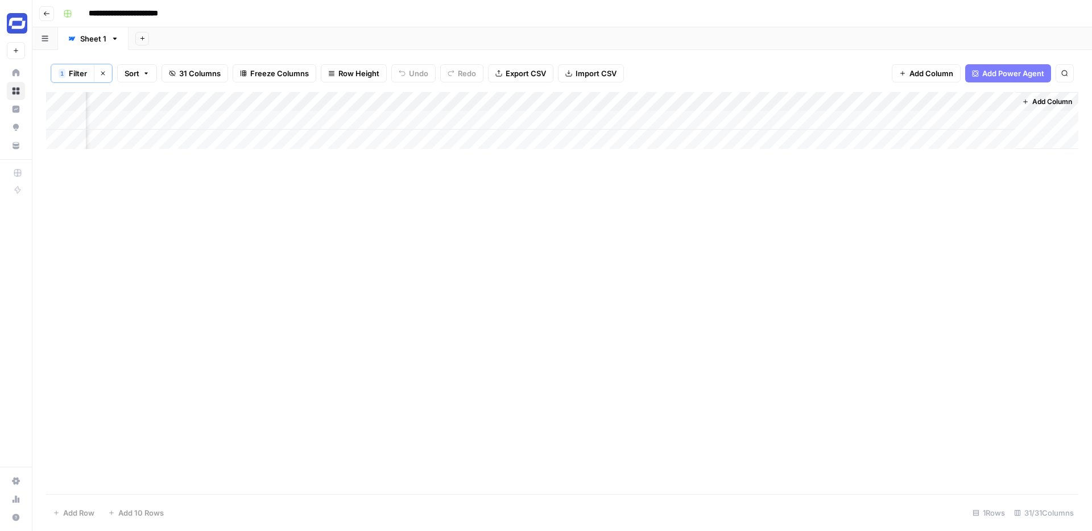
click at [989, 101] on div "Add Column" at bounding box center [562, 120] width 1032 height 57
click at [943, 175] on span "Edit" at bounding box center [983, 171] width 99 height 11
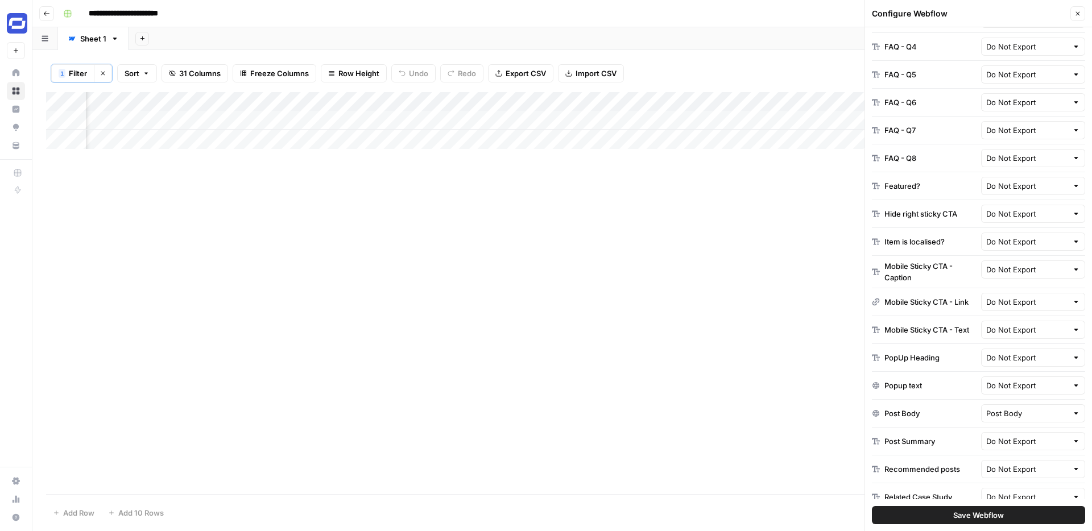
scroll to position [1221, 0]
click at [1014, 415] on input "text" at bounding box center [1027, 412] width 82 height 11
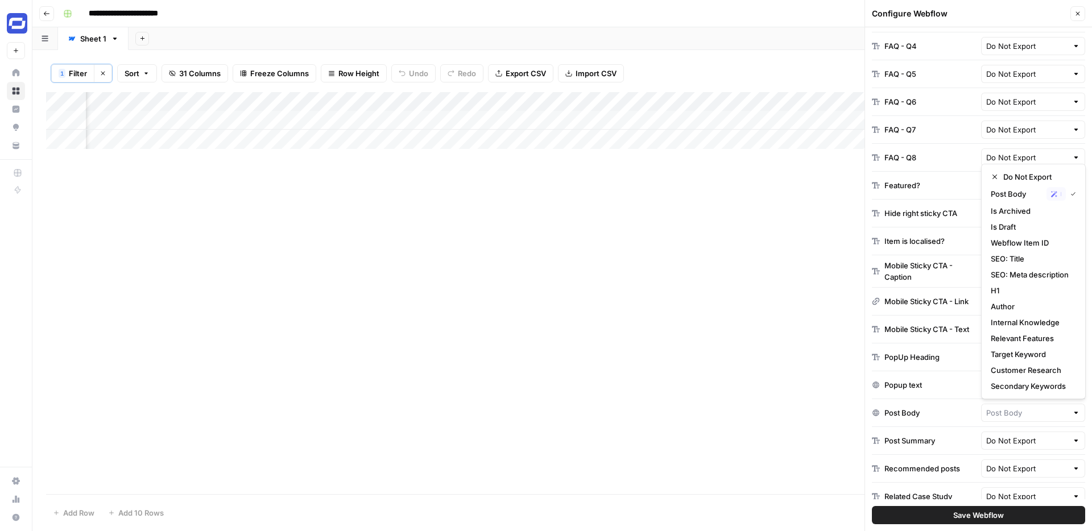
scroll to position [0, 743]
type input "Post Body"
click at [729, 362] on div "Add Column" at bounding box center [562, 293] width 1032 height 402
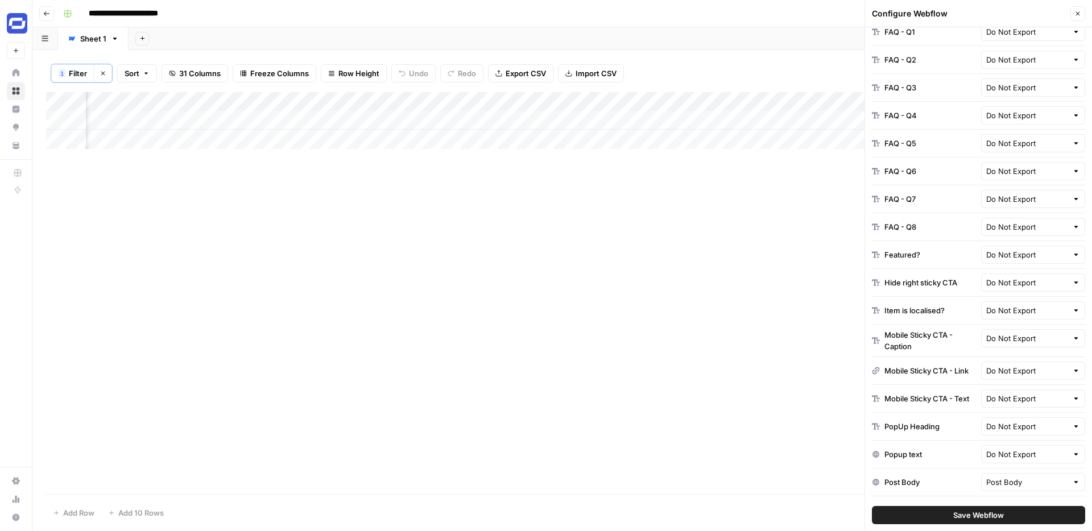
scroll to position [1318, 0]
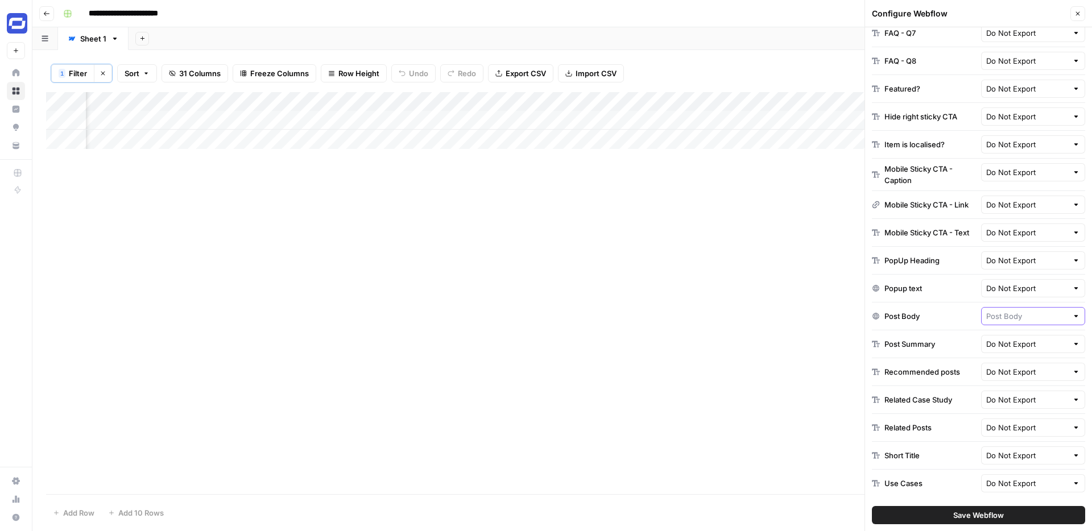
click at [1008, 316] on input "text" at bounding box center [1027, 315] width 82 height 11
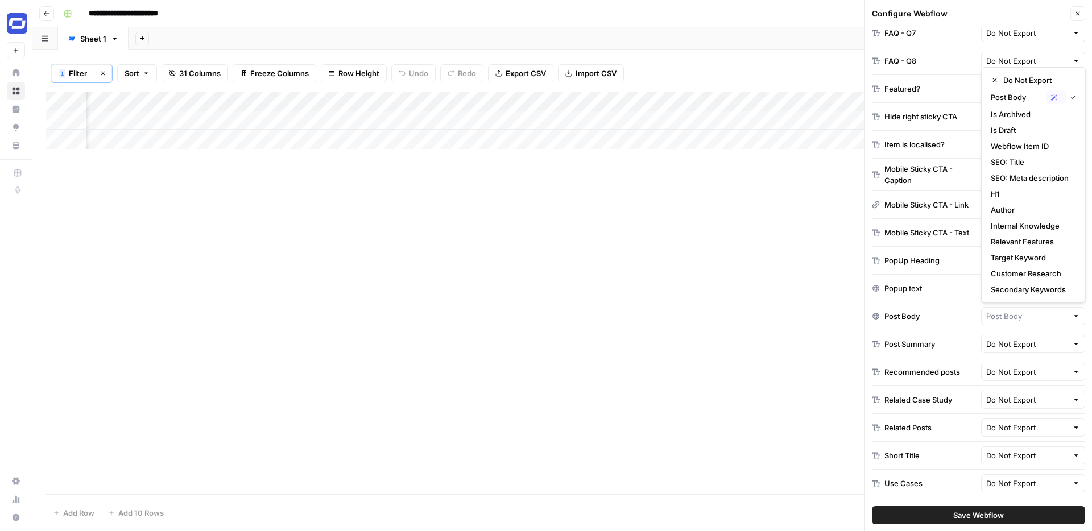
type input "Post Body"
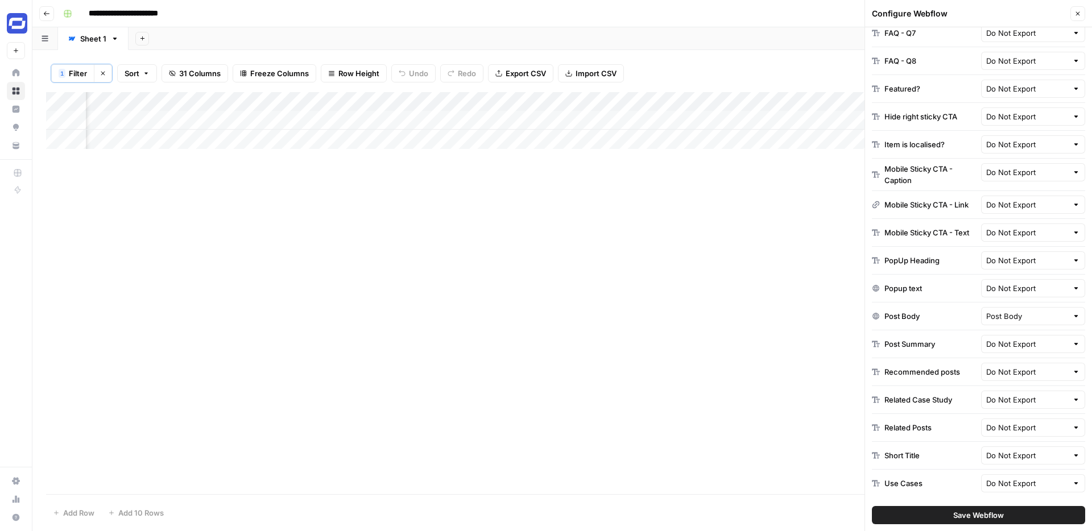
click at [939, 322] on div "Post Body Post Body" at bounding box center [978, 316] width 213 height 28
click at [825, 241] on div "Add Column" at bounding box center [562, 293] width 1032 height 402
click at [811, 191] on div "Add Column" at bounding box center [562, 293] width 1032 height 402
click at [1077, 10] on icon "button" at bounding box center [1077, 13] width 7 height 7
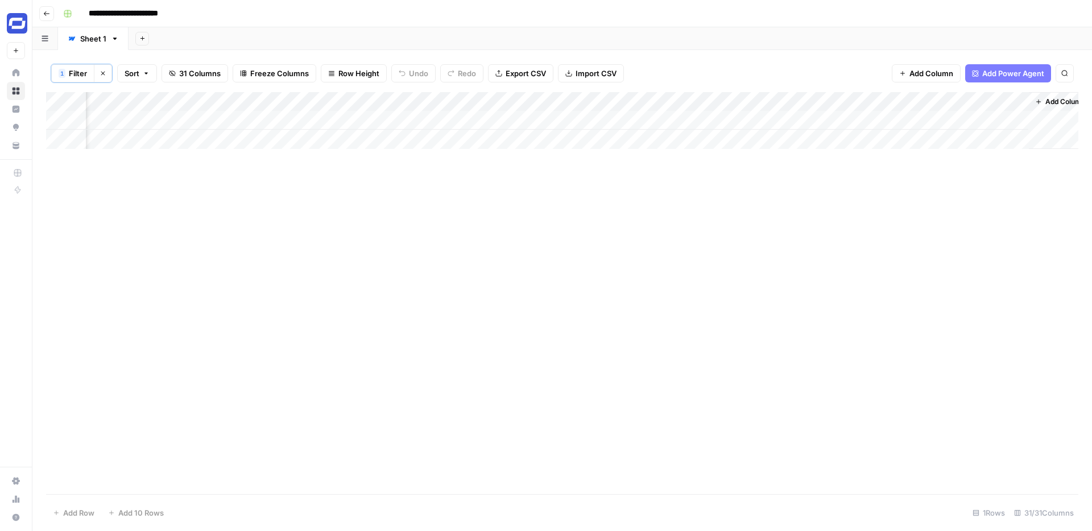
scroll to position [0, 3196]
click at [901, 100] on div "Add Column" at bounding box center [562, 120] width 1032 height 57
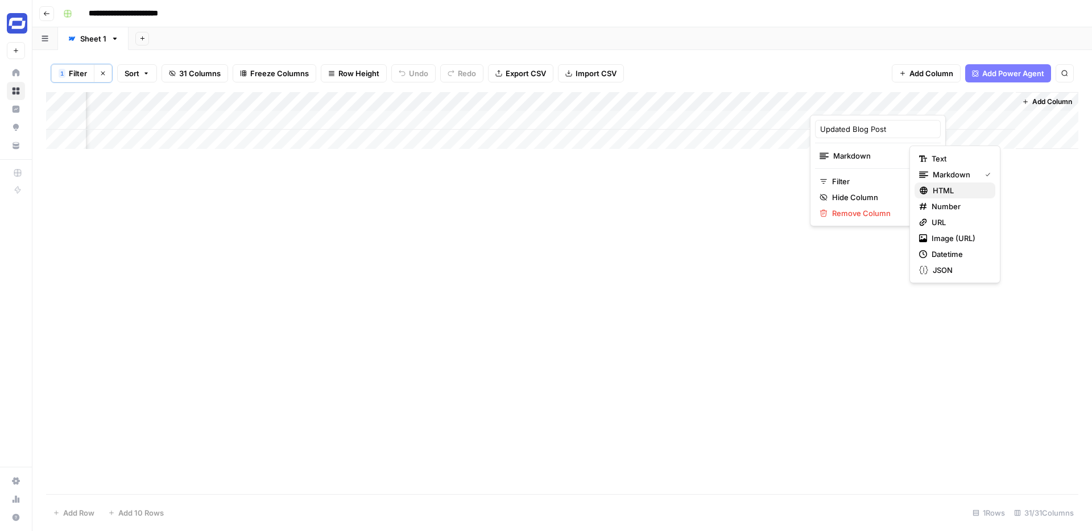
click at [949, 188] on span "HTML" at bounding box center [958, 190] width 53 height 11
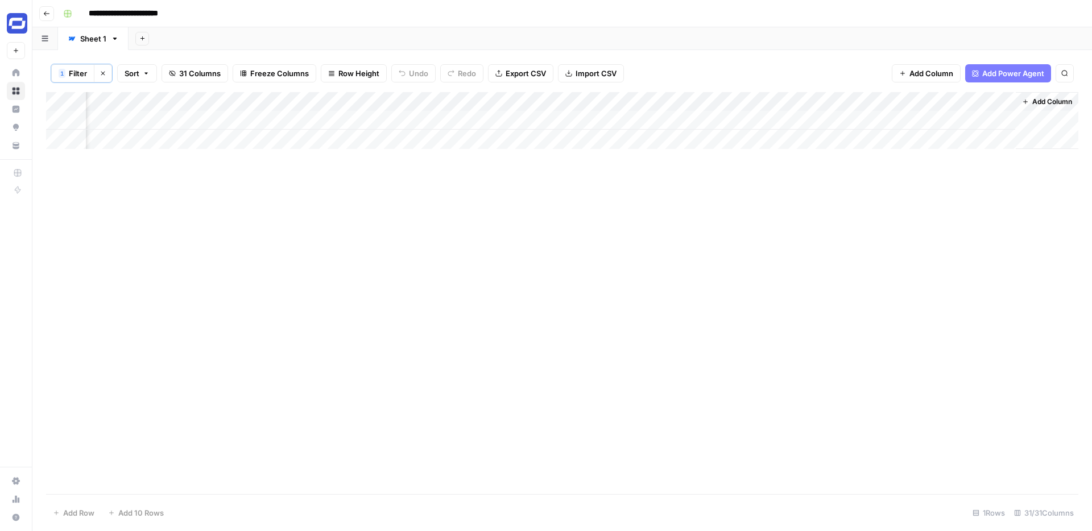
click at [862, 122] on div "Add Column" at bounding box center [562, 120] width 1032 height 57
click at [903, 116] on div "Add Column" at bounding box center [562, 120] width 1032 height 57
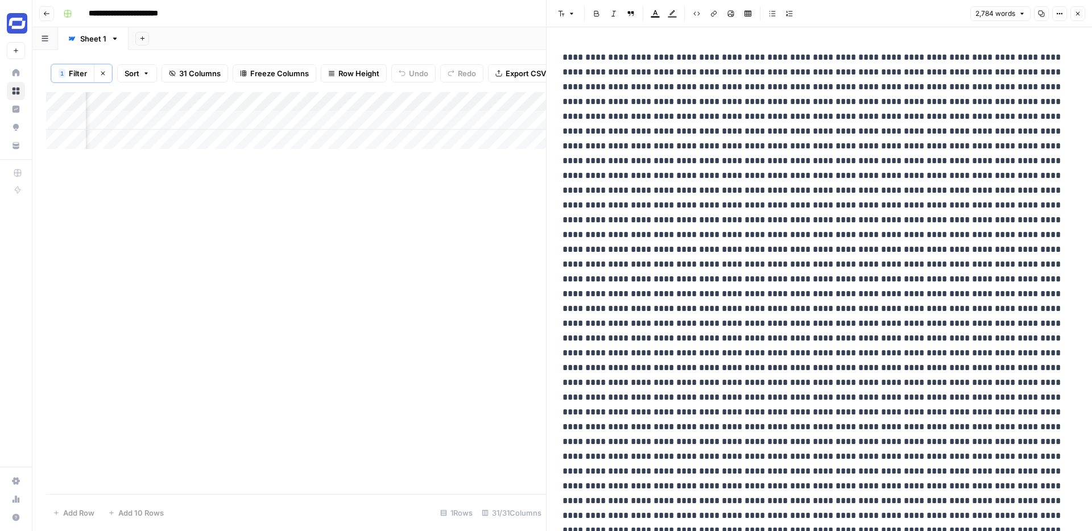
click at [1076, 10] on icon "button" at bounding box center [1077, 13] width 7 height 7
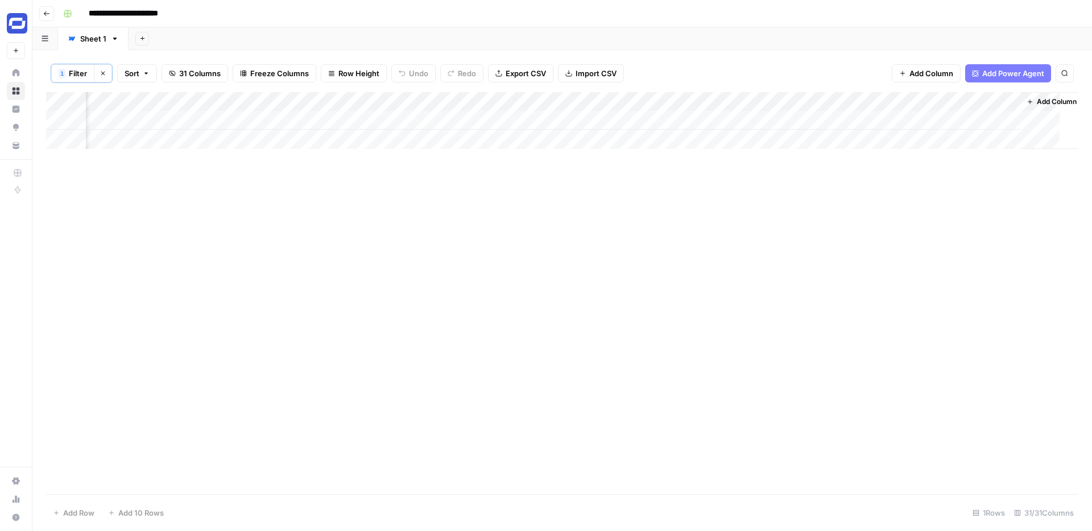
scroll to position [0, 3183]
click at [802, 98] on div "Add Column" at bounding box center [562, 120] width 1032 height 57
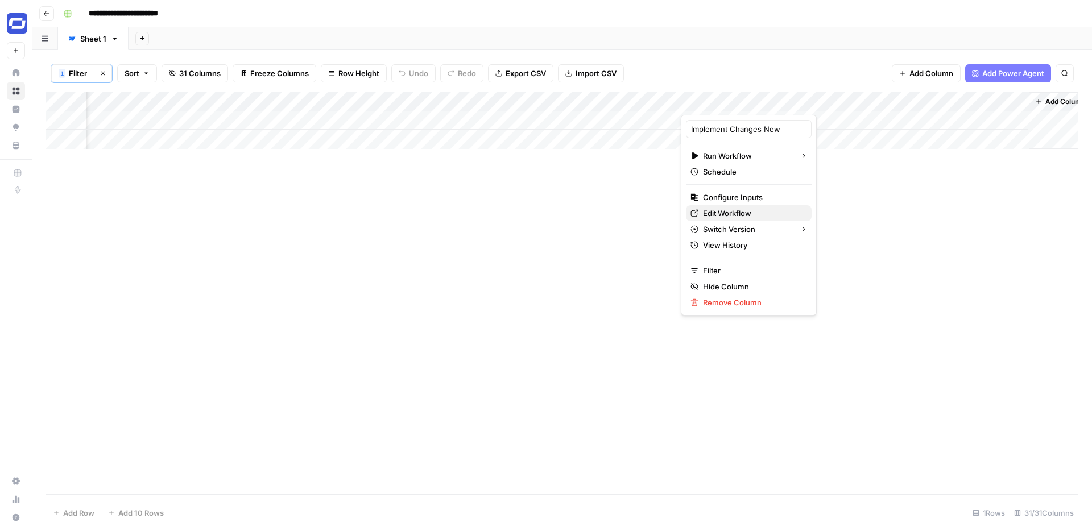
click at [729, 214] on span "Edit Workflow" at bounding box center [752, 213] width 99 height 11
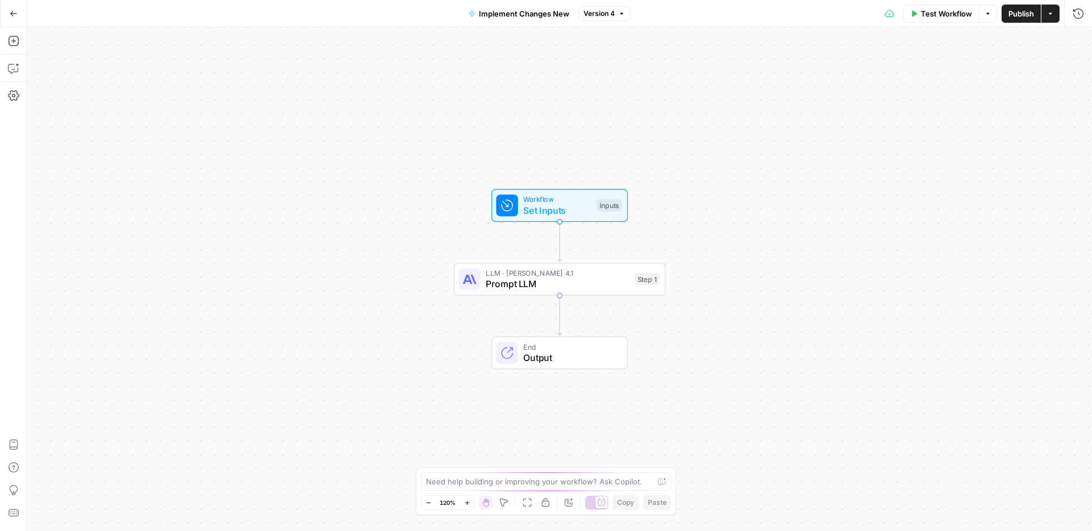
click at [595, 16] on span "Version 4" at bounding box center [598, 14] width 31 height 10
click at [559, 351] on span "Output" at bounding box center [569, 358] width 93 height 14
click at [913, 204] on span "HTML" at bounding box center [988, 205] width 173 height 11
click at [550, 289] on span "Prompt LLM" at bounding box center [557, 284] width 143 height 14
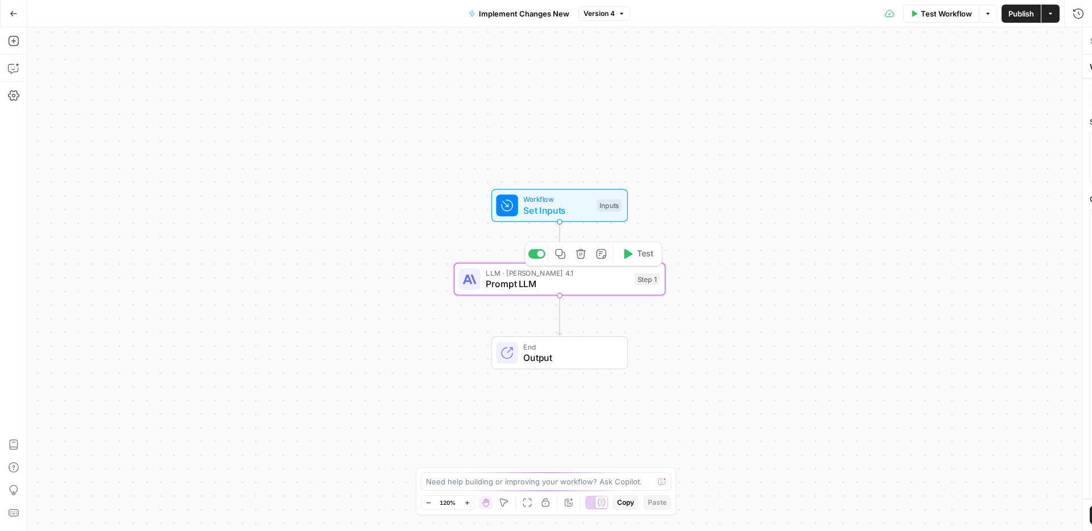
type textarea "Prompt LLM"
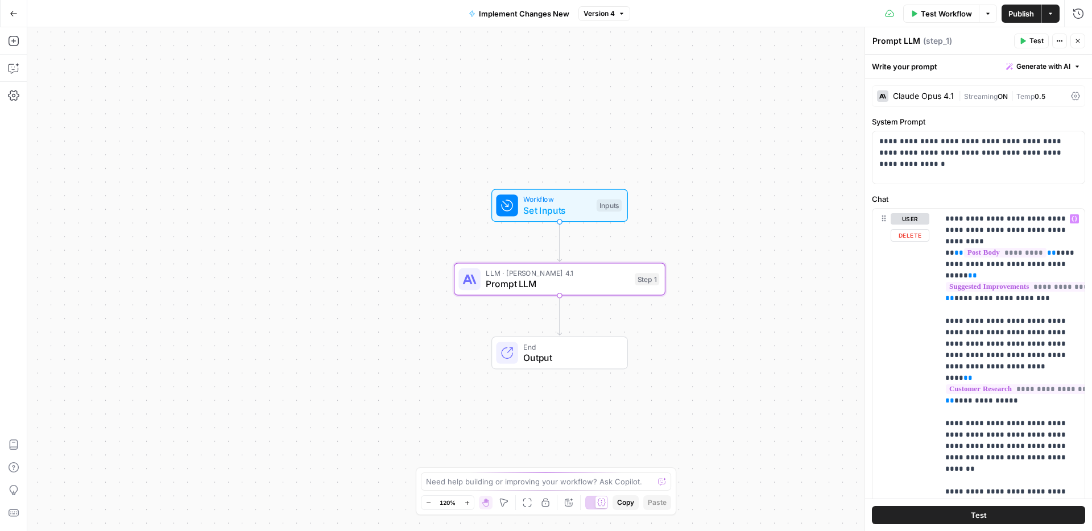
scroll to position [186, 0]
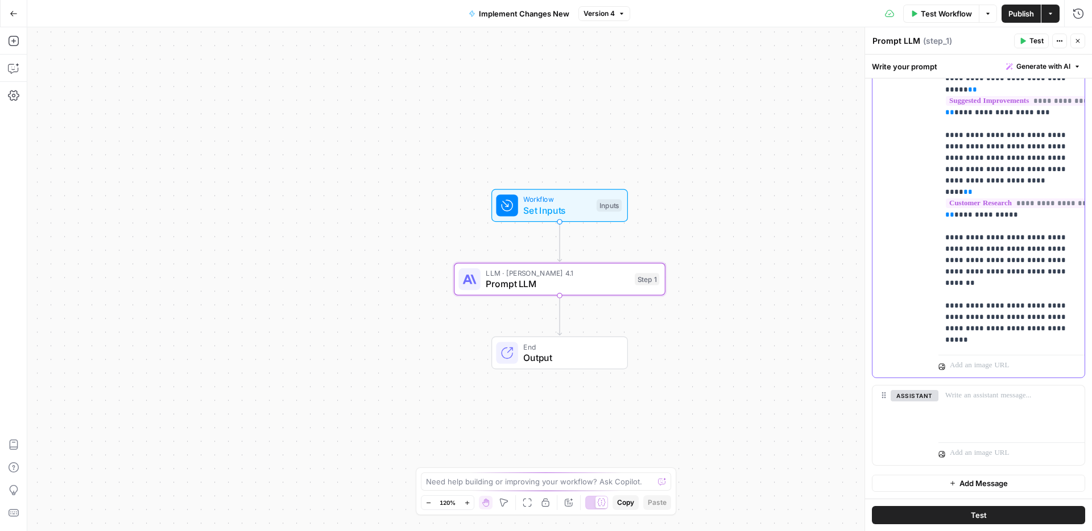
click at [987, 341] on p "**********" at bounding box center [1011, 186] width 132 height 318
click at [1018, 16] on span "Publish" at bounding box center [1021, 13] width 26 height 11
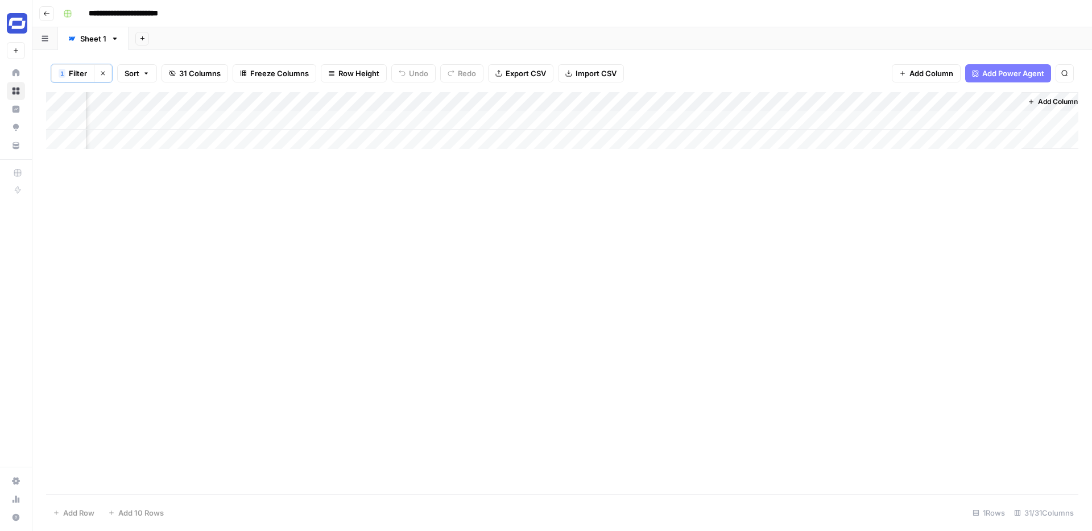
scroll to position [0, 3196]
click at [796, 119] on div "Add Column" at bounding box center [562, 120] width 1032 height 57
click at [509, 206] on div "Add Column" at bounding box center [562, 293] width 1032 height 402
click at [902, 120] on div "Add Column" at bounding box center [562, 120] width 1032 height 57
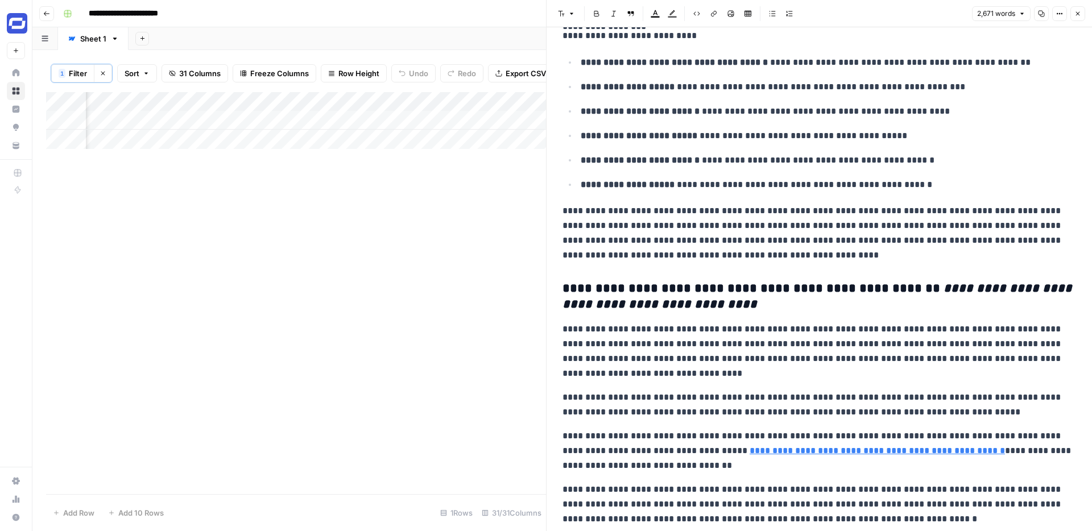
scroll to position [1107, 0]
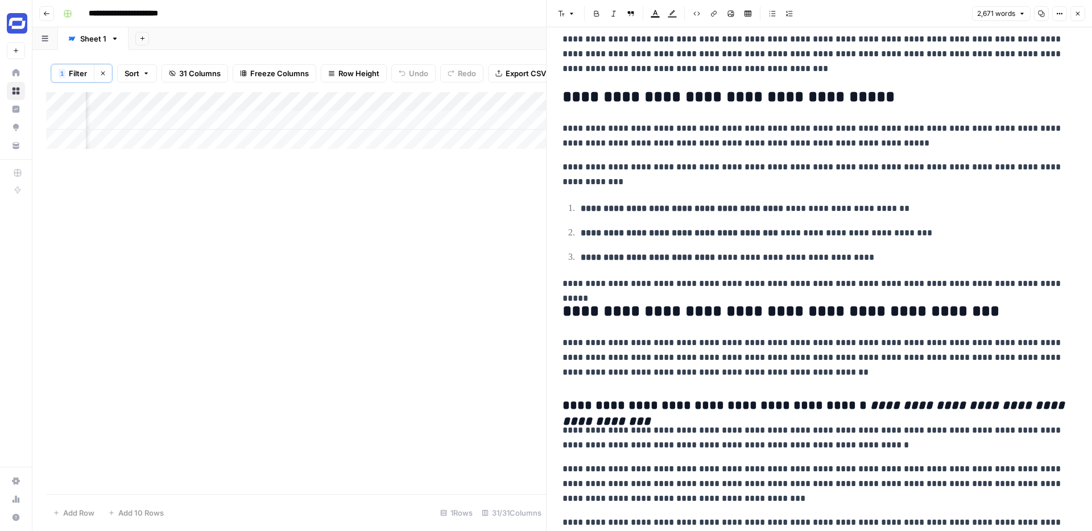
click at [1076, 11] on icon "button" at bounding box center [1077, 13] width 7 height 7
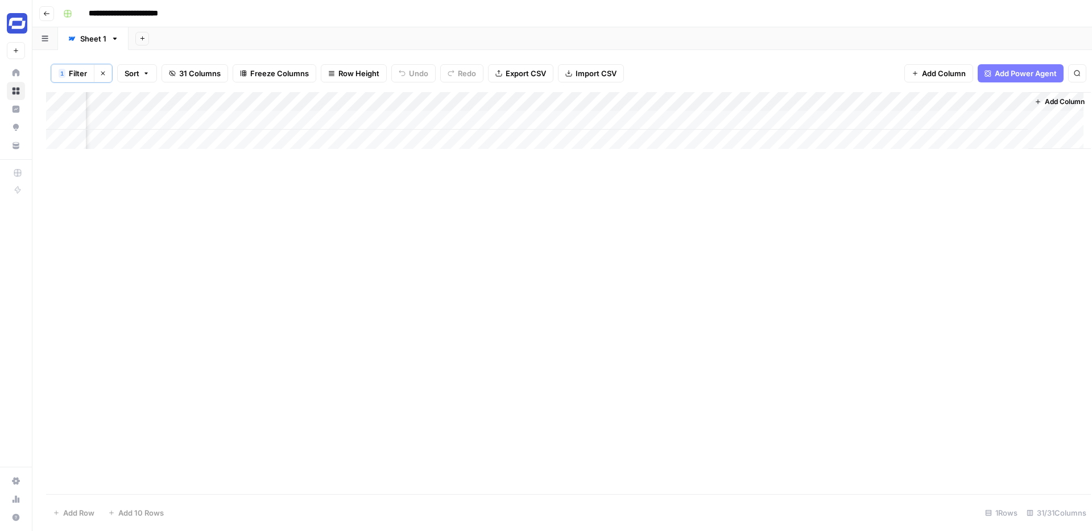
scroll to position [0, 3183]
click at [1004, 104] on div "Add Column" at bounding box center [562, 120] width 1032 height 57
click at [974, 167] on span "Edit" at bounding box center [997, 171] width 99 height 11
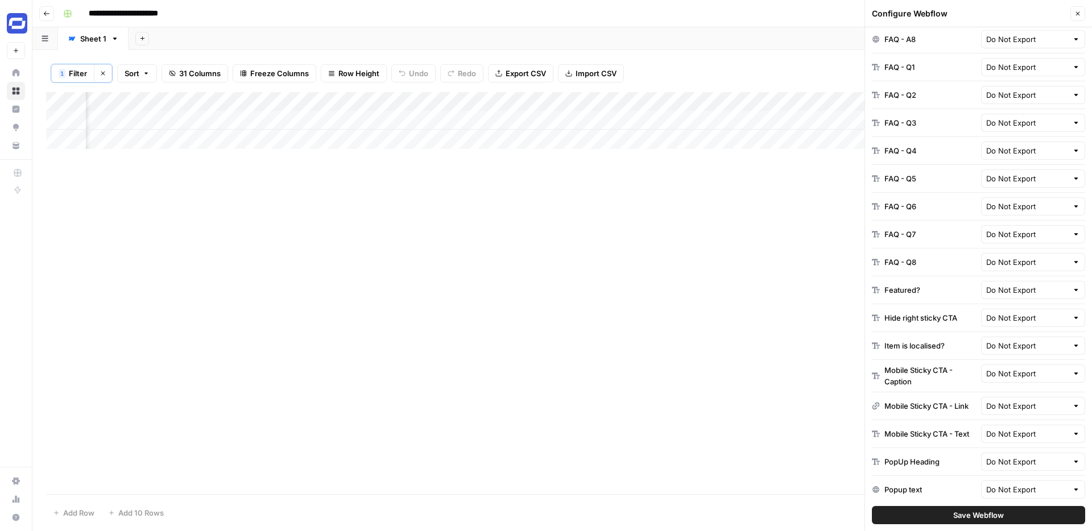
scroll to position [1318, 0]
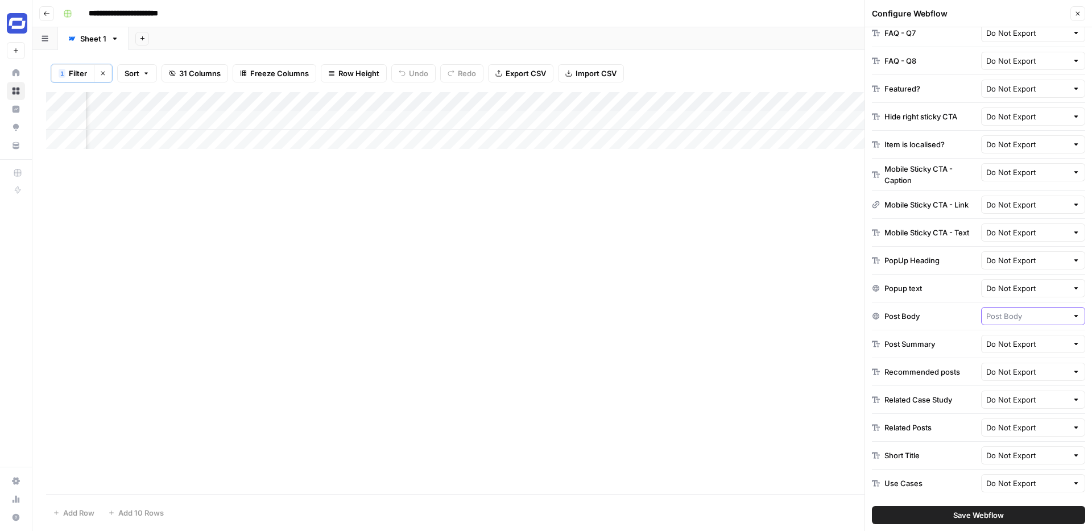
click at [1011, 319] on input "text" at bounding box center [1027, 315] width 82 height 11
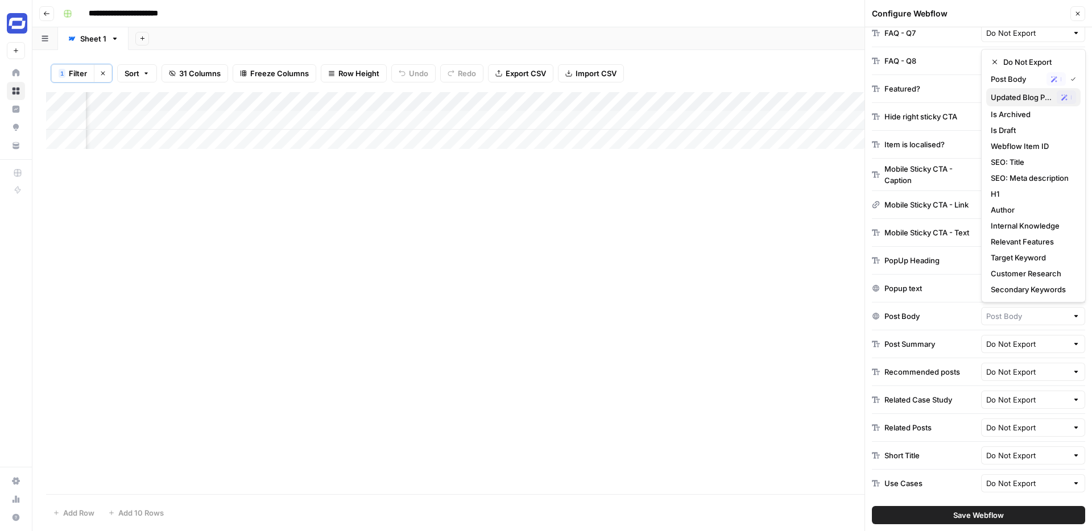
click at [1024, 99] on span "Updated Blog Post" at bounding box center [1020, 97] width 61 height 11
type input "Updated Blog Post"
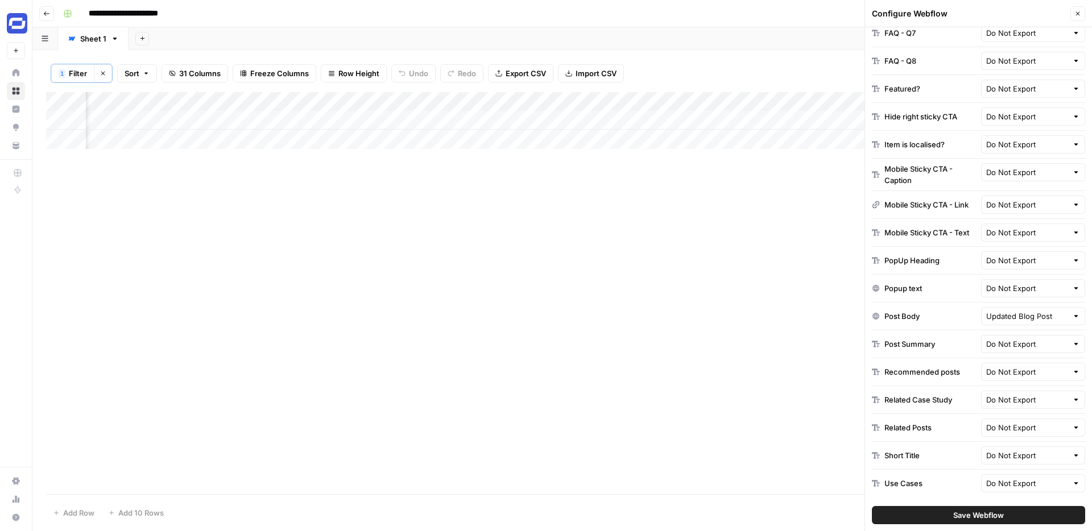
click at [982, 515] on span "Save Webflow" at bounding box center [978, 514] width 51 height 11
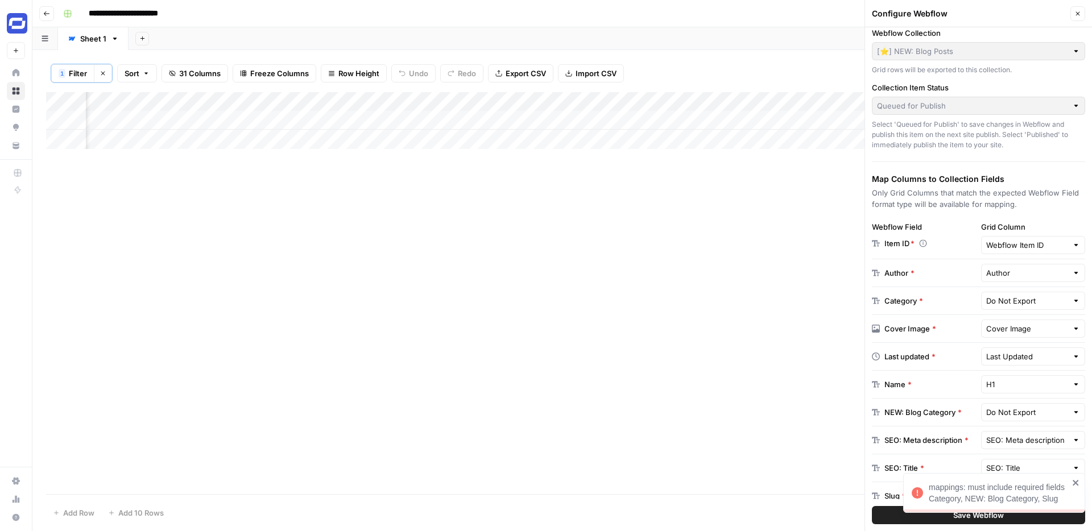
scroll to position [0, 0]
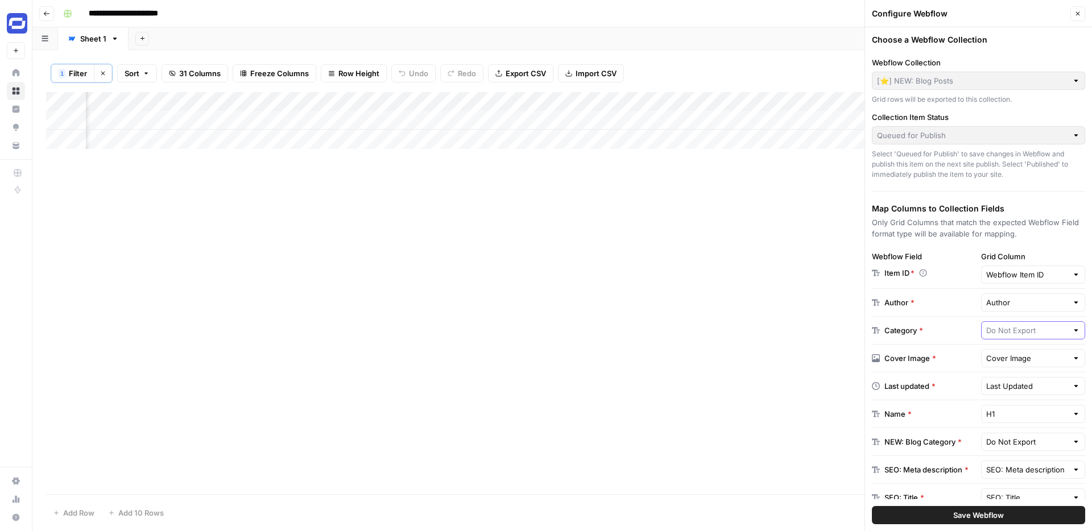
click at [1002, 327] on input "text" at bounding box center [1027, 330] width 82 height 11
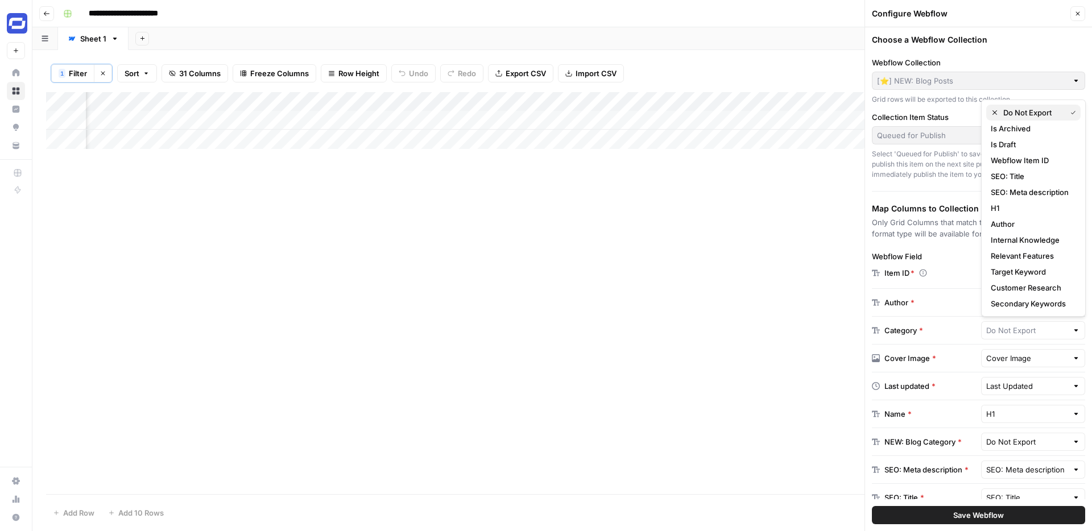
click at [1018, 111] on span "Do Not Export" at bounding box center [1032, 112] width 58 height 11
type input "Do Not Export"
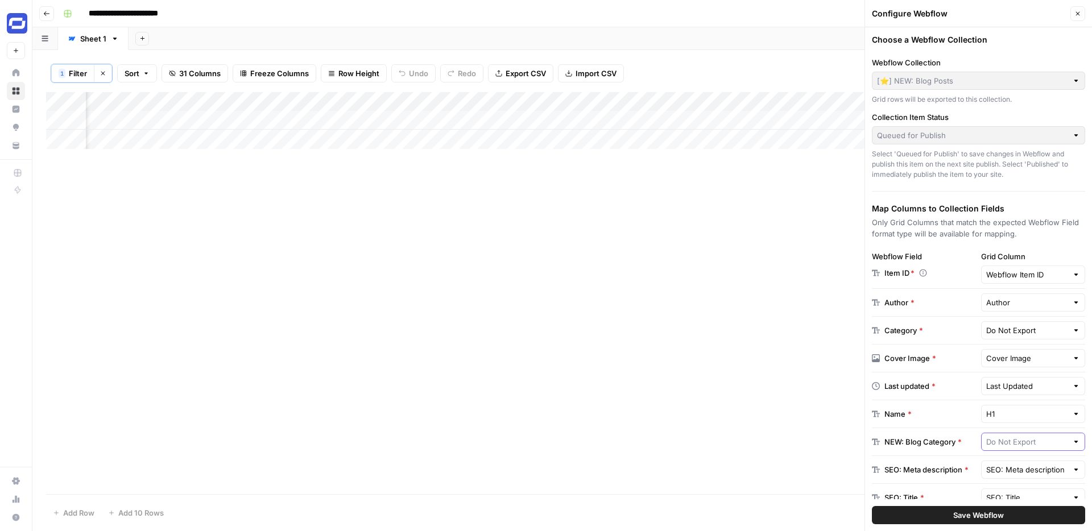
click at [1002, 441] on input "text" at bounding box center [1027, 441] width 82 height 11
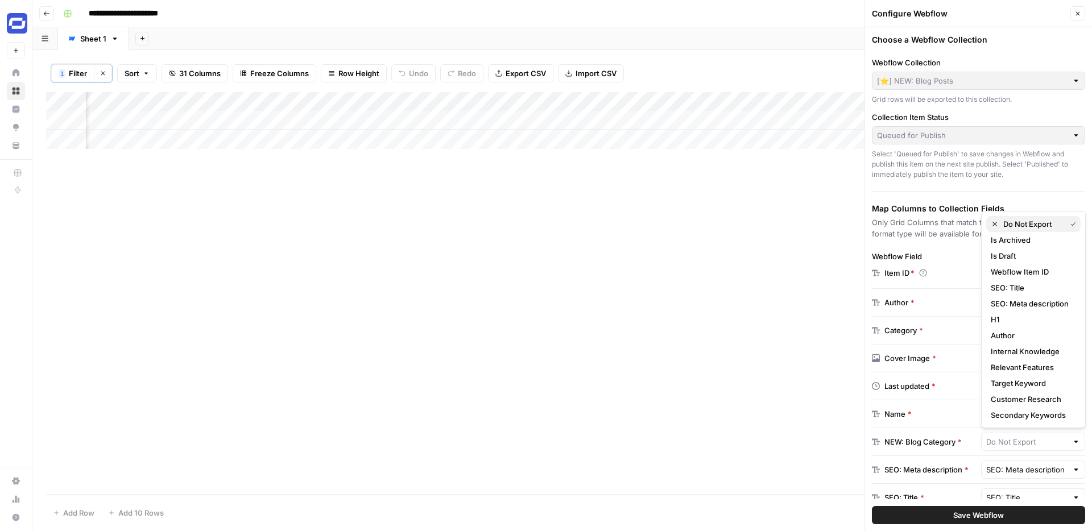
click at [1017, 225] on span "Do Not Export" at bounding box center [1032, 223] width 58 height 11
type input "Do Not Export"
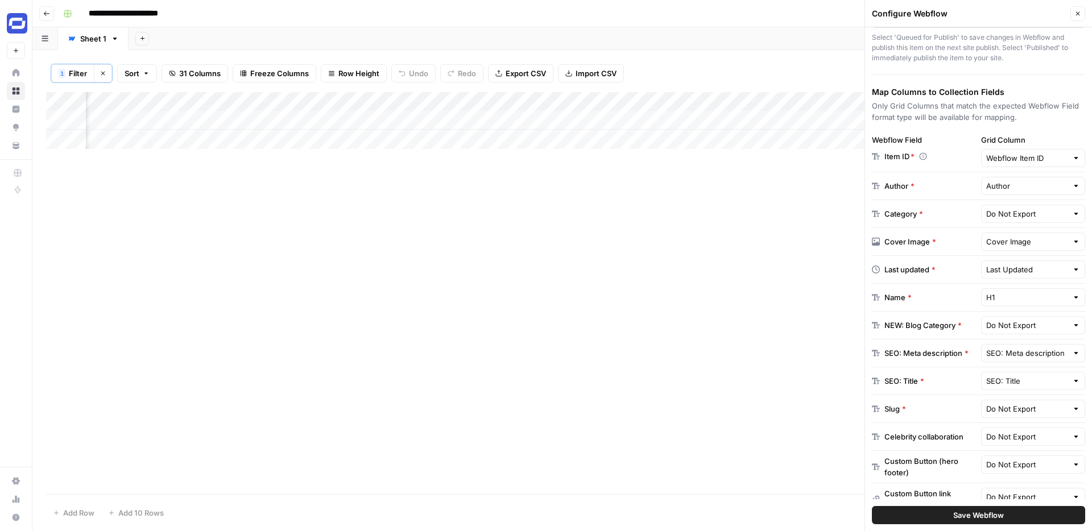
scroll to position [129, 0]
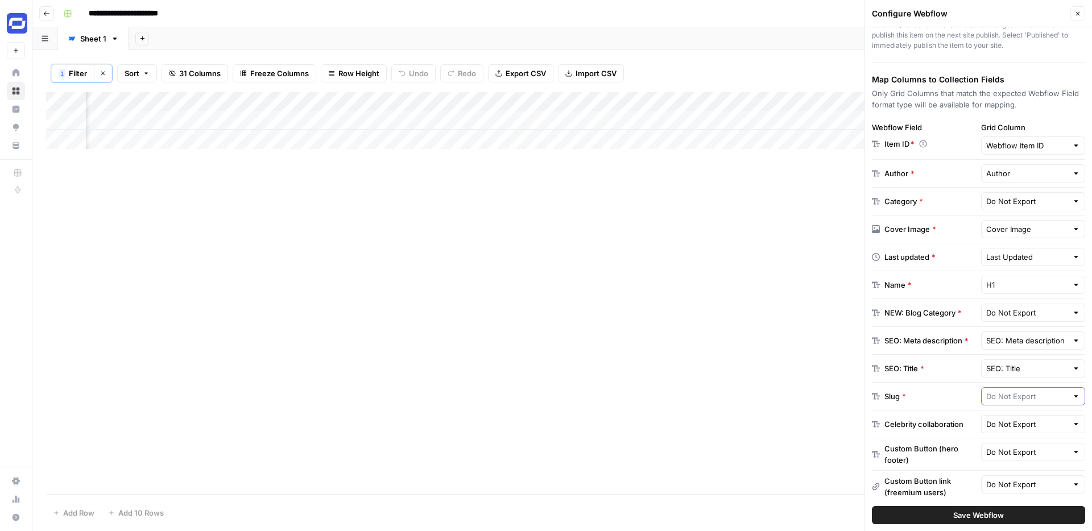
click at [1004, 400] on input "text" at bounding box center [1027, 396] width 82 height 11
type input "Do Not Export"
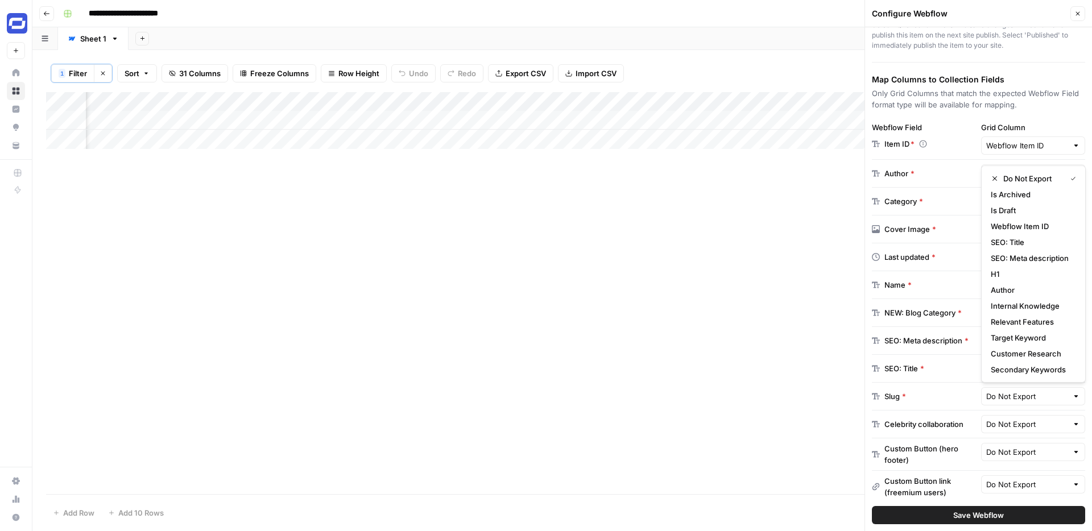
click at [533, 308] on div "Add Column" at bounding box center [562, 293] width 1032 height 402
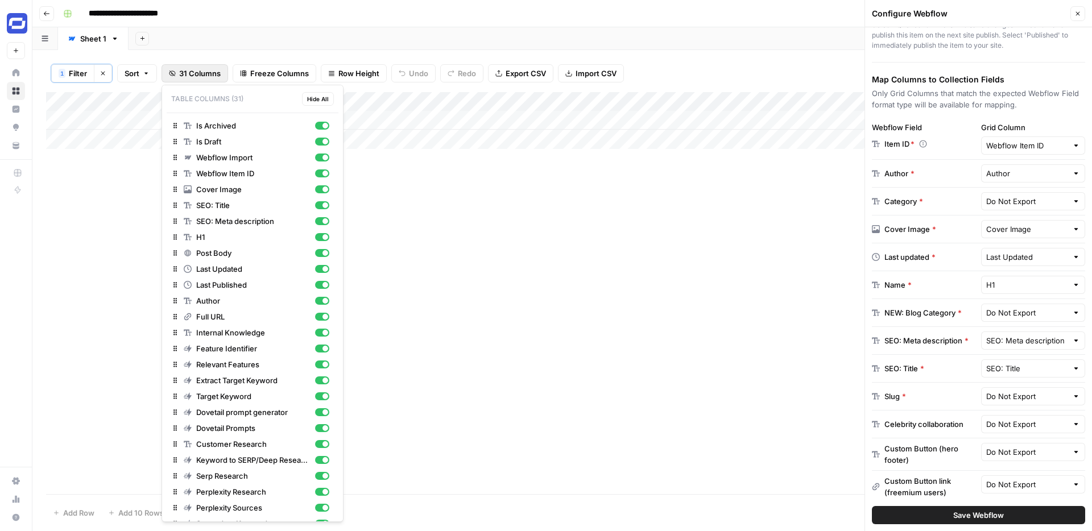
click at [201, 76] on span "31 Columns" at bounding box center [200, 73] width 42 height 11
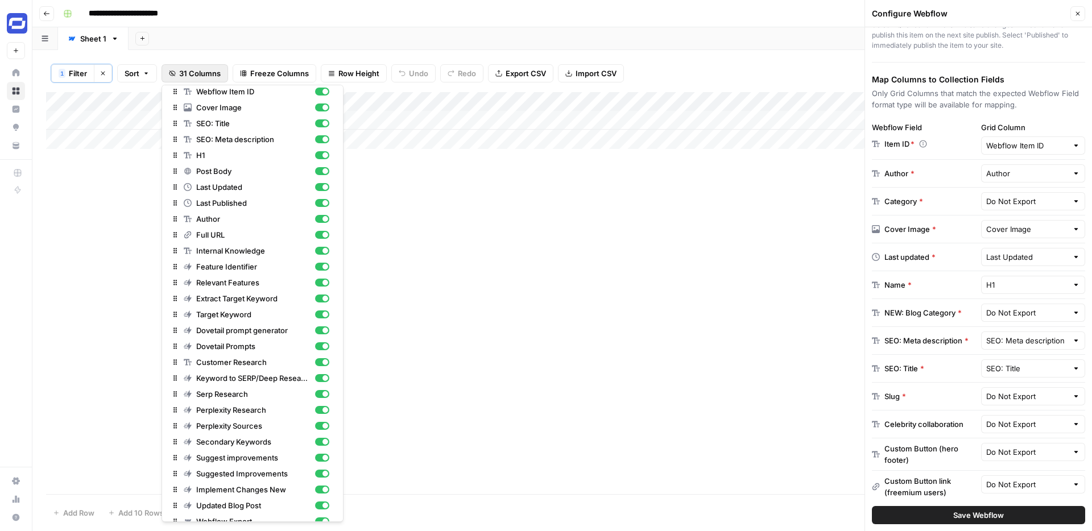
scroll to position [81, 0]
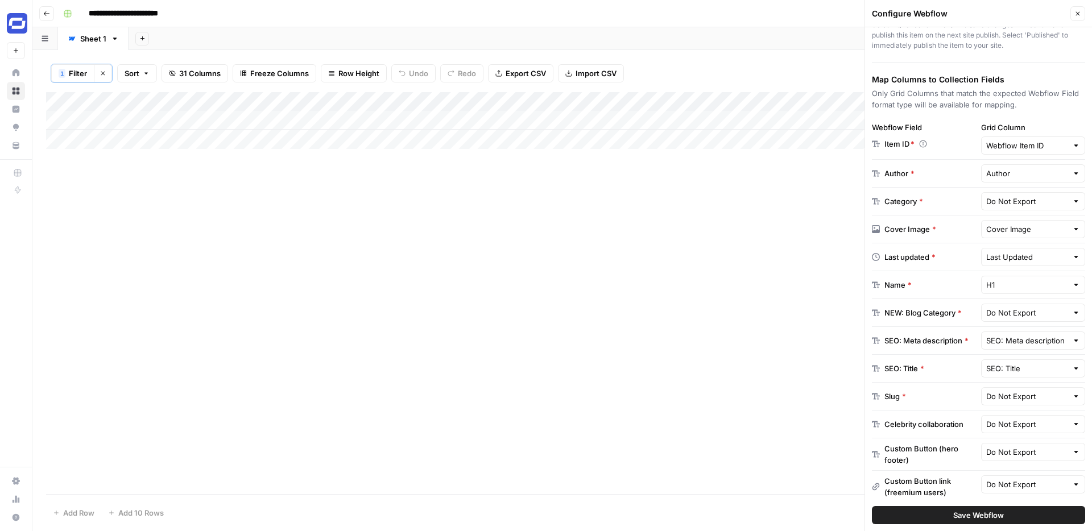
click at [412, 198] on div "Add Column" at bounding box center [562, 293] width 1032 height 402
click at [1081, 12] on button "Close" at bounding box center [1077, 13] width 15 height 15
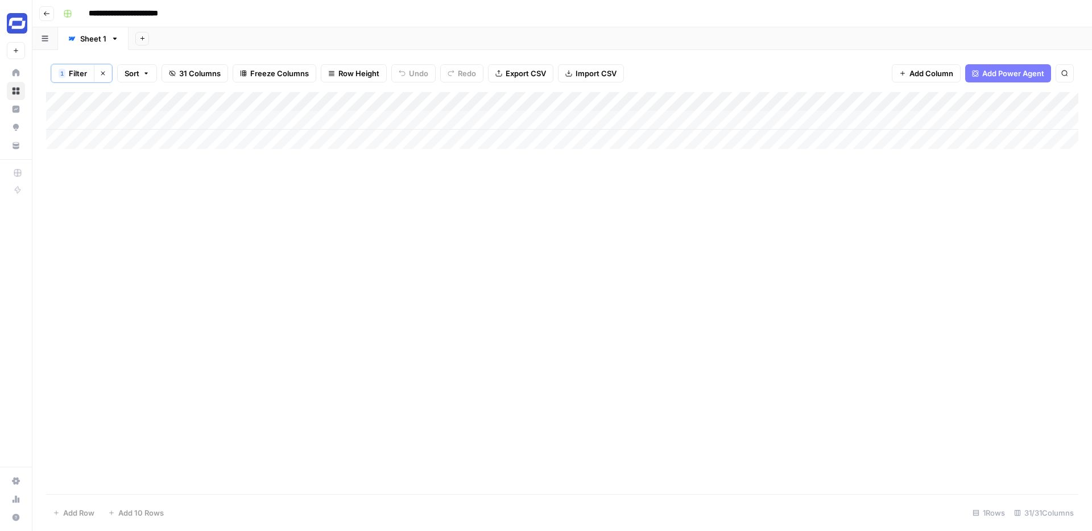
click at [934, 71] on span "Add Column" at bounding box center [931, 73] width 44 height 11
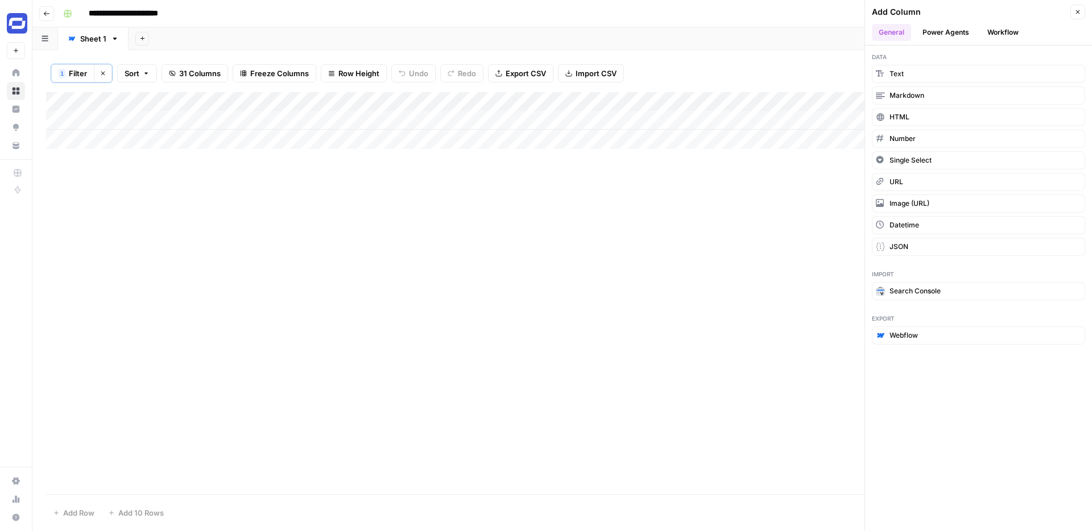
click at [952, 33] on button "Power Agents" at bounding box center [945, 32] width 60 height 17
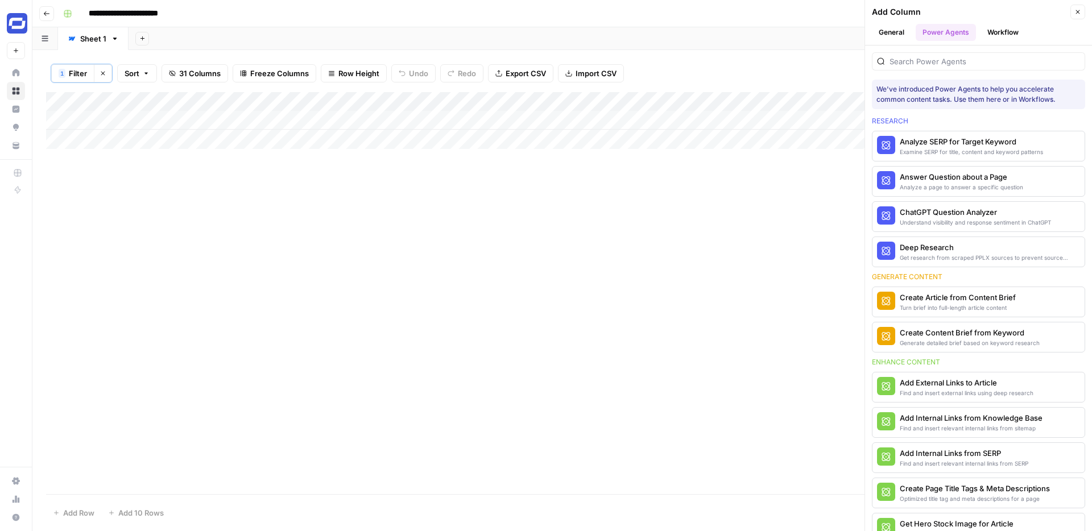
click at [998, 33] on button "Workflow" at bounding box center [1002, 32] width 45 height 17
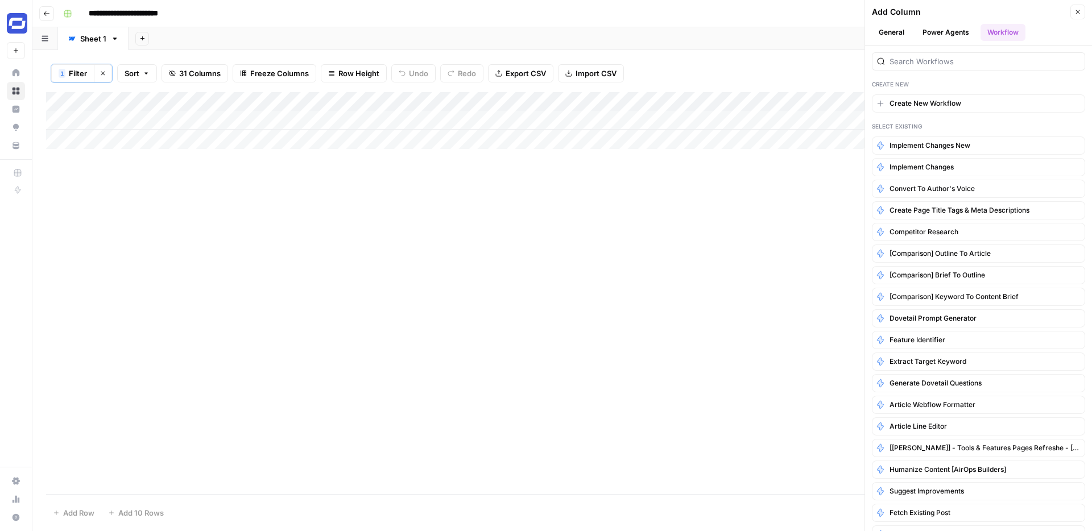
click at [1079, 9] on icon "button" at bounding box center [1077, 12] width 7 height 7
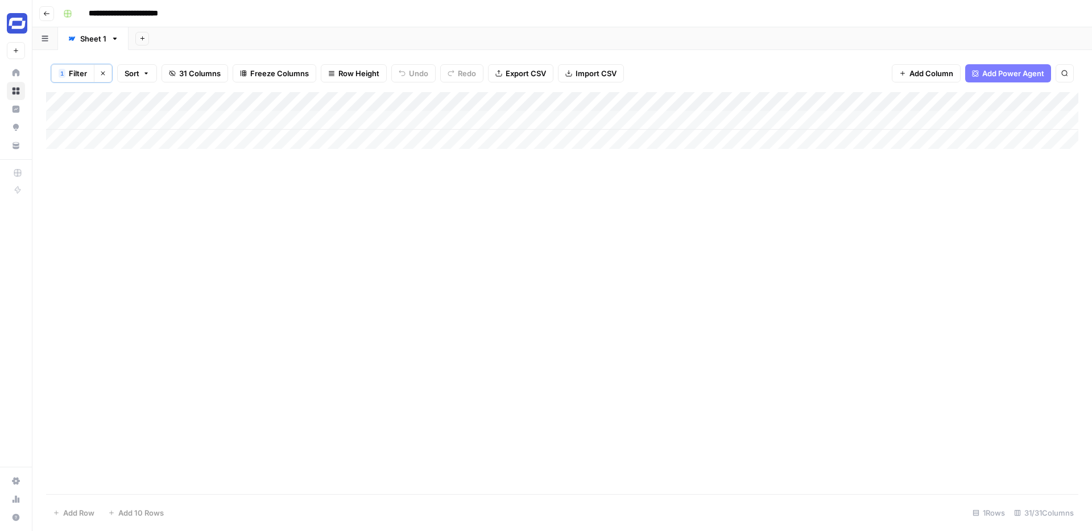
click at [510, 99] on div "Add Column" at bounding box center [562, 120] width 1032 height 57
click at [575, 184] on div "Add Column" at bounding box center [562, 293] width 1032 height 402
click at [48, 14] on icon "button" at bounding box center [46, 13] width 7 height 7
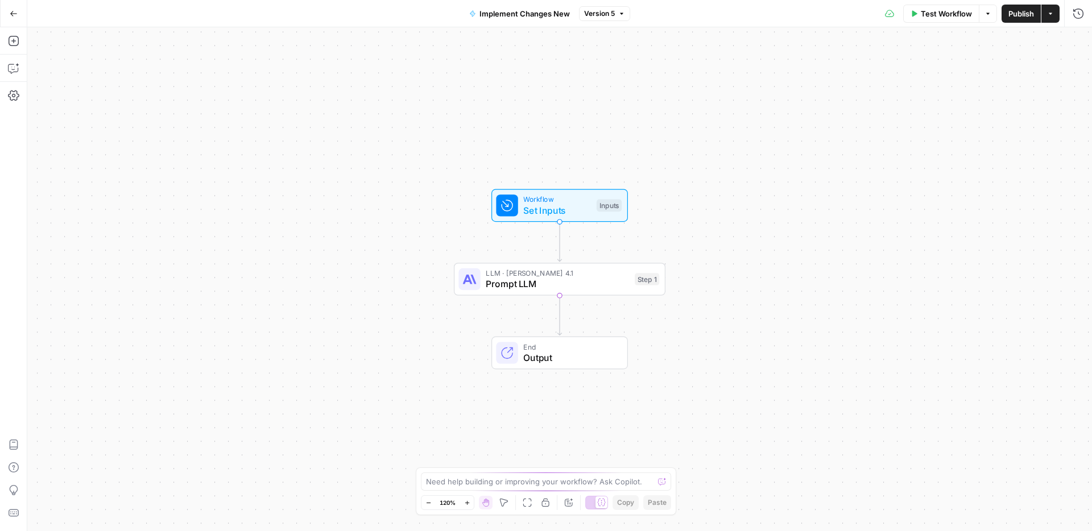
click at [17, 13] on span "Go Back" at bounding box center [17, 13] width 1 height 1
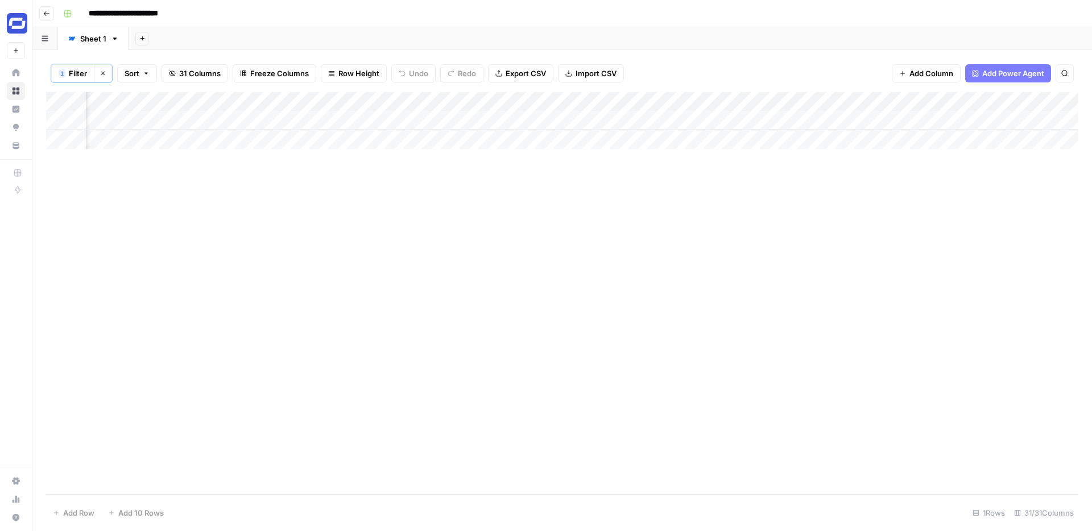
scroll to position [0, 3196]
click at [903, 121] on div "Add Column" at bounding box center [562, 120] width 1032 height 57
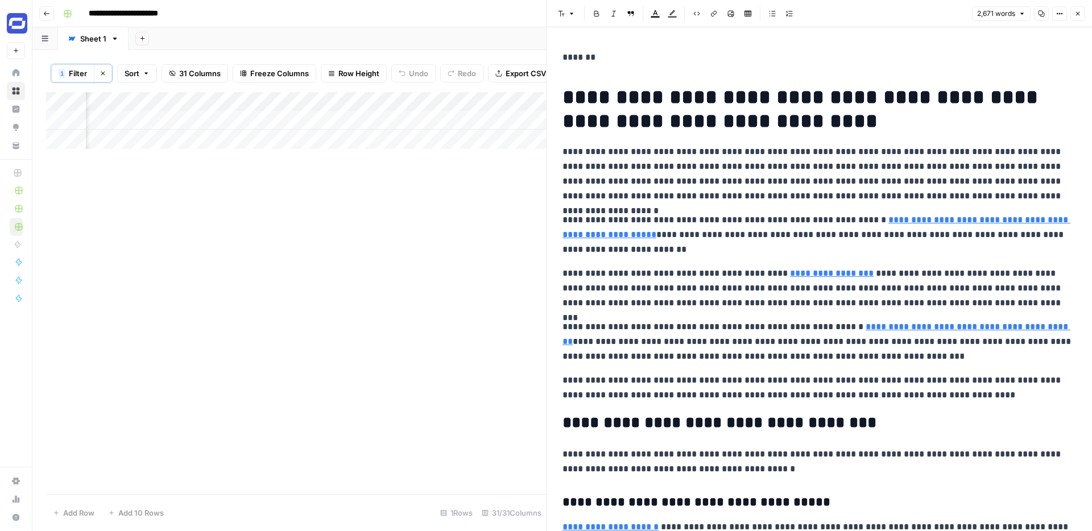
click at [690, 110] on h1 "**********" at bounding box center [818, 109] width 513 height 48
click at [681, 226] on p "**********" at bounding box center [818, 235] width 513 height 44
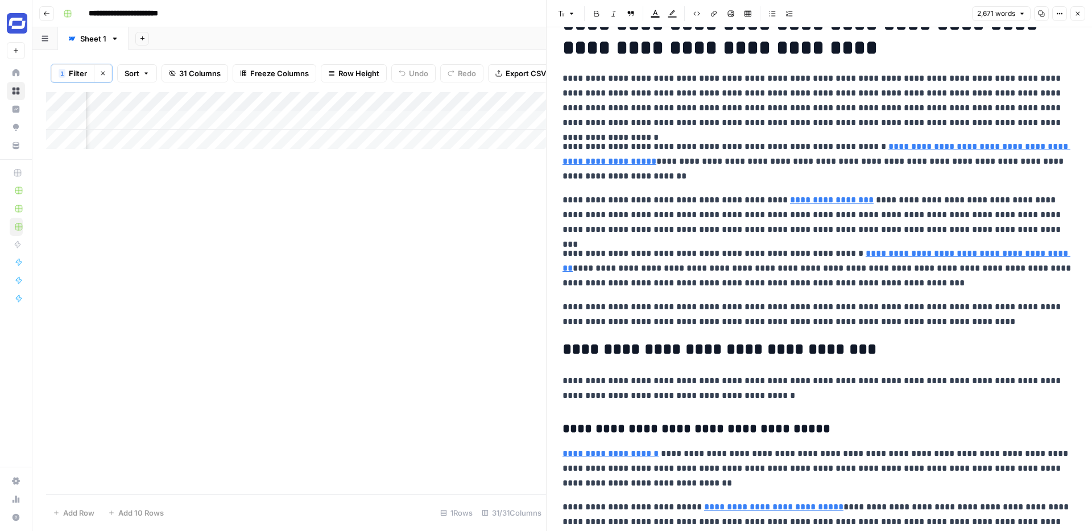
scroll to position [45, 0]
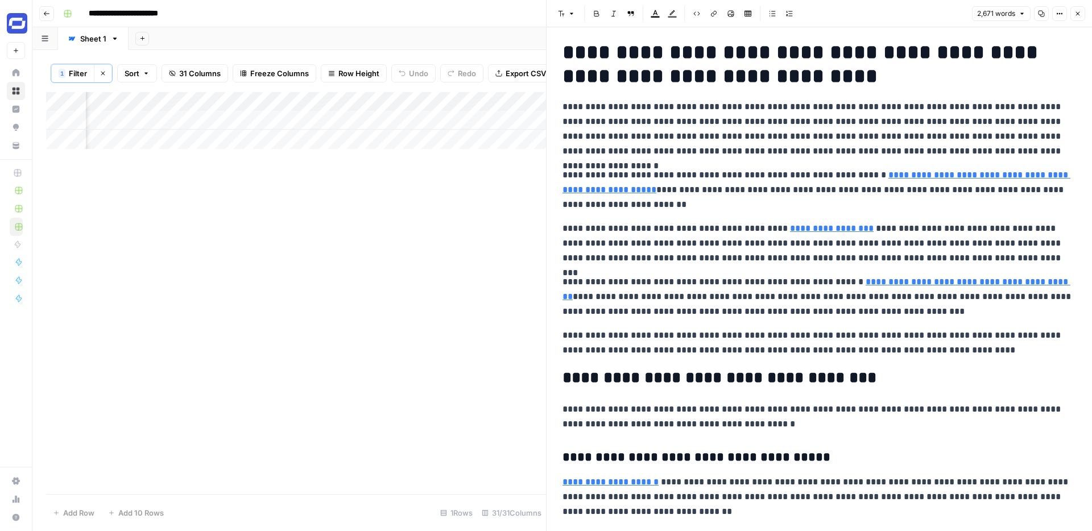
click at [672, 114] on p "**********" at bounding box center [818, 128] width 513 height 59
click at [630, 44] on h1 "**********" at bounding box center [818, 64] width 513 height 48
copy h1 "**********"
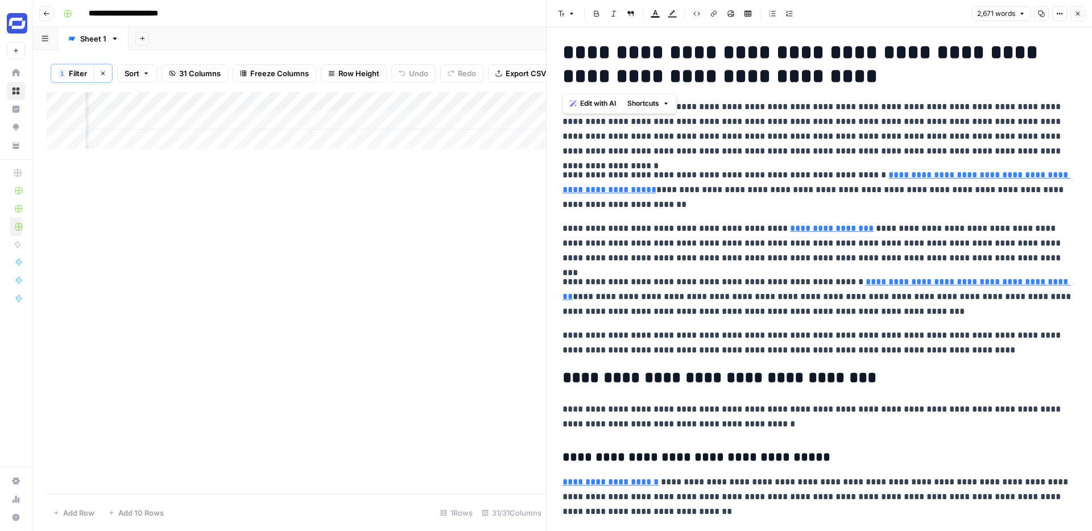
click at [639, 50] on h1 "**********" at bounding box center [818, 64] width 513 height 48
copy h1 "**********"
click at [742, 74] on h1 "**********" at bounding box center [818, 64] width 513 height 48
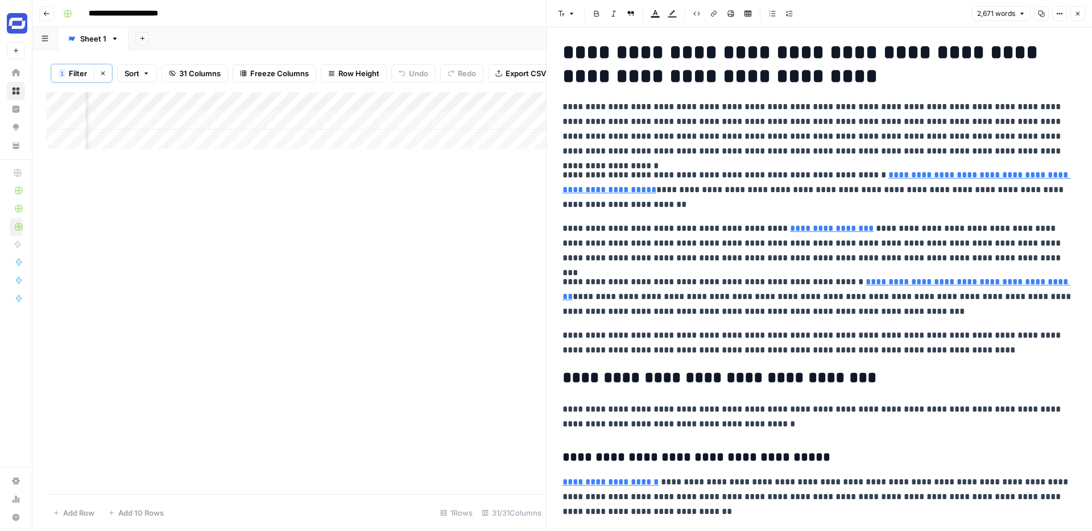
click at [742, 74] on h1 "**********" at bounding box center [818, 64] width 513 height 48
copy h1 "**********"
click at [582, 141] on p "**********" at bounding box center [818, 128] width 513 height 59
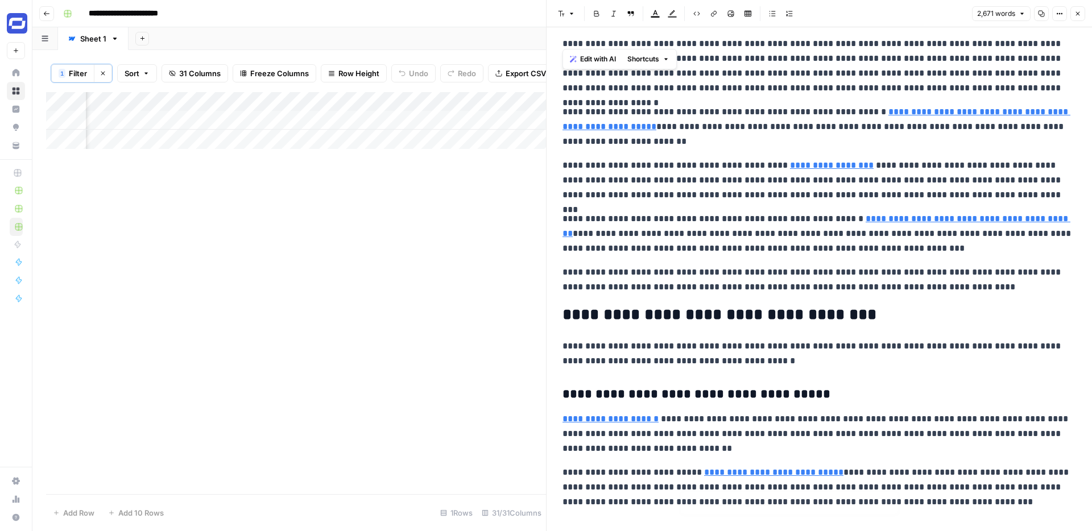
type input "https://www.researchgate.net/publication/379434070_Authentic_Employee_Engagemen…"
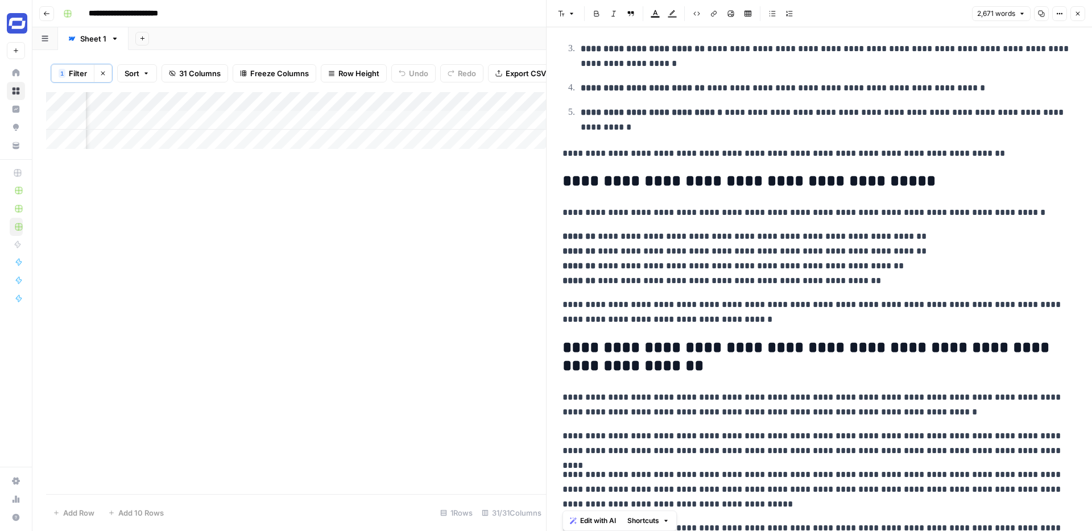
scroll to position [4183, 0]
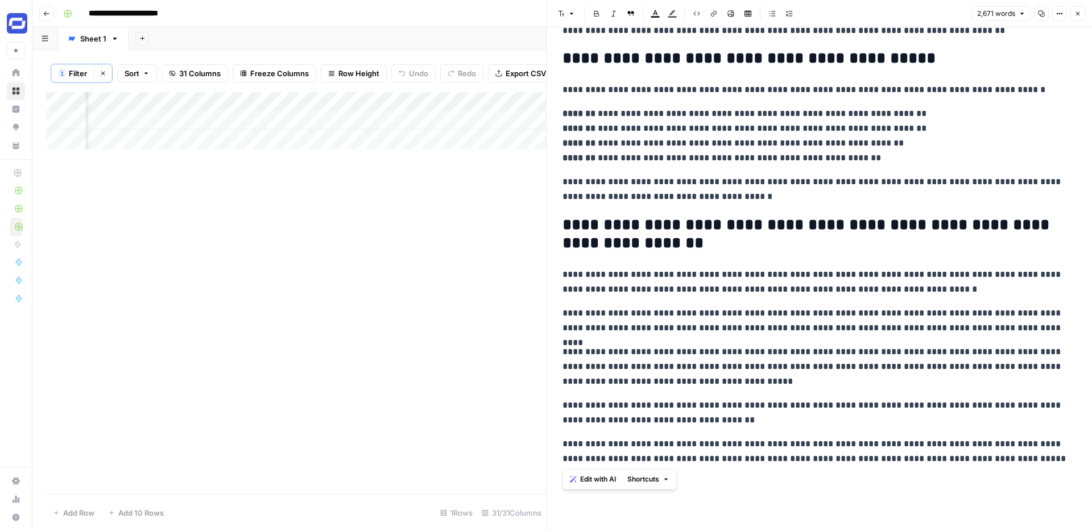
drag, startPoint x: 563, startPoint y: 108, endPoint x: 1009, endPoint y: 454, distance: 564.4
copy div "**********"
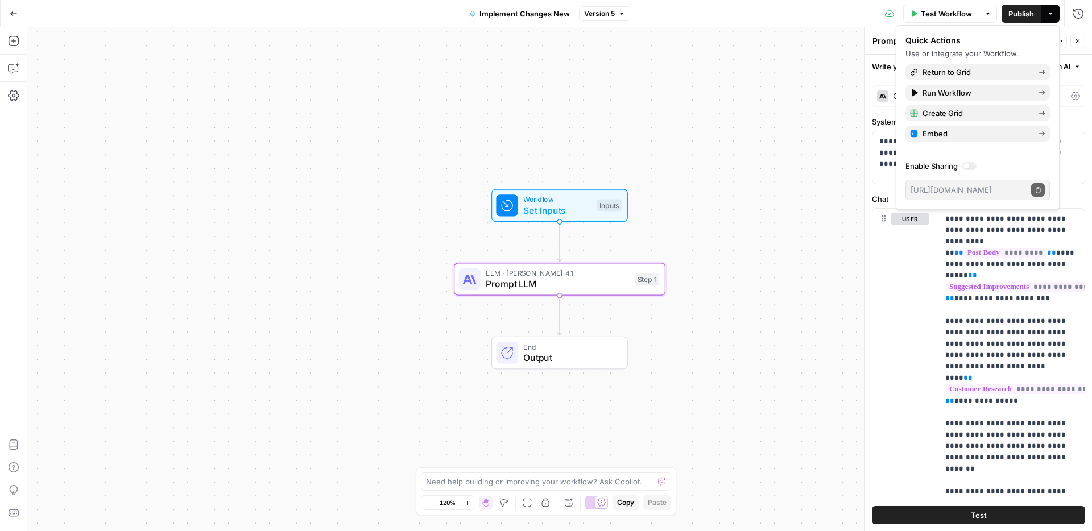
scroll to position [186, 0]
